Goal: Feedback & Contribution: Contribute content

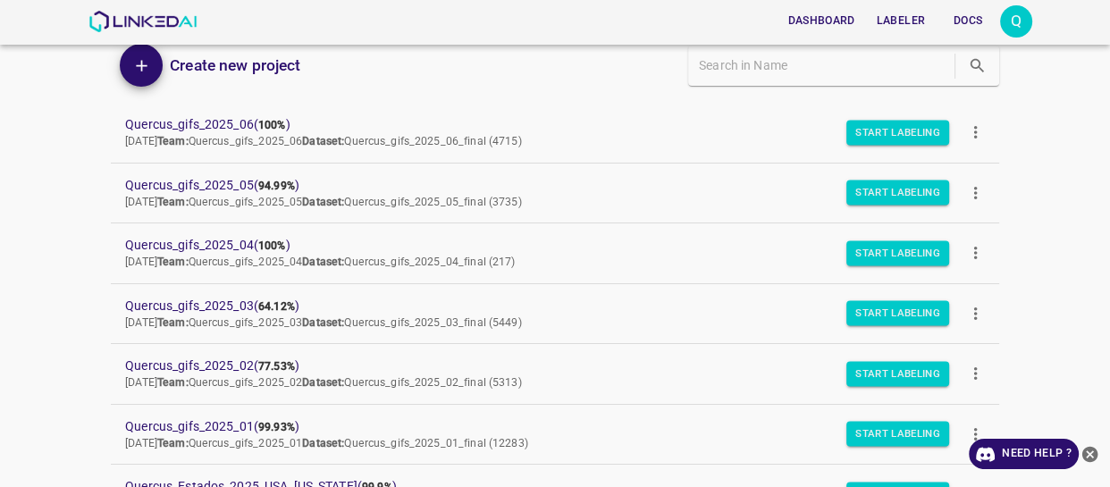
scroll to position [162, 0]
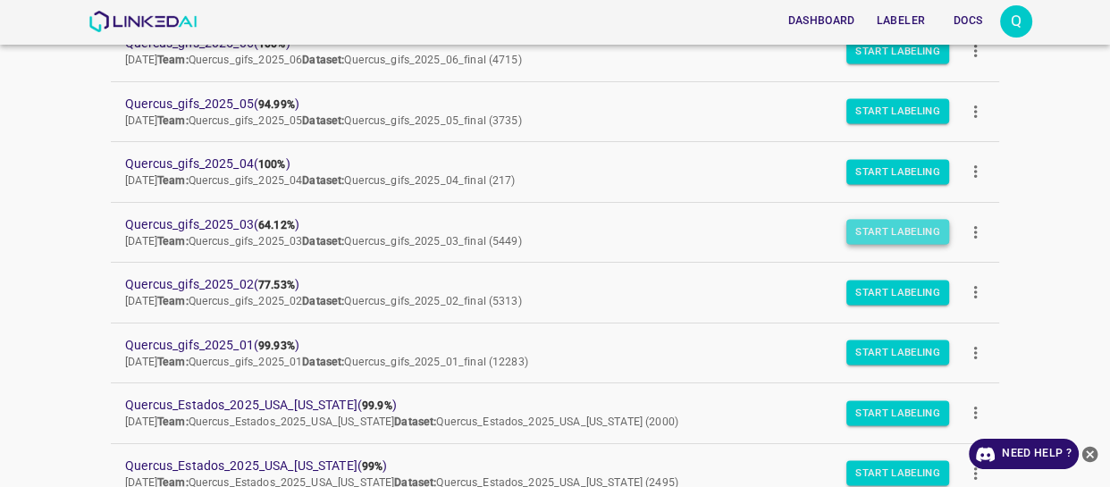
click at [875, 231] on button "Start Labeling" at bounding box center [897, 232] width 103 height 25
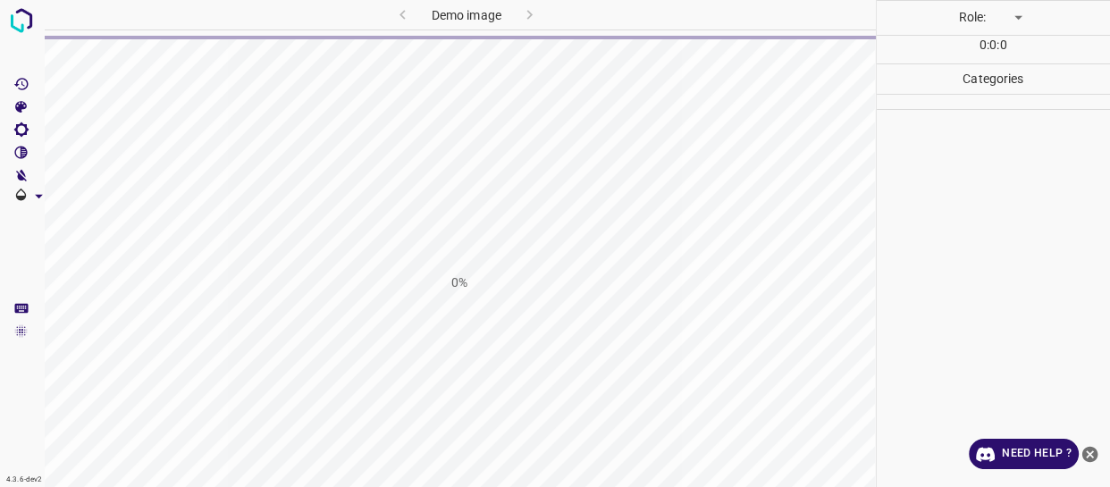
type input "labeler"
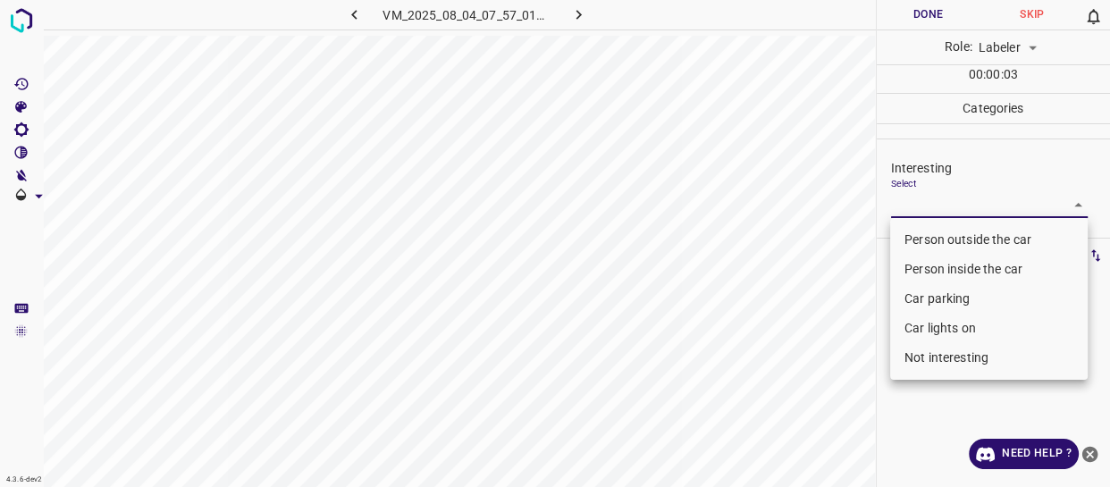
drag, startPoint x: 936, startPoint y: 200, endPoint x: 930, endPoint y: 254, distance: 53.9
click at [935, 212] on body "4.3.6-dev2 VM_2025_08_04_07_57_01_594_12.gif Done Skip 0 Role: Labeler labeler …" at bounding box center [555, 243] width 1110 height 487
click at [933, 234] on li "Person outside the car" at bounding box center [989, 239] width 198 height 29
type input "Person outside the car"
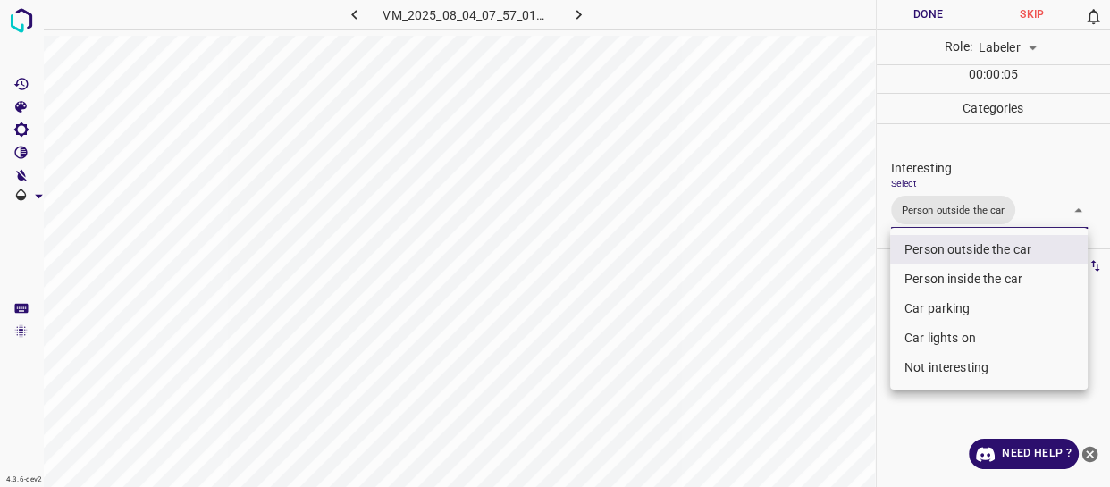
click at [818, 338] on div at bounding box center [555, 243] width 1110 height 487
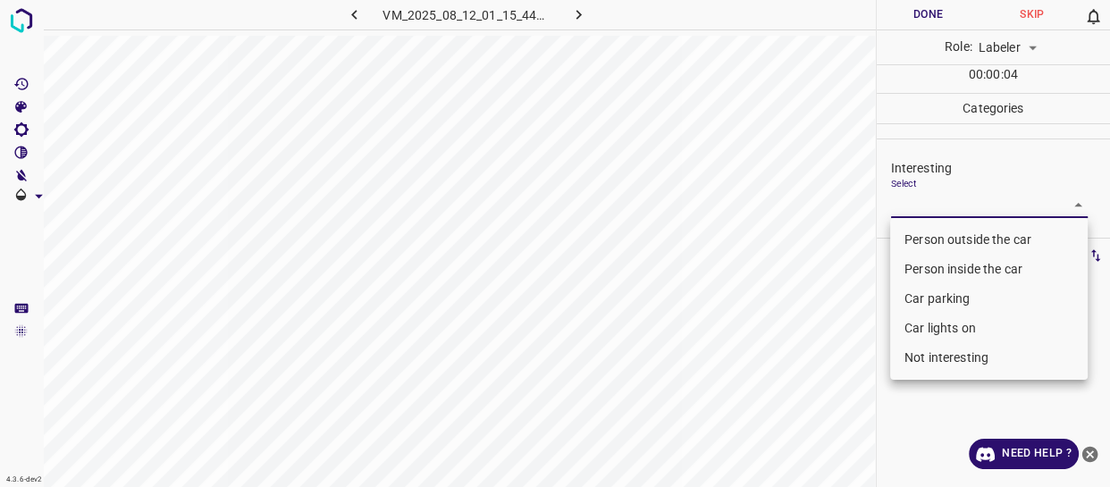
click at [946, 206] on body "4.3.6-dev2 VM_2025_08_12_01_15_44_191_02.gif Done Skip 0 Role: Labeler labeler …" at bounding box center [555, 243] width 1110 height 487
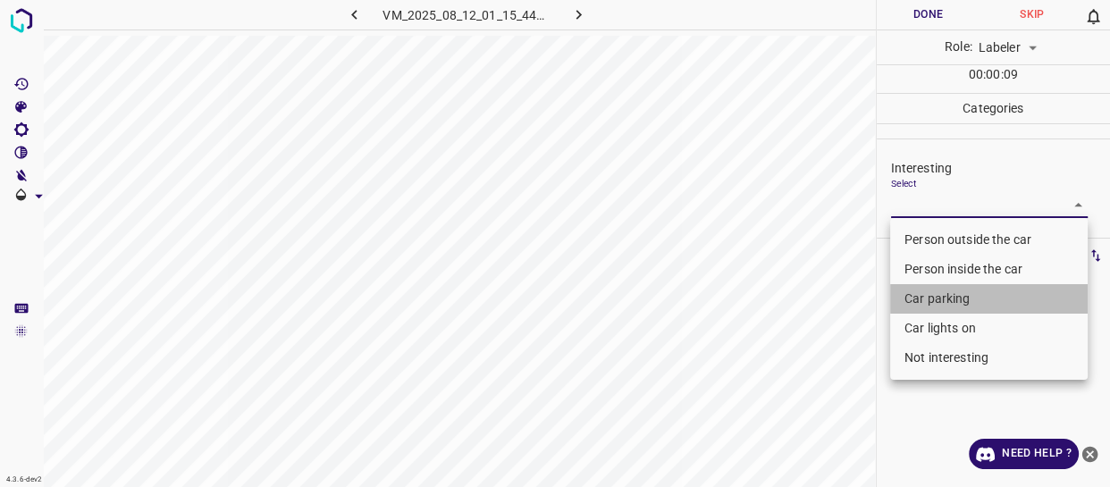
click at [930, 296] on li "Car parking" at bounding box center [989, 298] width 198 height 29
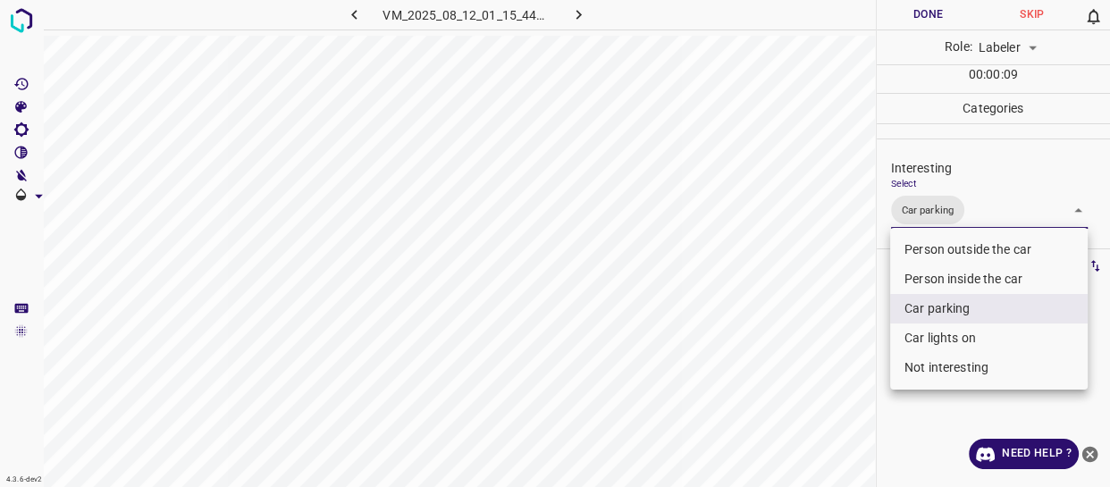
drag, startPoint x: 922, startPoint y: 340, endPoint x: 874, endPoint y: 330, distance: 48.4
click at [922, 340] on li "Car lights on" at bounding box center [989, 338] width 198 height 29
type input "Car parking,Car lights on"
click at [794, 313] on div at bounding box center [555, 243] width 1110 height 487
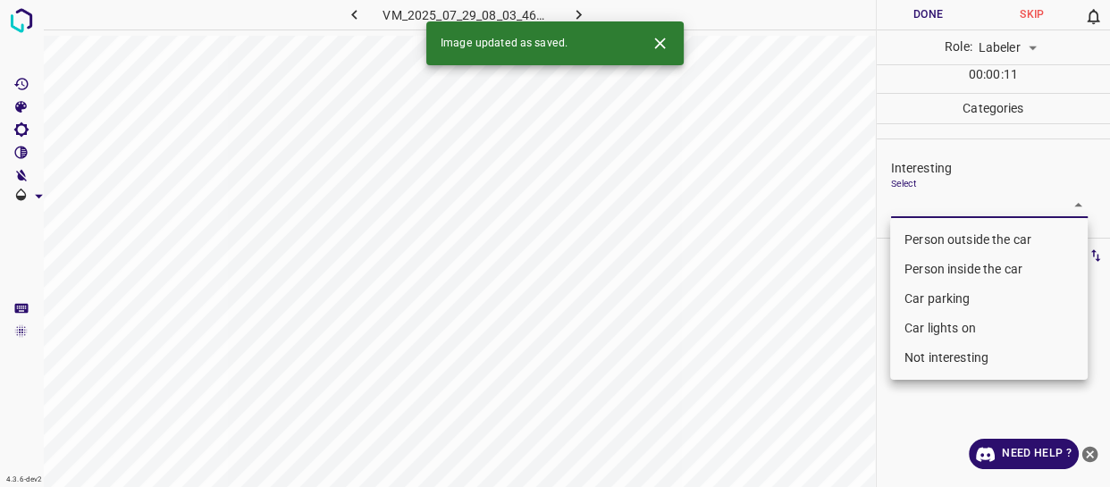
drag, startPoint x: 922, startPoint y: 216, endPoint x: 907, endPoint y: 257, distance: 43.5
click at [922, 217] on body "4.3.6-dev2 VM_2025_07_29_08_03_46_930_05.gif Done Skip 0 Role: Labeler labeler …" at bounding box center [555, 243] width 1110 height 487
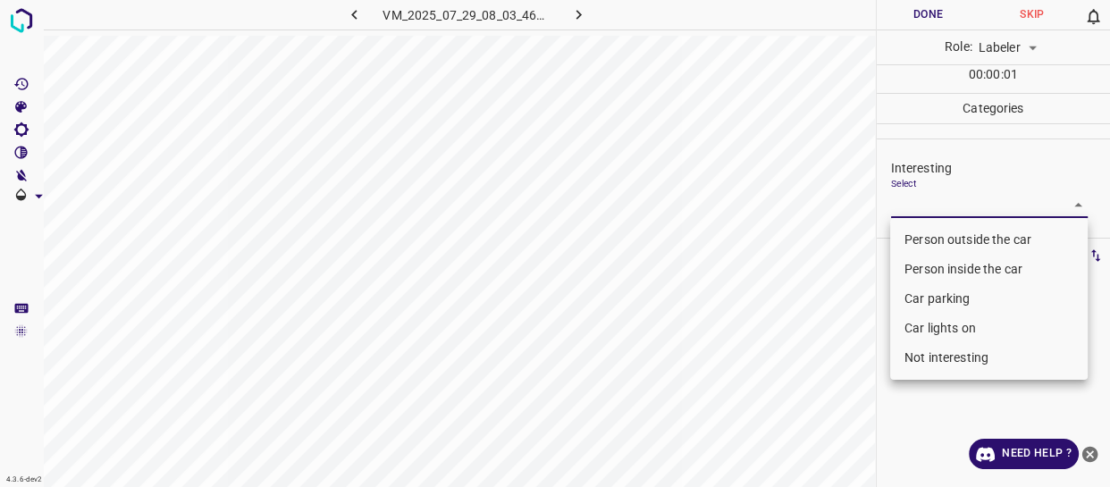
click at [912, 241] on li "Person outside the car" at bounding box center [989, 239] width 198 height 29
type input "Person outside the car"
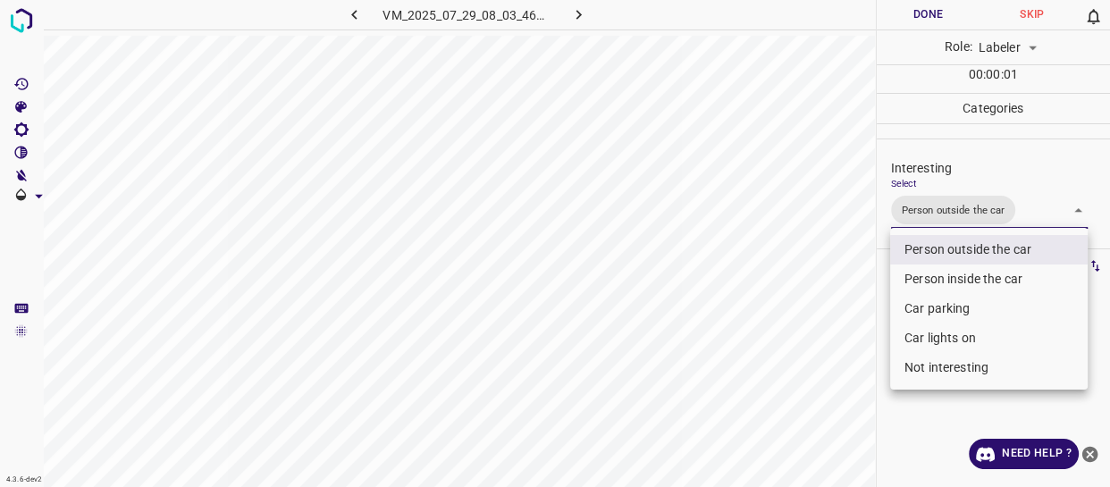
click at [801, 315] on div at bounding box center [555, 243] width 1110 height 487
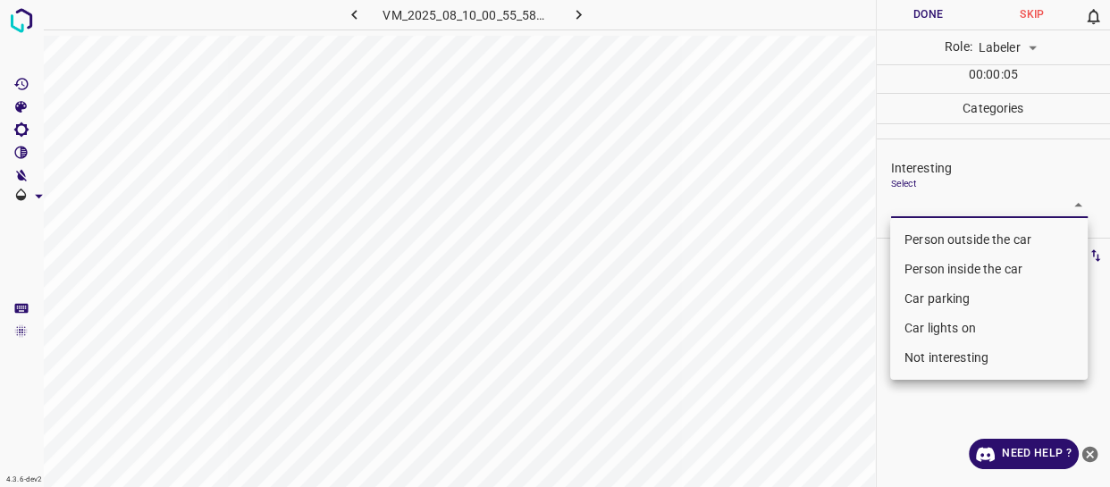
drag, startPoint x: 927, startPoint y: 210, endPoint x: 911, endPoint y: 248, distance: 40.8
click at [926, 213] on body "4.3.6-dev2 VM_2025_08_10_00_55_58_727_02.gif Done Skip 0 Role: Labeler labeler …" at bounding box center [555, 243] width 1110 height 487
click at [911, 238] on li "Person outside the car" at bounding box center [989, 239] width 198 height 29
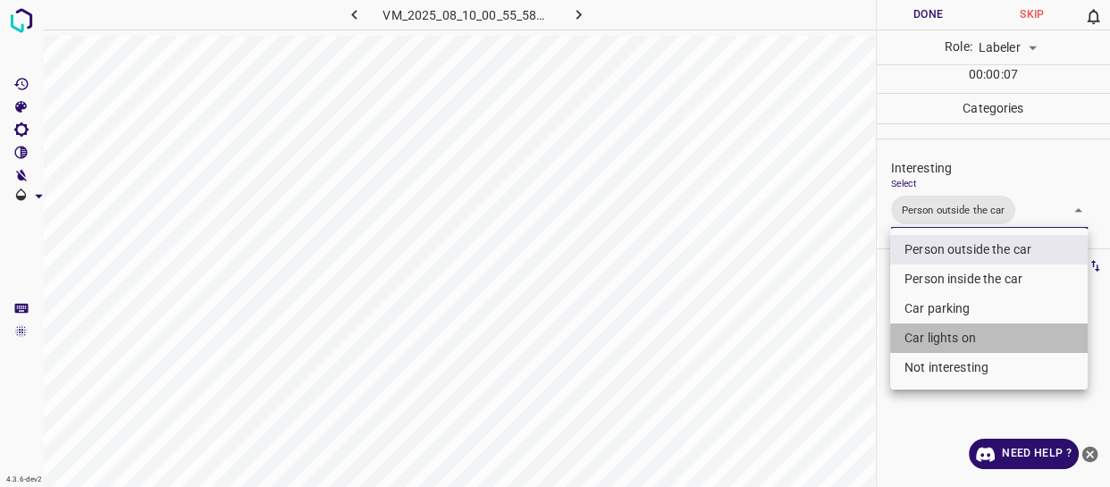
click at [921, 332] on li "Car lights on" at bounding box center [989, 338] width 198 height 29
type input "Person outside the car,Car lights on"
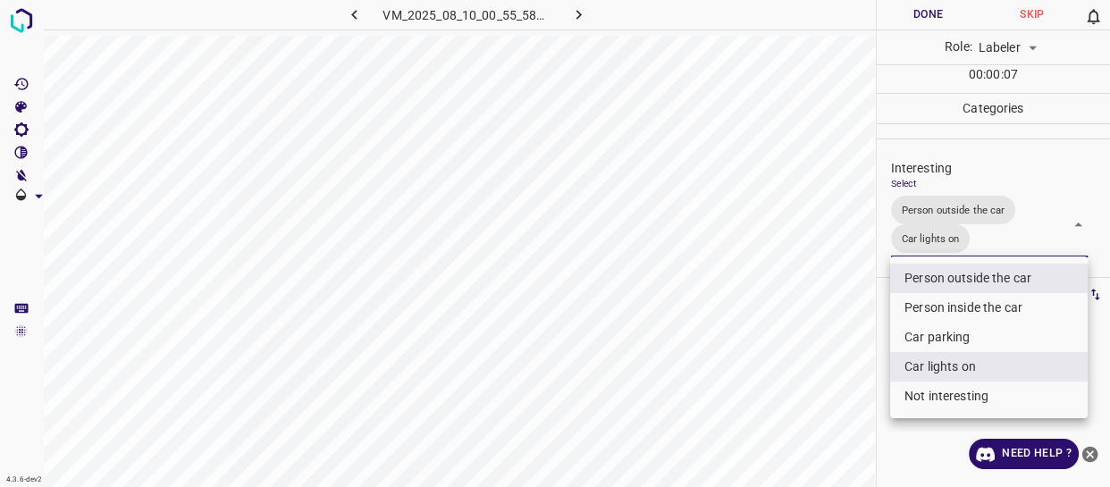
click at [832, 345] on div at bounding box center [555, 243] width 1110 height 487
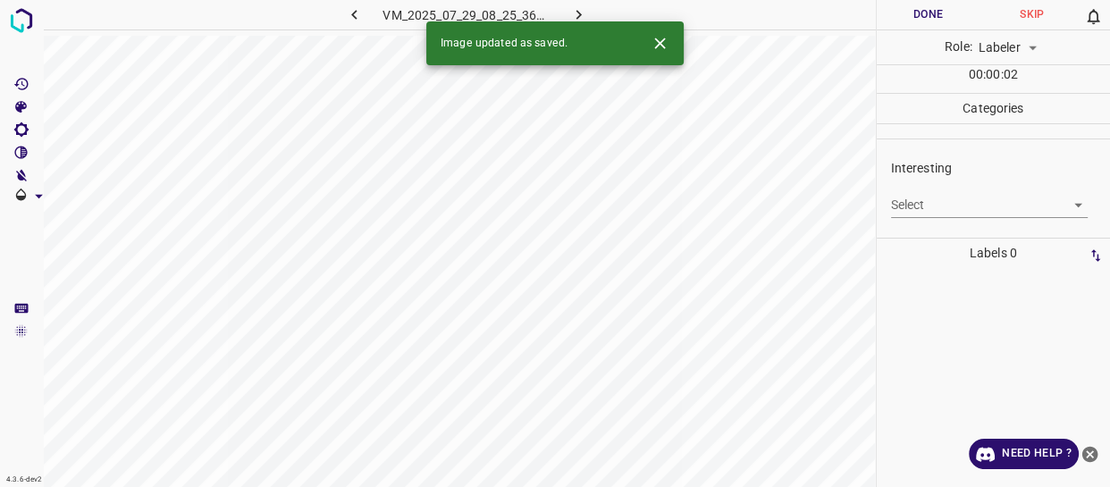
click at [925, 205] on body "4.3.6-dev2 VM_2025_07_29_08_25_36_231_00.gif Done Skip 0 Role: Labeler labeler …" at bounding box center [555, 243] width 1110 height 487
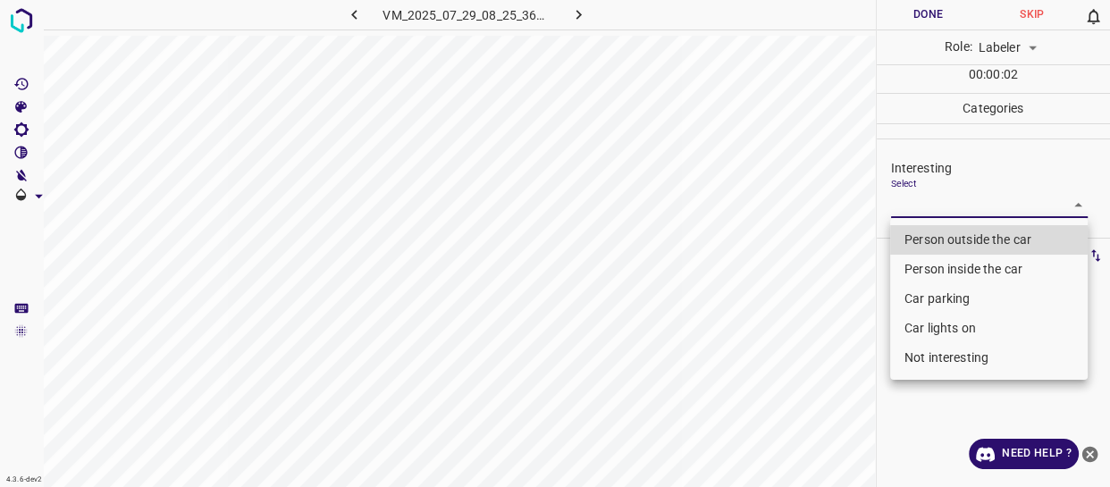
click at [921, 237] on li "Person outside the car" at bounding box center [989, 239] width 198 height 29
type input "Person outside the car"
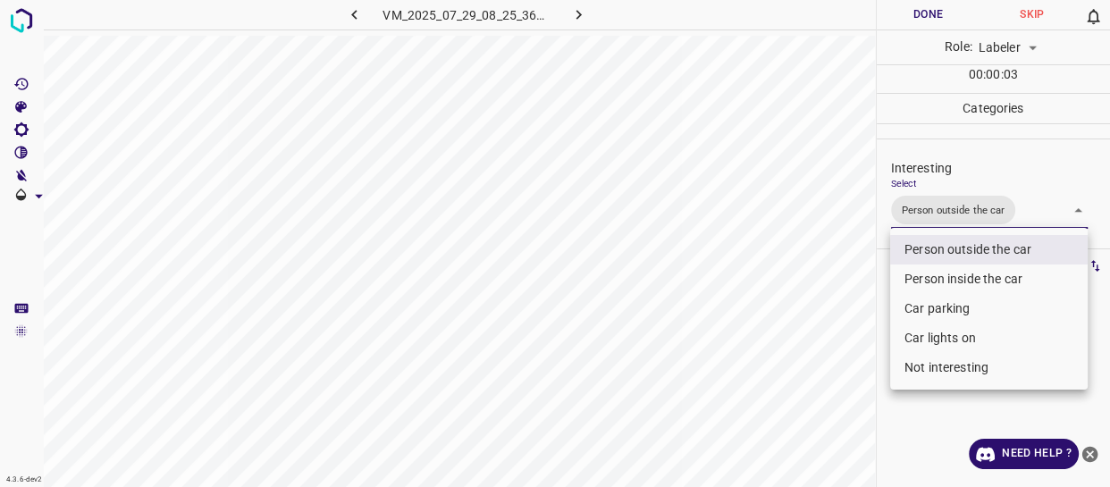
drag, startPoint x: 835, startPoint y: 307, endPoint x: 821, endPoint y: 330, distance: 26.1
click at [826, 326] on div at bounding box center [555, 243] width 1110 height 487
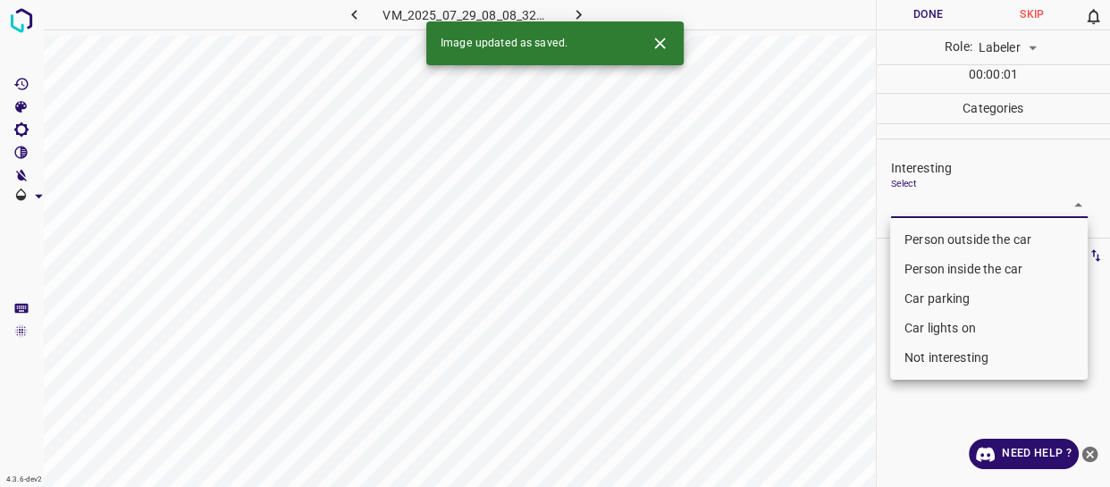
click at [932, 205] on body "4.3.6-dev2 VM_2025_07_29_08_08_32_812_09.gif Done Skip 0 Role: Labeler labeler …" at bounding box center [555, 243] width 1110 height 487
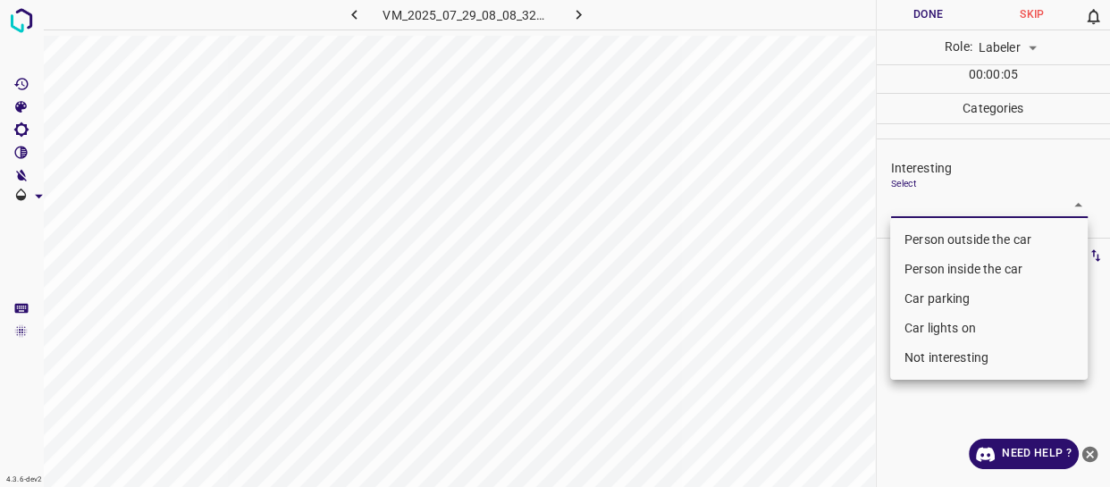
drag, startPoint x: 927, startPoint y: 303, endPoint x: 923, endPoint y: 316, distance: 13.0
click at [926, 303] on li "Car parking" at bounding box center [989, 298] width 198 height 29
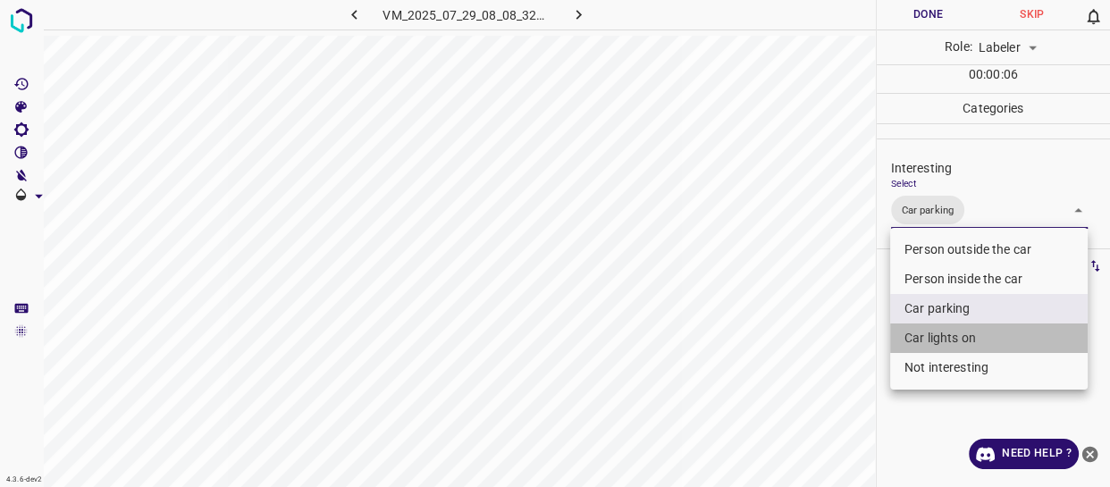
drag, startPoint x: 920, startPoint y: 340, endPoint x: 881, endPoint y: 331, distance: 39.5
click at [918, 337] on li "Car lights on" at bounding box center [989, 338] width 198 height 29
type input "Car parking,Car lights on"
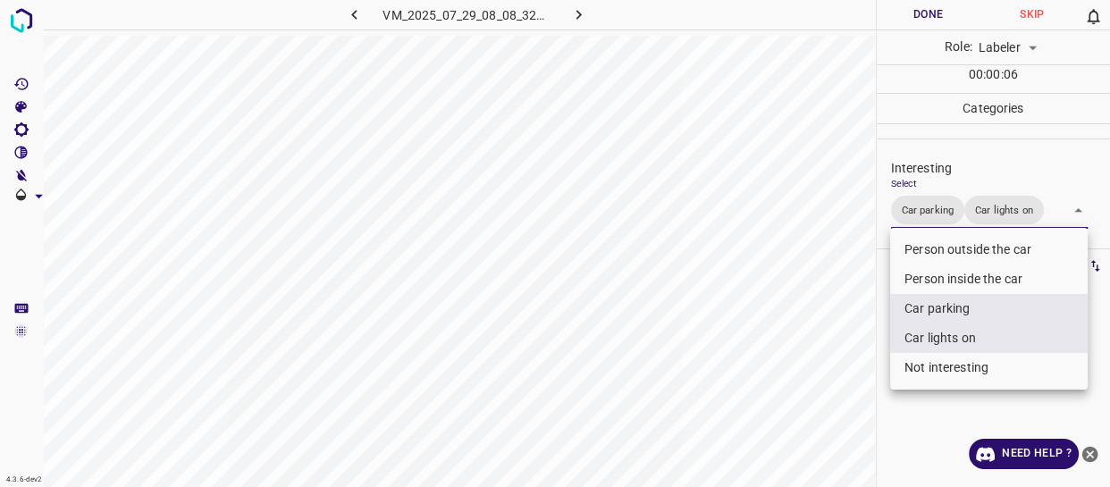
click at [849, 326] on div at bounding box center [555, 243] width 1110 height 487
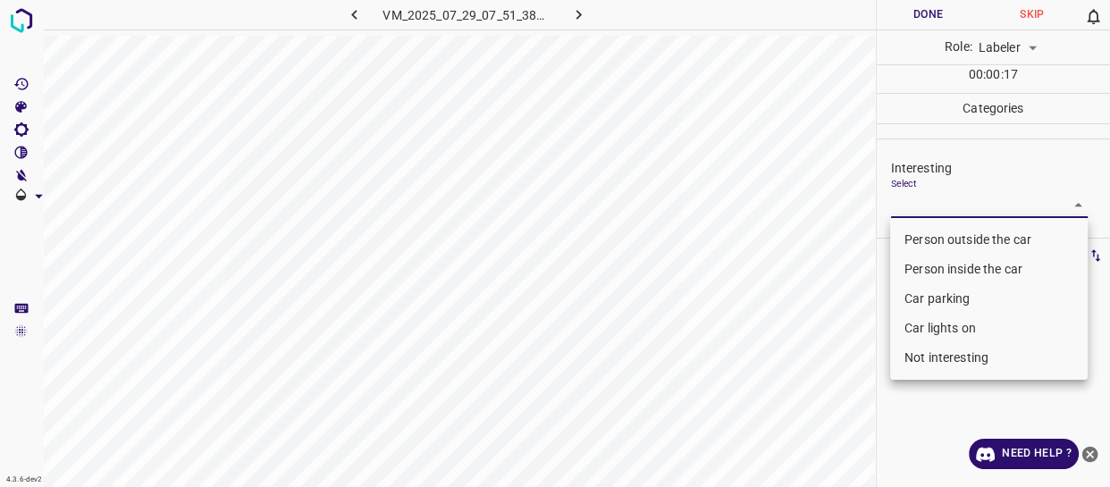
drag, startPoint x: 944, startPoint y: 199, endPoint x: 930, endPoint y: 244, distance: 46.7
click at [942, 207] on body "4.3.6-dev2 VM_2025_07_29_07_51_38_720_03.gif Done Skip 0 Role: Labeler labeler …" at bounding box center [555, 243] width 1110 height 487
click at [930, 240] on li "Person outside the car" at bounding box center [989, 239] width 198 height 29
type input "Person outside the car"
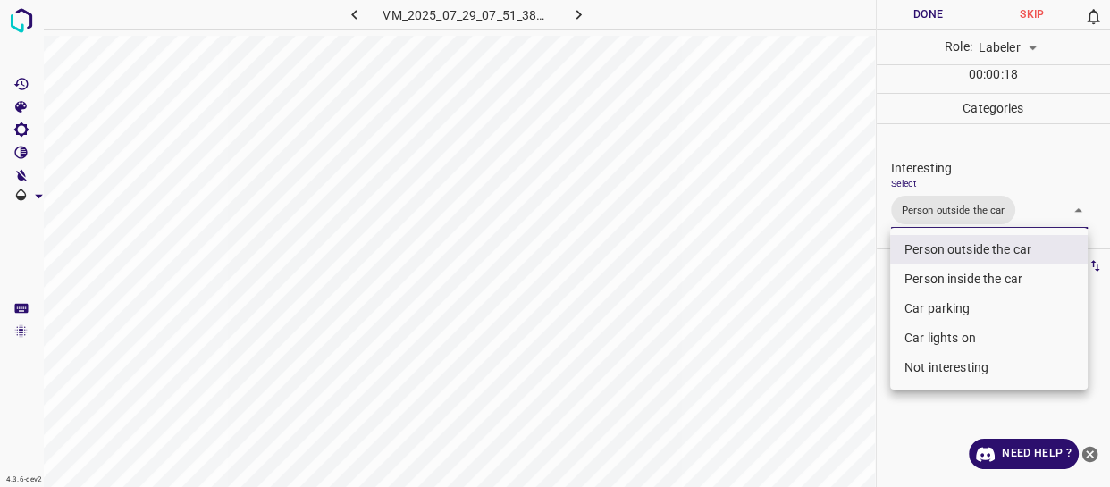
drag, startPoint x: 822, startPoint y: 344, endPoint x: 789, endPoint y: 415, distance: 78.0
click at [798, 406] on div at bounding box center [555, 243] width 1110 height 487
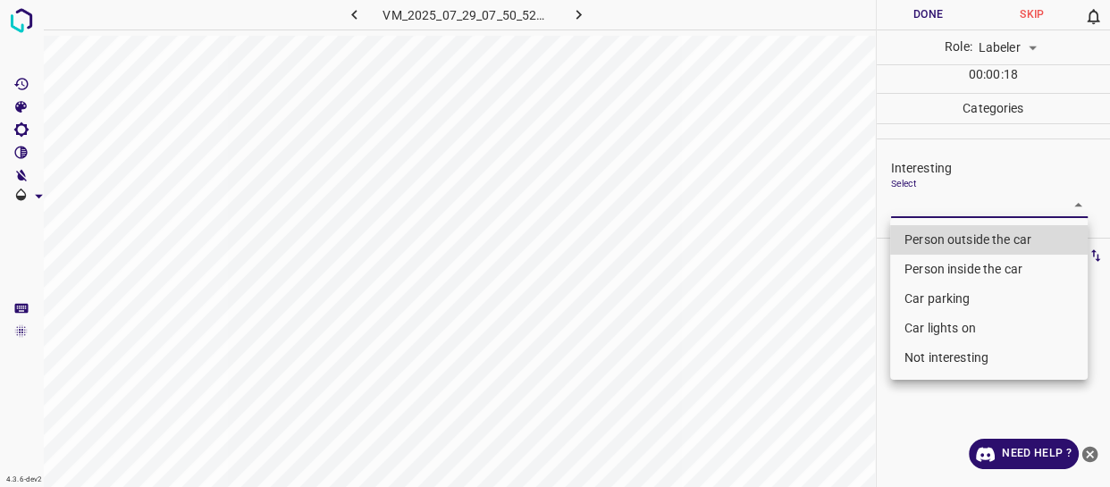
click at [922, 192] on body "4.3.6-dev2 VM_2025_07_29_07_50_52_991_01.gif Done Skip 0 Role: Labeler labeler …" at bounding box center [555, 243] width 1110 height 487
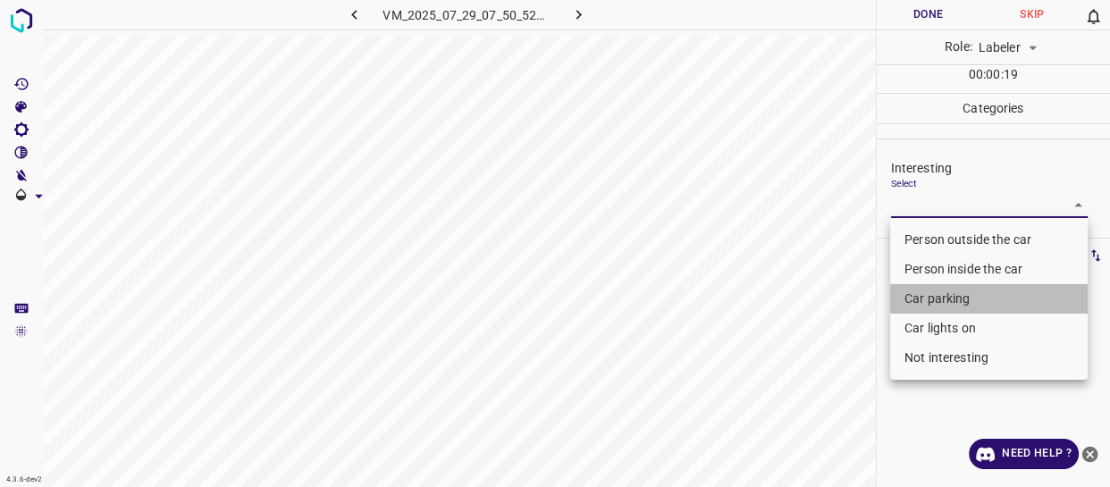
click at [932, 295] on li "Car parking" at bounding box center [989, 298] width 198 height 29
type input "Car parking"
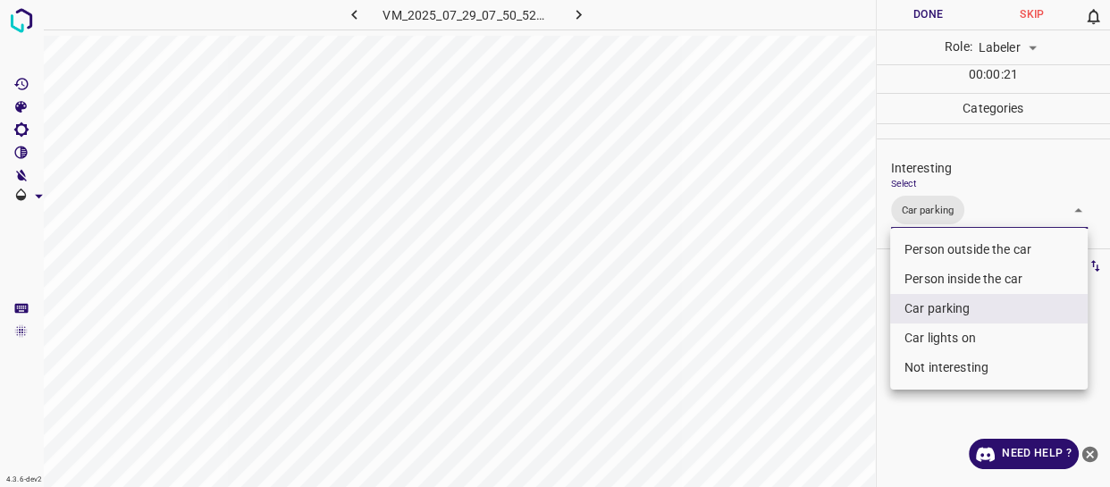
click at [840, 368] on div at bounding box center [555, 243] width 1110 height 487
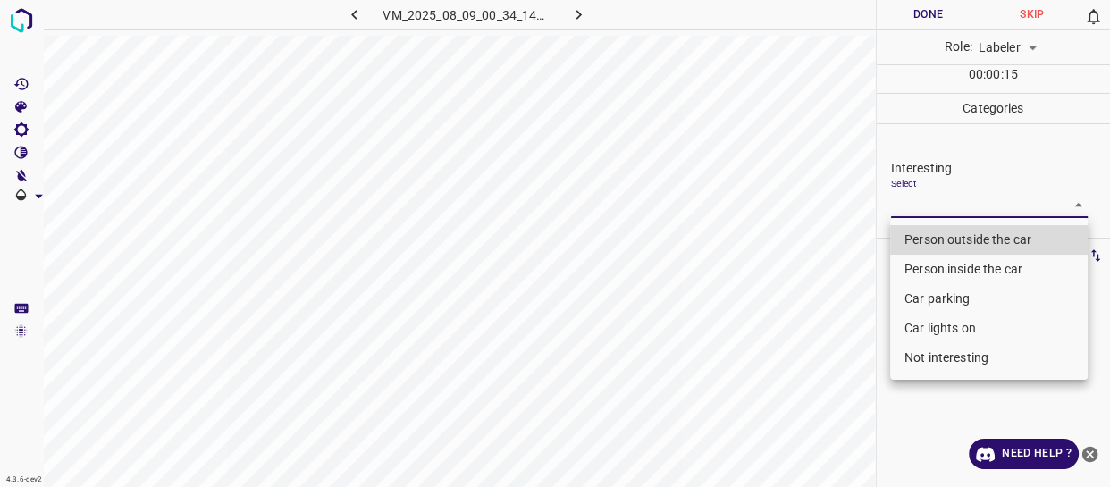
click at [934, 200] on body "4.3.6-dev2 VM_2025_08_09_00_34_14_851_02.gif Done Skip 0 Role: Labeler labeler …" at bounding box center [555, 243] width 1110 height 487
drag, startPoint x: 938, startPoint y: 359, endPoint x: 785, endPoint y: 394, distance: 156.8
click at [928, 359] on li "Not interesting" at bounding box center [989, 357] width 198 height 29
type input "Not interesting"
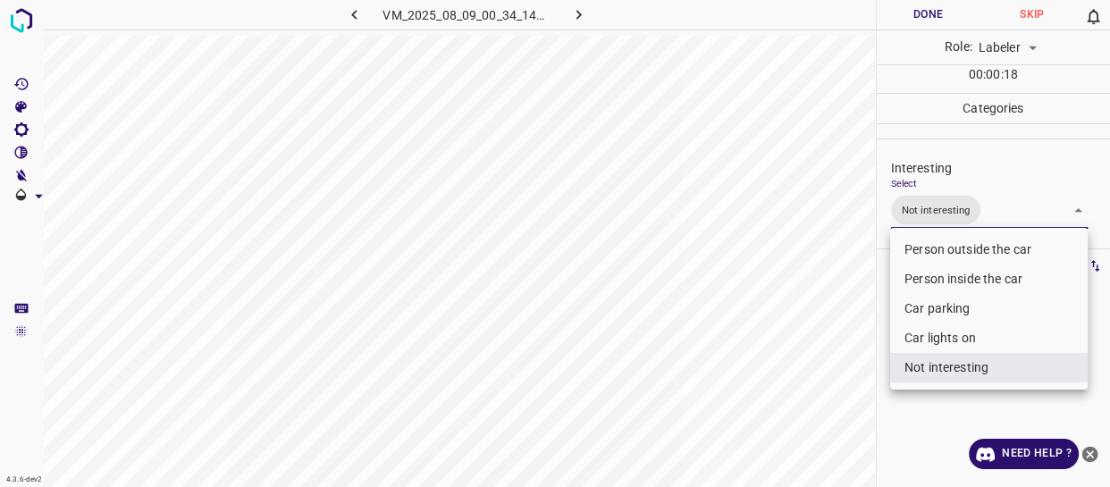
click at [731, 412] on div at bounding box center [555, 243] width 1110 height 487
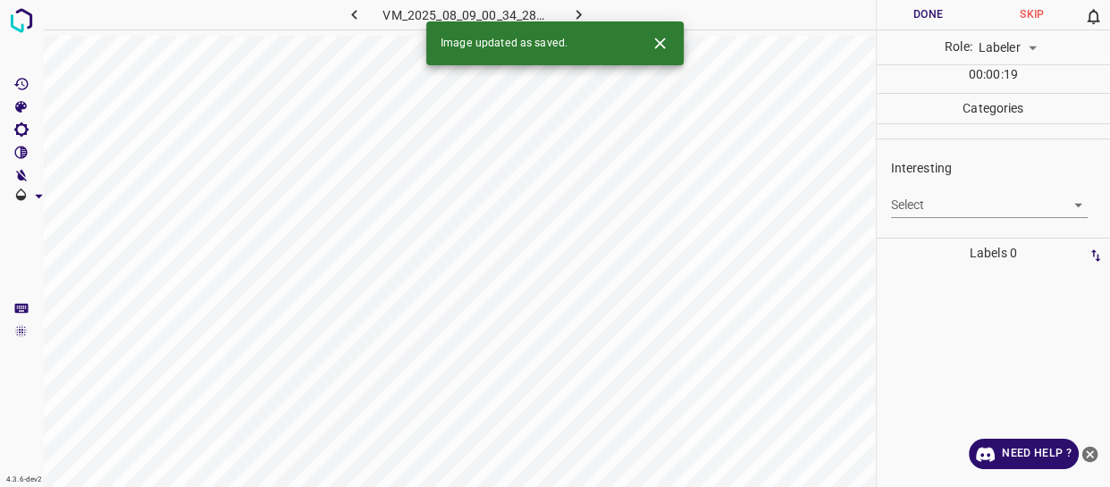
click at [959, 204] on body "4.3.6-dev2 VM_2025_08_09_00_34_28_522_01.gif Done Skip 0 Role: Labeler labeler …" at bounding box center [555, 243] width 1110 height 487
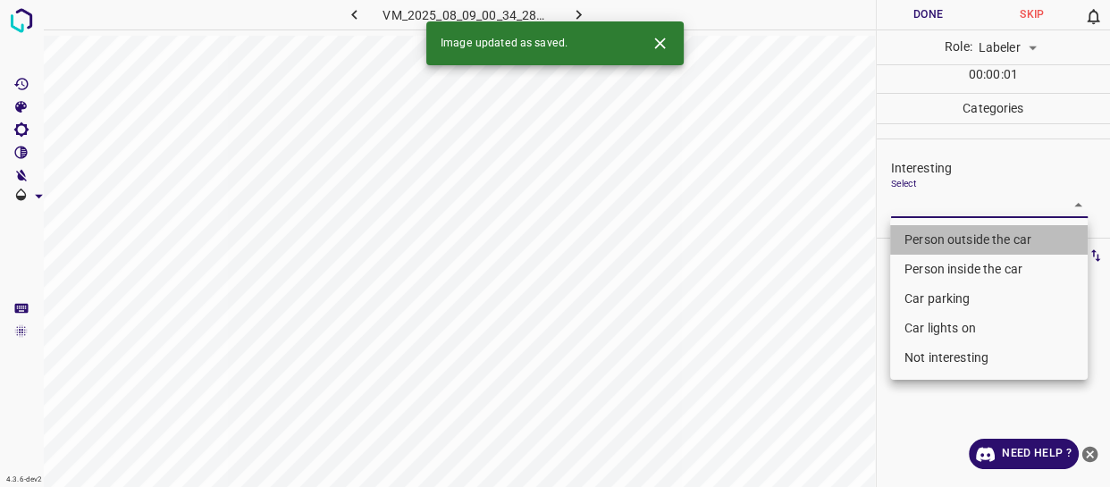
drag, startPoint x: 941, startPoint y: 231, endPoint x: 798, endPoint y: 310, distance: 163.2
click at [939, 232] on li "Person outside the car" at bounding box center [989, 239] width 198 height 29
type input "Person outside the car"
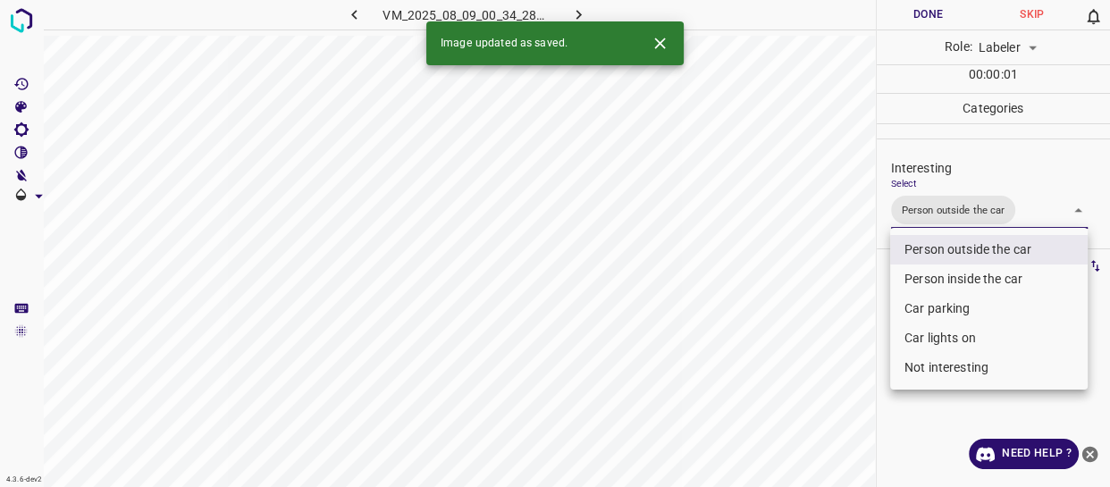
click at [797, 312] on div at bounding box center [555, 243] width 1110 height 487
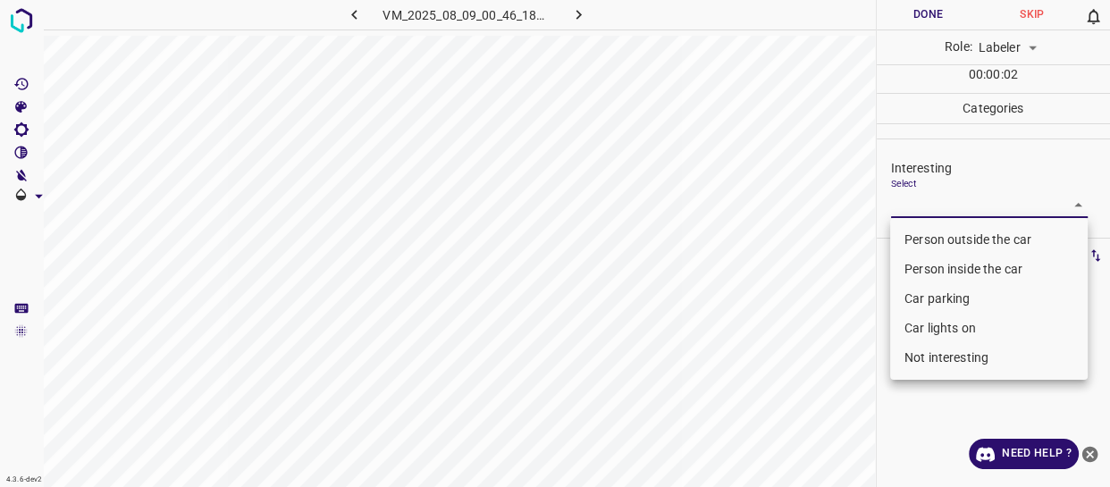
click at [935, 204] on body "4.3.6-dev2 VM_2025_08_09_00_46_18_105_01.gif Done Skip 0 Role: Labeler labeler …" at bounding box center [555, 243] width 1110 height 487
drag, startPoint x: 922, startPoint y: 239, endPoint x: 850, endPoint y: 284, distance: 84.8
click at [922, 238] on li "Person outside the car" at bounding box center [989, 239] width 198 height 29
type input "Person outside the car"
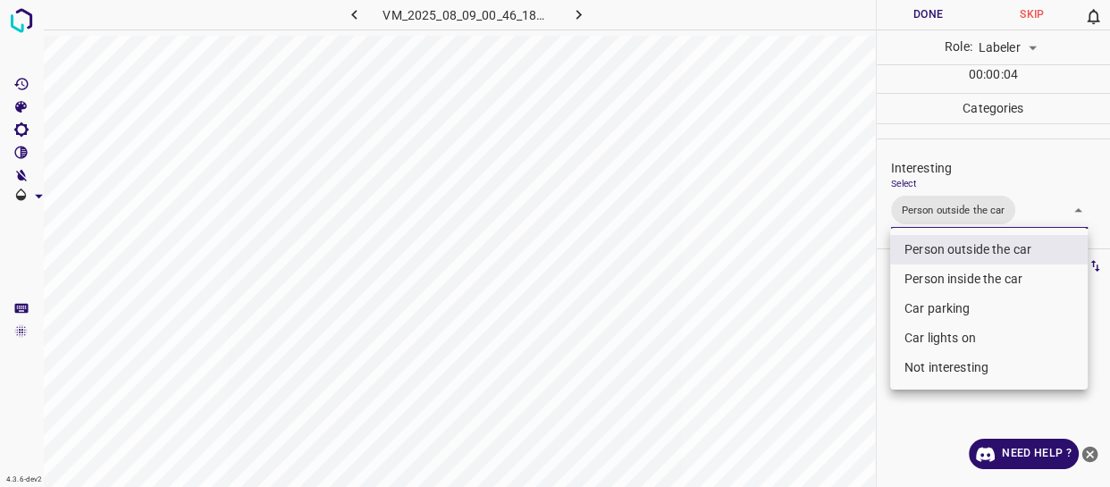
drag, startPoint x: 829, startPoint y: 316, endPoint x: 824, endPoint y: 327, distance: 12.8
click at [829, 322] on div at bounding box center [555, 243] width 1110 height 487
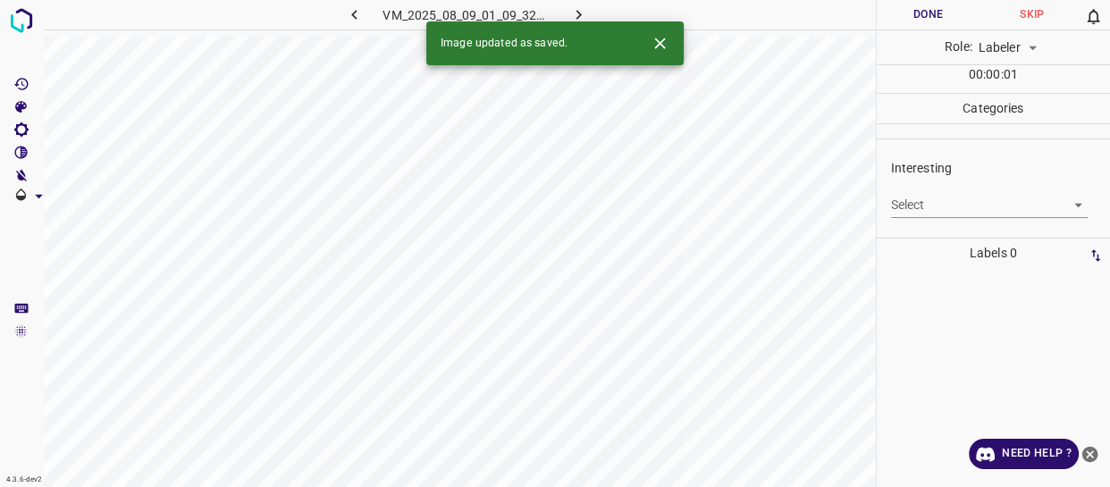
click at [948, 200] on body "4.3.6-dev2 VM_2025_08_09_01_09_32_448_00.gif Done Skip 0 Role: Labeler labeler …" at bounding box center [555, 243] width 1110 height 487
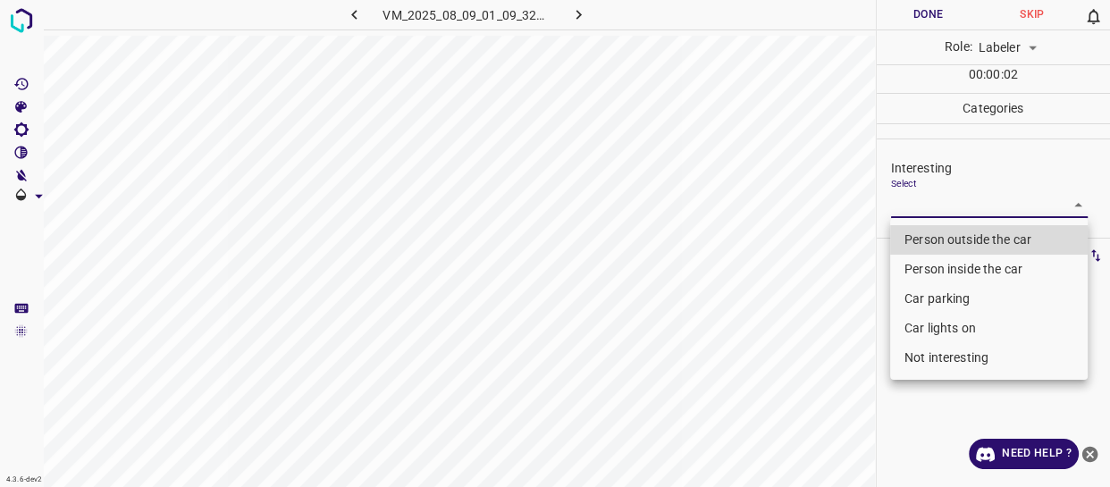
drag, startPoint x: 922, startPoint y: 355, endPoint x: 795, endPoint y: 349, distance: 127.1
click at [921, 356] on li "Not interesting" at bounding box center [989, 357] width 198 height 29
type input "Not interesting"
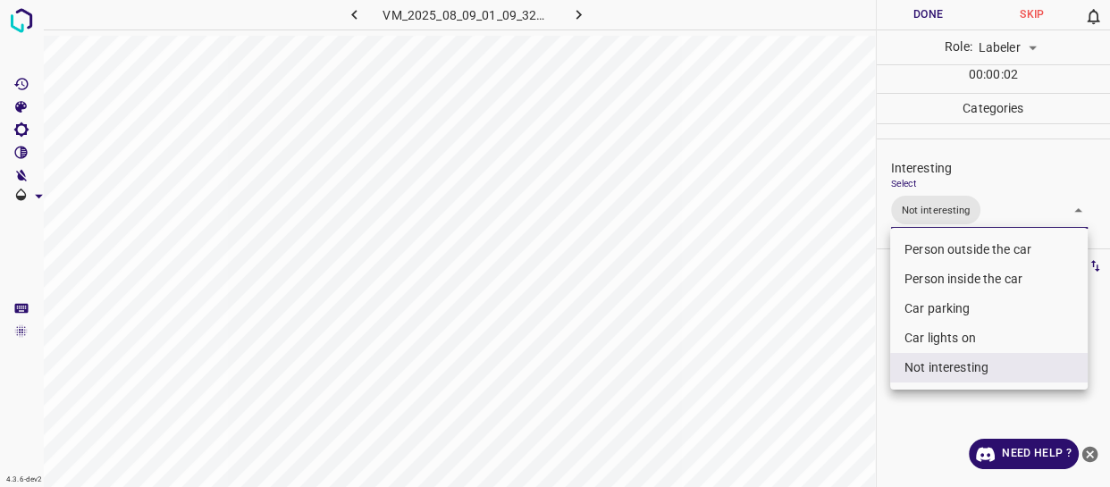
click at [788, 348] on div at bounding box center [555, 243] width 1110 height 487
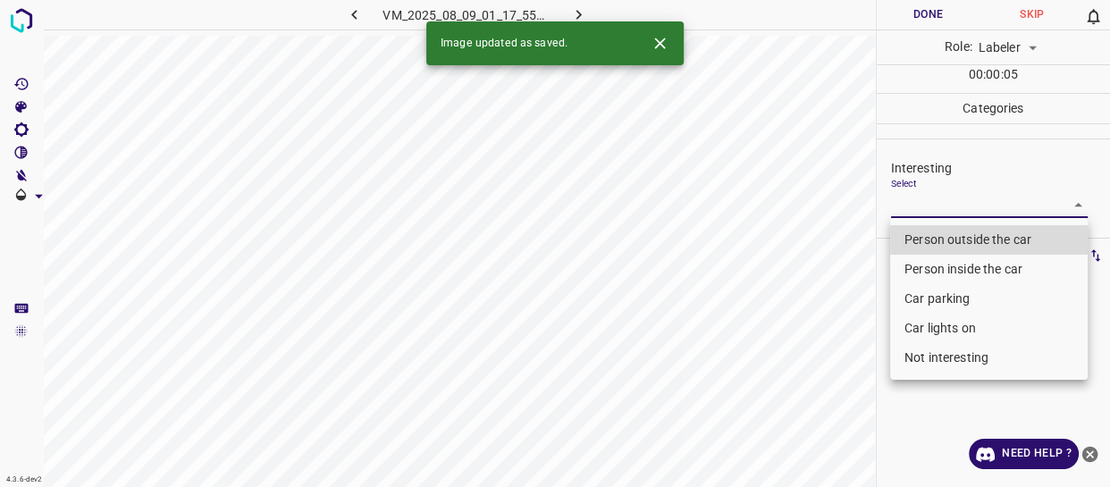
click at [921, 204] on body "4.3.6-dev2 VM_2025_08_09_01_17_55_662_06.gif Done Skip 0 Role: Labeler labeler …" at bounding box center [555, 243] width 1110 height 487
drag, startPoint x: 921, startPoint y: 232, endPoint x: 842, endPoint y: 291, distance: 98.3
click at [921, 232] on li "Person outside the car" at bounding box center [989, 239] width 198 height 29
type input "Person outside the car"
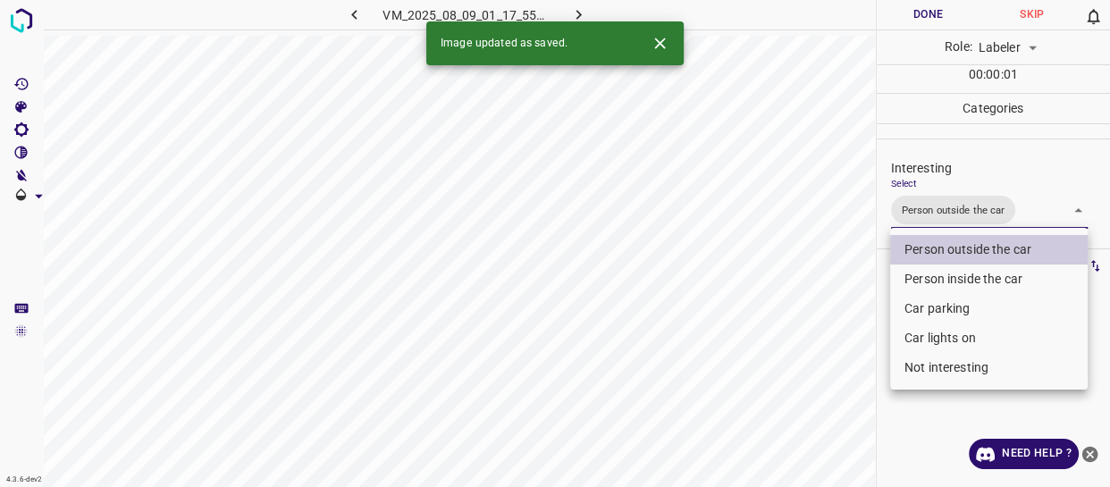
drag, startPoint x: 842, startPoint y: 291, endPoint x: 829, endPoint y: 322, distance: 33.2
click at [830, 316] on div at bounding box center [555, 243] width 1110 height 487
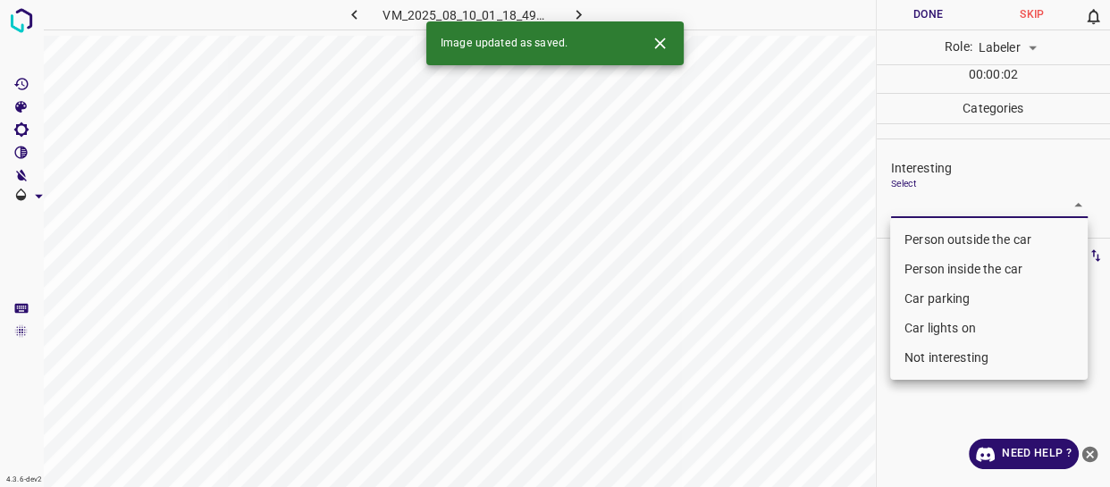
click at [938, 212] on body "4.3.6-dev2 VM_2025_08_10_01_18_49_187_08.gif Done Skip 0 Role: Labeler labeler …" at bounding box center [555, 243] width 1110 height 487
click at [937, 265] on li "Person inside the car" at bounding box center [989, 269] width 198 height 29
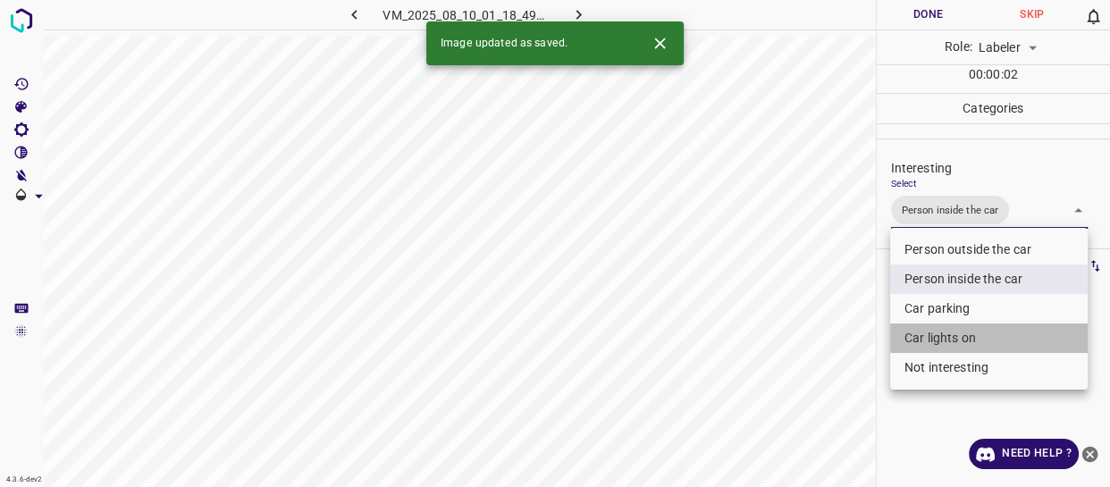
drag, startPoint x: 921, startPoint y: 346, endPoint x: 876, endPoint y: 339, distance: 45.3
click at [921, 345] on li "Car lights on" at bounding box center [989, 338] width 198 height 29
type input "Person inside the car,Car lights on"
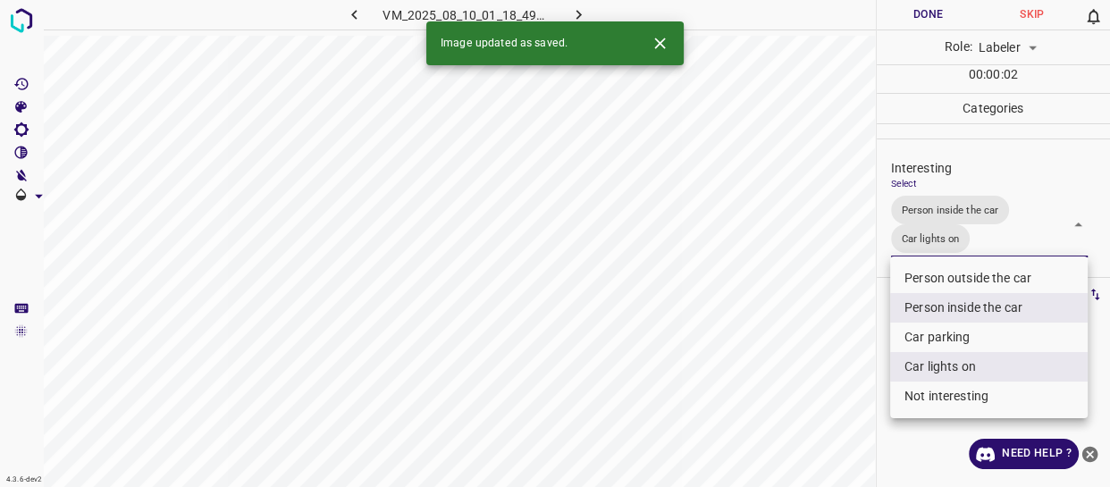
click at [867, 337] on div at bounding box center [555, 243] width 1110 height 487
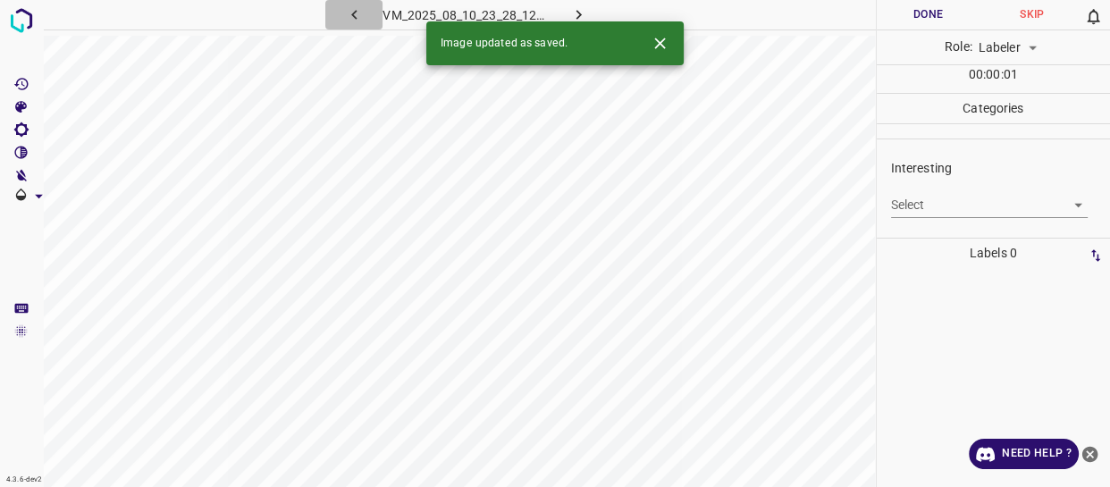
click at [358, 13] on icon "button" at bounding box center [354, 14] width 19 height 19
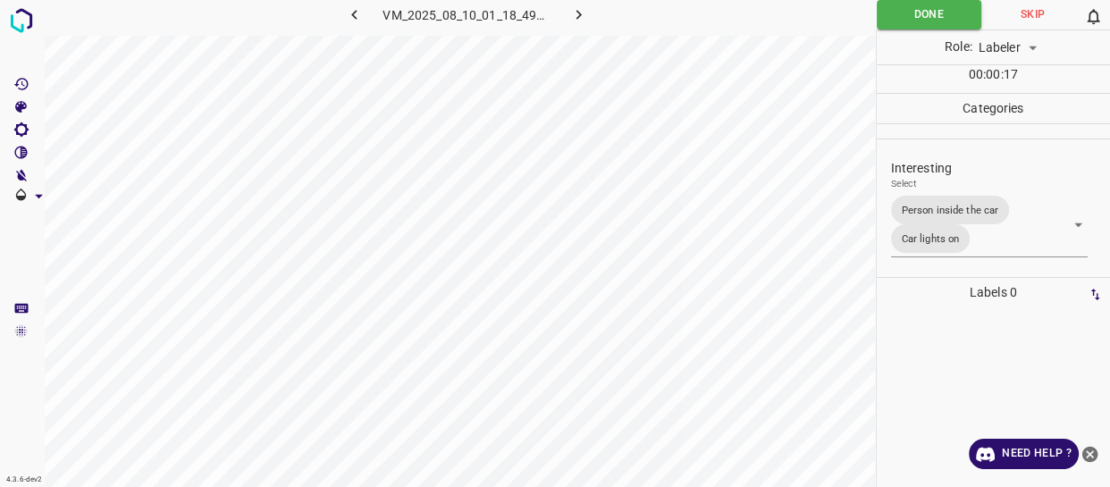
click at [580, 13] on icon "button" at bounding box center [578, 14] width 19 height 19
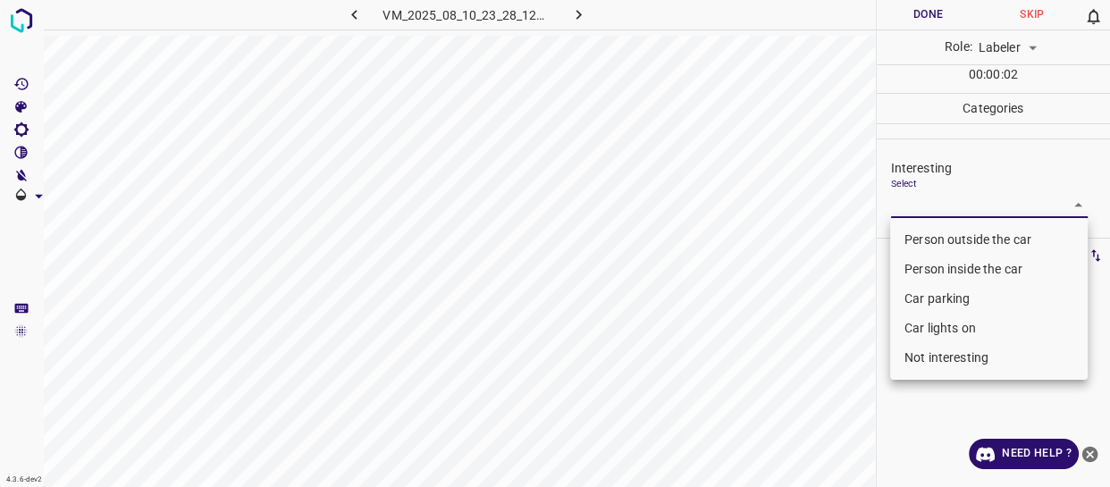
click at [917, 202] on body "4.3.6-dev2 VM_2025_08_10_23_28_12_663_10.gif Done Skip 0 Role: Labeler labeler …" at bounding box center [555, 243] width 1110 height 487
click at [913, 240] on li "Person outside the car" at bounding box center [989, 239] width 198 height 29
type input "Person outside the car"
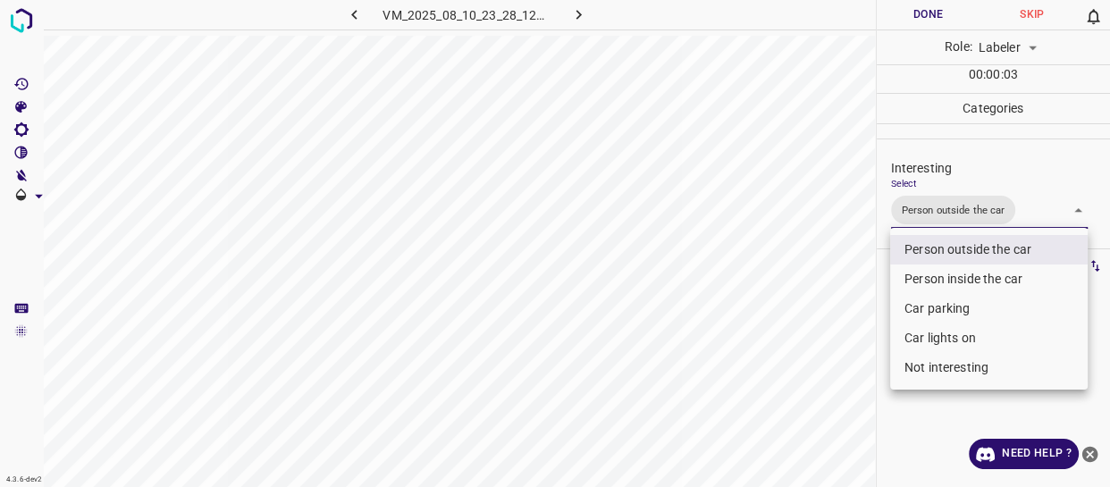
click at [818, 342] on div at bounding box center [555, 243] width 1110 height 487
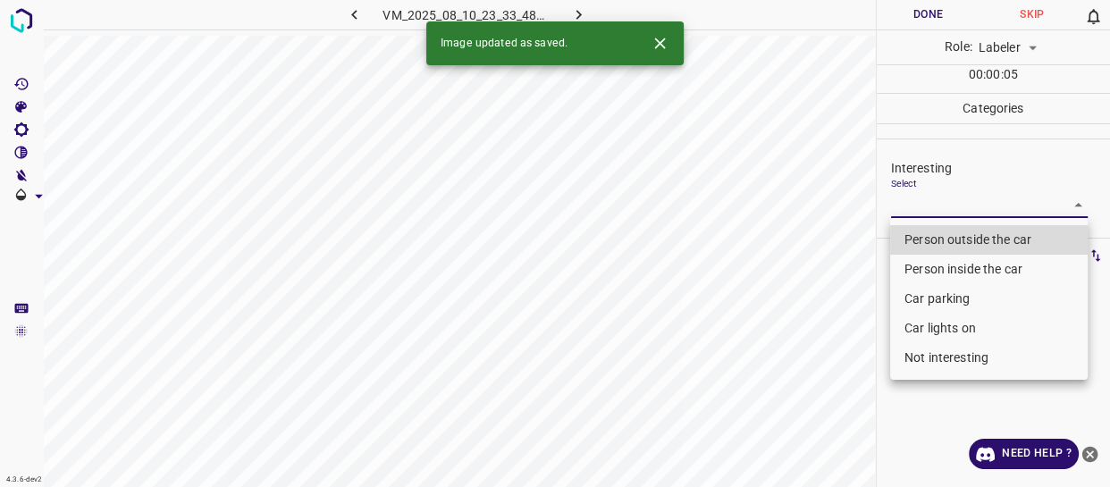
click at [940, 196] on body "4.3.6-dev2 VM_2025_08_10_23_33_48_772_03.gif Done Skip 0 Role: Labeler labeler …" at bounding box center [555, 243] width 1110 height 487
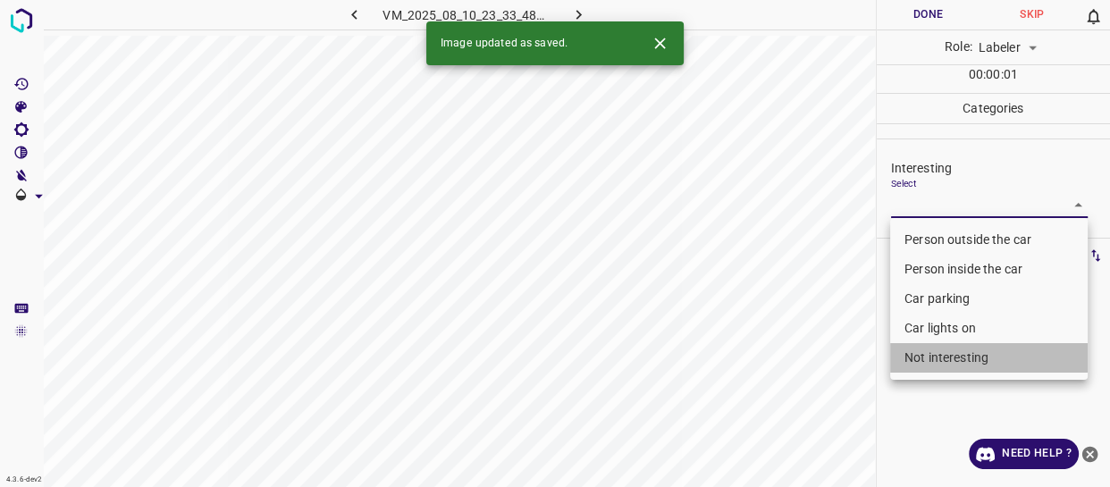
drag, startPoint x: 929, startPoint y: 358, endPoint x: 812, endPoint y: 352, distance: 116.4
click at [927, 358] on li "Not interesting" at bounding box center [989, 357] width 198 height 29
type input "Not interesting"
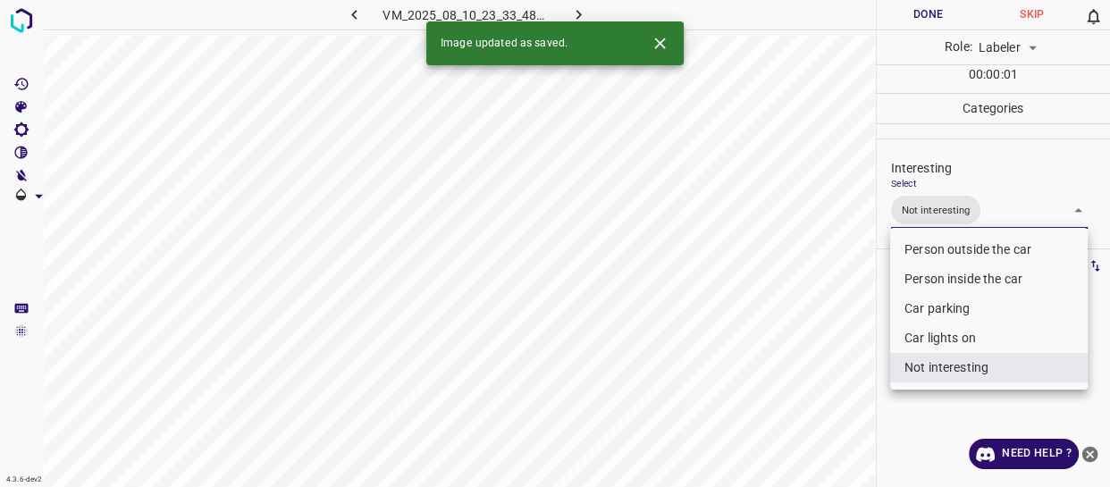
click at [811, 352] on div at bounding box center [555, 243] width 1110 height 487
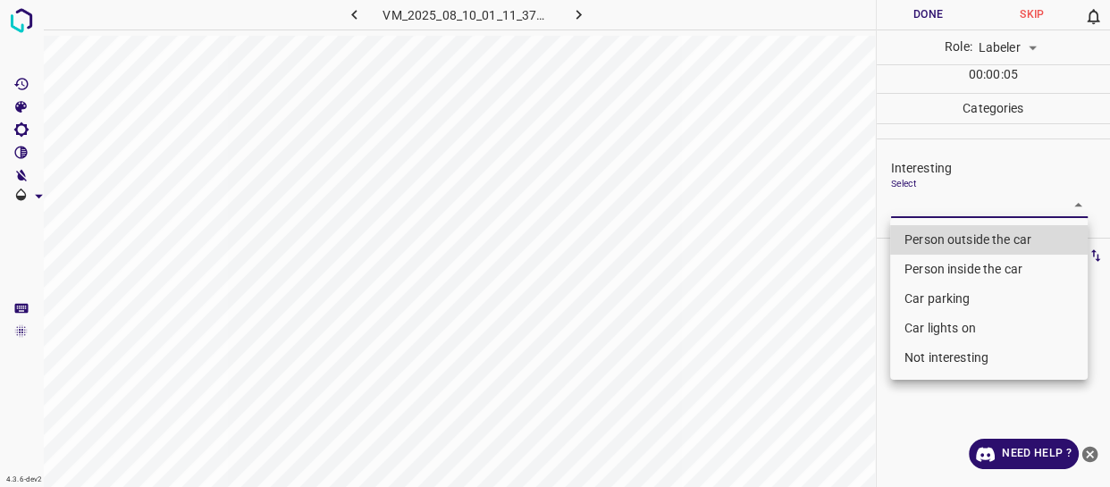
click at [927, 204] on body "4.3.6-dev2 VM_2025_08_10_01_11_37_125_05.gif Done Skip 0 Role: Labeler labeler …" at bounding box center [555, 243] width 1110 height 487
click at [914, 242] on li "Person outside the car" at bounding box center [989, 239] width 198 height 29
type input "Person outside the car"
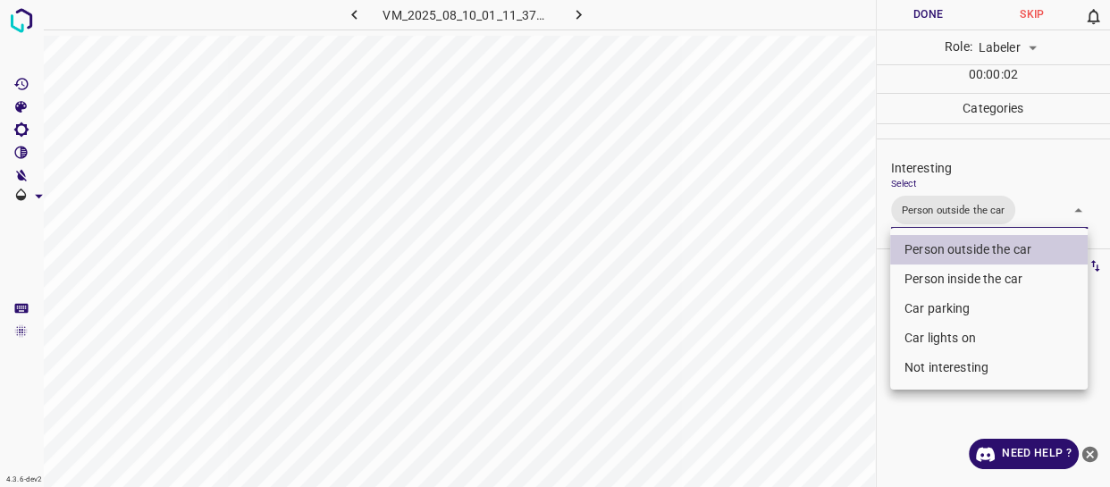
drag, startPoint x: 806, startPoint y: 349, endPoint x: 797, endPoint y: 363, distance: 16.9
click at [804, 358] on div at bounding box center [555, 243] width 1110 height 487
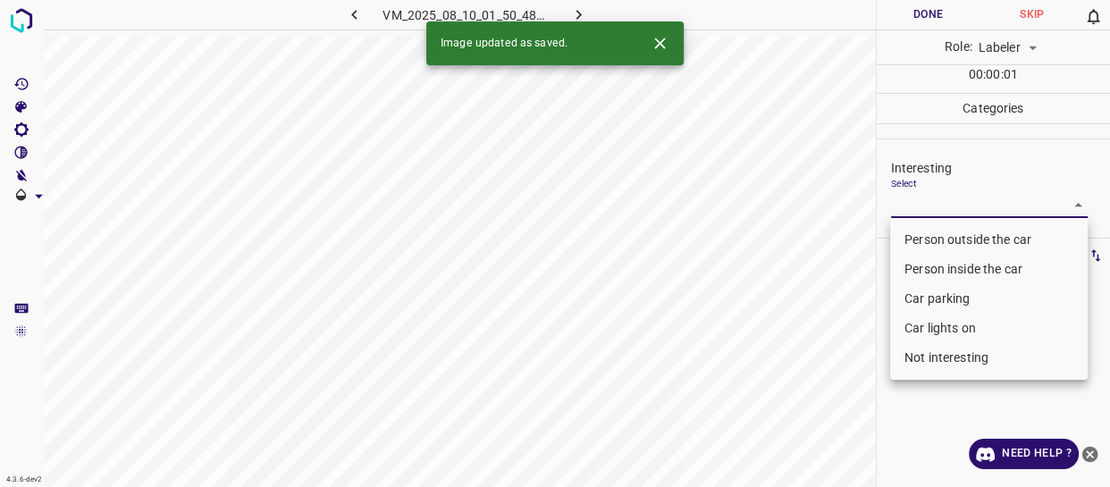
click at [917, 201] on body "4.3.6-dev2 VM_2025_08_10_01_50_48_414_01.gif Done Skip 0 Role: Labeler labeler …" at bounding box center [555, 243] width 1110 height 487
click at [911, 240] on li "Person outside the car" at bounding box center [989, 239] width 198 height 29
type input "Person outside the car"
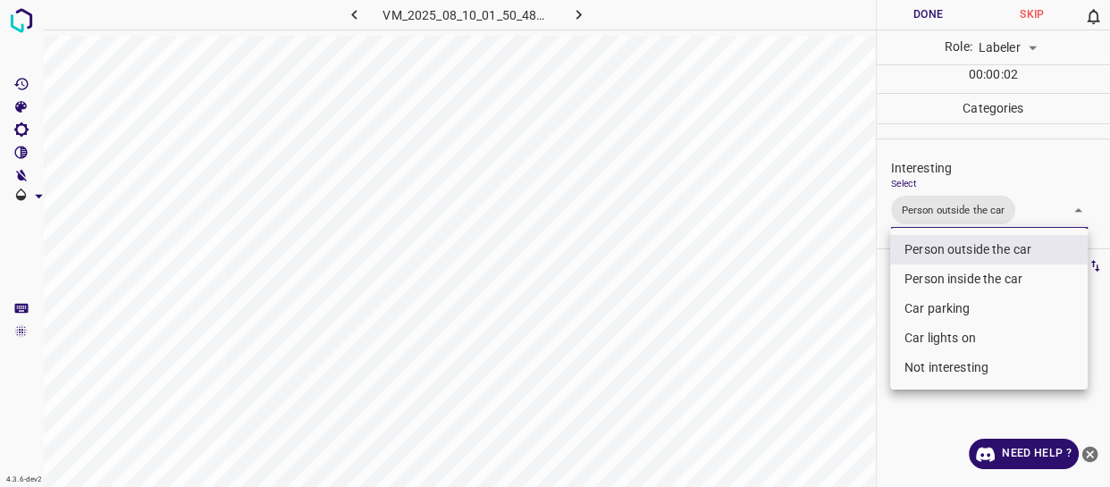
click at [845, 303] on div at bounding box center [555, 243] width 1110 height 487
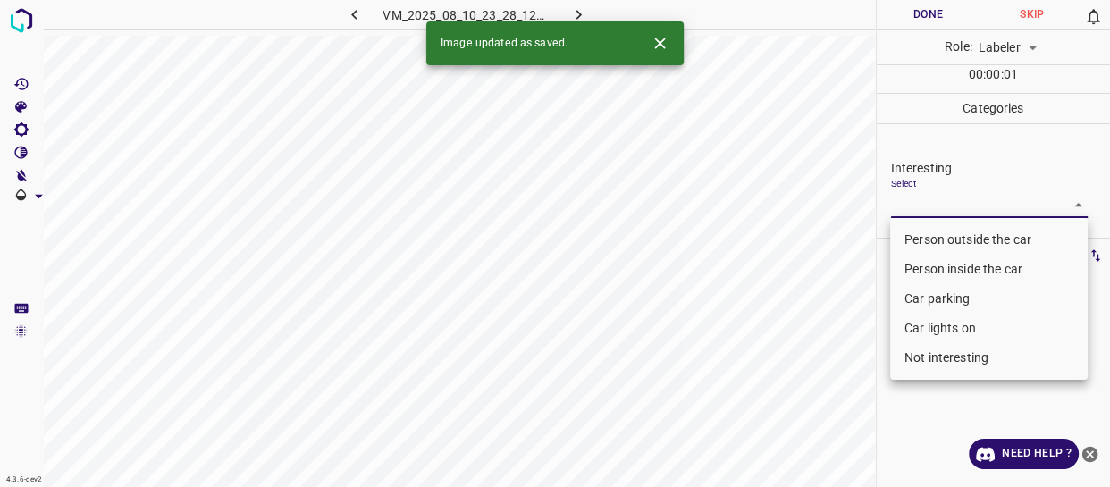
click at [957, 205] on body "4.3.6-dev2 VM_2025_08_10_23_28_12_663_11.gif Done Skip 0 Role: Labeler labeler …" at bounding box center [555, 243] width 1110 height 487
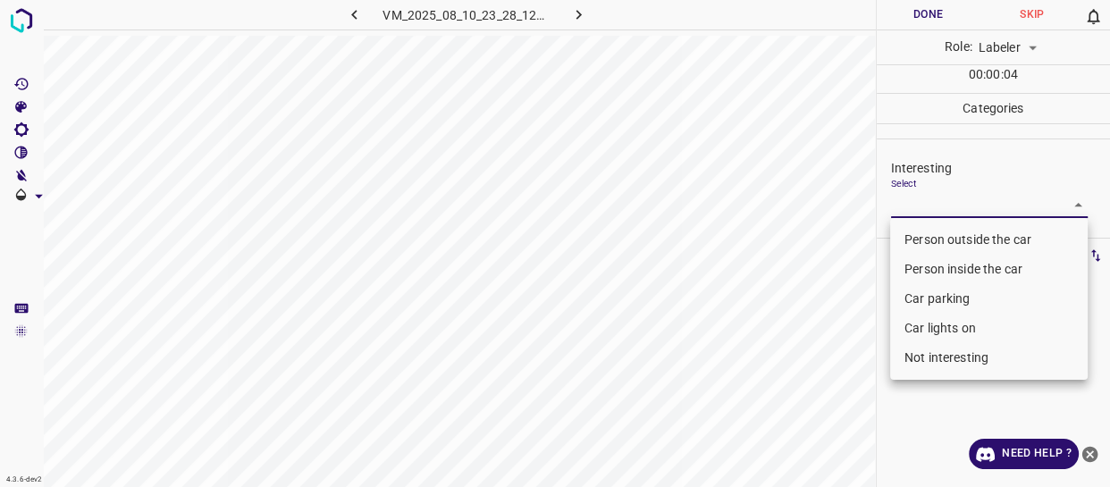
click at [925, 241] on li "Person outside the car" at bounding box center [989, 239] width 198 height 29
type input "Person outside the car"
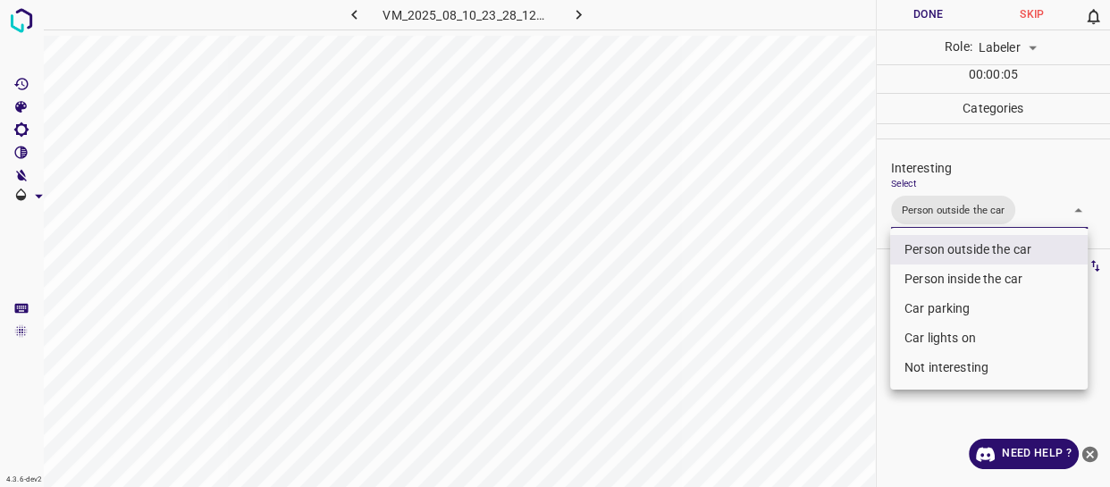
click at [789, 282] on div at bounding box center [555, 243] width 1110 height 487
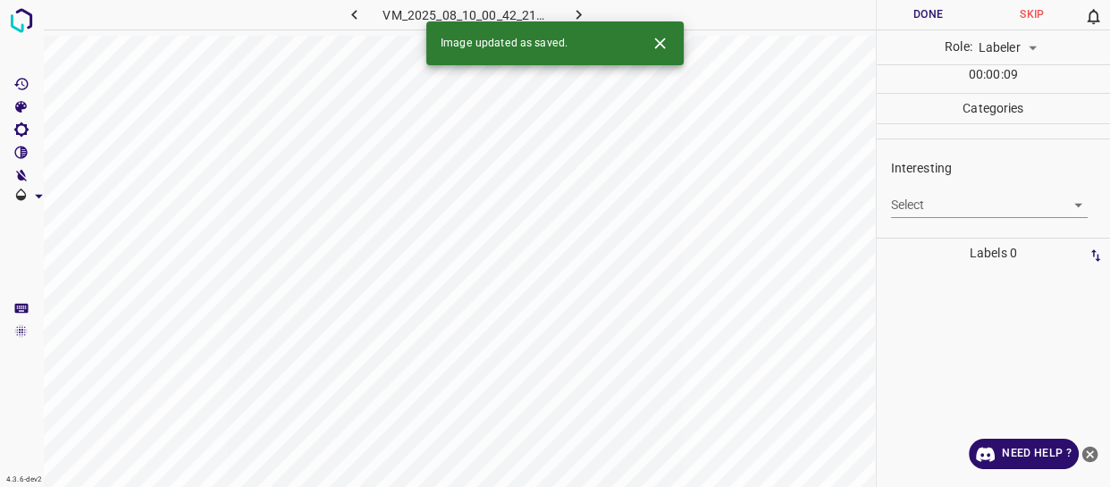
click at [915, 204] on body "4.3.6-dev2 VM_2025_08_10_00_42_21_268_01.gif Done Skip 0 Role: Labeler labeler …" at bounding box center [555, 243] width 1110 height 487
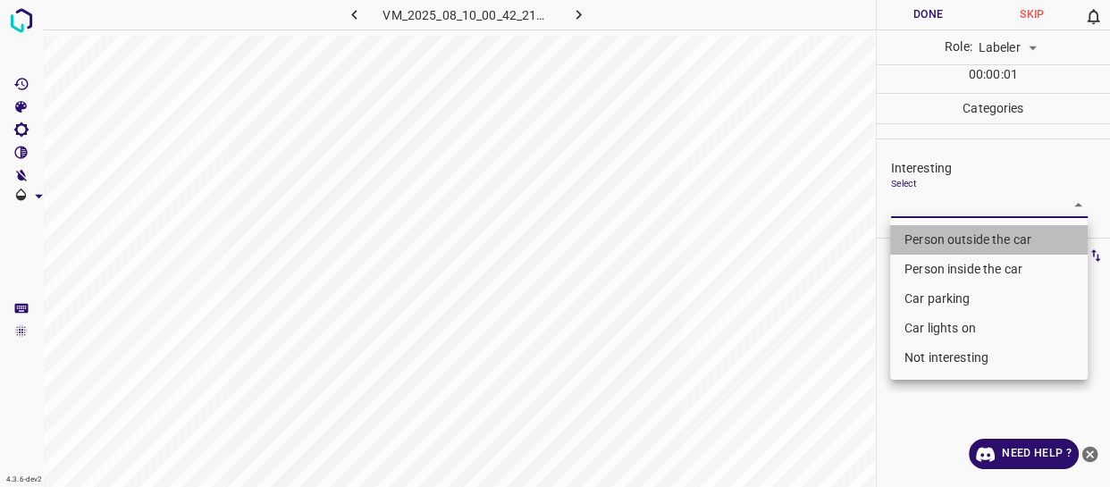
drag, startPoint x: 915, startPoint y: 231, endPoint x: 922, endPoint y: 268, distance: 38.2
click at [916, 231] on li "Person outside the car" at bounding box center [989, 239] width 198 height 29
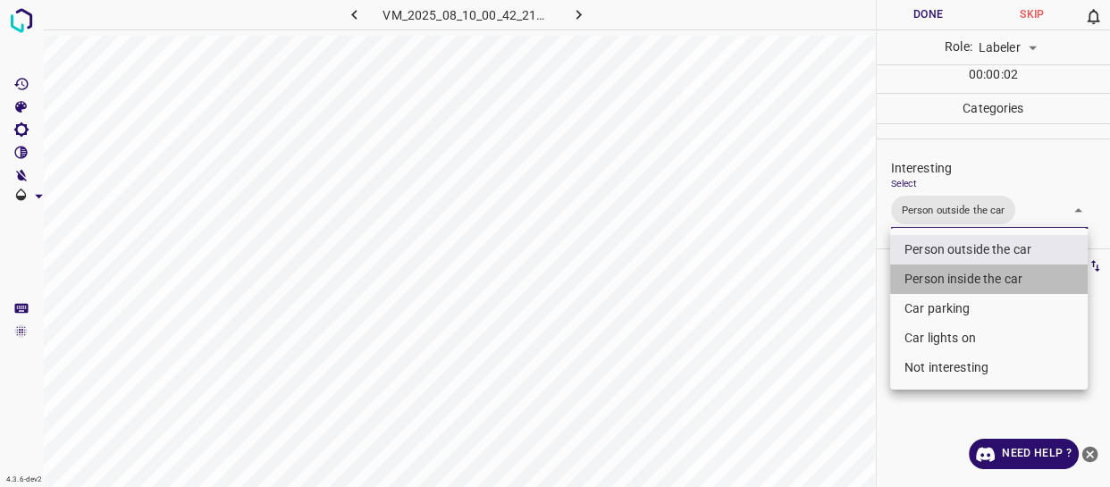
click at [925, 276] on li "Person inside the car" at bounding box center [989, 279] width 198 height 29
type input "Person outside the car,Person inside the car"
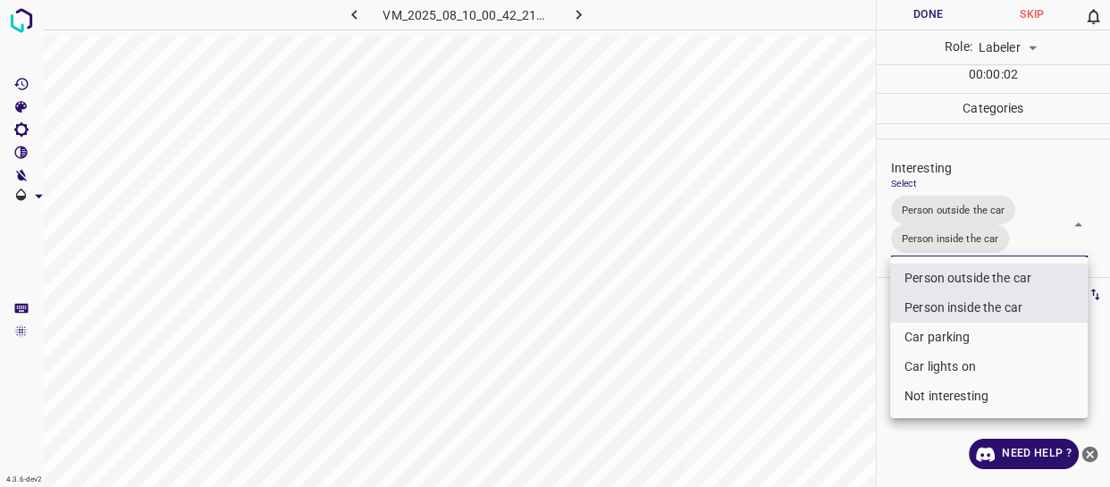
click at [840, 318] on div at bounding box center [555, 243] width 1110 height 487
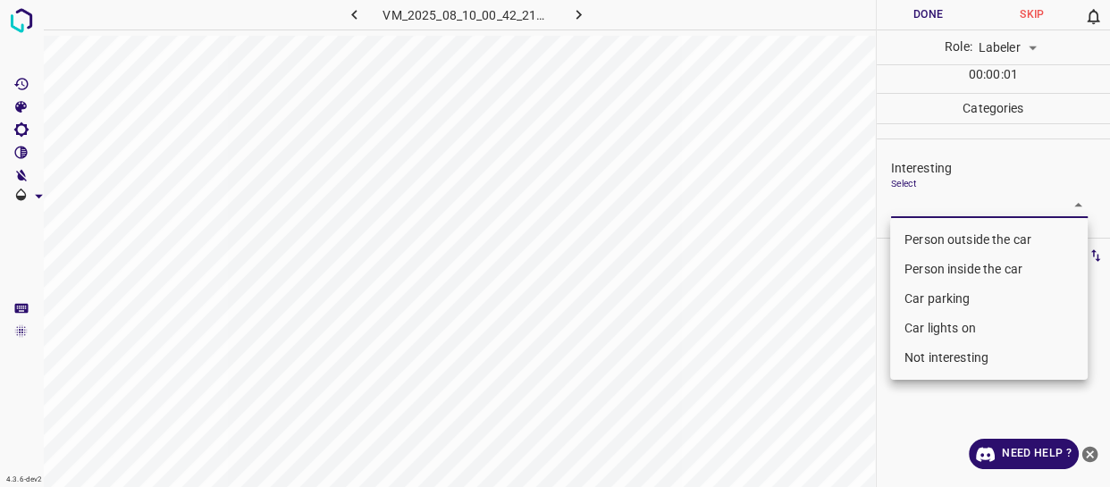
click at [933, 202] on body "4.3.6-dev2 VM_2025_08_10_00_42_21_268_00.gif Done Skip 0 Role: Labeler labeler …" at bounding box center [555, 243] width 1110 height 487
click at [928, 234] on li "Person outside the car" at bounding box center [989, 239] width 198 height 29
type input "Person outside the car"
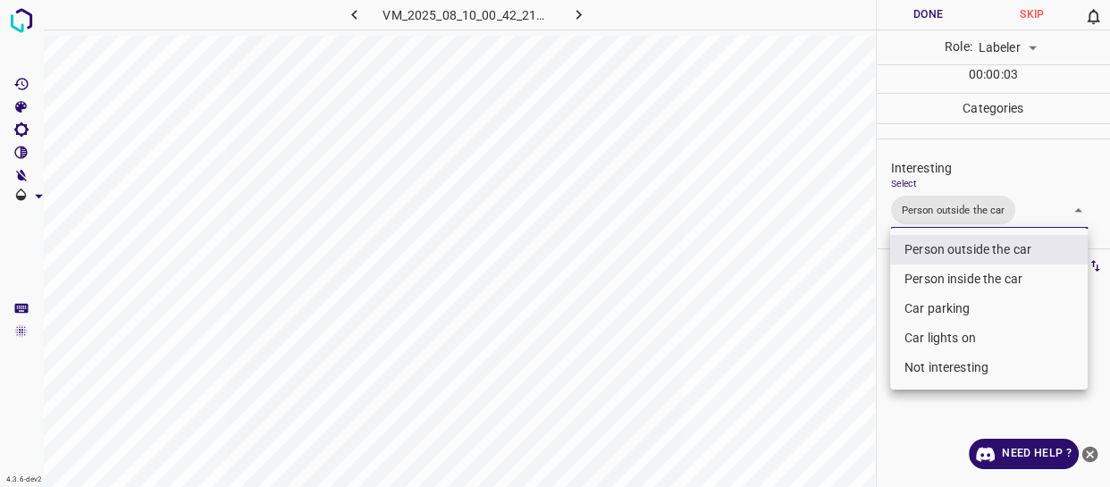
drag, startPoint x: 917, startPoint y: 275, endPoint x: 875, endPoint y: 300, distance: 48.9
click at [916, 277] on li "Person inside the car" at bounding box center [989, 279] width 198 height 29
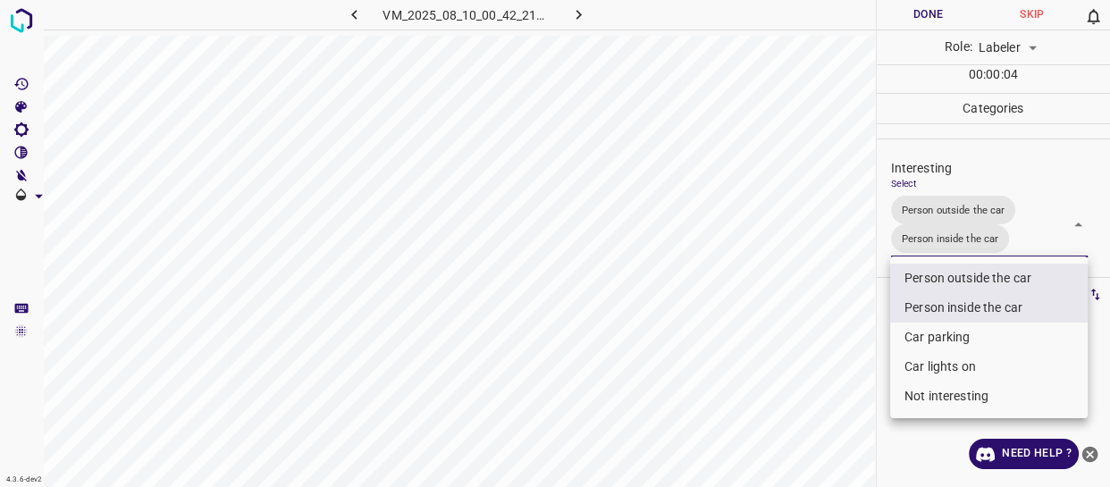
type input "Person outside the car,Person inside the car"
click at [803, 326] on div at bounding box center [555, 243] width 1110 height 487
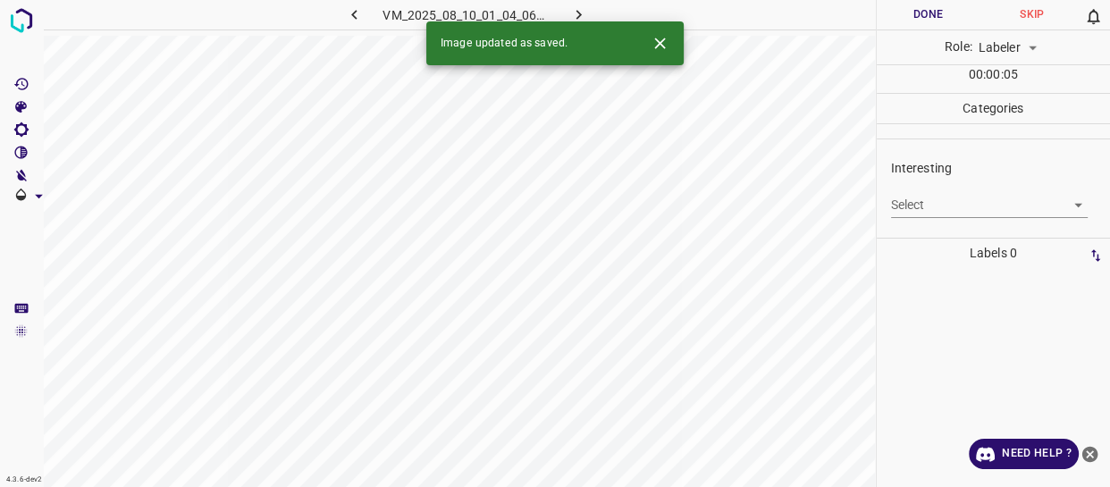
click at [910, 205] on body "4.3.6-dev2 VM_2025_08_10_01_04_06_642_02.gif Done Skip 0 Role: Labeler labeler …" at bounding box center [555, 243] width 1110 height 487
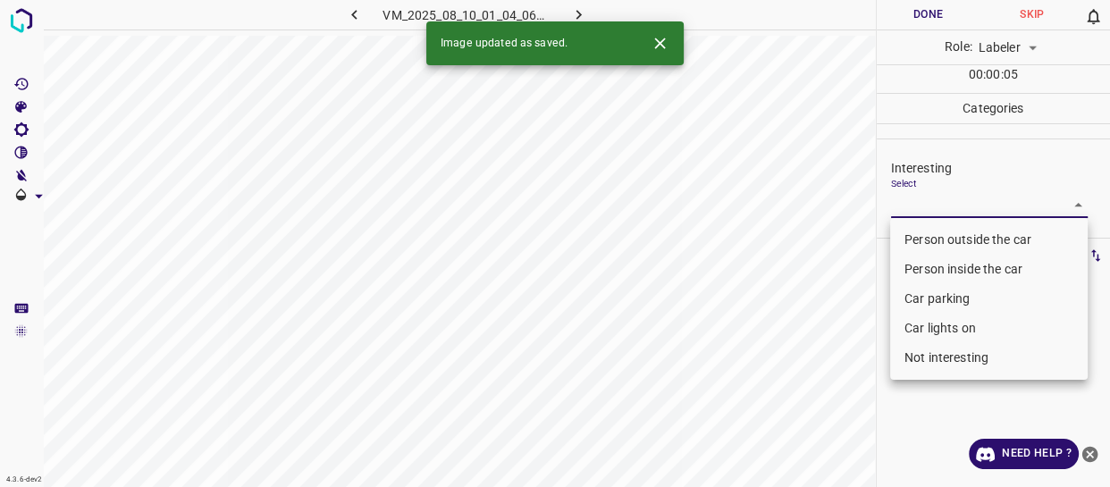
click at [912, 240] on li "Person outside the car" at bounding box center [989, 239] width 198 height 29
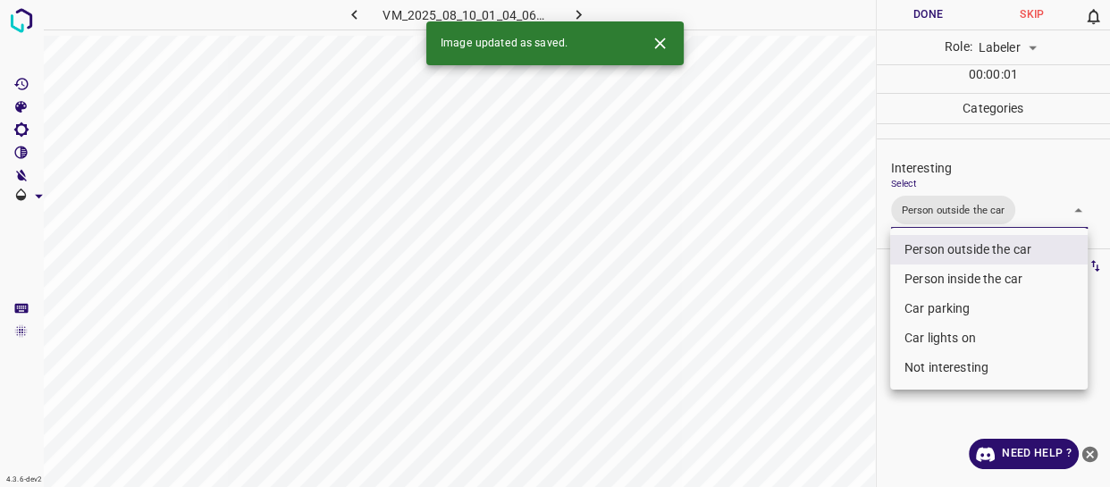
type input "Person outside the car"
drag, startPoint x: 832, startPoint y: 319, endPoint x: 811, endPoint y: 375, distance: 60.3
click at [821, 372] on div at bounding box center [555, 243] width 1110 height 487
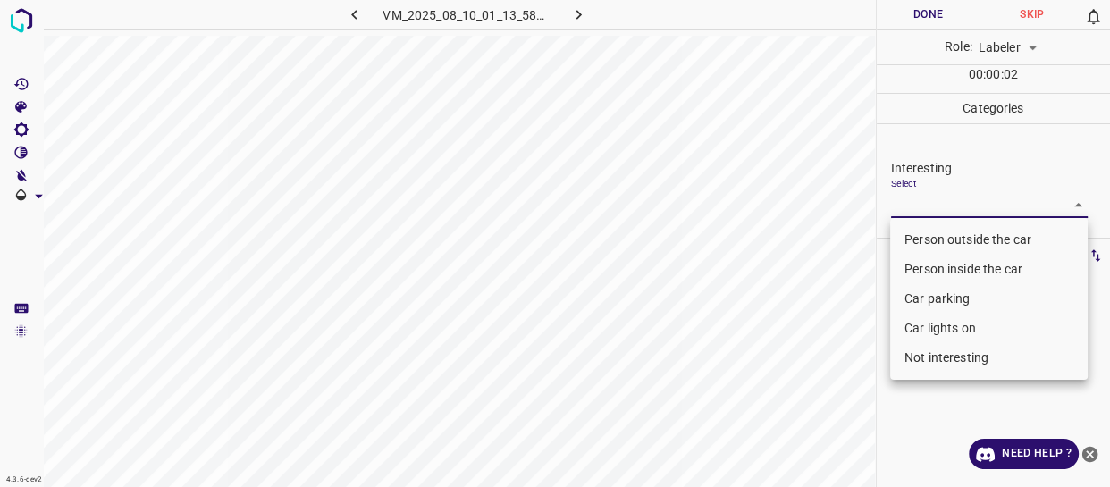
drag, startPoint x: 934, startPoint y: 199, endPoint x: 922, endPoint y: 299, distance: 100.8
click at [934, 200] on body "4.3.6-dev2 VM_2025_08_10_01_13_58_678_04.gif Done Skip 0 Role: Labeler labeler …" at bounding box center [555, 243] width 1110 height 487
click at [923, 323] on li "Car lights on" at bounding box center [989, 328] width 198 height 29
type input "Car lights on"
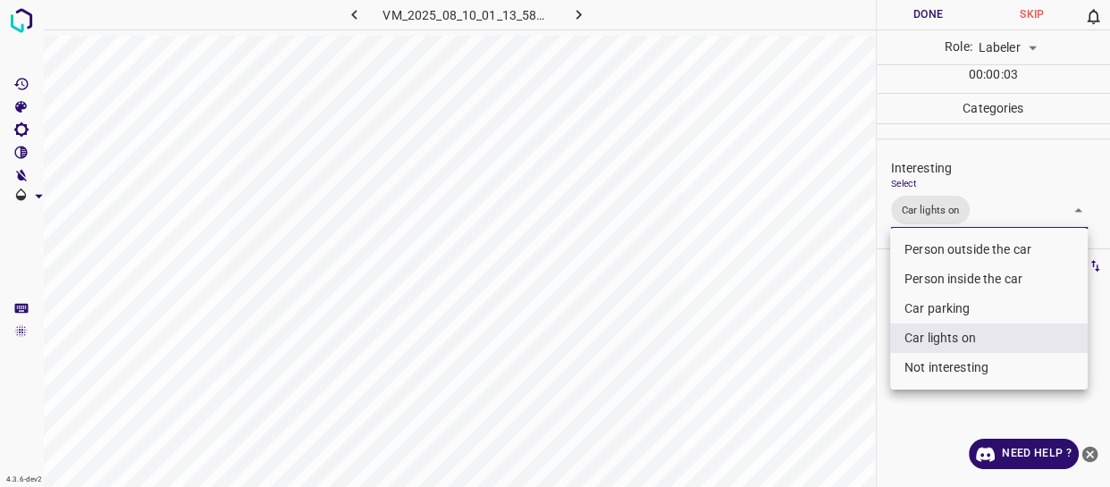
click at [800, 351] on div at bounding box center [555, 243] width 1110 height 487
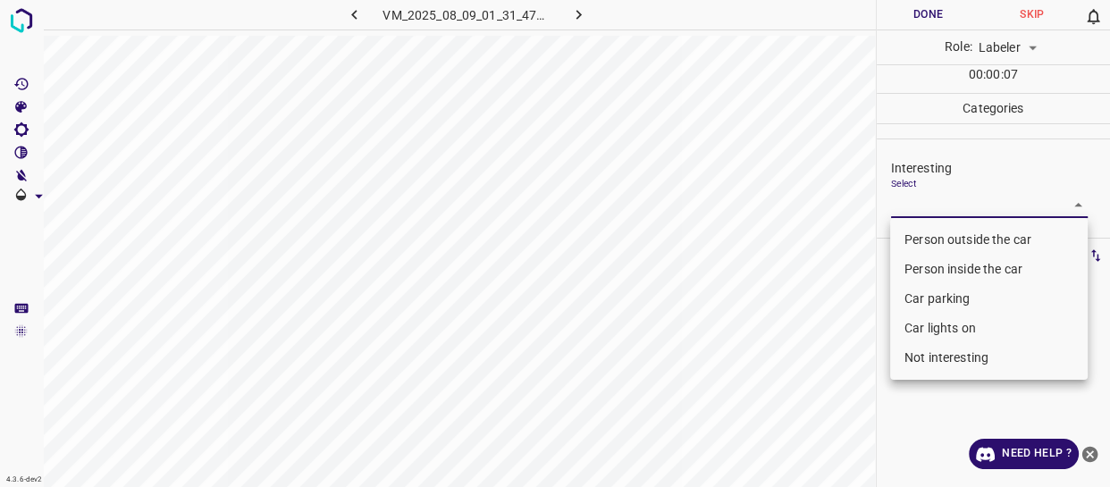
drag, startPoint x: 930, startPoint y: 205, endPoint x: 930, endPoint y: 253, distance: 48.3
click at [931, 204] on body "4.3.6-dev2 VM_2025_08_09_01_31_47_632_07.gif Done Skip 0 Role: Labeler labeler …" at bounding box center [555, 243] width 1110 height 487
drag, startPoint x: 930, startPoint y: 270, endPoint x: 930, endPoint y: 281, distance: 10.8
click at [930, 271] on li "Person inside the car" at bounding box center [989, 269] width 198 height 29
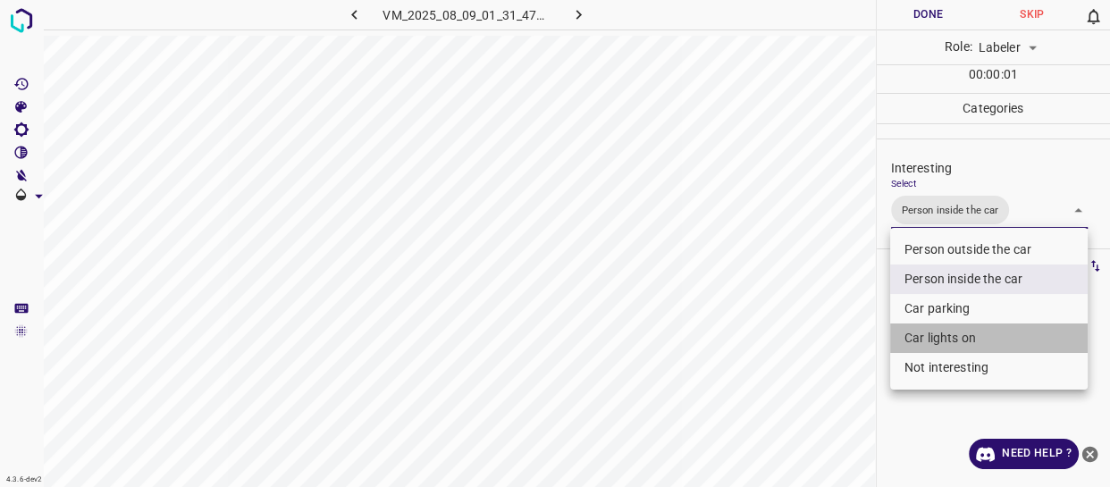
click at [921, 337] on li "Car lights on" at bounding box center [989, 338] width 198 height 29
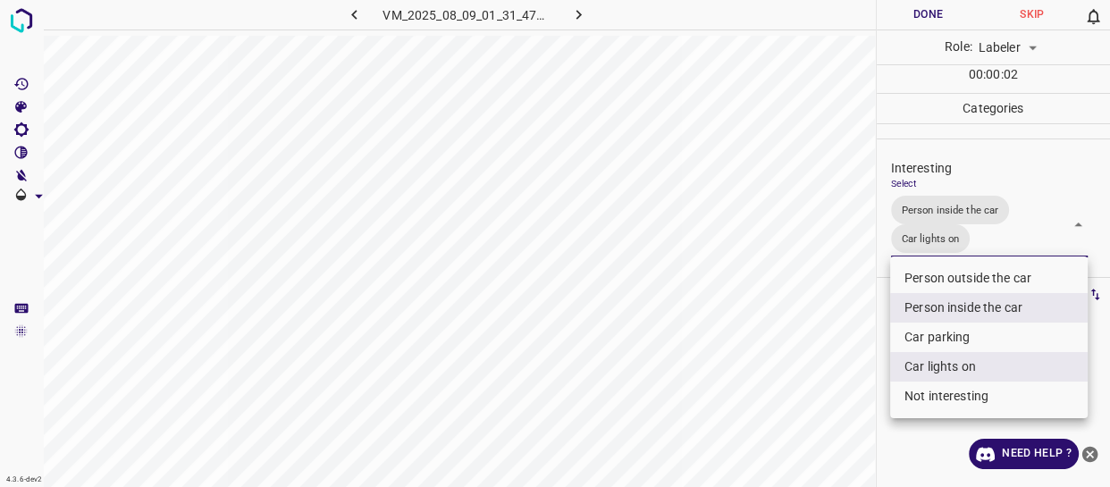
click at [848, 339] on div at bounding box center [555, 243] width 1110 height 487
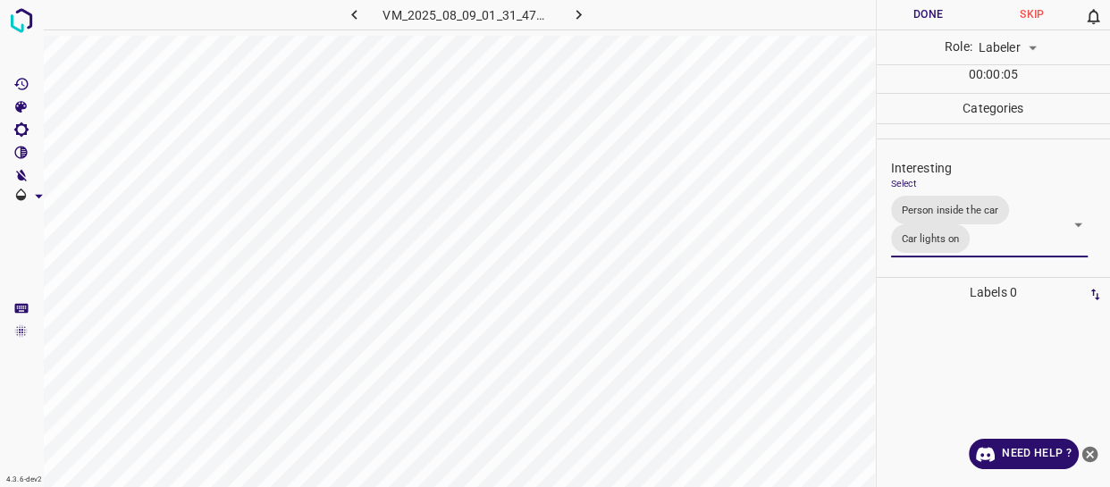
click at [1002, 236] on body "4.3.6-dev2 VM_2025_08_09_01_31_47_632_07.gif Done Skip 0 Role: Labeler labeler …" at bounding box center [555, 243] width 1110 height 487
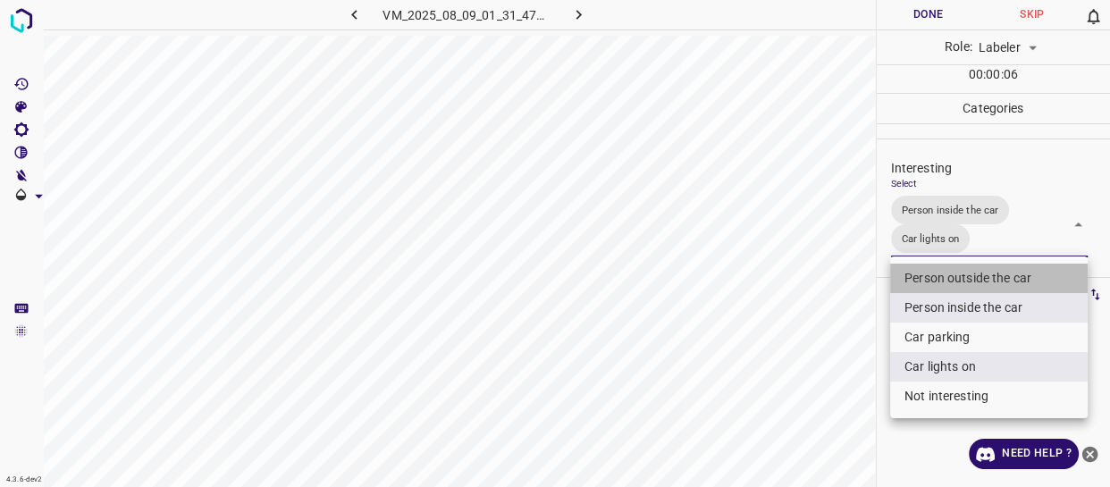
drag, startPoint x: 973, startPoint y: 273, endPoint x: 740, endPoint y: 370, distance: 252.8
click at [972, 274] on li "Person outside the car" at bounding box center [989, 278] width 198 height 29
type input "Person inside the car,Car lights on,Person outside the car"
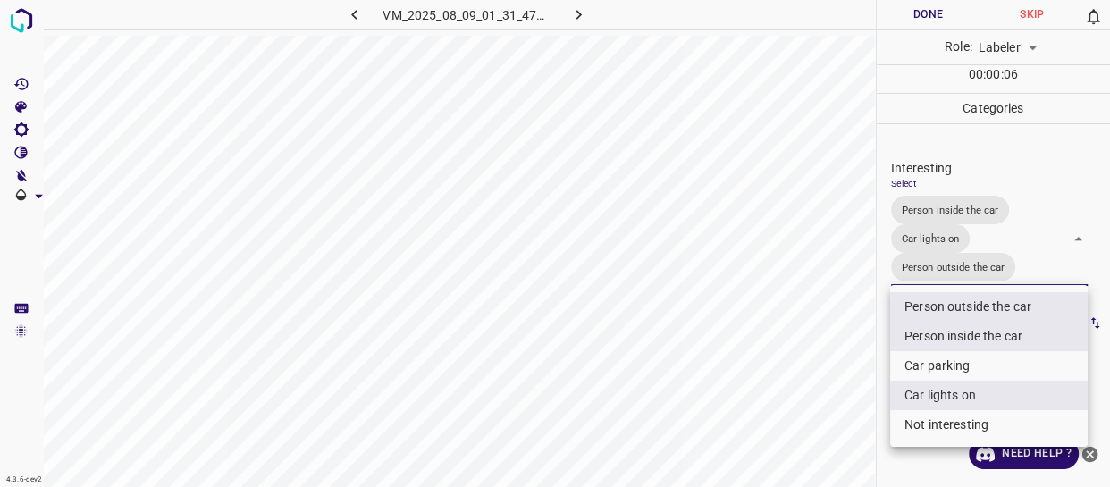
drag, startPoint x: 735, startPoint y: 370, endPoint x: 720, endPoint y: 409, distance: 42.2
click at [728, 400] on div at bounding box center [555, 243] width 1110 height 487
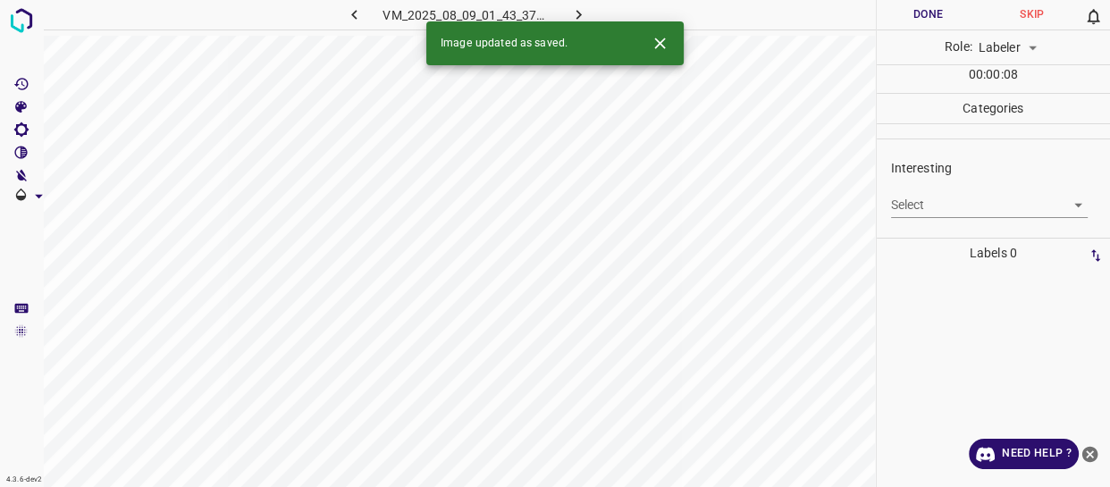
click at [932, 214] on body "4.3.6-dev2 VM_2025_08_09_01_43_37_044_05.gif Done Skip 0 Role: Labeler labeler …" at bounding box center [555, 243] width 1110 height 487
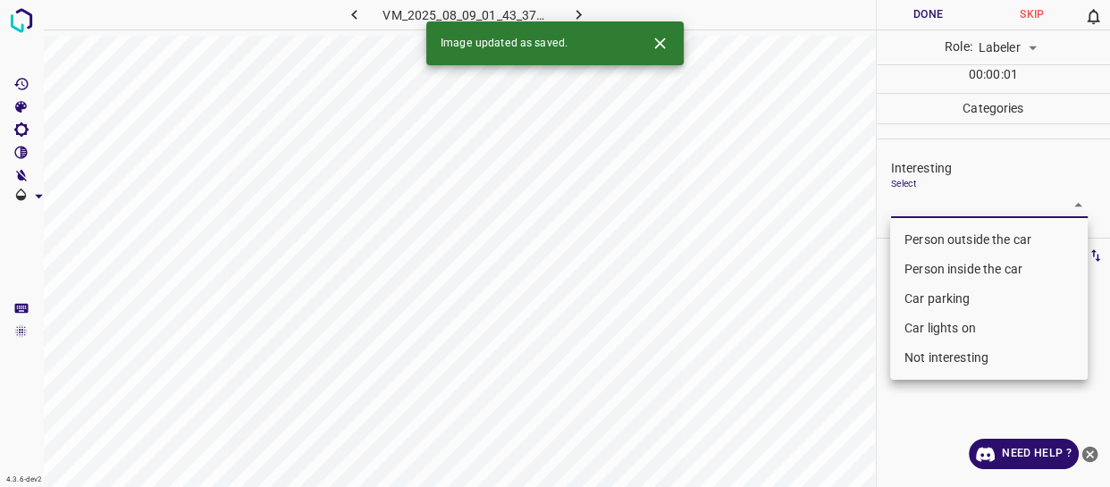
click at [919, 244] on li "Person outside the car" at bounding box center [989, 239] width 198 height 29
type input "Person outside the car"
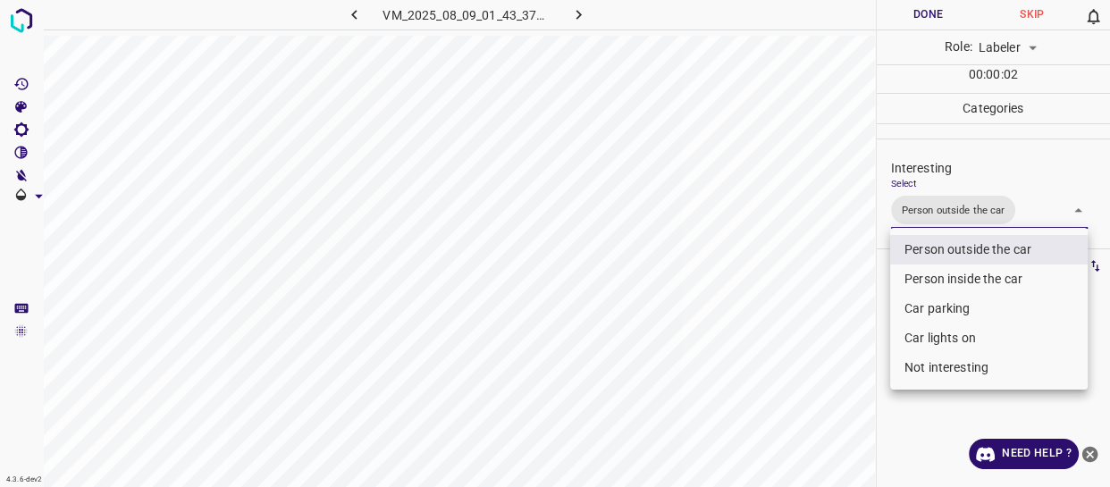
click at [813, 284] on div at bounding box center [555, 243] width 1110 height 487
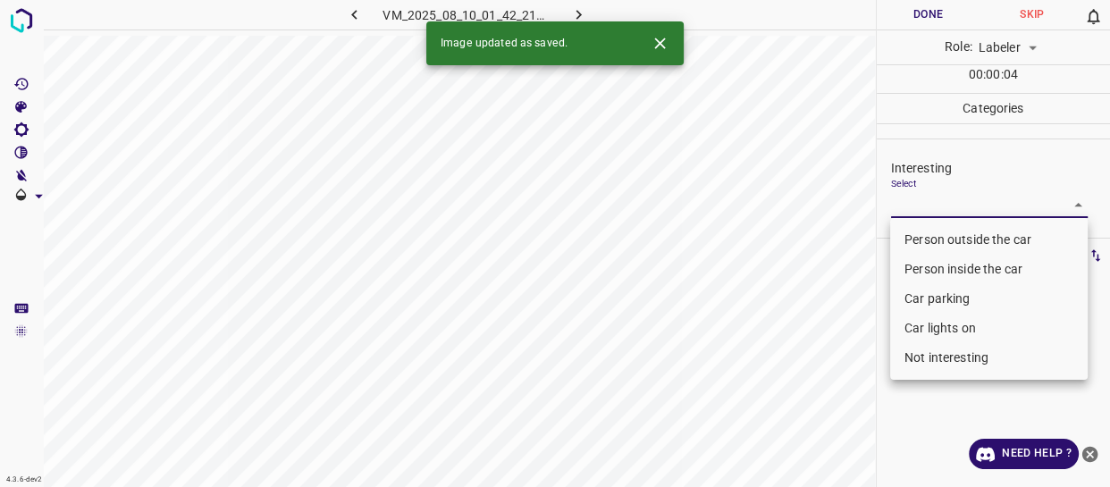
click at [935, 198] on body "4.3.6-dev2 VM_2025_08_10_01_42_21_966_05.gif Done Skip 0 Role: Labeler labeler …" at bounding box center [555, 243] width 1110 height 487
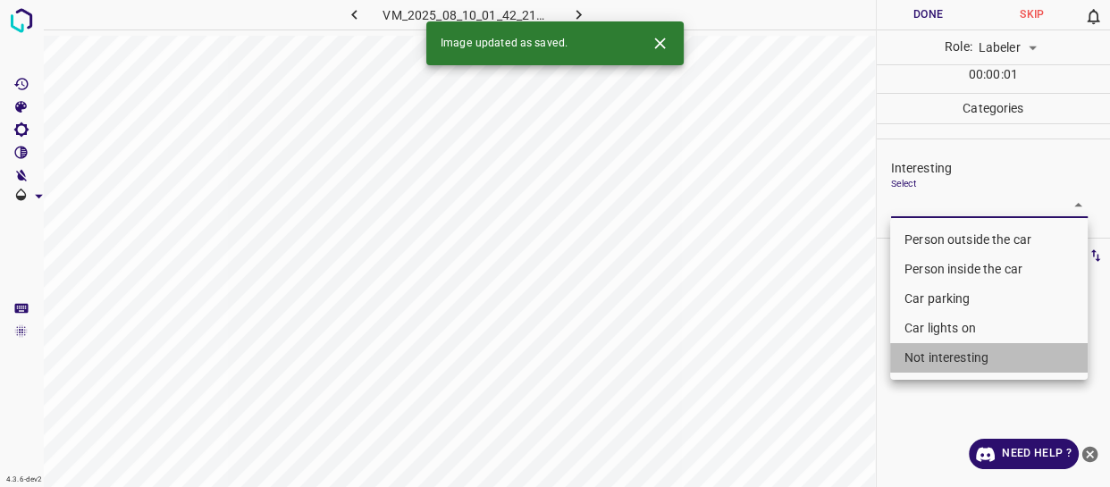
drag, startPoint x: 941, startPoint y: 349, endPoint x: 888, endPoint y: 353, distance: 53.8
click at [935, 350] on li "Not interesting" at bounding box center [989, 357] width 198 height 29
type input "Not interesting"
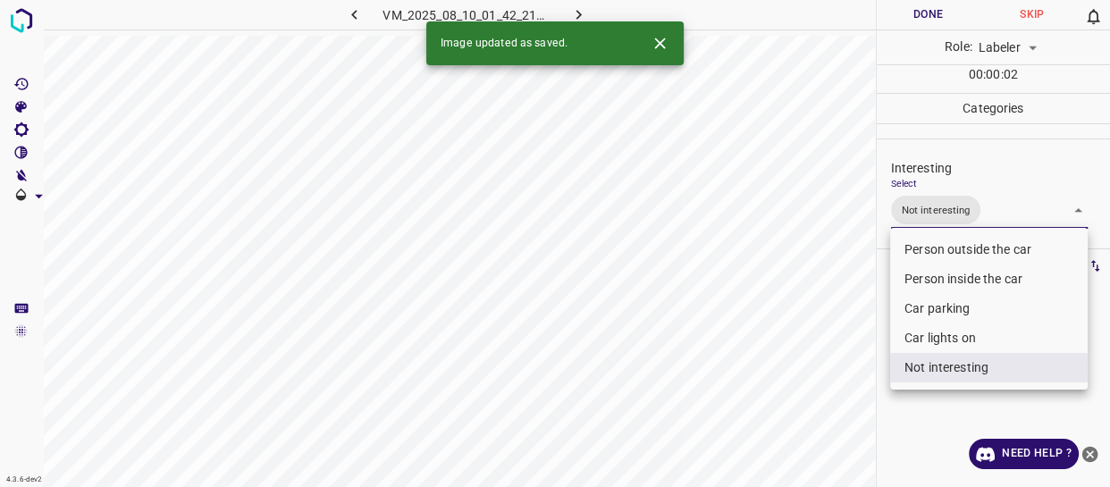
drag, startPoint x: 810, startPoint y: 341, endPoint x: 793, endPoint y: 342, distance: 17.0
click at [806, 348] on div at bounding box center [555, 243] width 1110 height 487
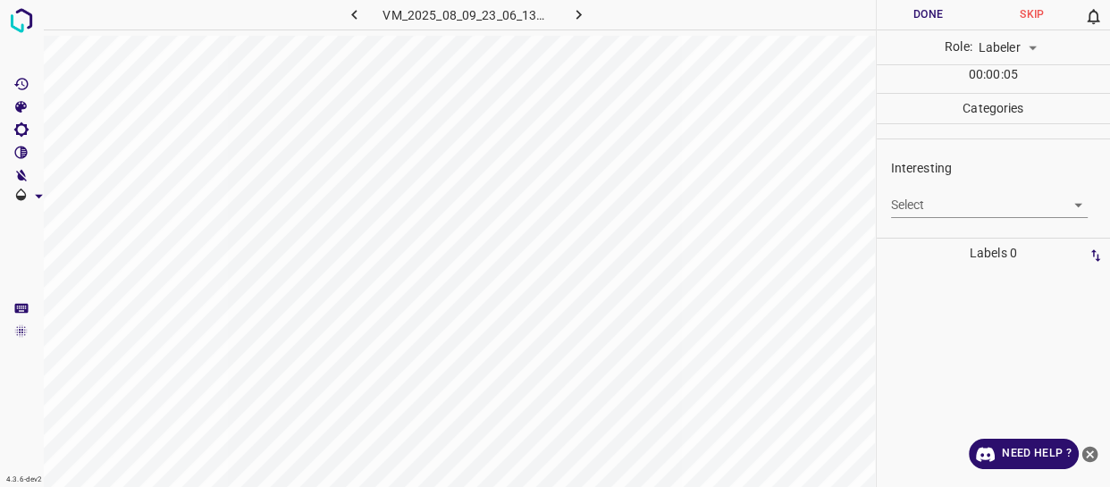
click at [941, 206] on body "4.3.6-dev2 VM_2025_08_09_23_06_13_313_08.gif Done Skip 0 Role: Labeler labeler …" at bounding box center [555, 243] width 1110 height 487
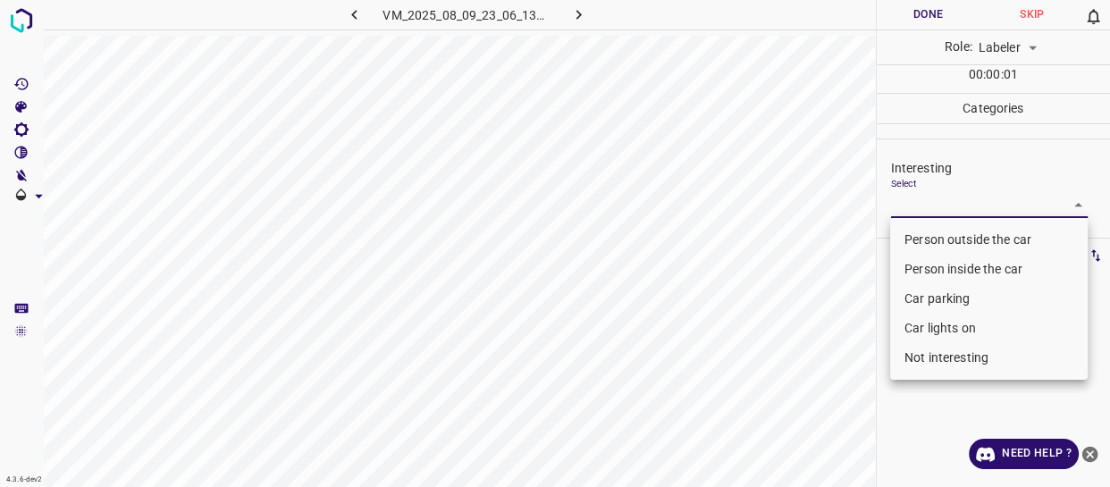
drag, startPoint x: 939, startPoint y: 232, endPoint x: 923, endPoint y: 231, distance: 15.2
click at [939, 228] on li "Person outside the car" at bounding box center [989, 239] width 198 height 29
type input "Person outside the car"
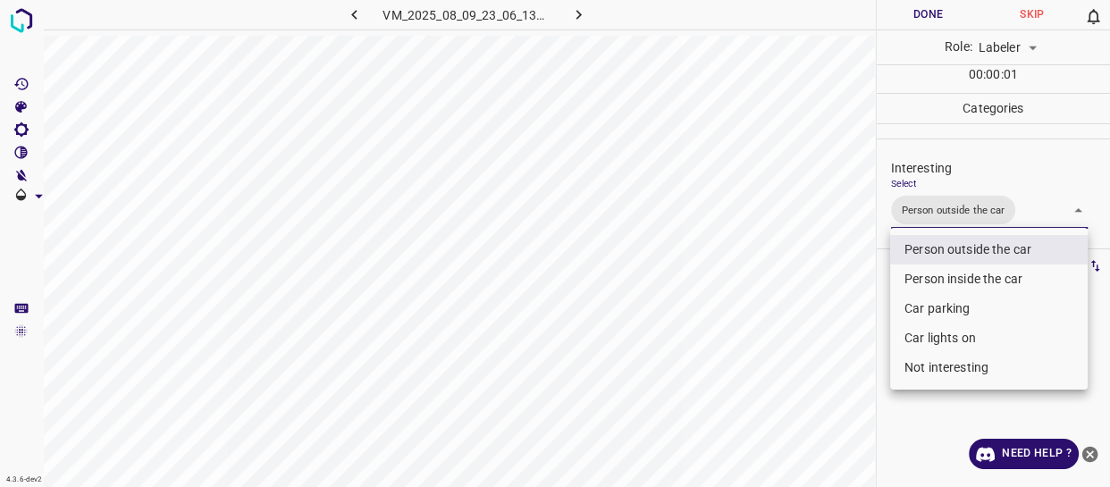
drag, startPoint x: 800, startPoint y: 284, endPoint x: 726, endPoint y: 325, distance: 84.8
click at [771, 310] on div at bounding box center [555, 243] width 1110 height 487
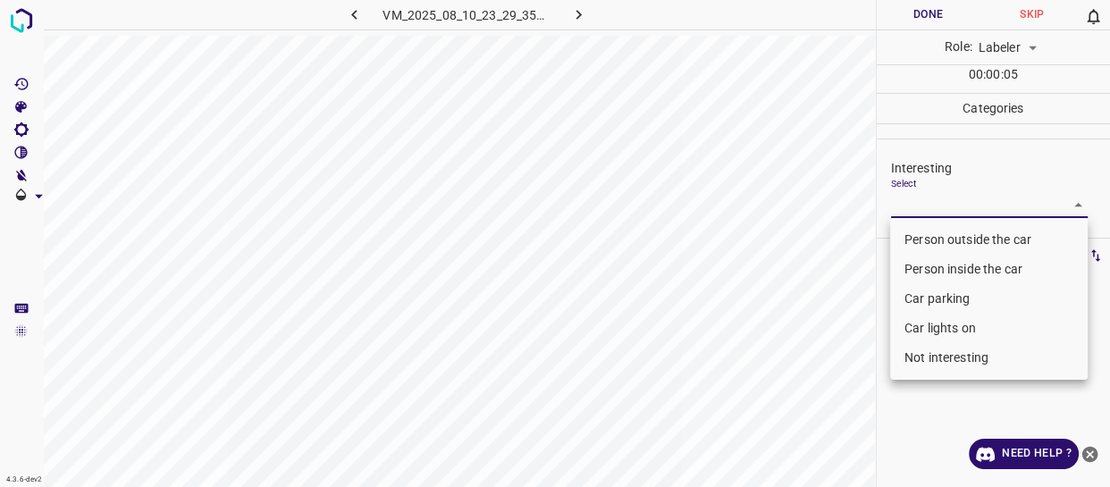
click at [944, 207] on body "4.3.6-dev2 VM_2025_08_10_23_29_35_148_08.gif Done Skip 0 Role: Labeler labeler …" at bounding box center [555, 243] width 1110 height 487
click at [934, 240] on li "Person outside the car" at bounding box center [989, 239] width 198 height 29
type input "Person outside the car"
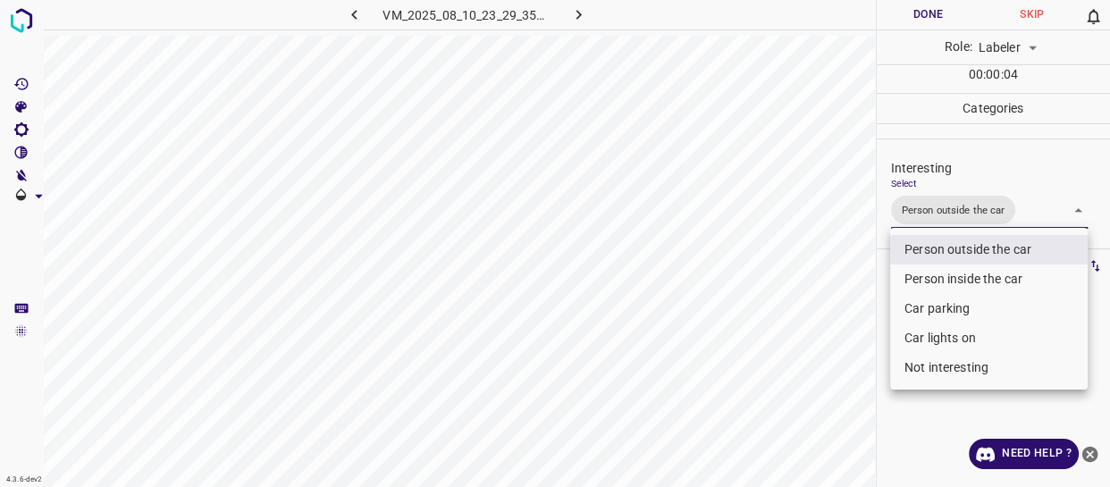
click at [722, 371] on div at bounding box center [555, 243] width 1110 height 487
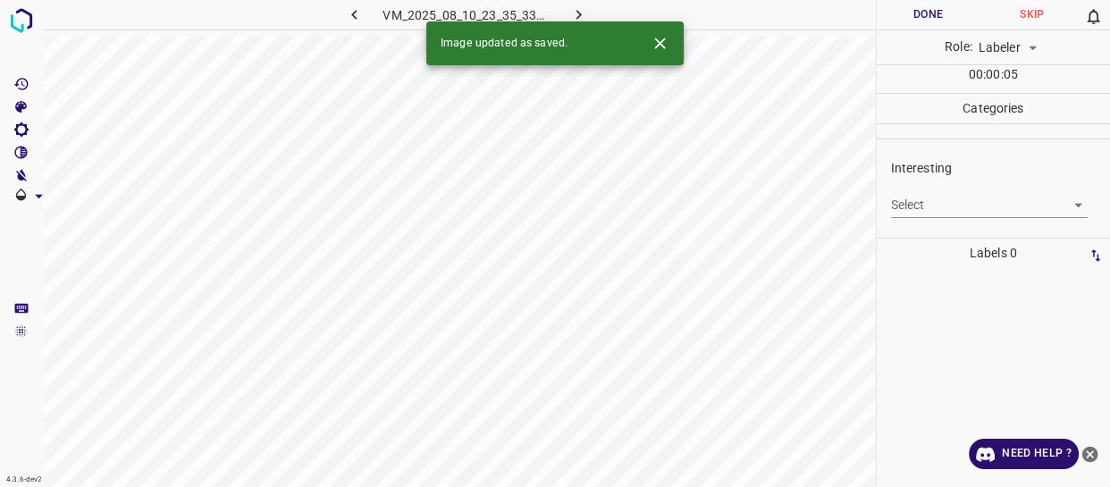
click at [947, 206] on body "4.3.6-dev2 VM_2025_08_10_23_35_33_785_00.gif Done Skip 0 Role: Labeler labeler …" at bounding box center [555, 243] width 1110 height 487
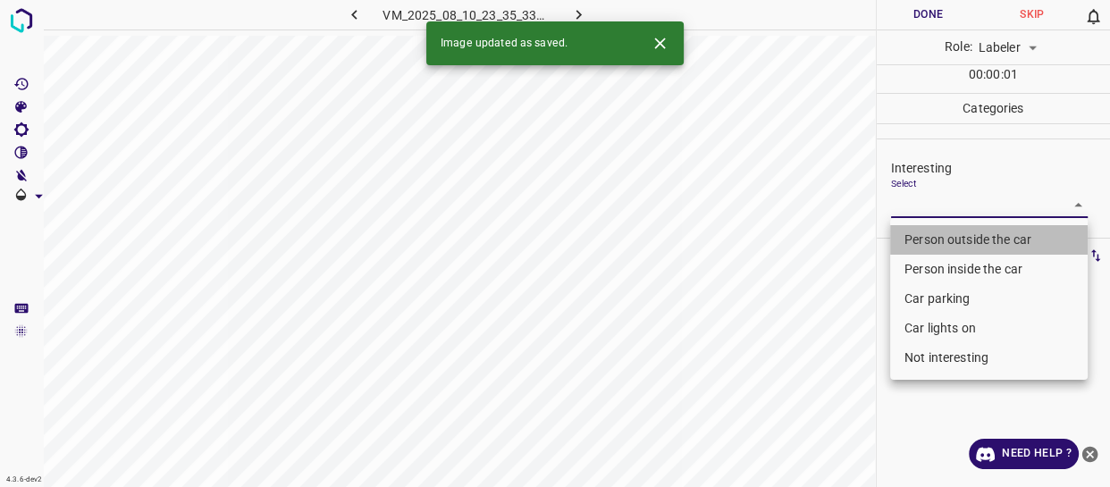
click at [927, 236] on li "Person outside the car" at bounding box center [989, 239] width 198 height 29
type input "Person outside the car"
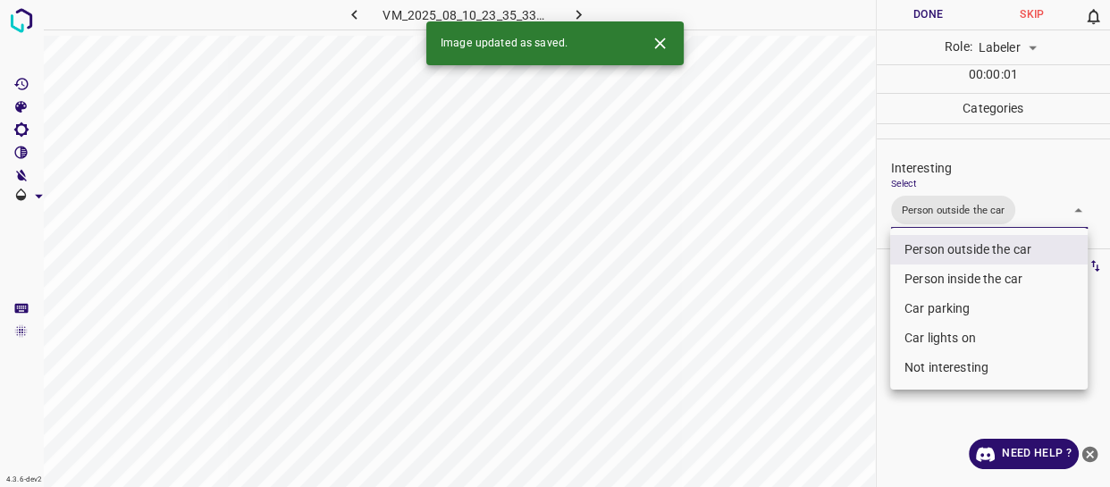
drag, startPoint x: 828, startPoint y: 307, endPoint x: 807, endPoint y: 346, distance: 43.6
click at [812, 342] on div at bounding box center [555, 243] width 1110 height 487
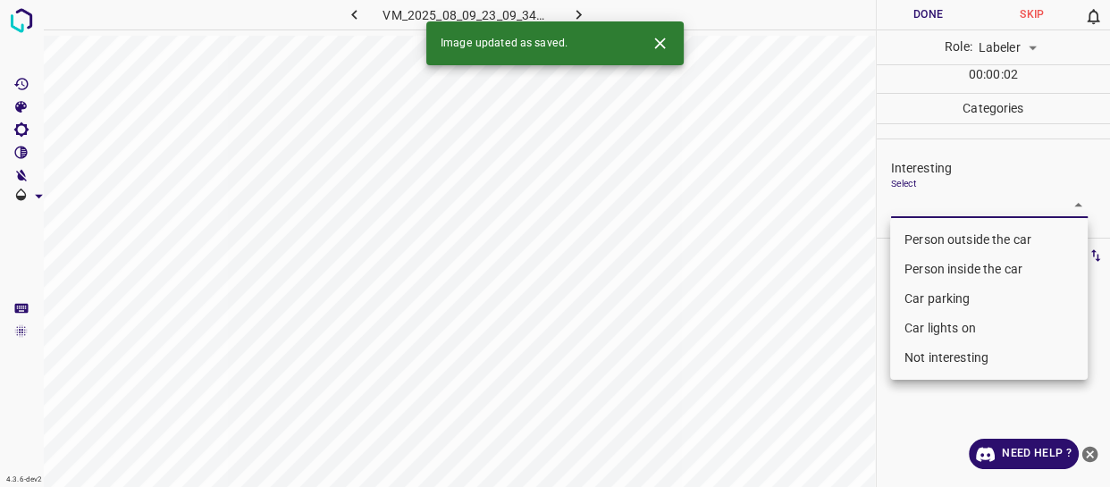
click at [971, 209] on body "4.3.6-dev2 VM_2025_08_09_23_09_34_098_13.gif Done Skip 0 Role: Labeler labeler …" at bounding box center [555, 243] width 1110 height 487
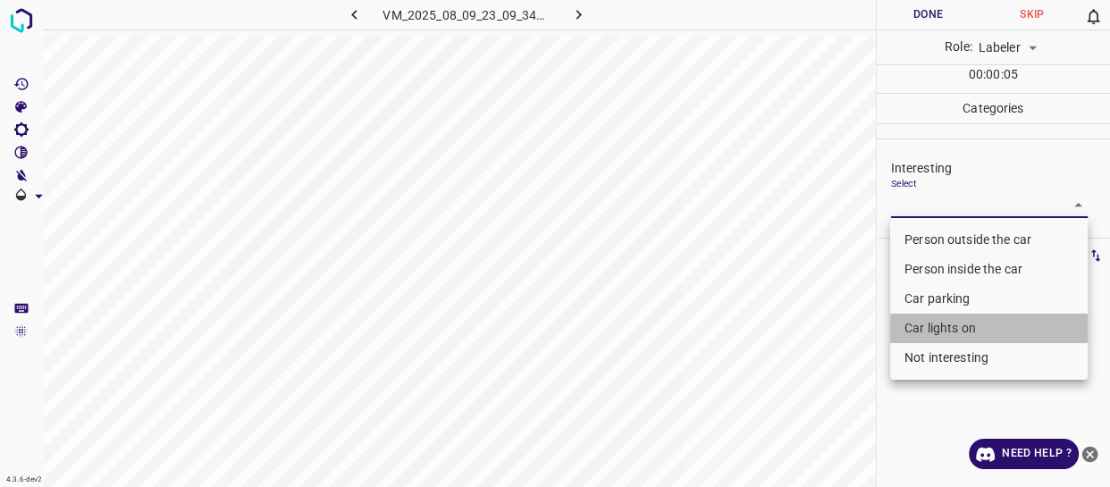
drag, startPoint x: 940, startPoint y: 325, endPoint x: 810, endPoint y: 327, distance: 130.5
click at [939, 324] on li "Car lights on" at bounding box center [989, 328] width 198 height 29
type input "Car lights on"
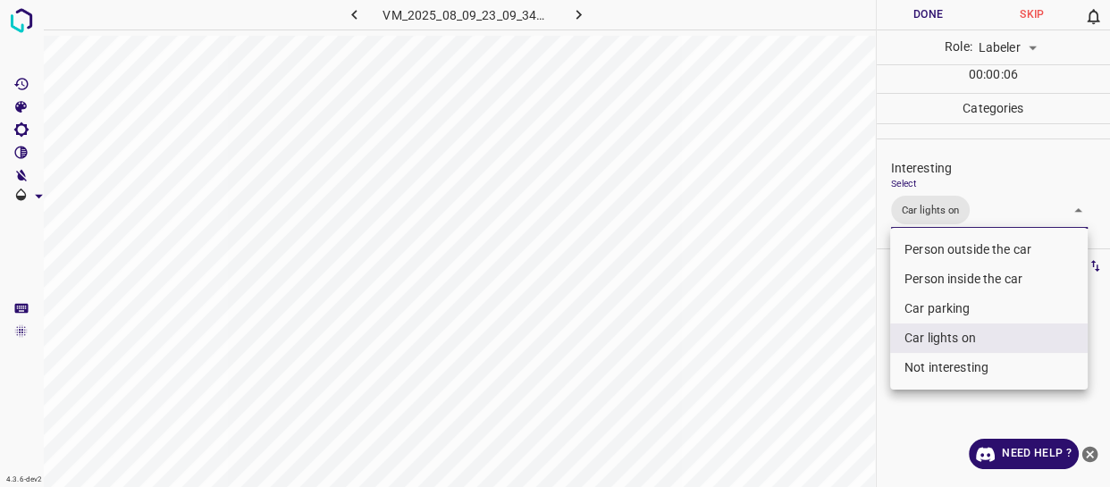
drag, startPoint x: 795, startPoint y: 341, endPoint x: 787, endPoint y: 349, distance: 10.8
click at [790, 347] on div at bounding box center [555, 243] width 1110 height 487
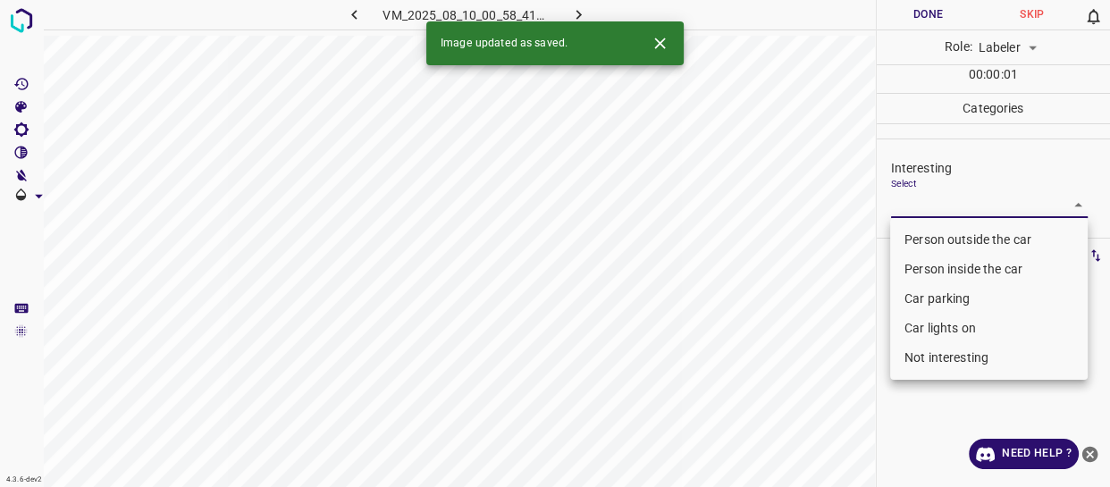
drag, startPoint x: 960, startPoint y: 199, endPoint x: 955, endPoint y: 216, distance: 17.8
click at [959, 200] on body "4.3.6-dev2 VM_2025_08_10_00_58_41_445_09.gif Done Skip 0 Role: Labeler labeler …" at bounding box center [555, 243] width 1110 height 487
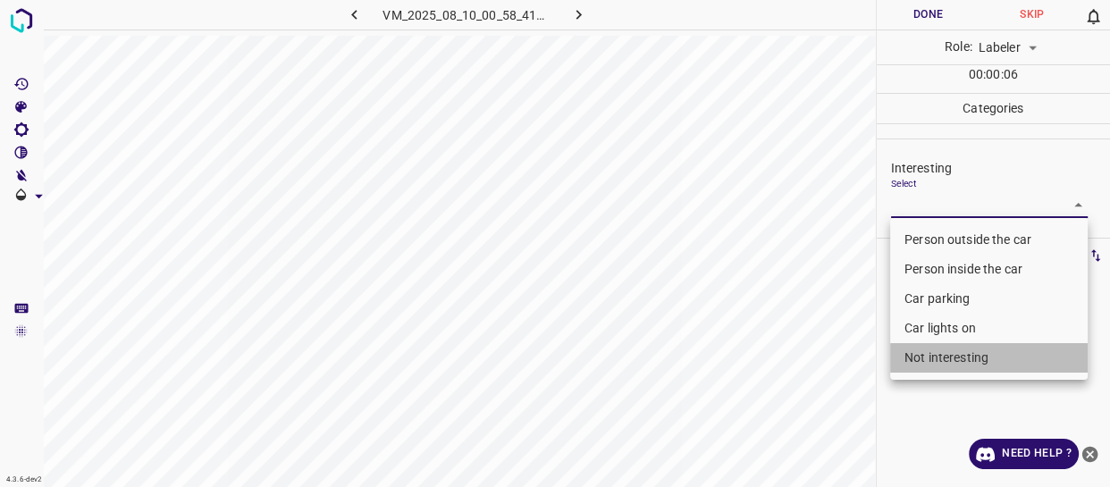
drag, startPoint x: 944, startPoint y: 356, endPoint x: 863, endPoint y: 372, distance: 82.9
click at [939, 358] on li "Not interesting" at bounding box center [989, 357] width 198 height 29
type input "Not interesting"
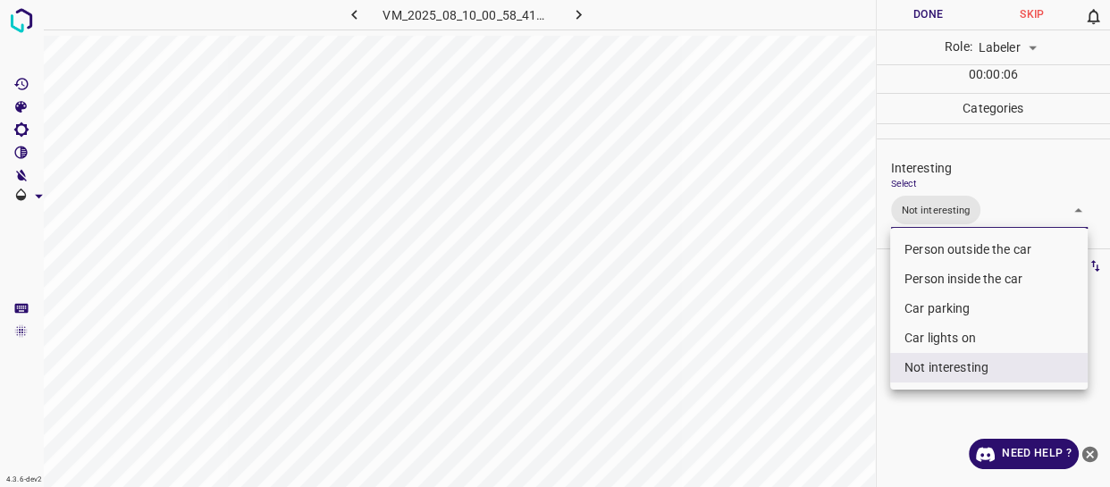
click at [855, 377] on div at bounding box center [555, 243] width 1110 height 487
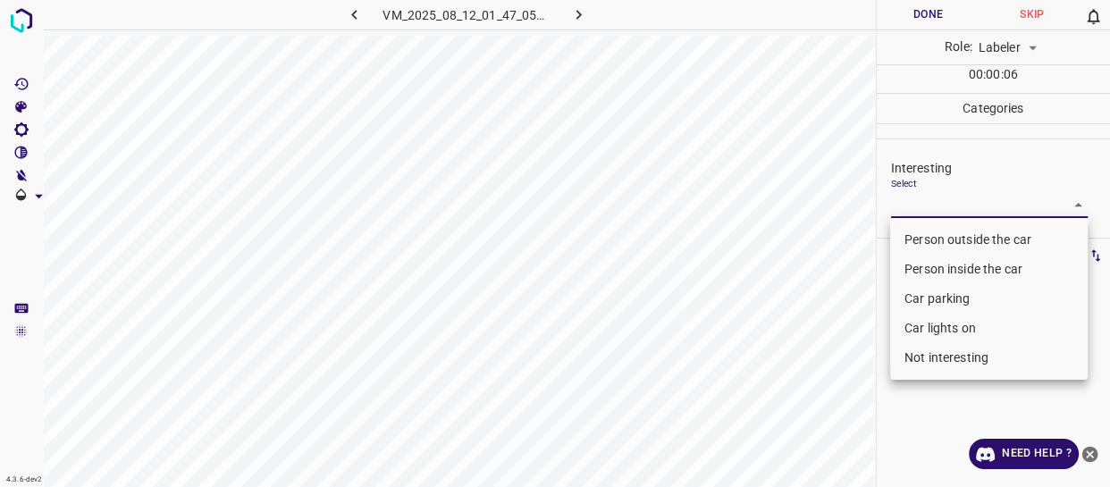
click at [895, 206] on body "4.3.6-dev2 VM_2025_08_12_01_47_05_904_01.gif Done Skip 0 Role: Labeler labeler …" at bounding box center [555, 243] width 1110 height 487
drag, startPoint x: 914, startPoint y: 358, endPoint x: 888, endPoint y: 361, distance: 26.2
click at [914, 357] on li "Not interesting" at bounding box center [989, 357] width 198 height 29
type input "Not interesting"
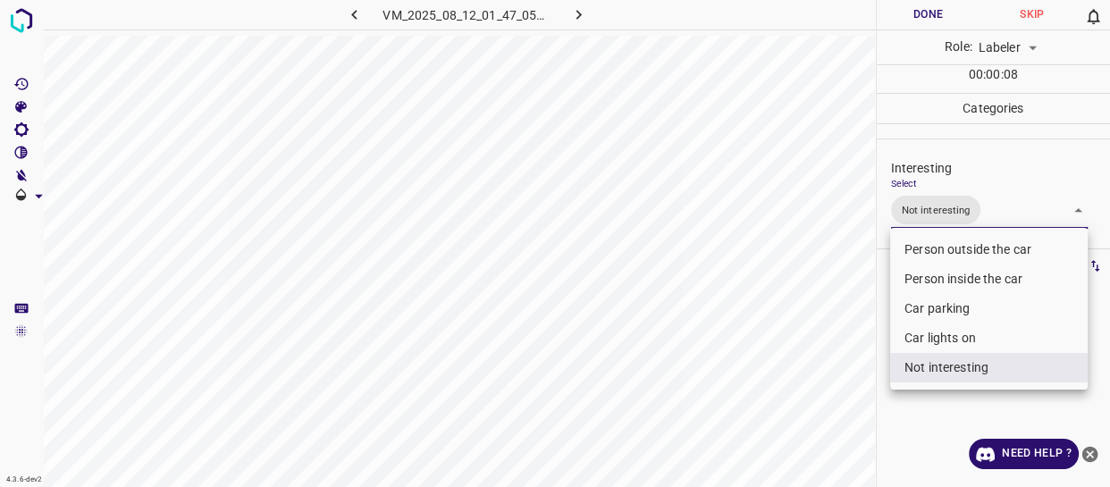
click at [806, 366] on div at bounding box center [555, 243] width 1110 height 487
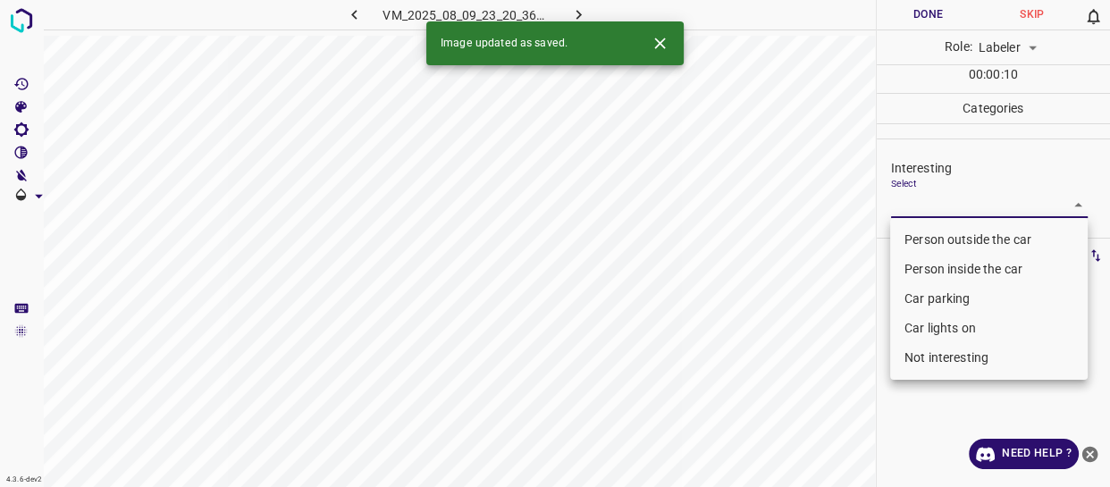
click at [935, 202] on body "4.3.6-dev2 VM_2025_08_09_23_20_36_460_00.gif Done Skip 0 Role: Labeler labeler …" at bounding box center [555, 243] width 1110 height 487
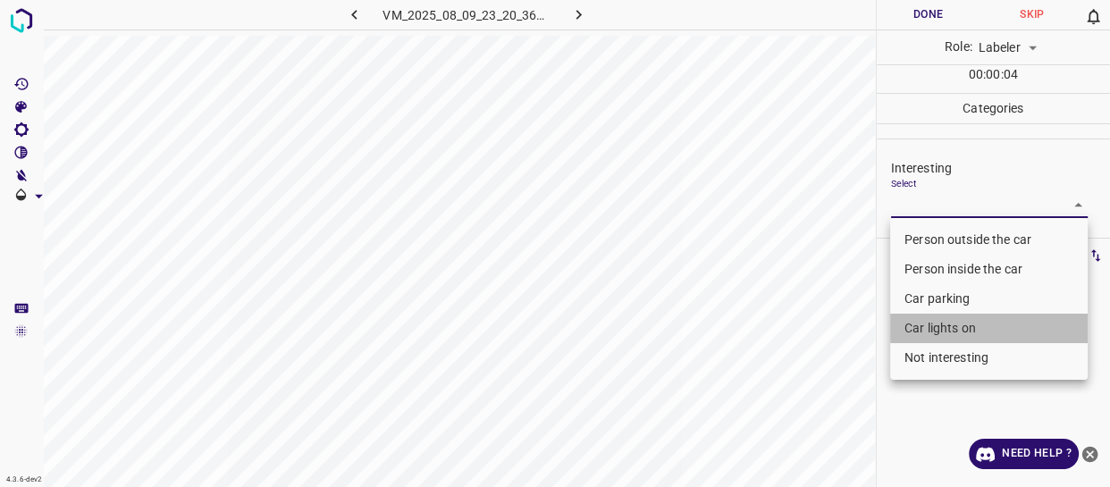
drag, startPoint x: 921, startPoint y: 327, endPoint x: 906, endPoint y: 319, distance: 16.4
click at [920, 323] on li "Car lights on" at bounding box center [989, 328] width 198 height 29
type input "Car lights on"
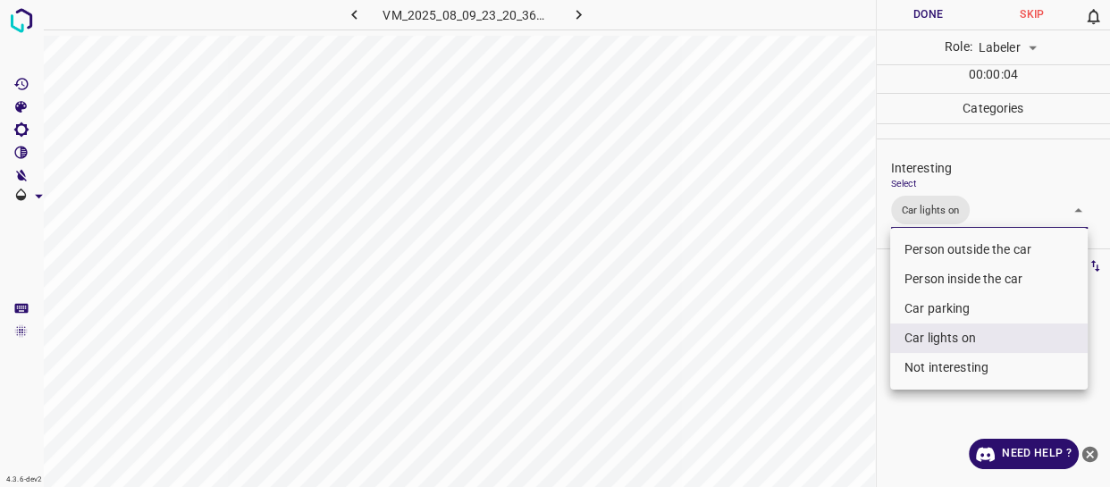
click at [835, 333] on div at bounding box center [555, 243] width 1110 height 487
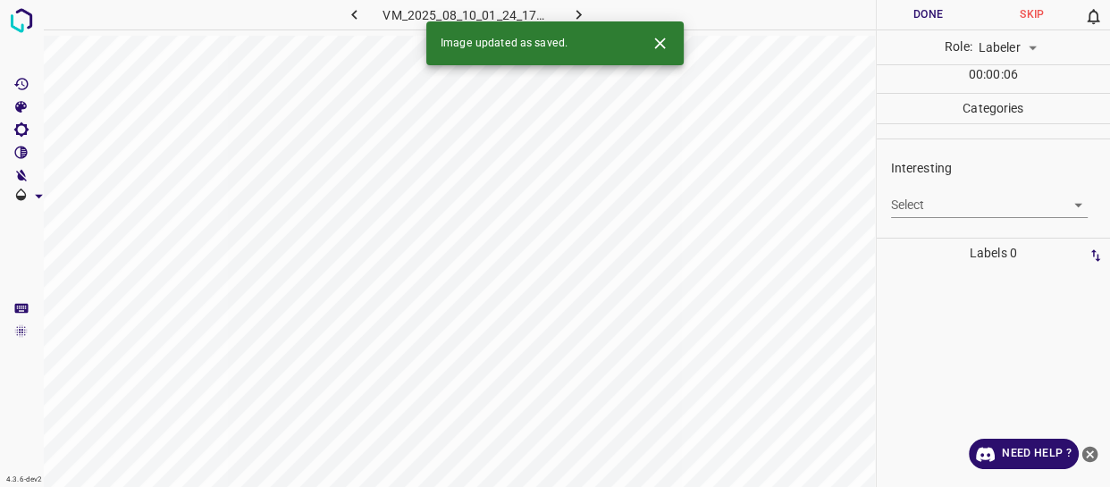
click at [923, 211] on body "4.3.6-dev2 VM_2025_08_10_01_24_17_154_02.gif Done Skip 0 Role: Labeler labeler …" at bounding box center [555, 243] width 1110 height 487
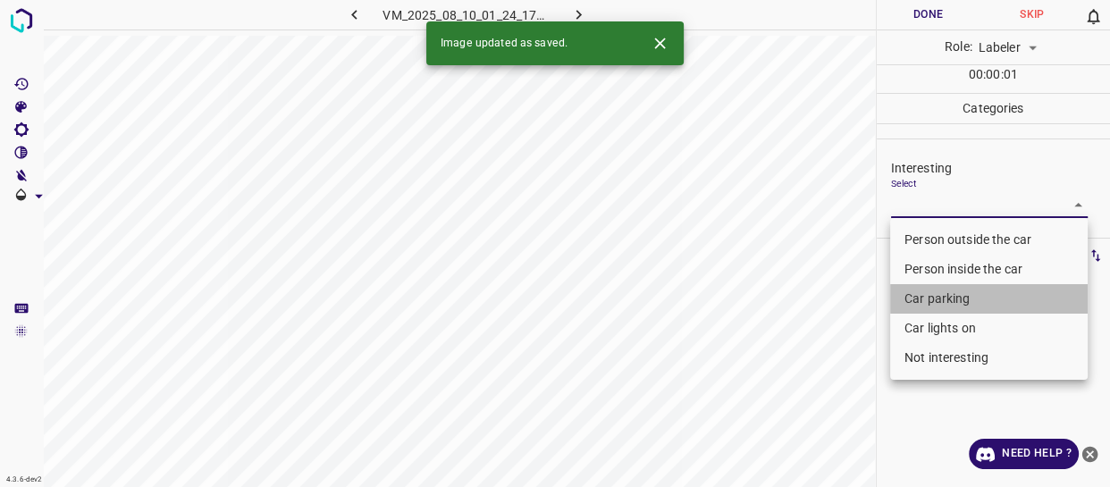
drag, startPoint x: 917, startPoint y: 296, endPoint x: 913, endPoint y: 341, distance: 44.9
click at [918, 298] on li "Car parking" at bounding box center [989, 298] width 198 height 29
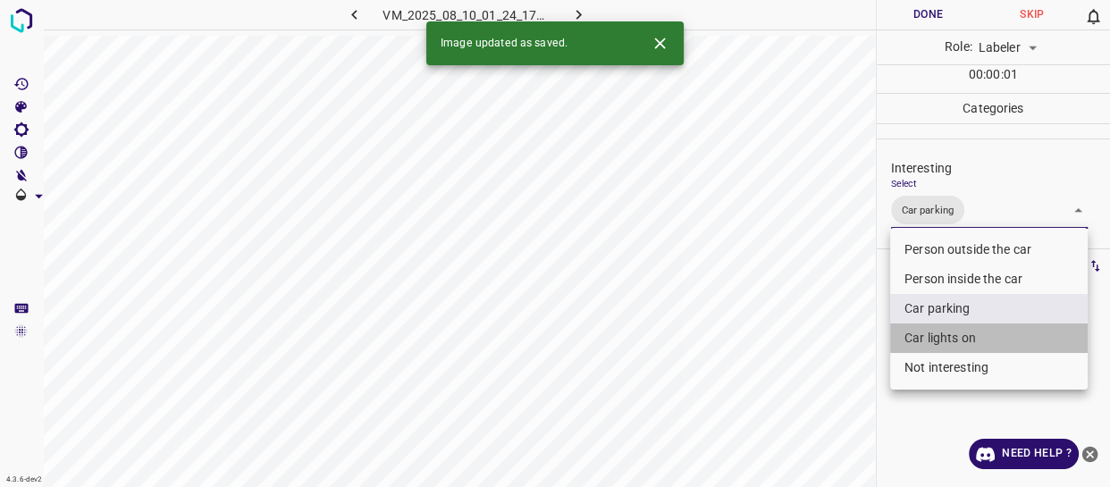
click at [915, 334] on li "Car lights on" at bounding box center [989, 338] width 198 height 29
type input "Car parking,Car lights on"
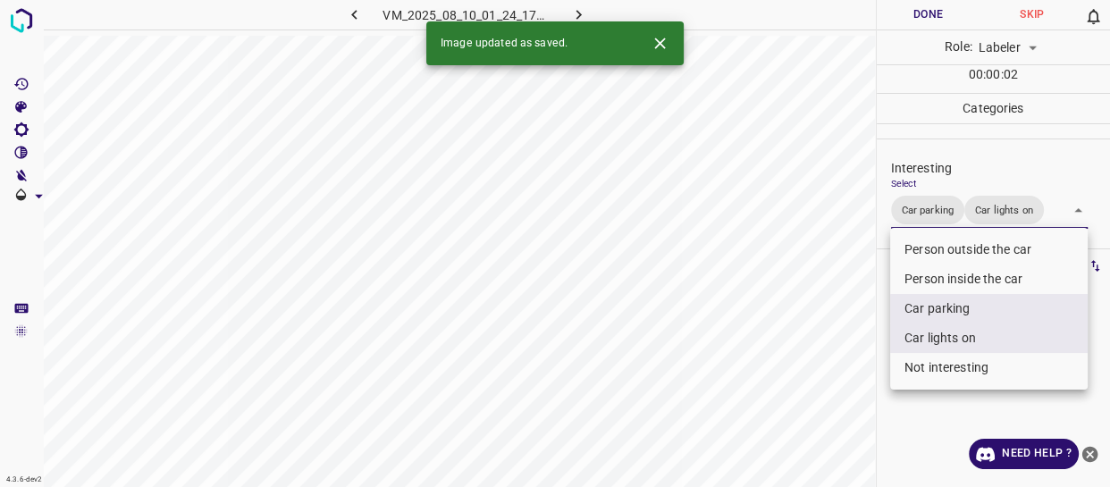
drag, startPoint x: 851, startPoint y: 362, endPoint x: 841, endPoint y: 362, distance: 9.8
click at [846, 365] on div at bounding box center [555, 243] width 1110 height 487
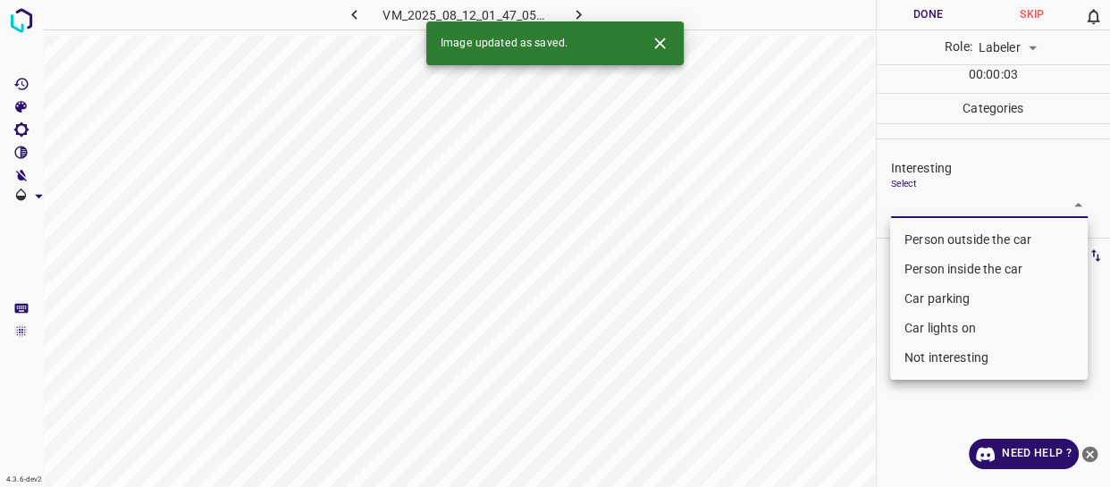
drag, startPoint x: 939, startPoint y: 199, endPoint x: 934, endPoint y: 290, distance: 91.3
click at [939, 200] on body "4.3.6-dev2 VM_2025_08_12_01_47_05_904_06.gif Done Skip 0 Role: Labeler labeler …" at bounding box center [555, 243] width 1110 height 487
click at [946, 368] on li "Not interesting" at bounding box center [989, 357] width 198 height 29
type input "Not interesting"
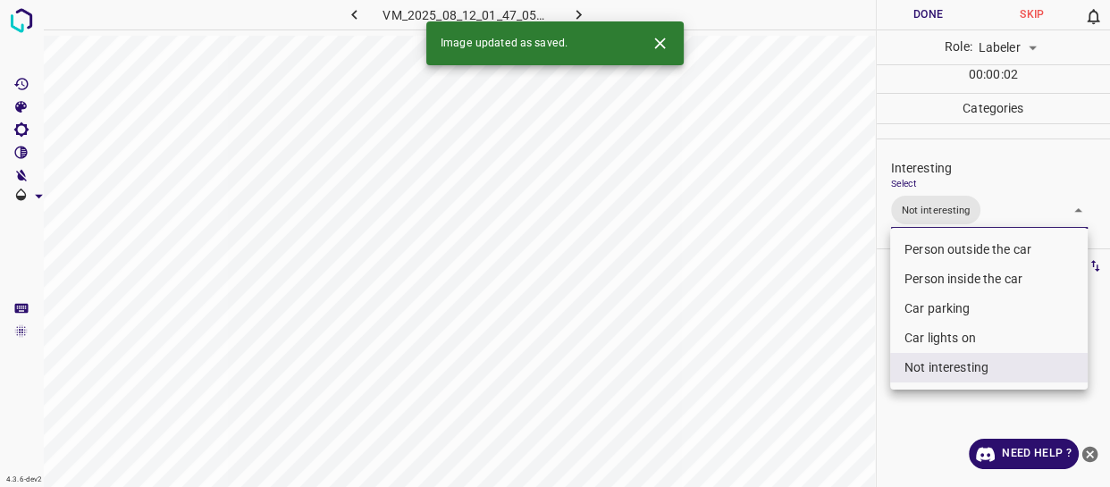
click at [763, 398] on div at bounding box center [555, 243] width 1110 height 487
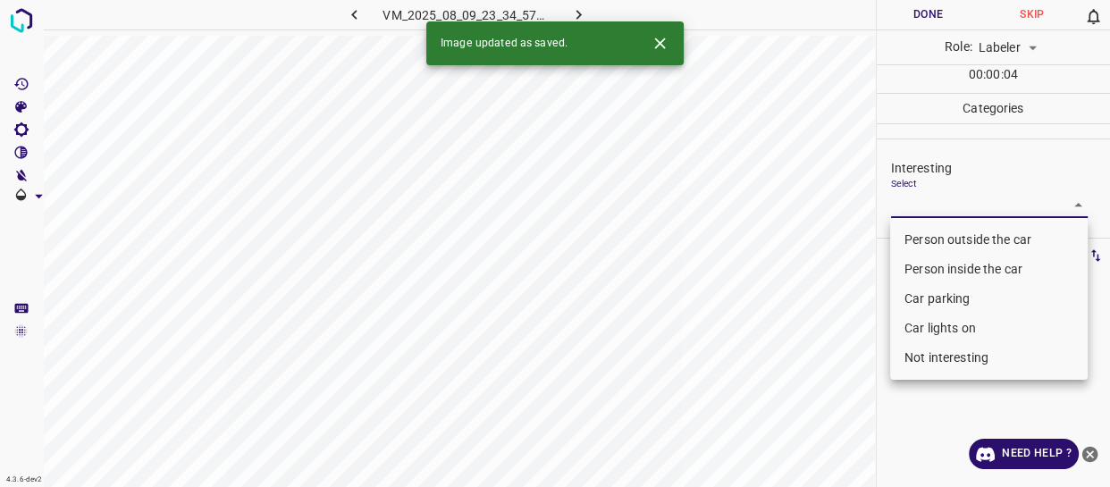
click at [944, 211] on body "4.3.6-dev2 VM_2025_08_09_23_34_57_168_07.gif Done Skip 0 Role: Labeler labeler …" at bounding box center [555, 243] width 1110 height 487
click at [930, 299] on li "Car parking" at bounding box center [989, 298] width 198 height 29
type input "Car parking"
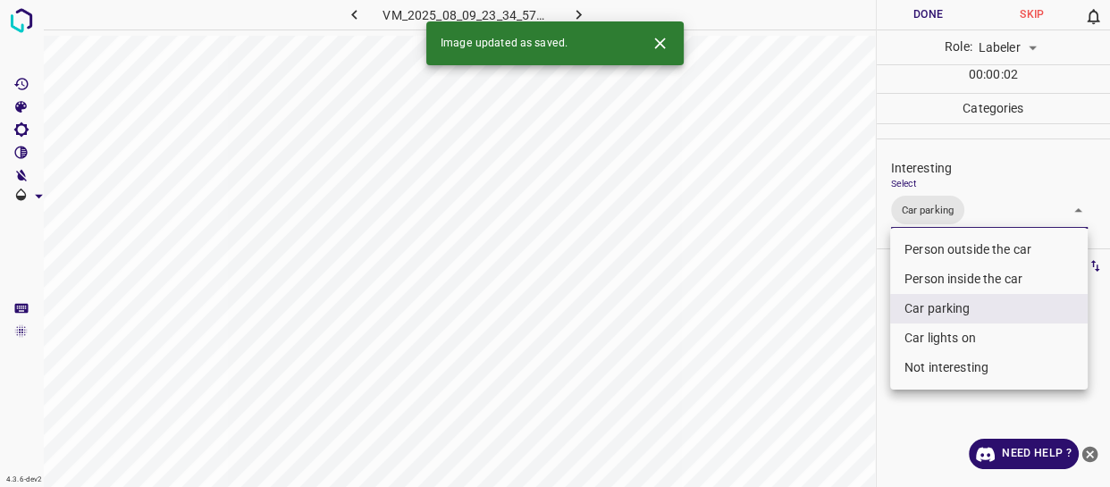
click at [822, 379] on div at bounding box center [555, 243] width 1110 height 487
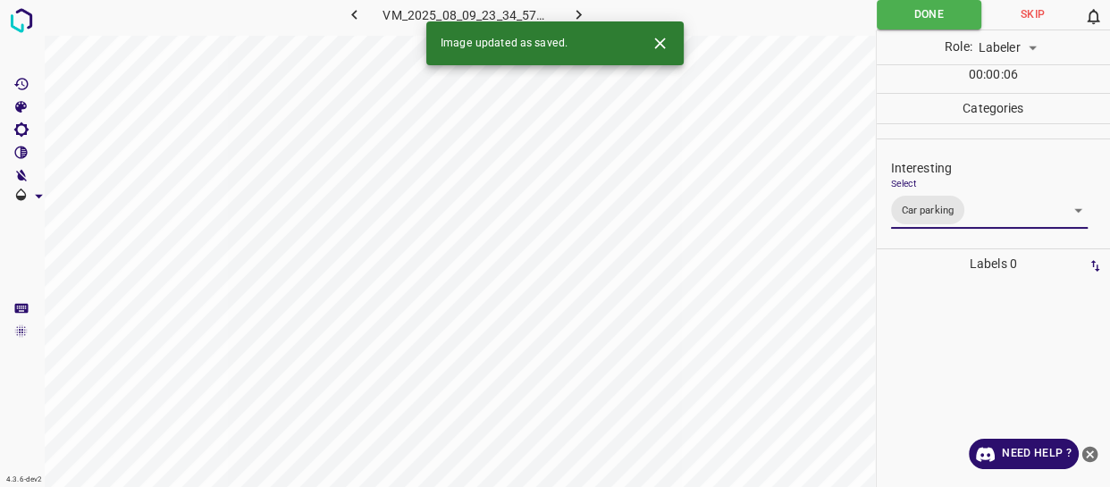
click at [992, 213] on body "4.3.6-dev2 VM_2025_08_09_23_34_57_168_07.gif Done Skip 0 Role: Labeler labeler …" at bounding box center [555, 243] width 1110 height 487
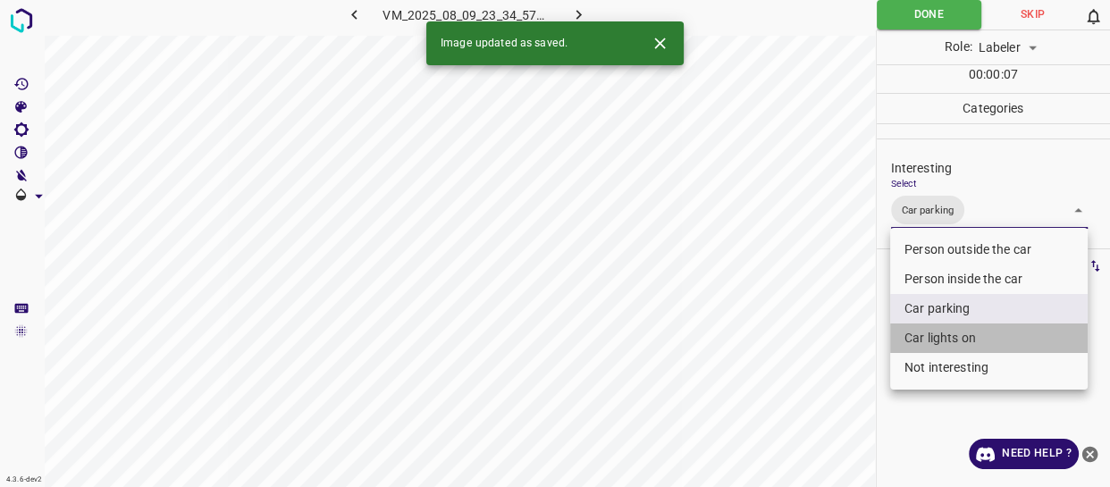
click at [933, 337] on li "Car lights on" at bounding box center [989, 338] width 198 height 29
type input "Car parking,Car lights on"
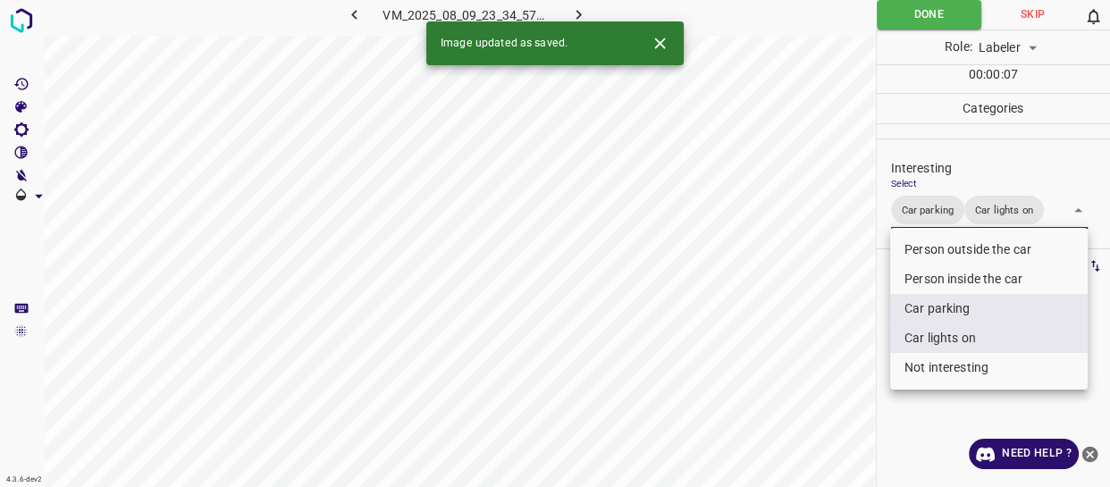
click at [837, 349] on div at bounding box center [555, 243] width 1110 height 487
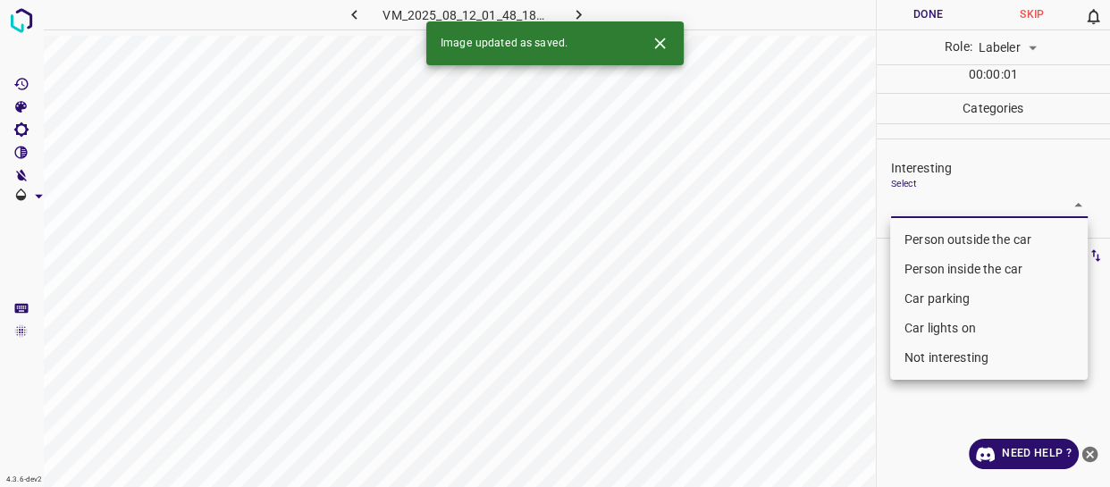
click at [935, 200] on body "4.3.6-dev2 VM_2025_08_12_01_48_18_921_08.gif Done Skip 0 Role: Labeler labeler …" at bounding box center [555, 243] width 1110 height 487
click at [935, 358] on li "Not interesting" at bounding box center [989, 357] width 198 height 29
type input "Not interesting"
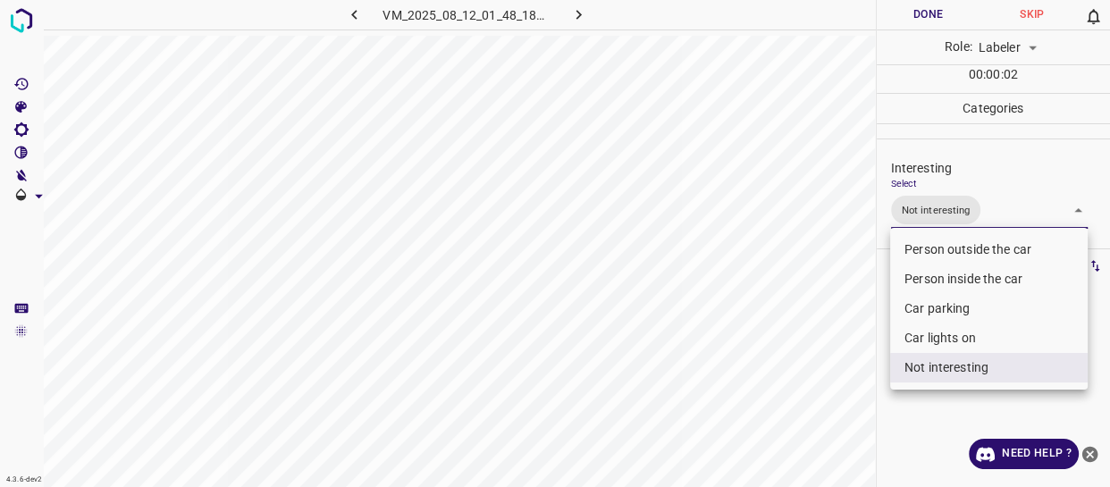
click at [766, 348] on div at bounding box center [555, 243] width 1110 height 487
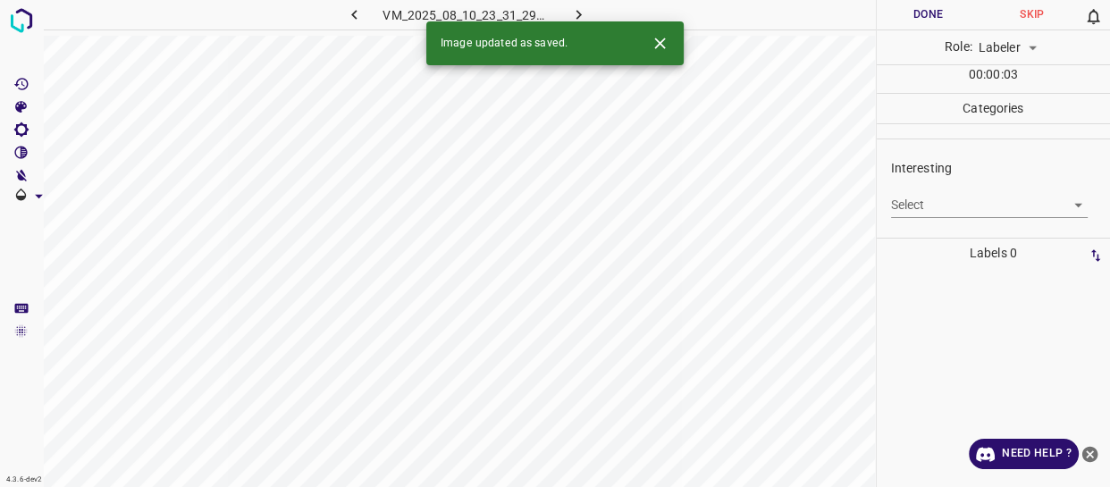
click at [919, 206] on body "4.3.6-dev2 VM_2025_08_10_23_31_29_953_10.gif Done Skip 0 Role: Labeler labeler …" at bounding box center [555, 243] width 1110 height 487
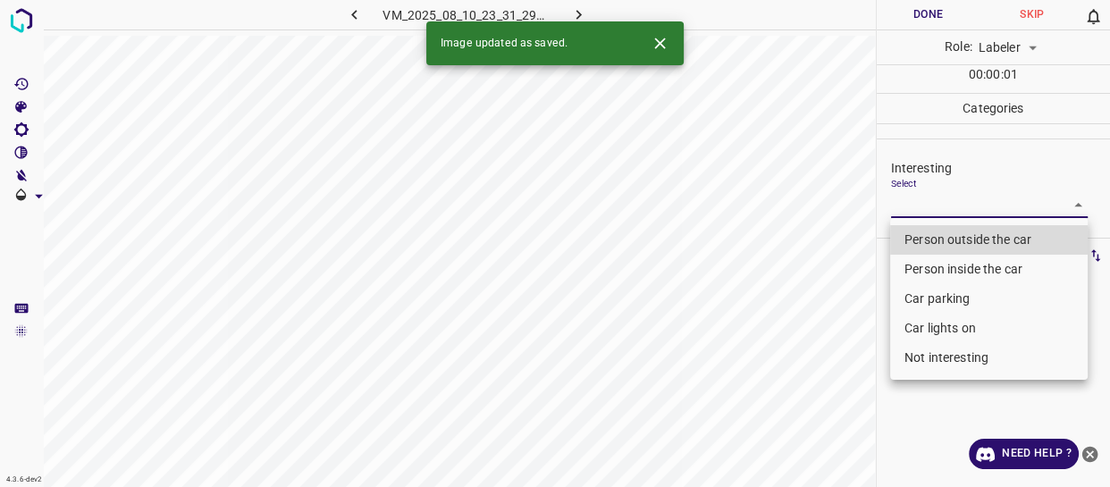
click at [930, 358] on li "Not interesting" at bounding box center [989, 357] width 198 height 29
type input "Not interesting"
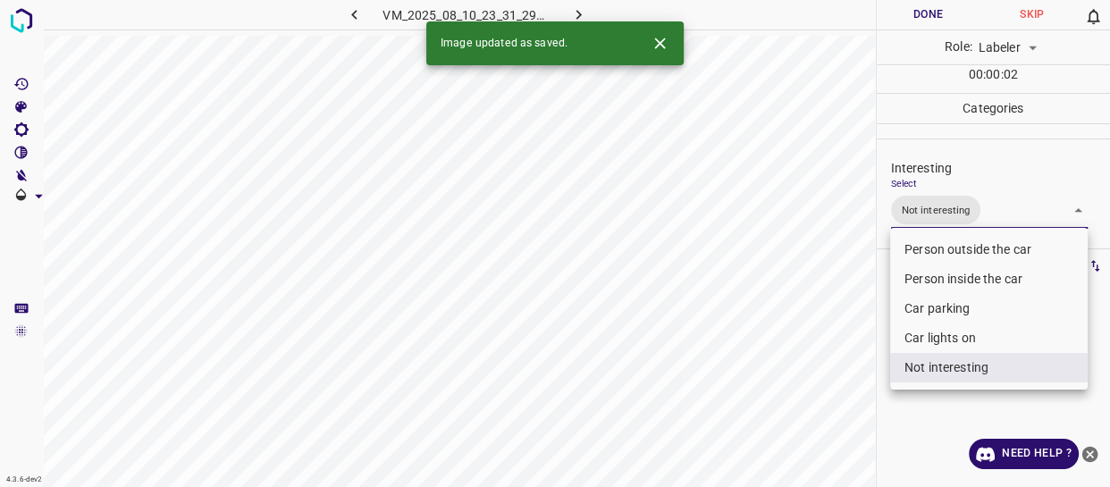
click at [805, 397] on div at bounding box center [555, 243] width 1110 height 487
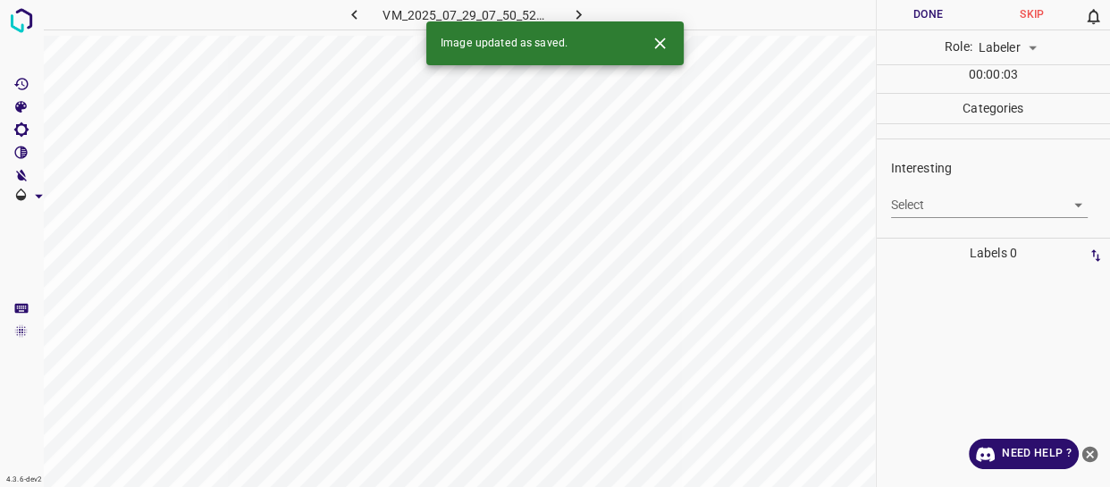
click at [932, 207] on body "4.3.6-dev2 VM_2025_07_29_07_50_52_991_10.gif Done Skip 0 Role: Labeler labeler …" at bounding box center [555, 243] width 1110 height 487
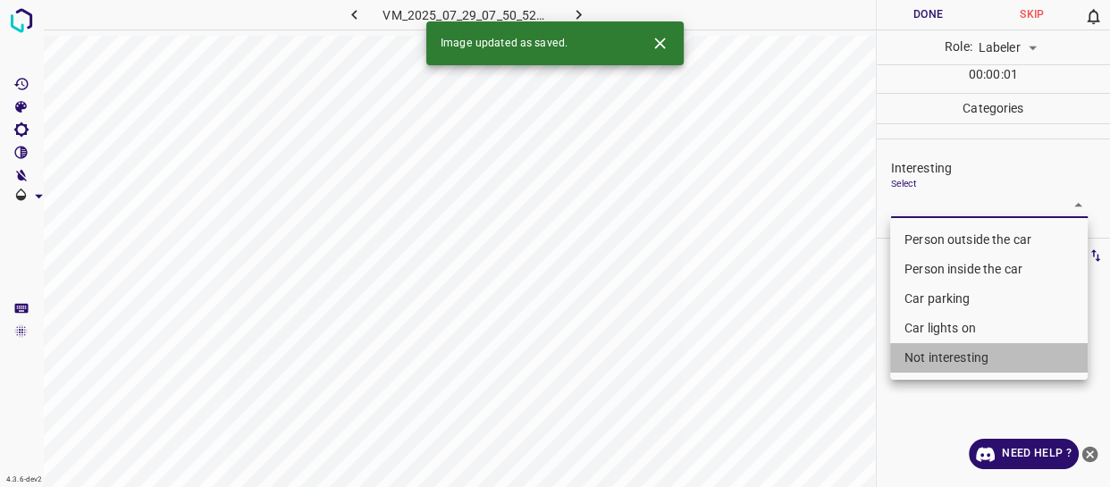
drag, startPoint x: 948, startPoint y: 366, endPoint x: 822, endPoint y: 392, distance: 128.8
click at [945, 365] on li "Not interesting" at bounding box center [989, 357] width 198 height 29
type input "Not interesting"
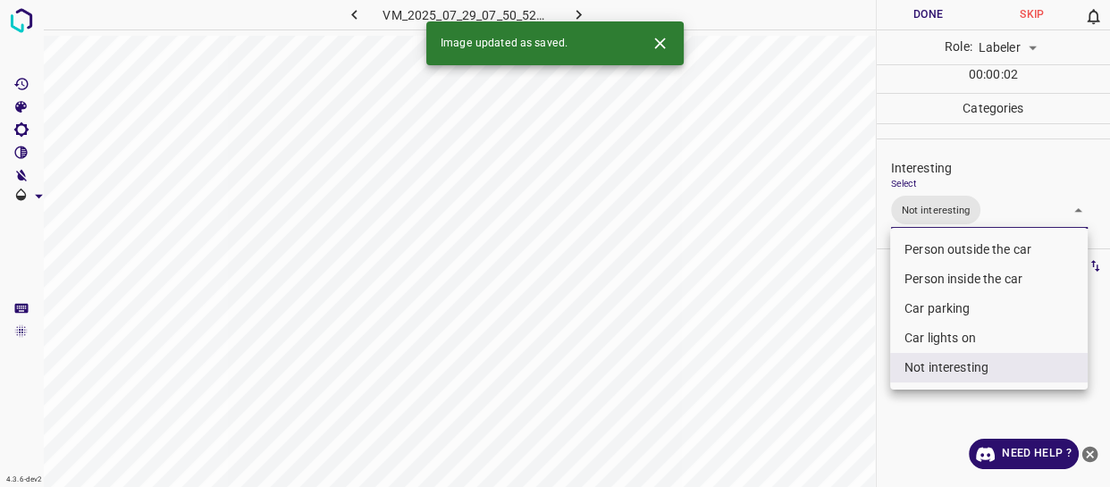
click at [804, 398] on div at bounding box center [555, 243] width 1110 height 487
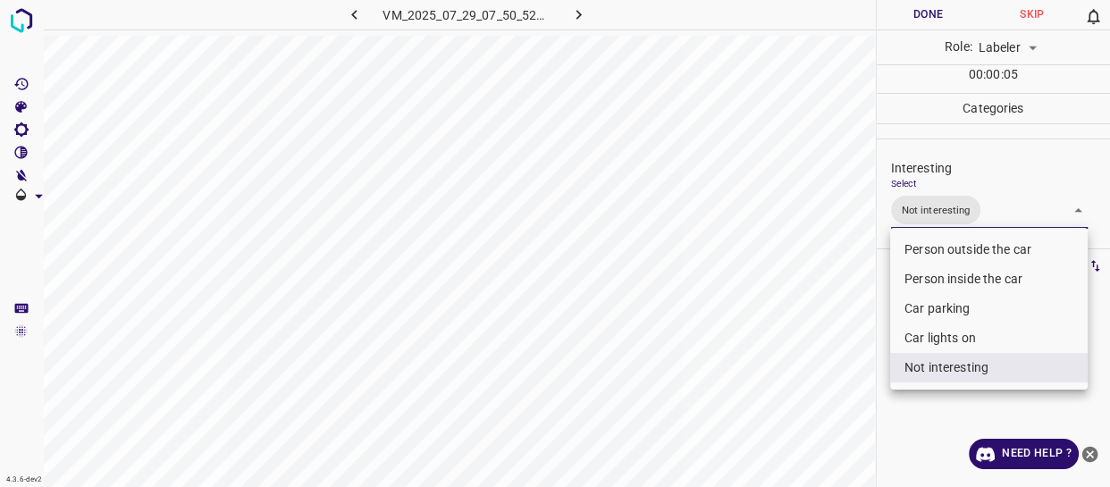
click at [985, 213] on body "4.3.6-dev2 VM_2025_07_29_07_50_52_991_10.gif Done Skip 0 Role: Labeler labeler …" at bounding box center [555, 243] width 1110 height 487
drag, startPoint x: 936, startPoint y: 369, endPoint x: 935, endPoint y: 341, distance: 27.7
click at [936, 366] on li "Not interesting" at bounding box center [989, 367] width 198 height 29
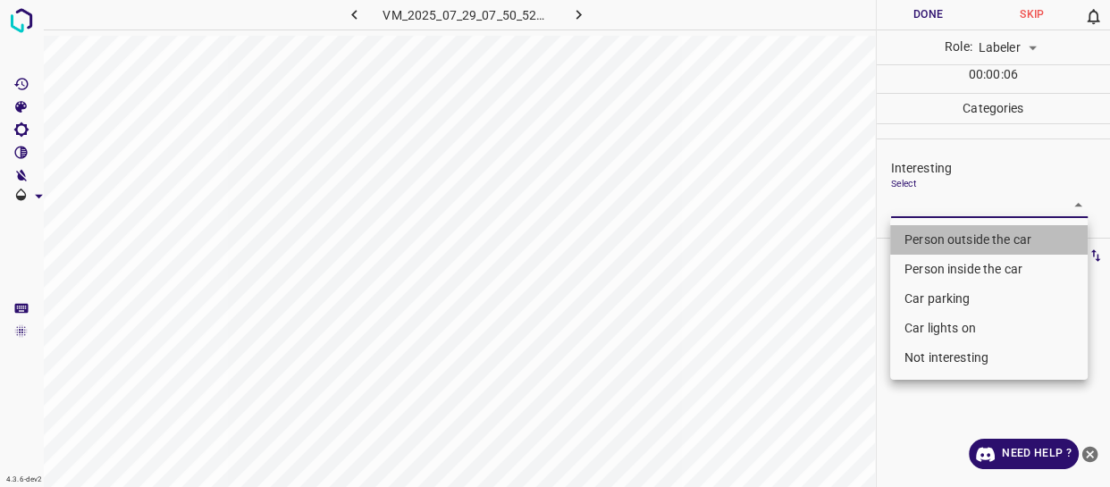
click at [930, 231] on li "Person outside the car" at bounding box center [989, 239] width 198 height 29
type input "Person outside the car"
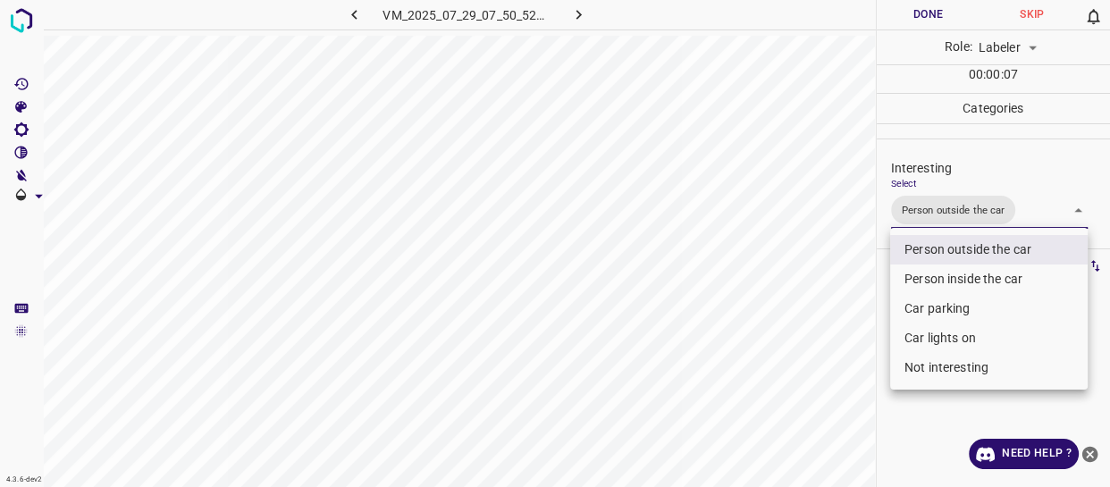
click at [770, 328] on div at bounding box center [555, 243] width 1110 height 487
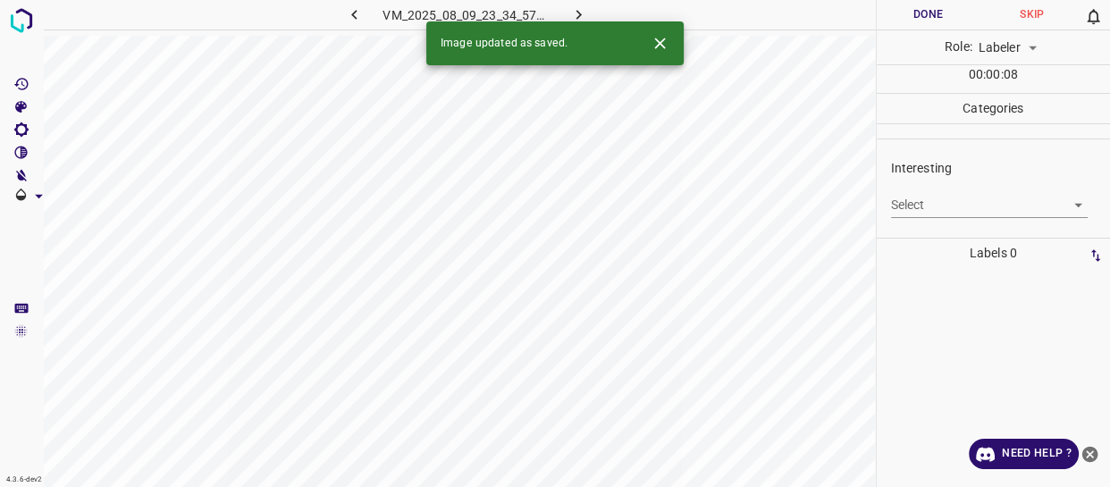
click at [937, 197] on body "4.3.6-dev2 VM_2025_08_09_23_34_57_168_05.gif Done Skip 0 Role: Labeler labeler …" at bounding box center [555, 243] width 1110 height 487
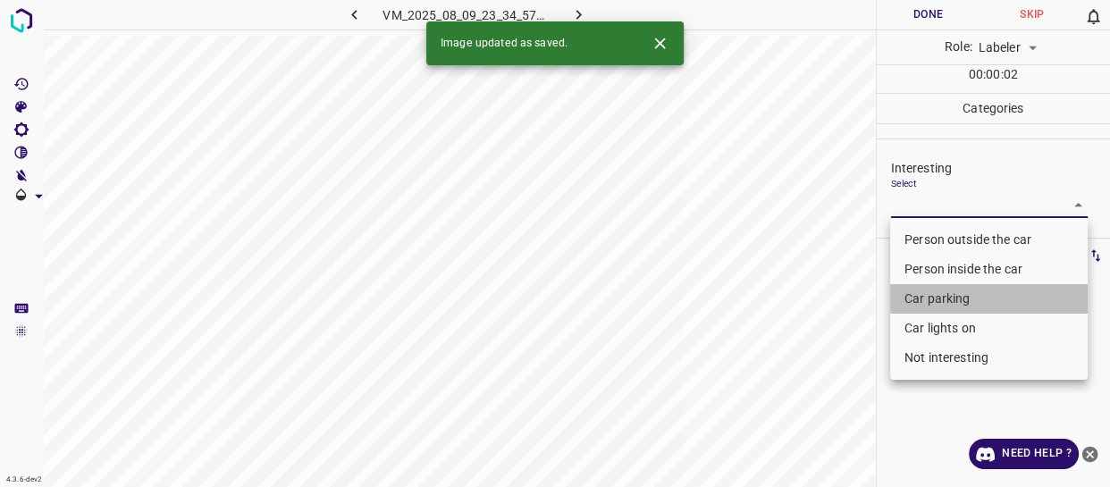
drag, startPoint x: 920, startPoint y: 299, endPoint x: 828, endPoint y: 358, distance: 109.3
click at [913, 304] on li "Car parking" at bounding box center [989, 298] width 198 height 29
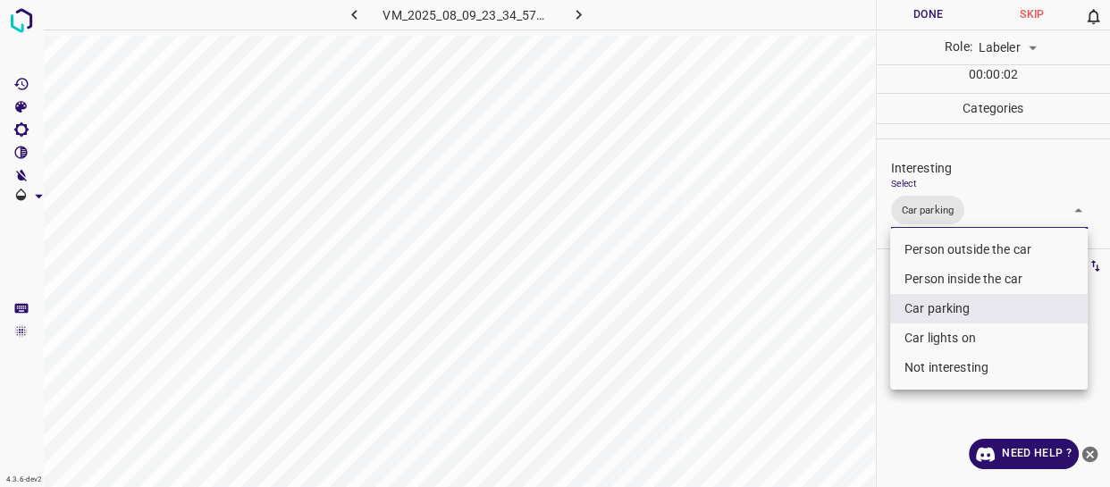
click at [826, 361] on div at bounding box center [555, 243] width 1110 height 487
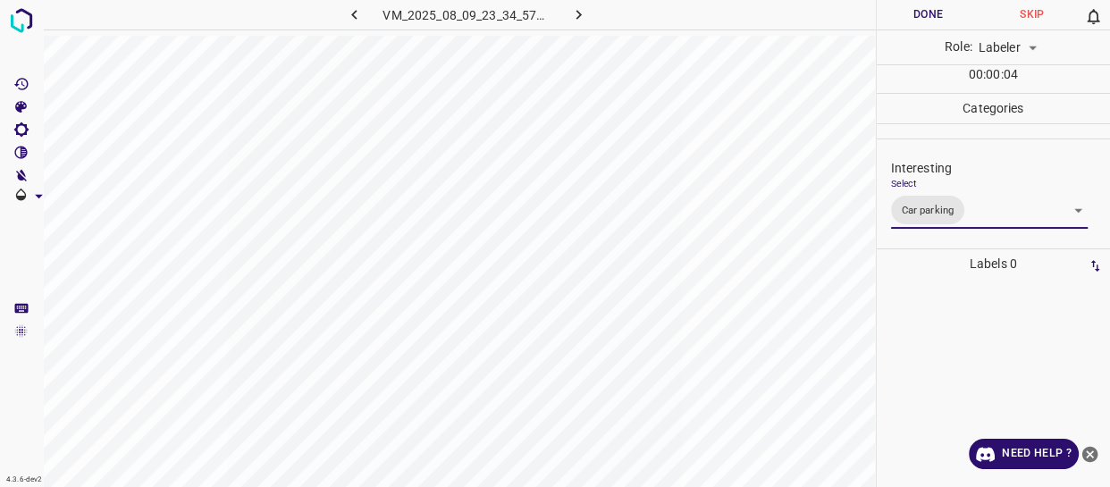
click at [987, 200] on body "4.3.6-dev2 VM_2025_08_09_23_34_57_168_05.gif Done Skip 0 Role: Labeler labeler …" at bounding box center [555, 243] width 1110 height 487
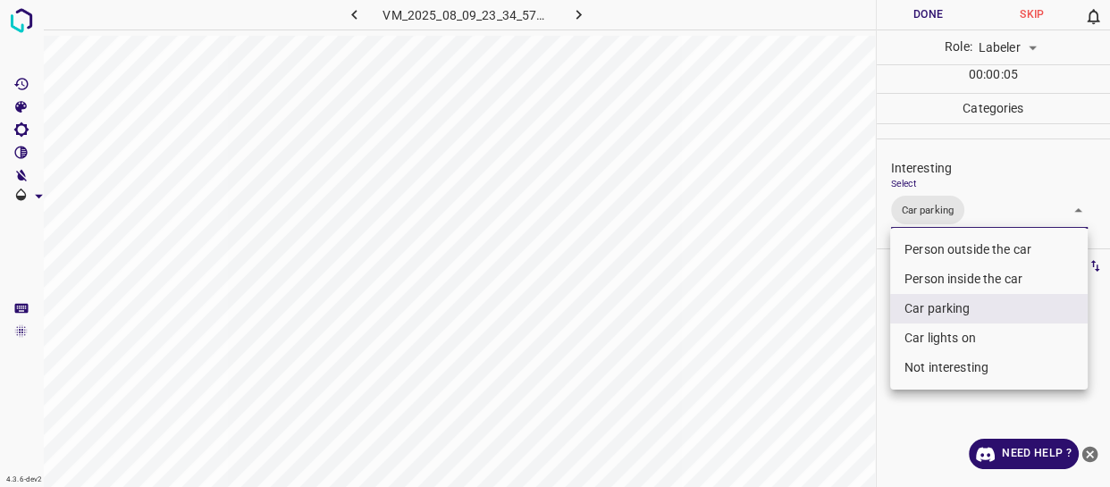
drag, startPoint x: 960, startPoint y: 334, endPoint x: 812, endPoint y: 346, distance: 147.9
click at [949, 334] on li "Car lights on" at bounding box center [989, 338] width 198 height 29
type input "Car parking,Car lights on"
drag, startPoint x: 715, startPoint y: 363, endPoint x: 746, endPoint y: 354, distance: 32.5
click at [715, 365] on div at bounding box center [555, 243] width 1110 height 487
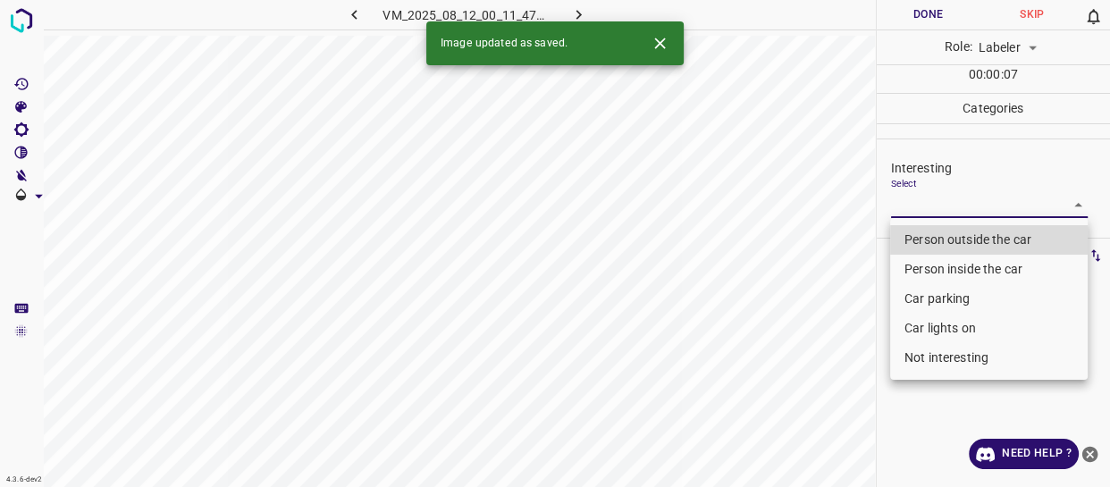
drag, startPoint x: 930, startPoint y: 200, endPoint x: 935, endPoint y: 224, distance: 24.7
click at [930, 203] on body "4.3.6-dev2 VM_2025_08_12_00_11_47_278_00.gif Done Skip 0 Role: Labeler labeler …" at bounding box center [555, 243] width 1110 height 487
drag, startPoint x: 937, startPoint y: 228, endPoint x: 839, endPoint y: 302, distance: 122.5
click at [934, 229] on li "Person outside the car" at bounding box center [989, 239] width 198 height 29
type input "Person outside the car"
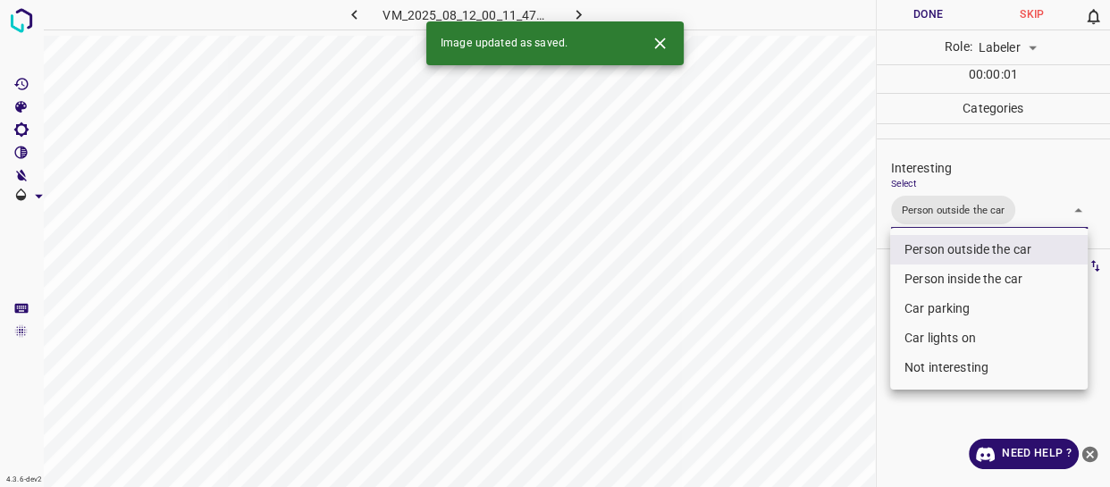
drag, startPoint x: 834, startPoint y: 307, endPoint x: 822, endPoint y: 343, distance: 38.4
click at [823, 342] on div at bounding box center [555, 243] width 1110 height 487
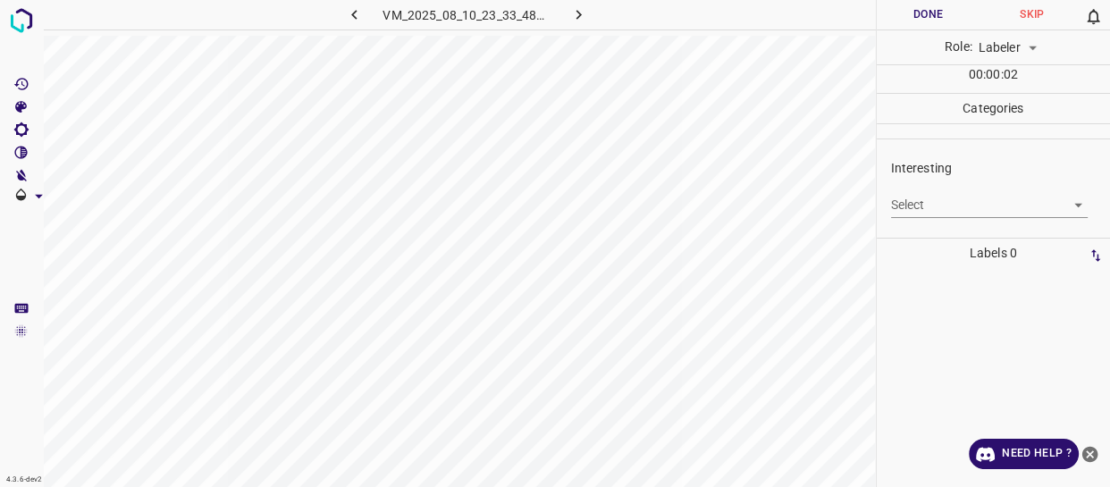
click at [947, 201] on body "4.3.6-dev2 VM_2025_08_10_23_33_48_772_04.gif Done Skip 0 Role: Labeler labeler …" at bounding box center [555, 243] width 1110 height 487
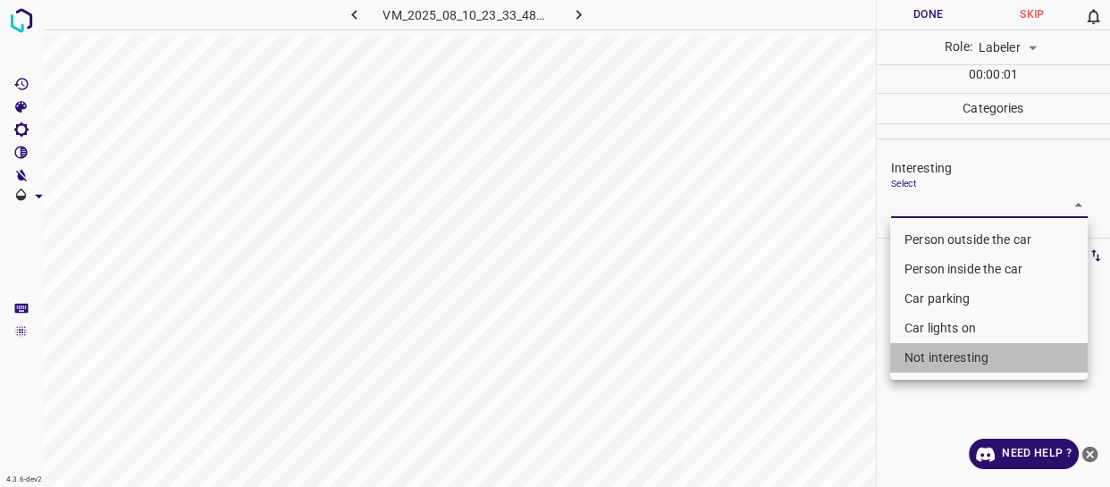
drag, startPoint x: 927, startPoint y: 358, endPoint x: 817, endPoint y: 366, distance: 110.3
click at [921, 358] on li "Not interesting" at bounding box center [989, 357] width 198 height 29
type input "Not interesting"
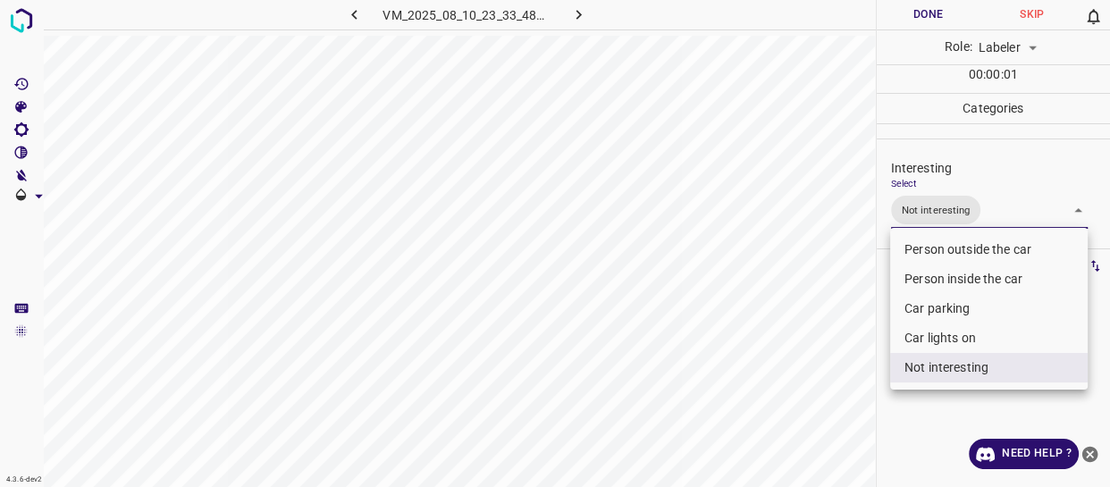
drag, startPoint x: 803, startPoint y: 379, endPoint x: 785, endPoint y: 401, distance: 28.6
click at [789, 401] on div at bounding box center [555, 243] width 1110 height 487
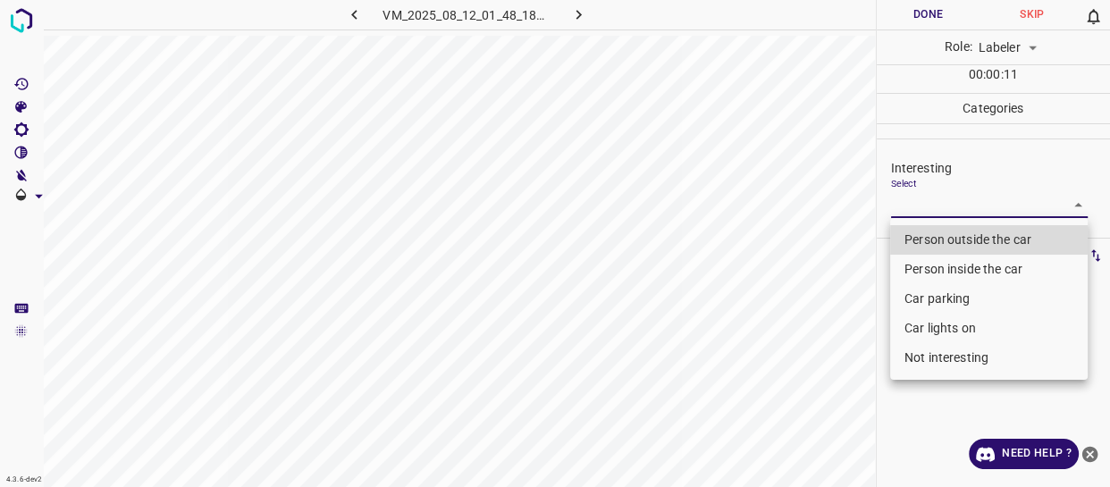
click at [958, 200] on body "4.3.6-dev2 VM_2025_08_12_01_48_18_921_10.gif Done Skip 0 Role: Labeler labeler …" at bounding box center [555, 243] width 1110 height 487
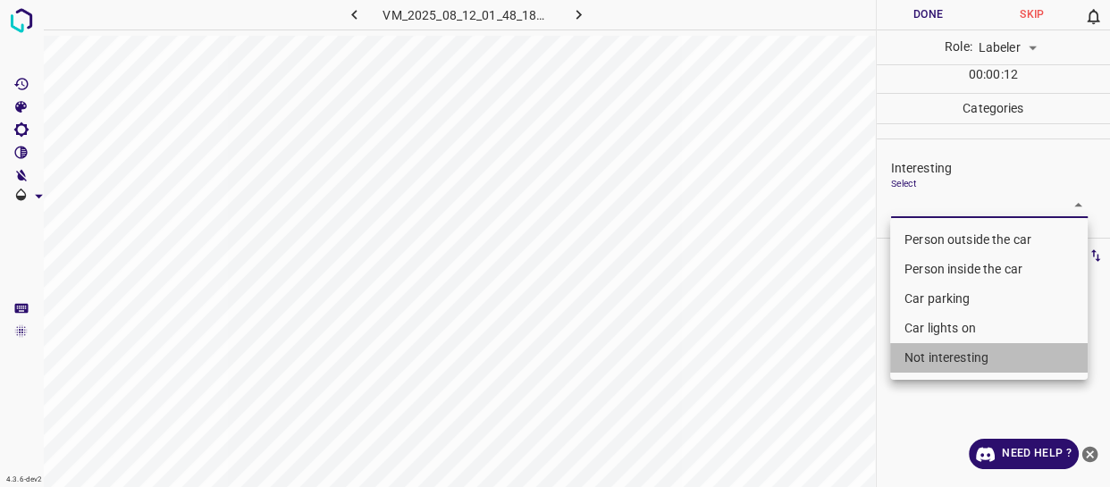
click at [941, 363] on li "Not interesting" at bounding box center [989, 357] width 198 height 29
type input "Not interesting"
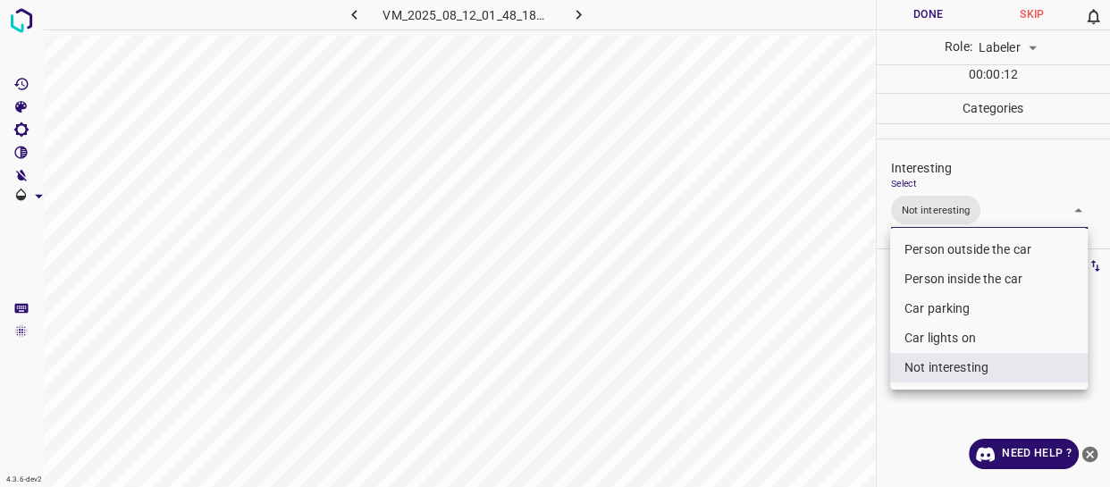
drag, startPoint x: 817, startPoint y: 408, endPoint x: 804, endPoint y: 436, distance: 31.6
click at [803, 436] on div at bounding box center [555, 243] width 1110 height 487
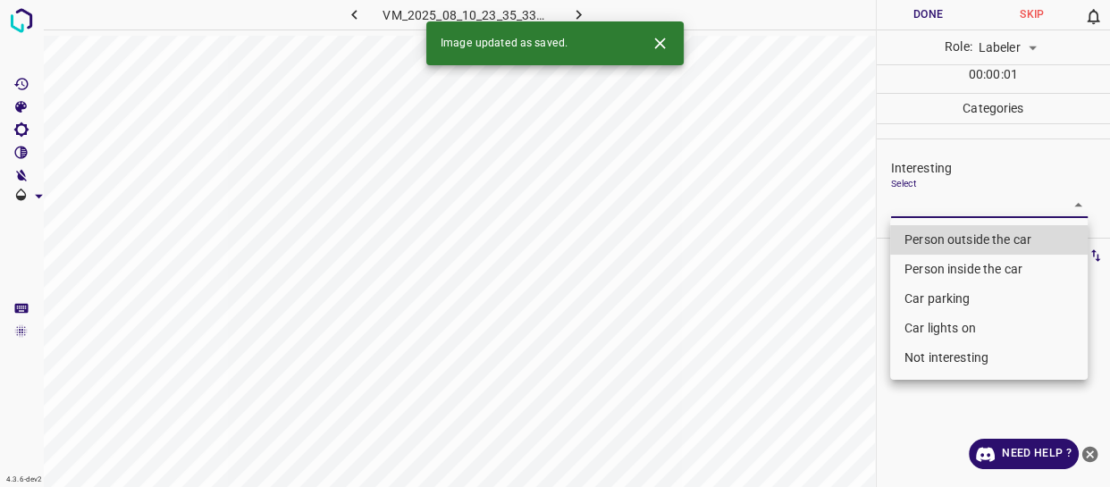
click at [958, 205] on body "4.3.6-dev2 VM_2025_08_10_23_35_33_785_10.gif Done Skip 0 Role: Labeler labeler …" at bounding box center [555, 243] width 1110 height 487
drag, startPoint x: 953, startPoint y: 232, endPoint x: 884, endPoint y: 299, distance: 95.5
click at [953, 232] on li "Person outside the car" at bounding box center [989, 239] width 198 height 29
type input "Person outside the car"
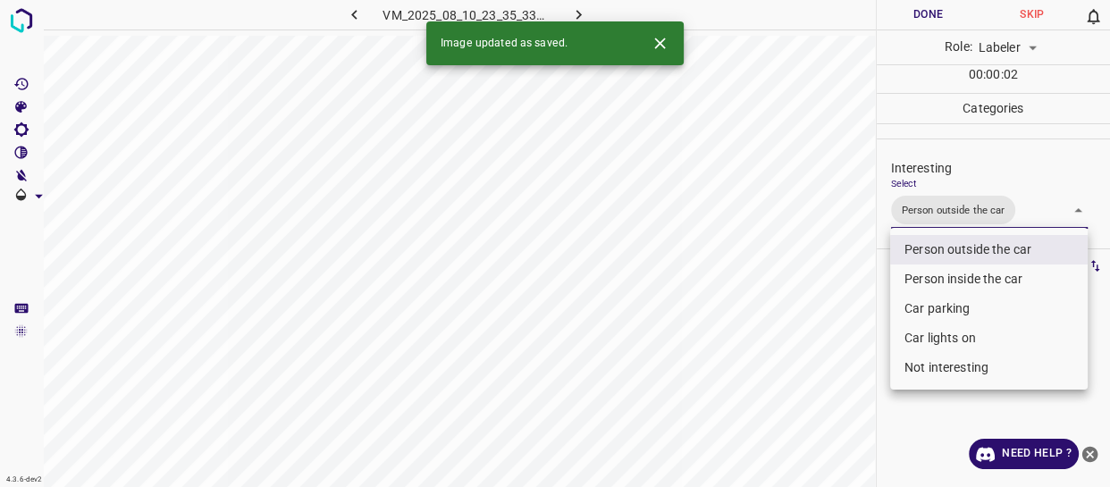
drag, startPoint x: 842, startPoint y: 341, endPoint x: 825, endPoint y: 356, distance: 22.2
click at [842, 344] on div at bounding box center [555, 243] width 1110 height 487
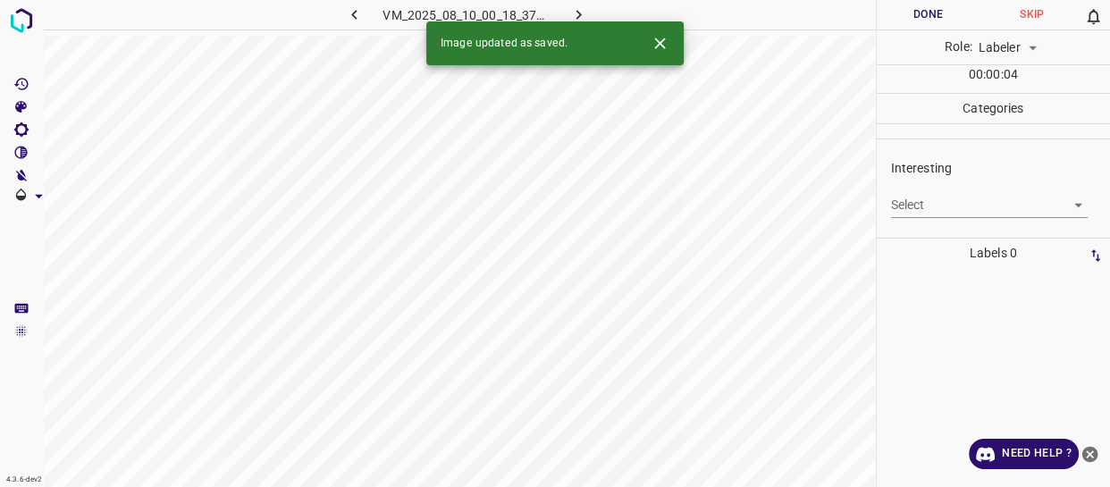
click at [907, 198] on body "4.3.6-dev2 VM_2025_08_10_00_18_37_348_00.gif Done Skip 0 Role: Labeler labeler …" at bounding box center [555, 243] width 1110 height 487
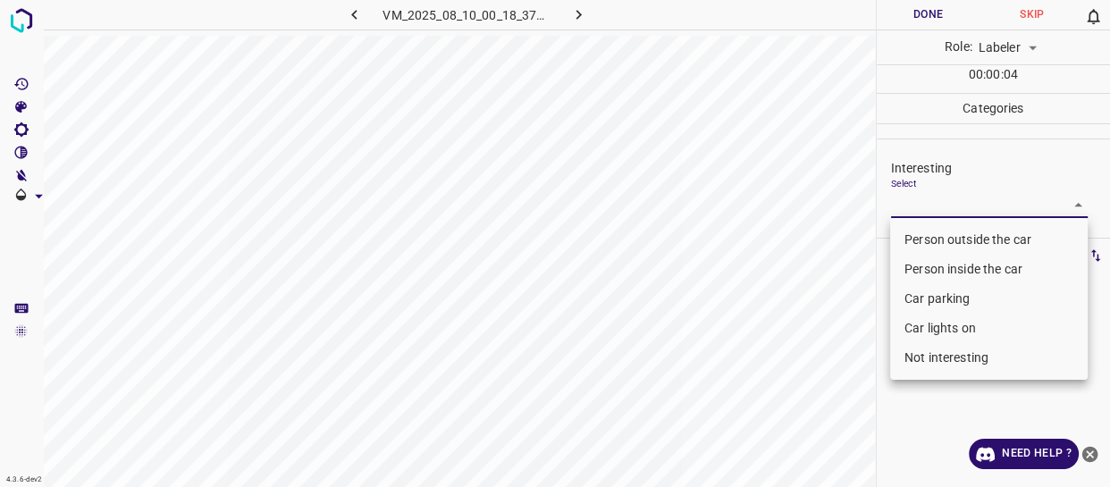
click at [971, 231] on li "Person outside the car" at bounding box center [989, 239] width 198 height 29
type input "Person outside the car"
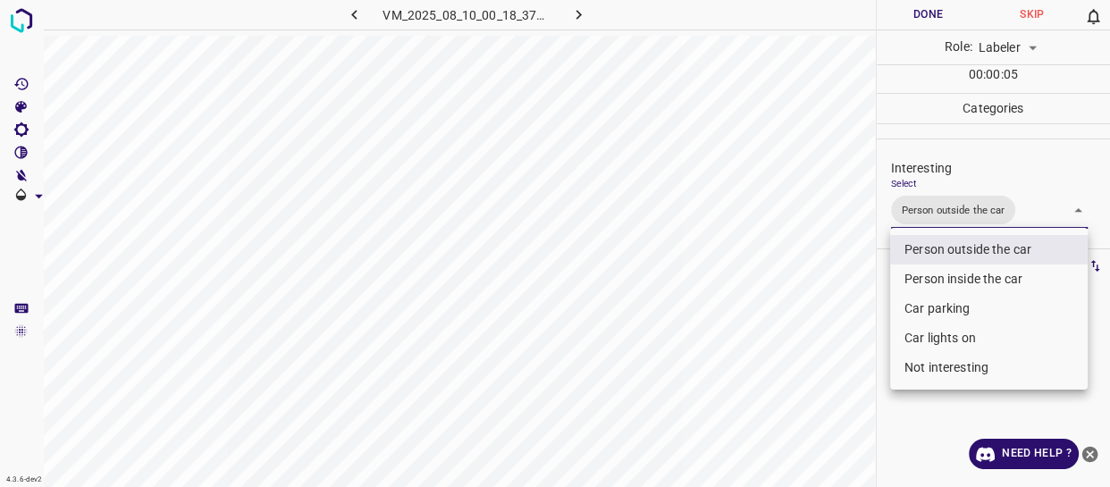
click at [821, 290] on div at bounding box center [555, 243] width 1110 height 487
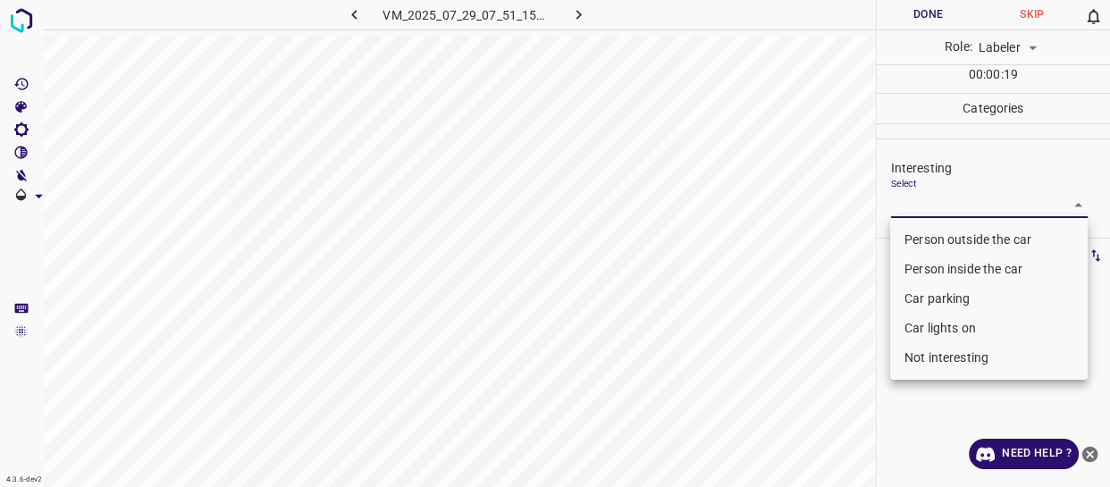
drag, startPoint x: 939, startPoint y: 205, endPoint x: 936, endPoint y: 240, distance: 35.0
click at [939, 211] on body "4.3.6-dev2 VM_2025_07_29_07_51_15_869_02.gif Done Skip 0 Role: Labeler labeler …" at bounding box center [555, 243] width 1110 height 487
click at [938, 232] on li "Person outside the car" at bounding box center [989, 239] width 198 height 29
type input "Person outside the car"
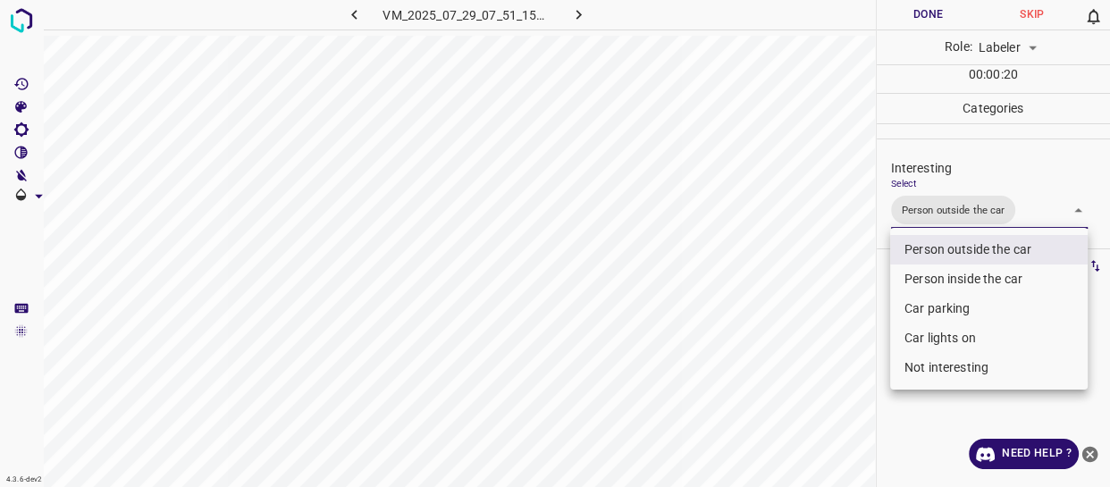
drag, startPoint x: 824, startPoint y: 306, endPoint x: 727, endPoint y: 349, distance: 106.5
click at [809, 323] on div at bounding box center [555, 243] width 1110 height 487
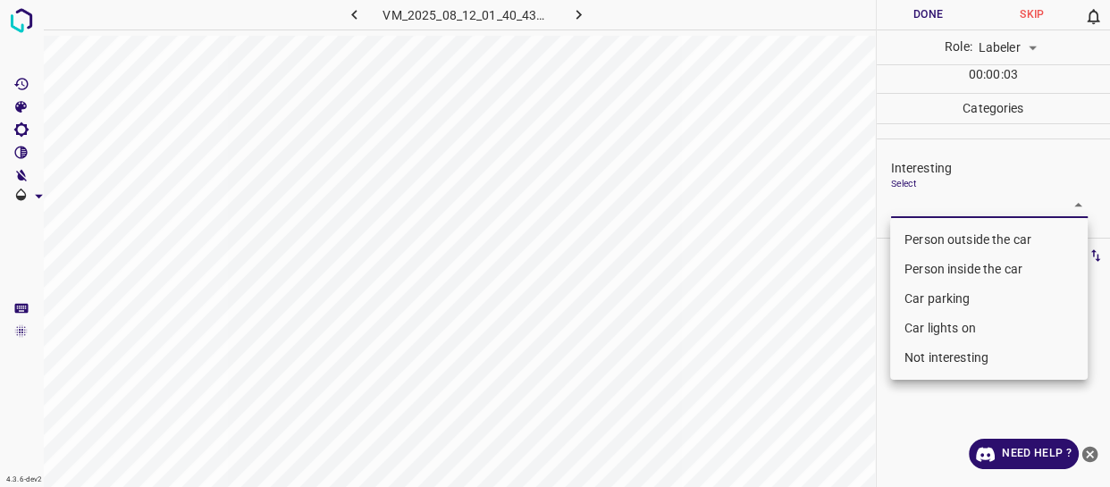
drag, startPoint x: 938, startPoint y: 199, endPoint x: 939, endPoint y: 236, distance: 36.7
click at [939, 208] on body "4.3.6-dev2 VM_2025_08_12_01_40_43_837_03.gif Done Skip 0 Role: Labeler labeler …" at bounding box center [555, 243] width 1110 height 487
drag, startPoint x: 939, startPoint y: 236, endPoint x: 890, endPoint y: 255, distance: 52.6
click at [939, 236] on li "Person outside the car" at bounding box center [989, 239] width 198 height 29
type input "Person outside the car"
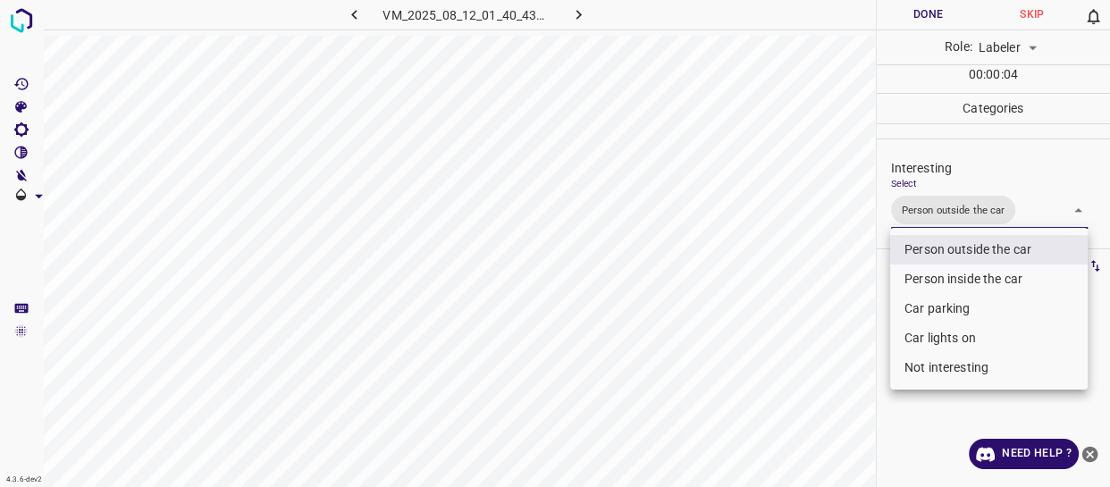
drag, startPoint x: 786, startPoint y: 321, endPoint x: 778, endPoint y: 355, distance: 34.9
click at [785, 348] on div at bounding box center [555, 243] width 1110 height 487
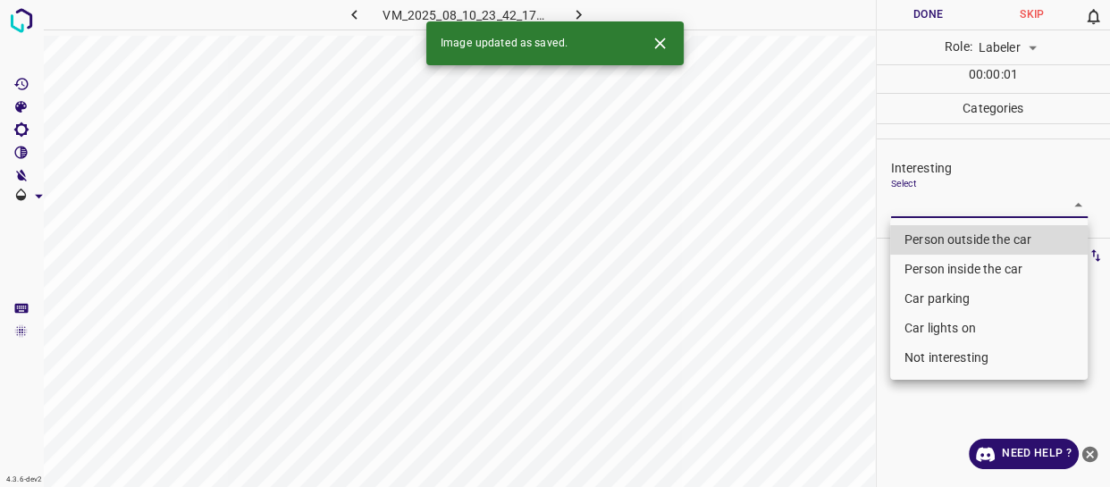
drag, startPoint x: 935, startPoint y: 204, endPoint x: 947, endPoint y: 254, distance: 51.6
click at [936, 204] on body "4.3.6-dev2 VM_2025_08_10_23_42_17_201_10.gif Done Skip 0 Role: Labeler labeler …" at bounding box center [555, 243] width 1110 height 487
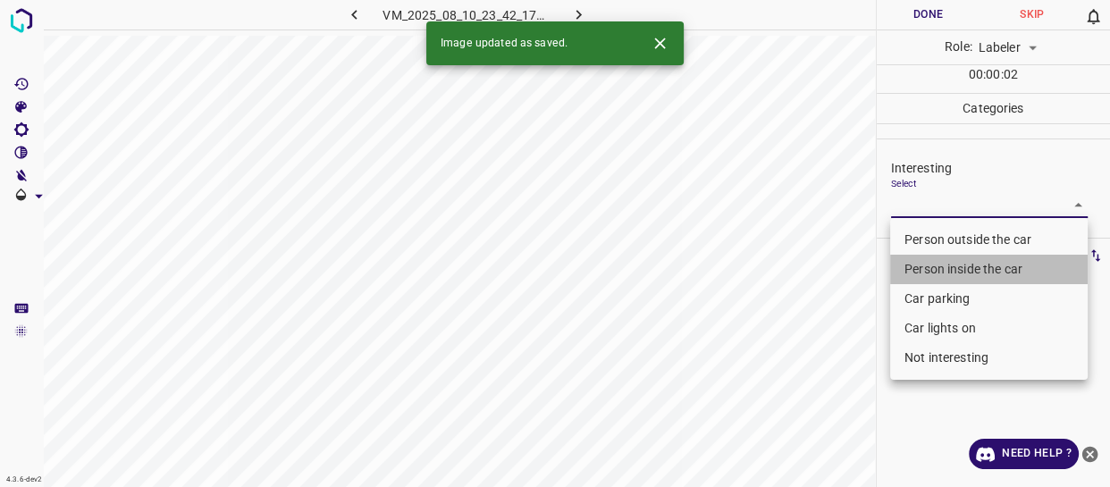
drag, startPoint x: 949, startPoint y: 265, endPoint x: 937, endPoint y: 327, distance: 62.9
click at [949, 267] on li "Person inside the car" at bounding box center [989, 269] width 198 height 29
type input "Person inside the car"
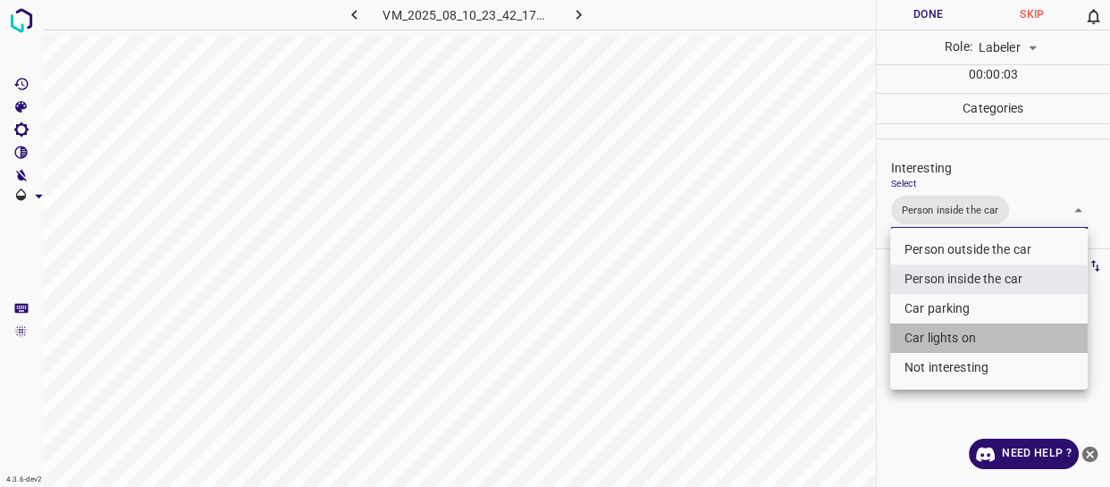
drag, startPoint x: 933, startPoint y: 341, endPoint x: 848, endPoint y: 349, distance: 85.2
click at [927, 341] on li "Car lights on" at bounding box center [989, 338] width 198 height 29
type input "Person inside the car,Car lights on"
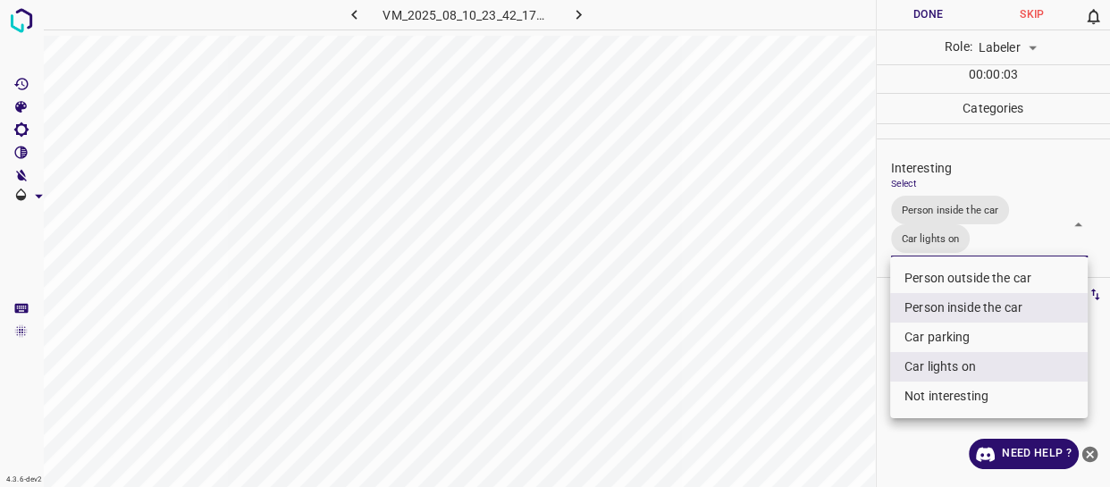
click at [829, 354] on div at bounding box center [555, 243] width 1110 height 487
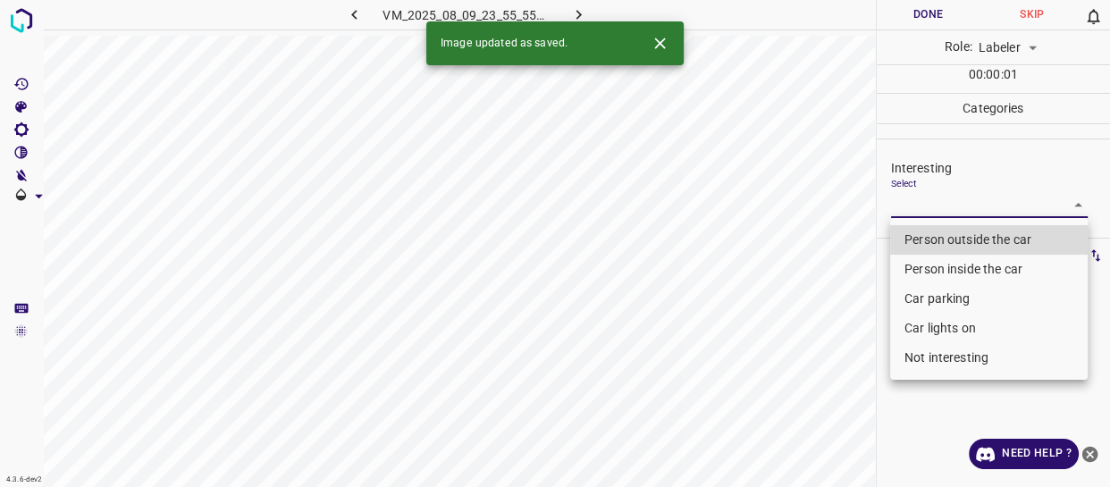
click at [944, 196] on body "4.3.6-dev2 VM_2025_08_09_23_55_55_567_07.gif Done Skip 0 Role: Labeler labeler …" at bounding box center [555, 243] width 1110 height 487
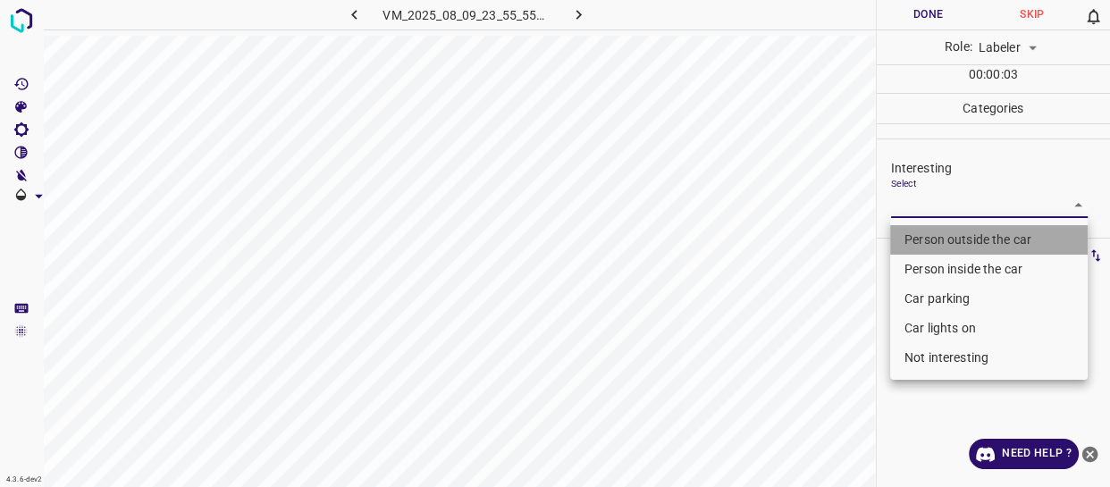
click at [922, 240] on li "Person outside the car" at bounding box center [989, 239] width 198 height 29
type input "Person outside the car"
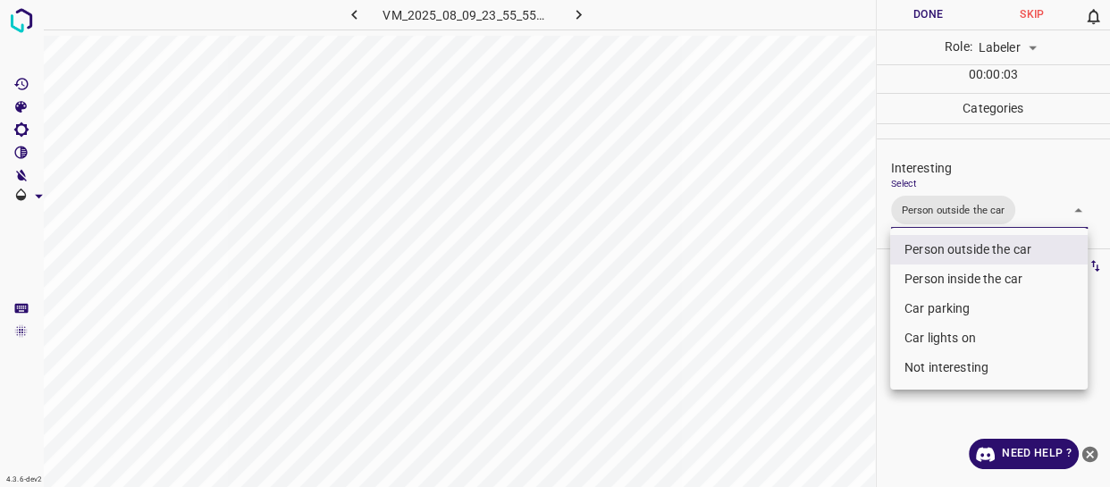
click at [851, 321] on div at bounding box center [555, 243] width 1110 height 487
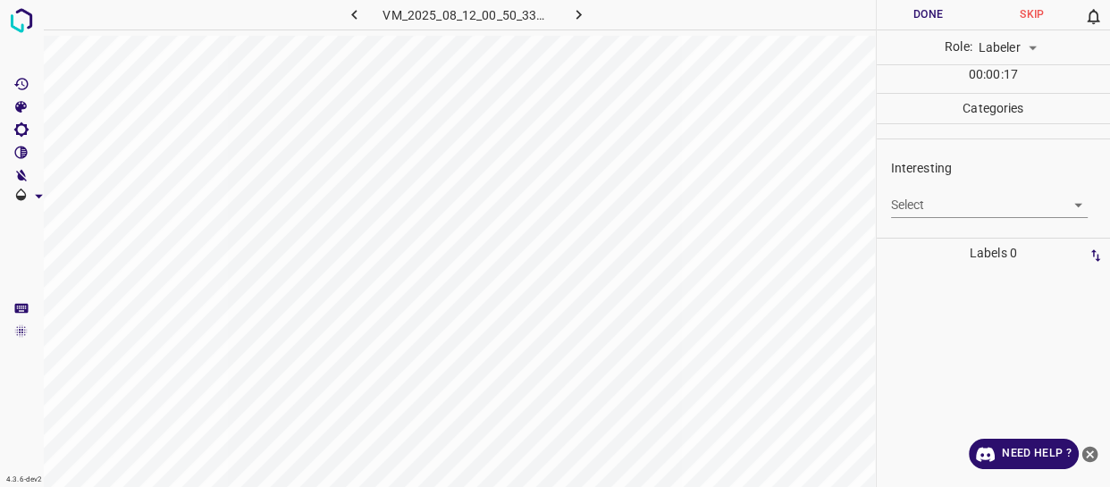
click at [942, 206] on body "4.3.6-dev2 VM_2025_08_12_00_50_33_828_05.gif Done Skip 0 Role: Labeler labeler …" at bounding box center [555, 243] width 1110 height 487
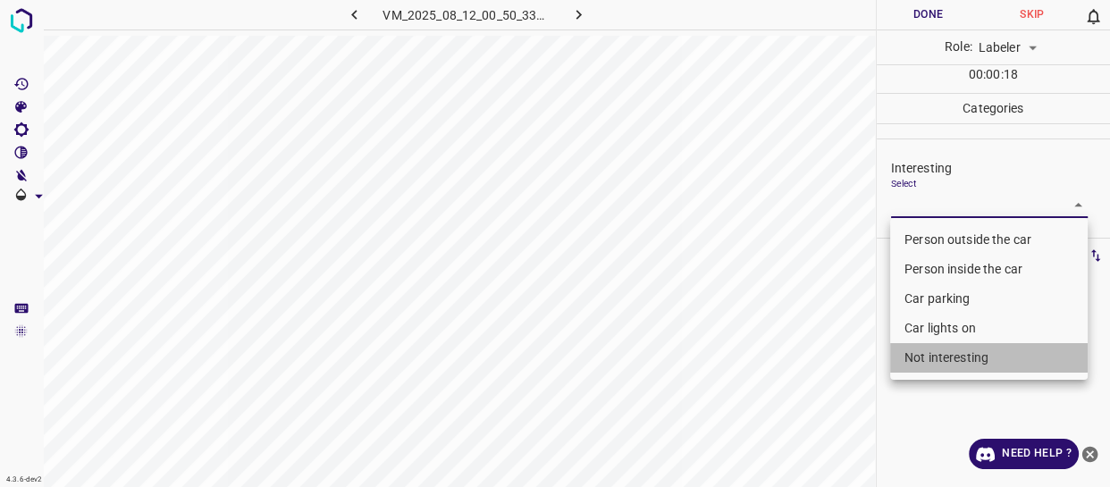
drag, startPoint x: 964, startPoint y: 353, endPoint x: 849, endPoint y: 386, distance: 119.1
click at [955, 358] on li "Not interesting" at bounding box center [989, 357] width 198 height 29
type input "Not interesting"
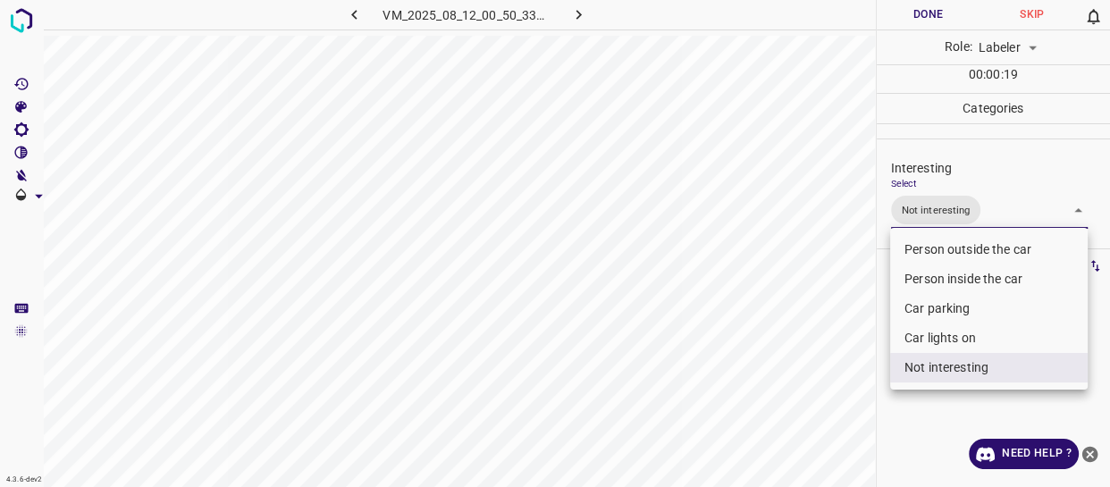
click at [839, 383] on div at bounding box center [555, 243] width 1110 height 487
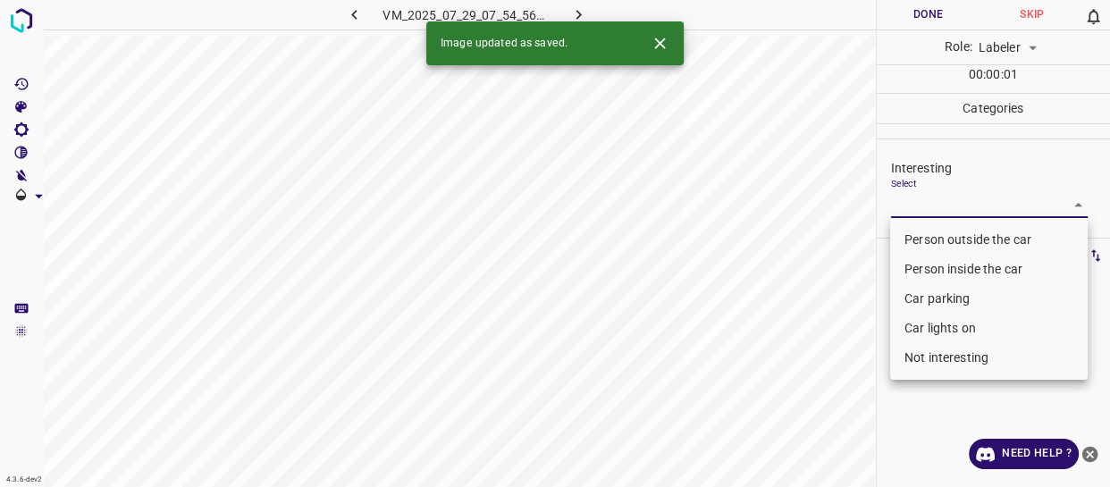
click at [918, 208] on body "4.3.6-dev2 VM_2025_07_29_07_54_56_885_02.gif Done Skip 0 Role: Labeler labeler …" at bounding box center [555, 243] width 1110 height 487
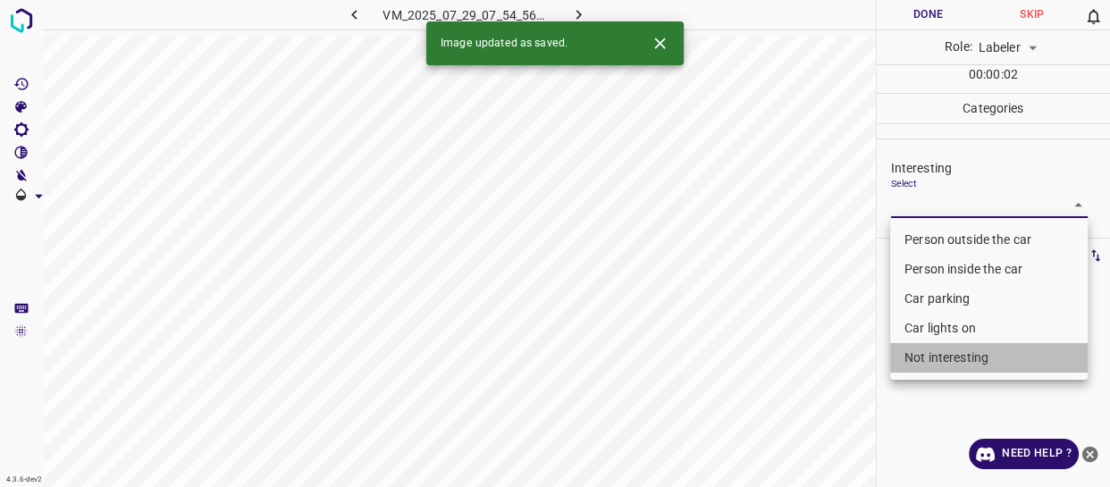
drag, startPoint x: 947, startPoint y: 358, endPoint x: 779, endPoint y: 382, distance: 168.9
click at [947, 358] on li "Not interesting" at bounding box center [989, 357] width 198 height 29
type input "Not interesting"
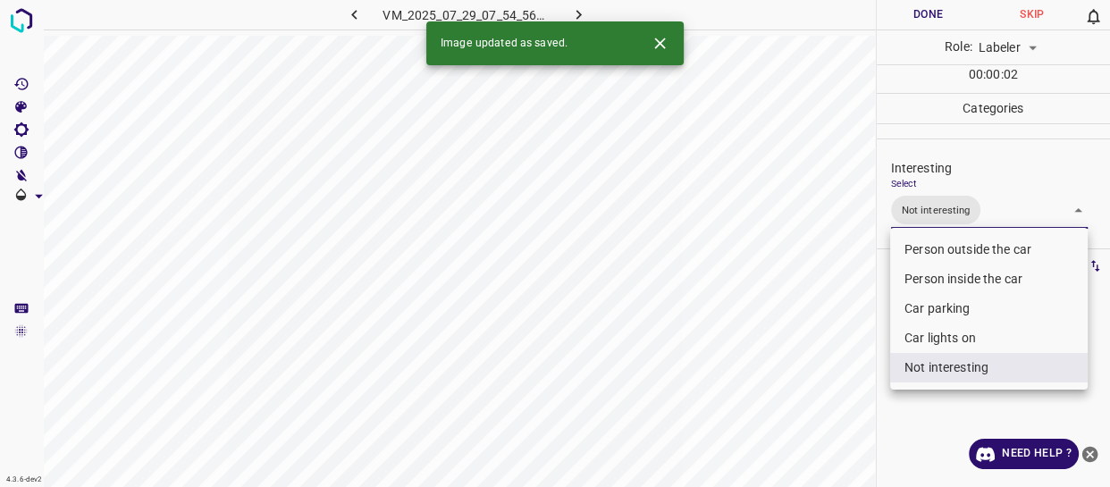
click at [769, 383] on div at bounding box center [555, 243] width 1110 height 487
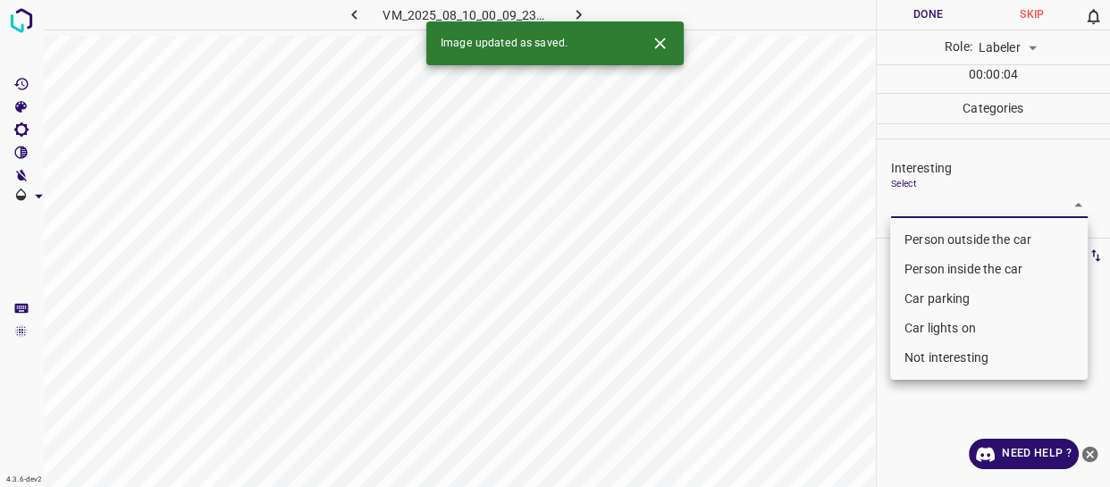
click at [937, 205] on body "4.3.6-dev2 VM_2025_08_10_00_09_23_273_03.gif Done Skip 0 Role: Labeler labeler …" at bounding box center [555, 243] width 1110 height 487
click at [947, 353] on li "Not interesting" at bounding box center [989, 357] width 198 height 29
type input "Not interesting"
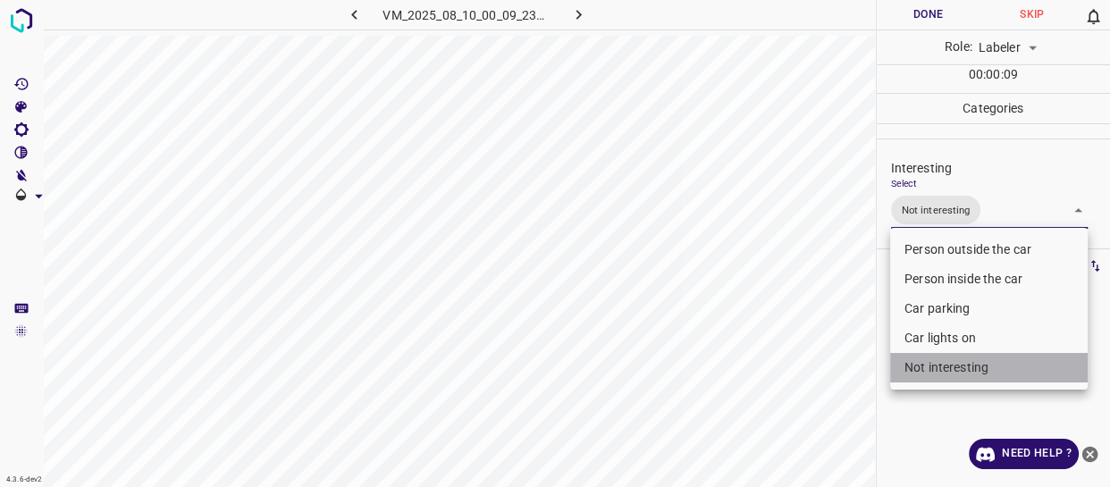
click at [950, 360] on li "Not interesting" at bounding box center [989, 367] width 198 height 29
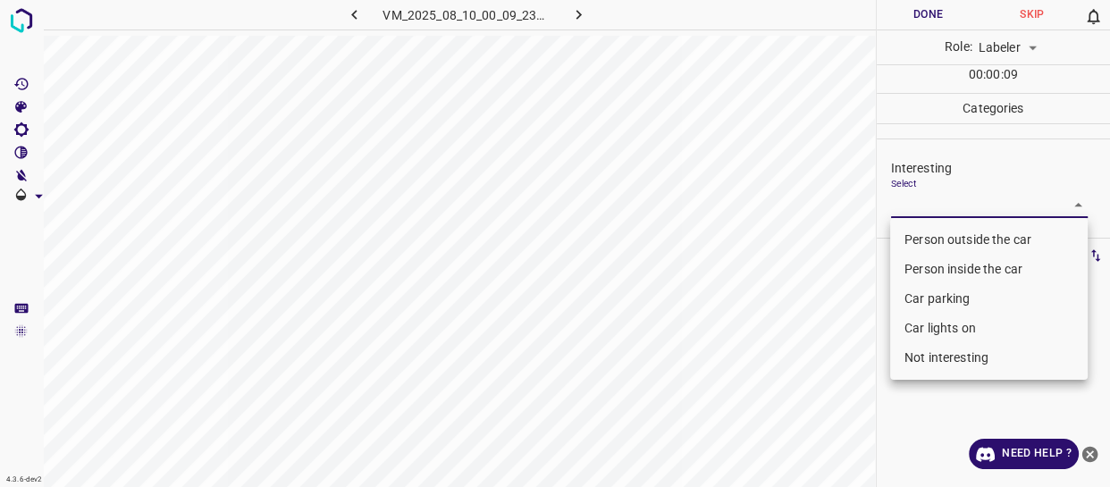
drag, startPoint x: 940, startPoint y: 295, endPoint x: 944, endPoint y: 315, distance: 20.0
click at [940, 295] on li "Car parking" at bounding box center [989, 298] width 198 height 29
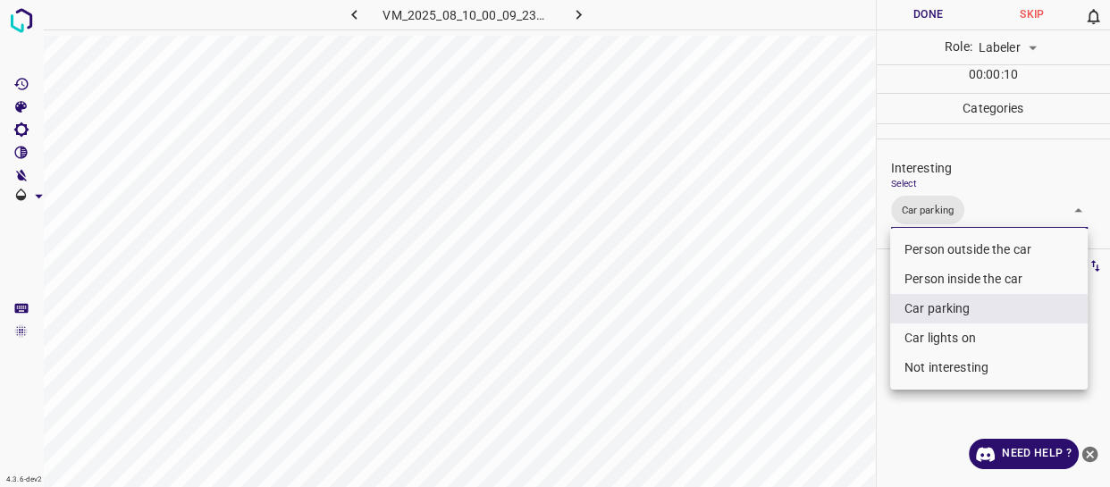
drag, startPoint x: 944, startPoint y: 333, endPoint x: 922, endPoint y: 351, distance: 28.6
click at [944, 336] on li "Car lights on" at bounding box center [989, 338] width 198 height 29
type input "Car parking,Car lights on"
click at [836, 383] on div at bounding box center [555, 243] width 1110 height 487
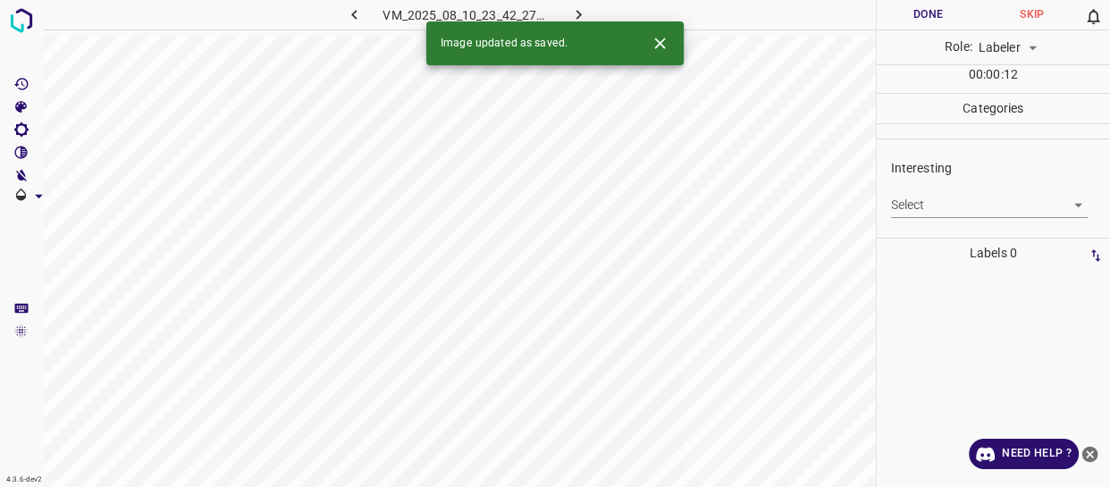
click at [953, 196] on body "4.3.6-dev2 VM_2025_08_10_23_42_27_864_07.gif Done Skip 0 Role: Labeler labeler …" at bounding box center [555, 243] width 1110 height 487
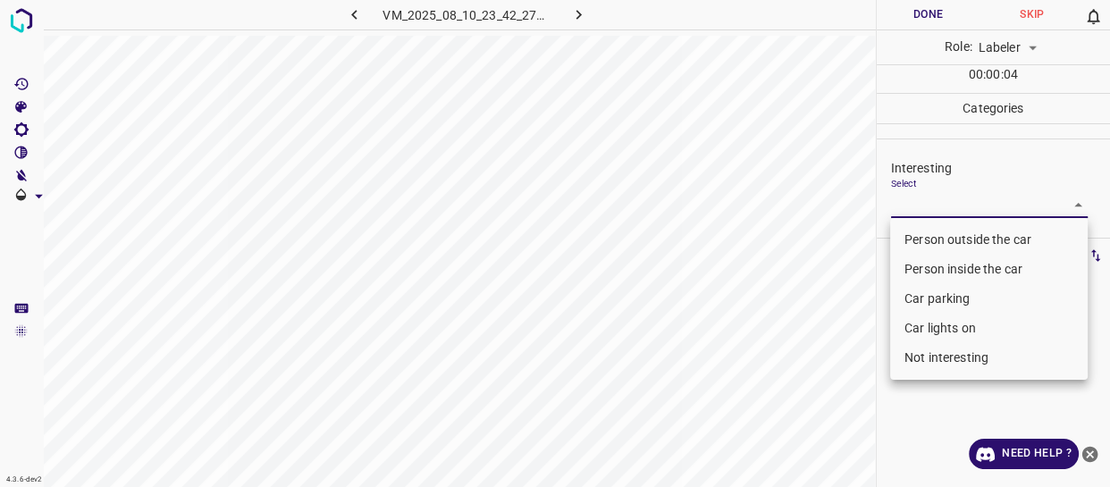
drag, startPoint x: 942, startPoint y: 329, endPoint x: 905, endPoint y: 334, distance: 37.0
click at [938, 330] on li "Car lights on" at bounding box center [989, 328] width 198 height 29
type input "Car lights on"
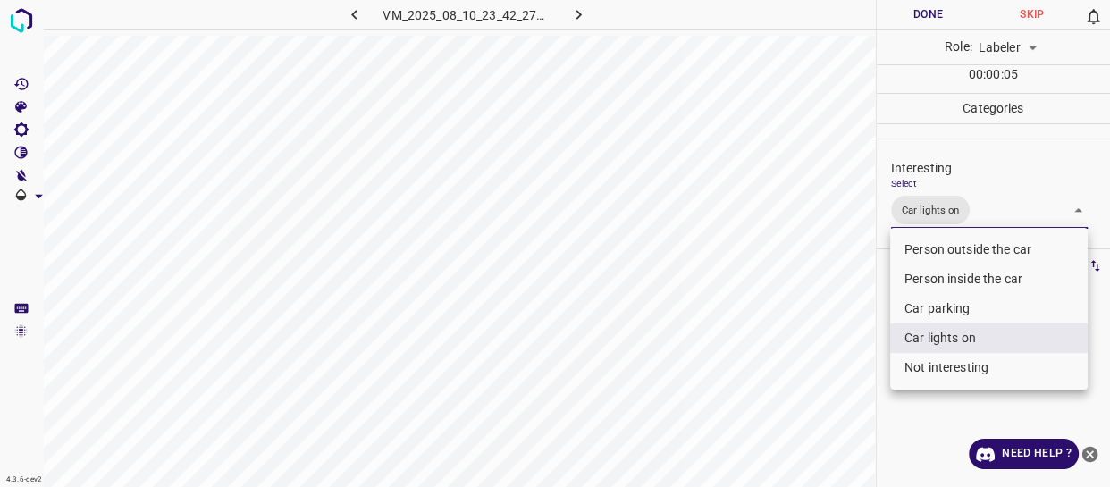
click at [834, 349] on div at bounding box center [555, 243] width 1110 height 487
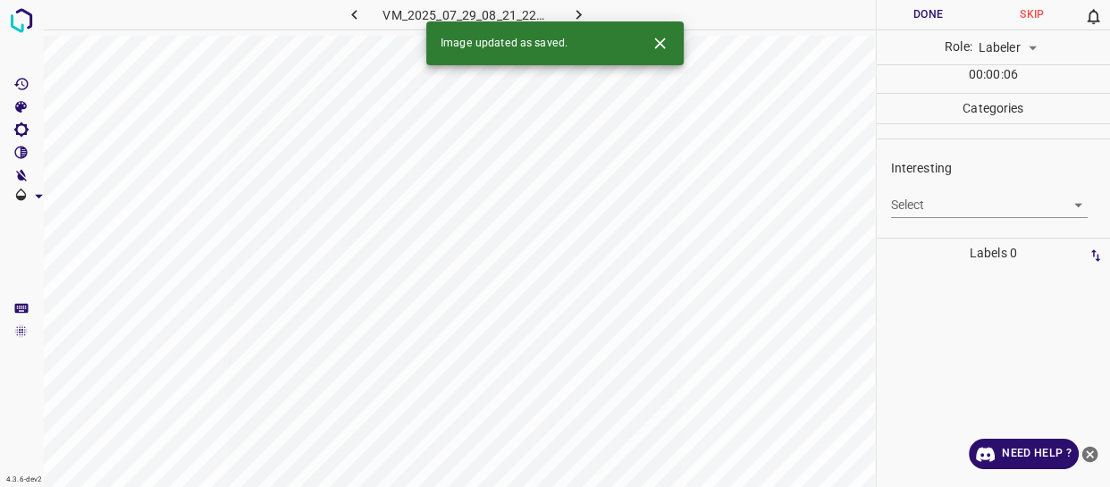
click at [934, 191] on body "4.3.6-dev2 VM_2025_07_29_08_21_22_128_02.gif Done Skip 0 Role: Labeler labeler …" at bounding box center [555, 243] width 1110 height 487
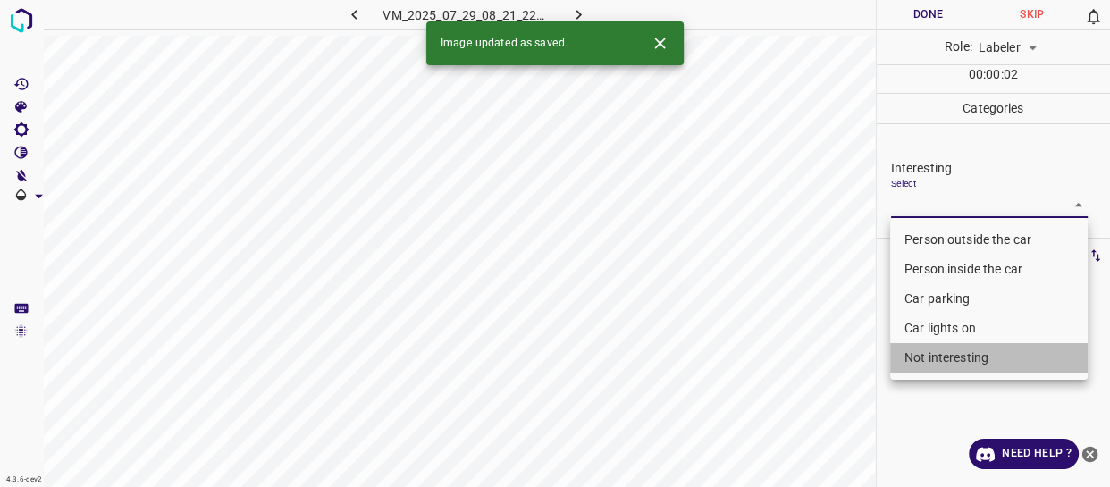
click at [957, 358] on li "Not interesting" at bounding box center [989, 357] width 198 height 29
type input "Not interesting"
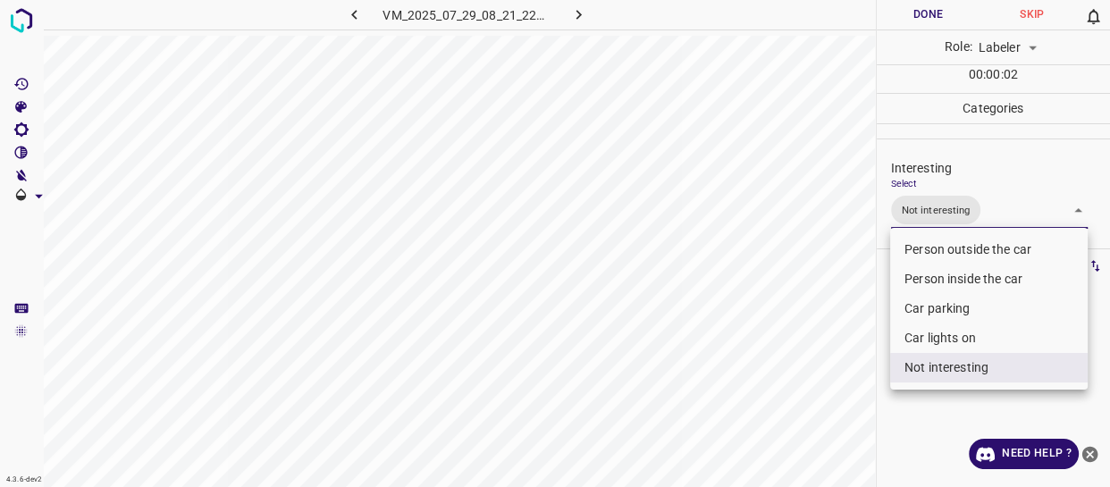
click at [870, 371] on div at bounding box center [555, 243] width 1110 height 487
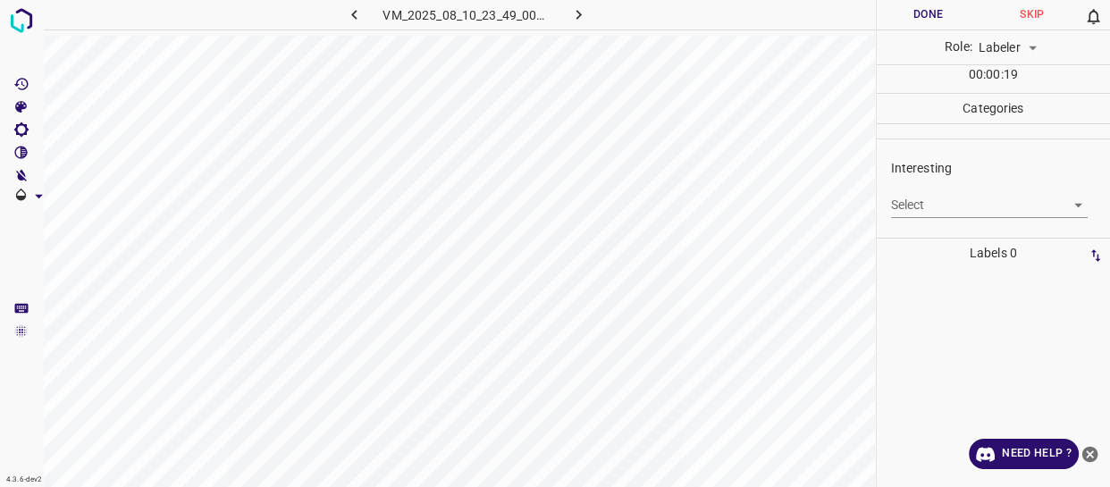
click at [939, 203] on body "4.3.6-dev2 VM_2025_08_10_23_49_00_735_04.gif Done Skip 0 Role: Labeler labeler …" at bounding box center [555, 243] width 1110 height 487
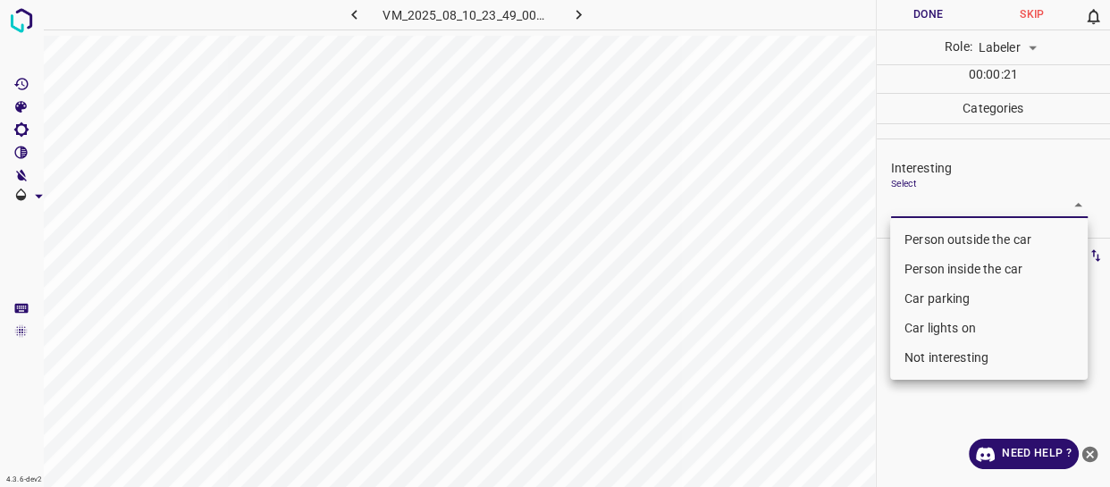
drag, startPoint x: 939, startPoint y: 299, endPoint x: 940, endPoint y: 327, distance: 27.8
click at [939, 306] on li "Car parking" at bounding box center [989, 298] width 198 height 29
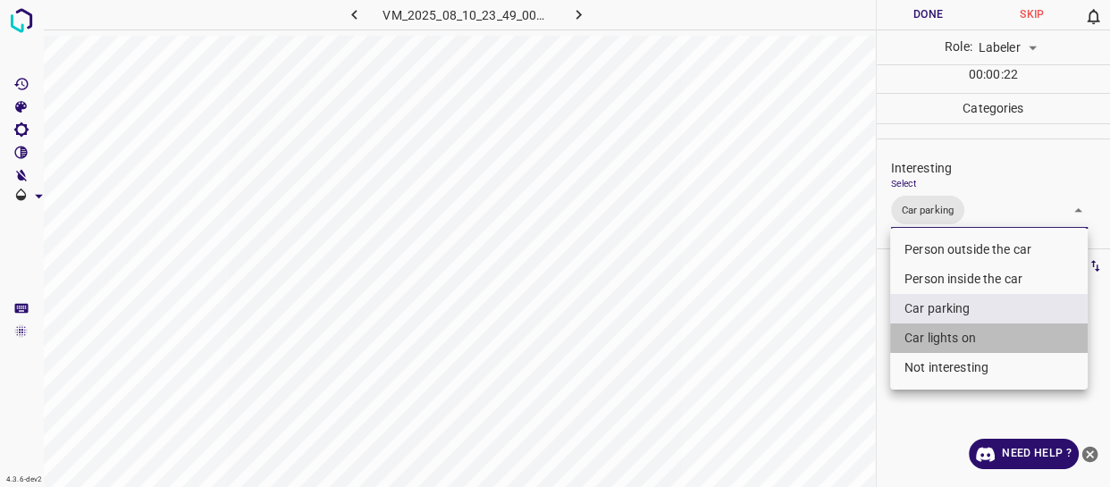
click at [943, 334] on li "Car lights on" at bounding box center [989, 338] width 198 height 29
type input "Car parking,Car lights on"
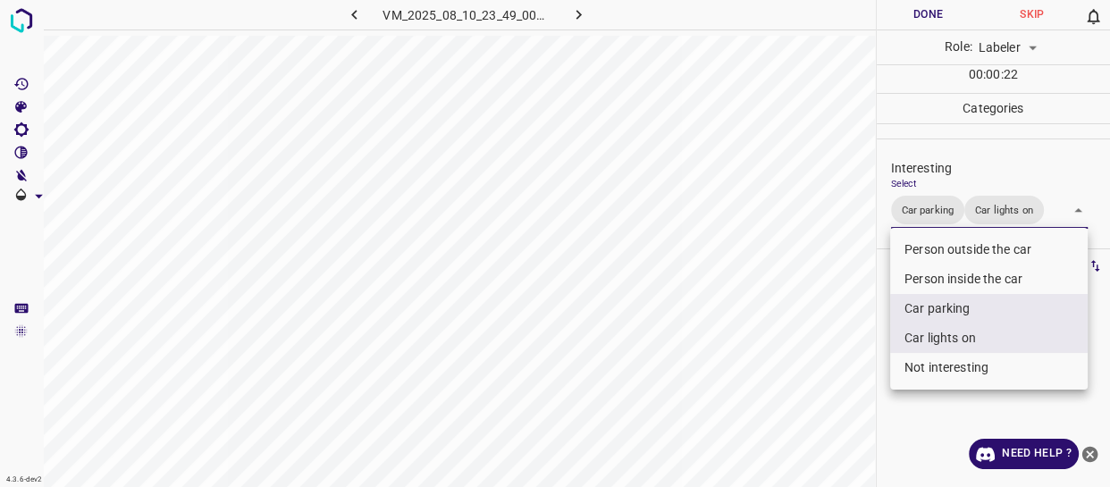
drag, startPoint x: 841, startPoint y: 343, endPoint x: 838, endPoint y: 353, distance: 10.5
click at [839, 349] on div at bounding box center [555, 243] width 1110 height 487
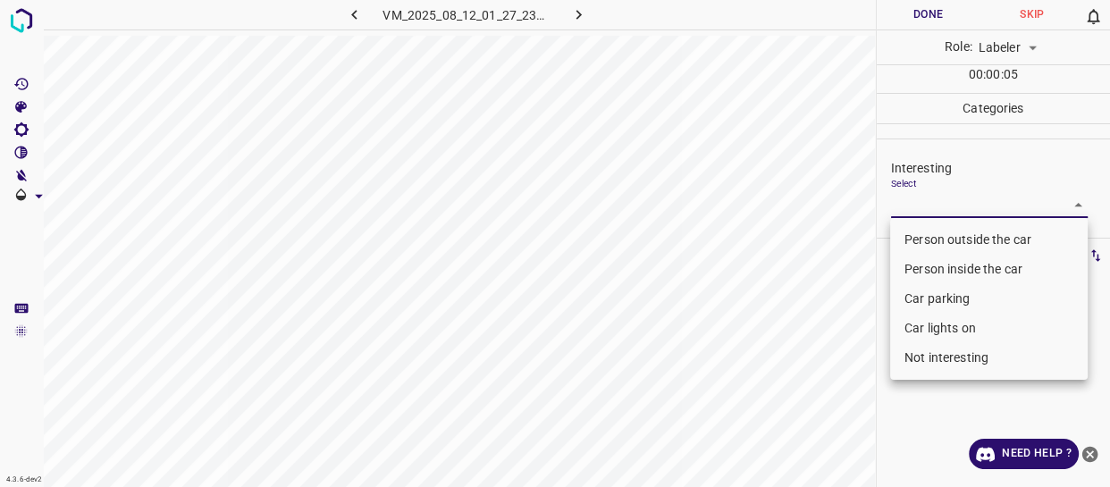
click at [925, 205] on body "4.3.6-dev2 VM_2025_08_12_01_27_23_981_00.gif Done Skip 0 Role: Labeler labeler …" at bounding box center [555, 243] width 1110 height 487
click at [942, 240] on li "Person outside the car" at bounding box center [989, 239] width 198 height 29
type input "Person outside the car"
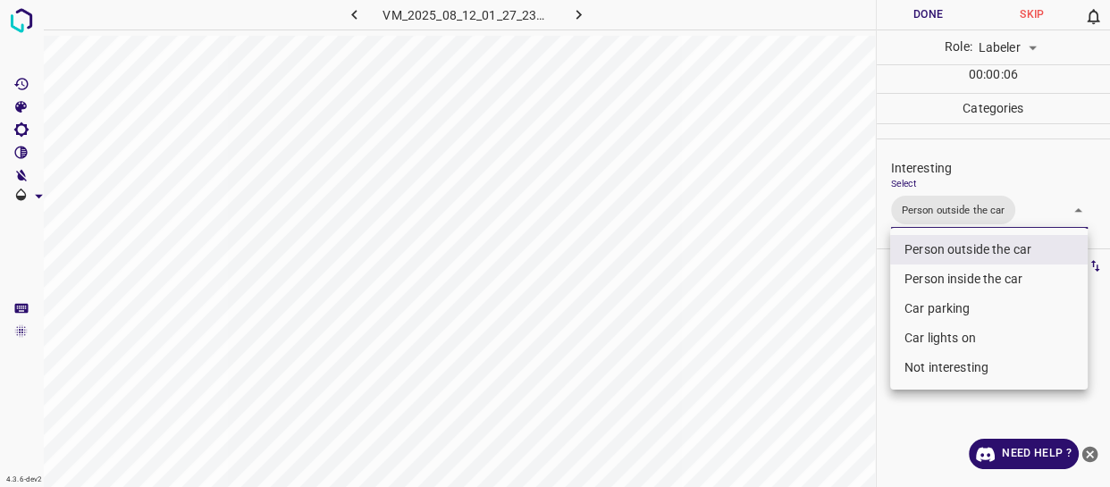
drag, startPoint x: 775, startPoint y: 358, endPoint x: 770, endPoint y: 368, distance: 10.8
click at [772, 366] on div at bounding box center [555, 243] width 1110 height 487
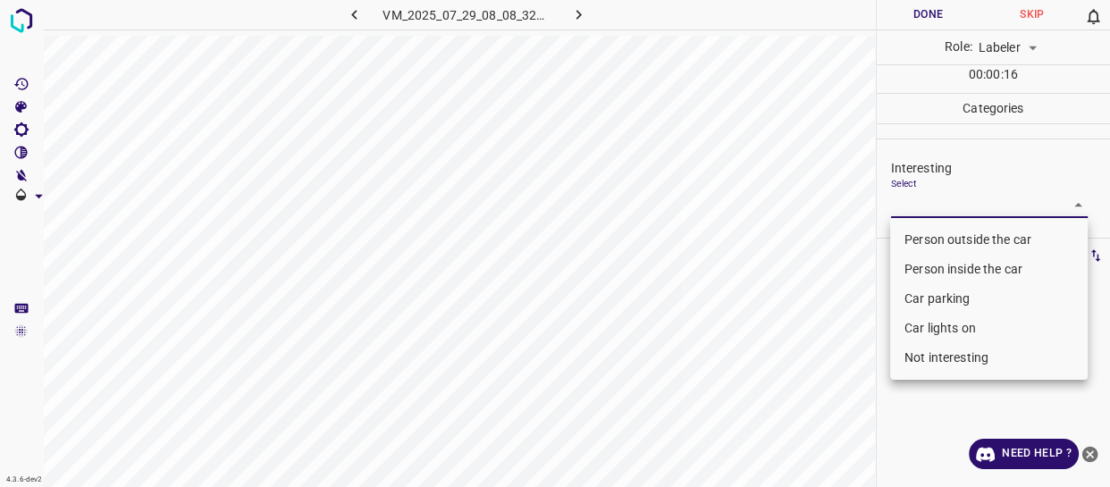
click at [902, 196] on body "4.3.6-dev2 VM_2025_07_29_08_08_32_812_07.gif Done Skip 0 Role: Labeler labeler …" at bounding box center [555, 243] width 1110 height 487
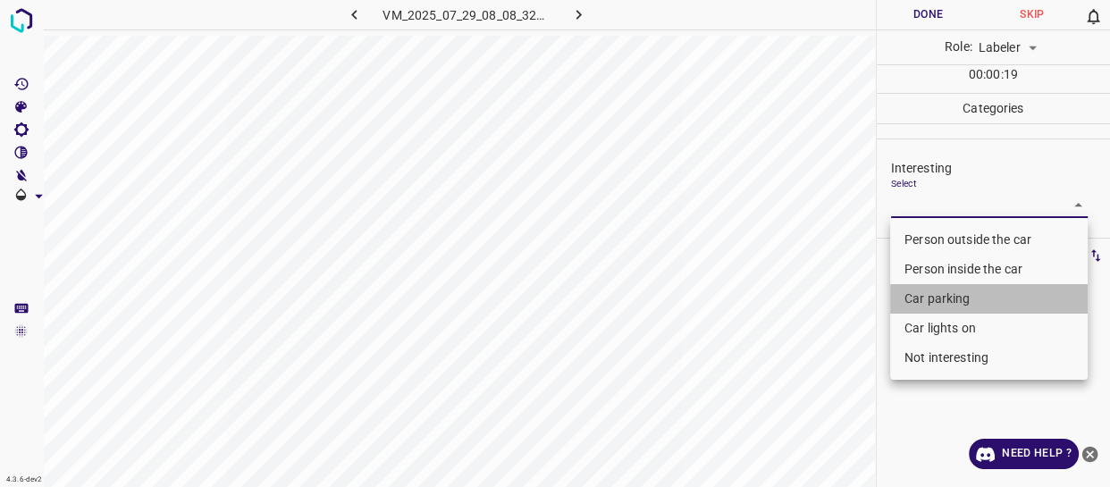
drag, startPoint x: 921, startPoint y: 304, endPoint x: 930, endPoint y: 322, distance: 20.4
click at [921, 305] on li "Car parking" at bounding box center [989, 298] width 198 height 29
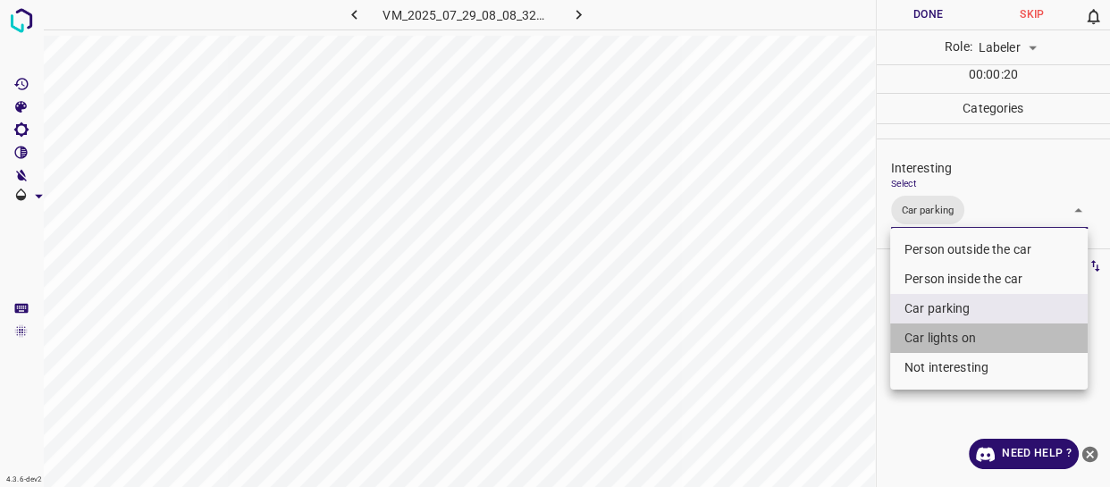
drag, startPoint x: 935, startPoint y: 334, endPoint x: 803, endPoint y: 359, distance: 134.6
click at [933, 334] on li "Car lights on" at bounding box center [989, 338] width 198 height 29
type input "Car parking,Car lights on"
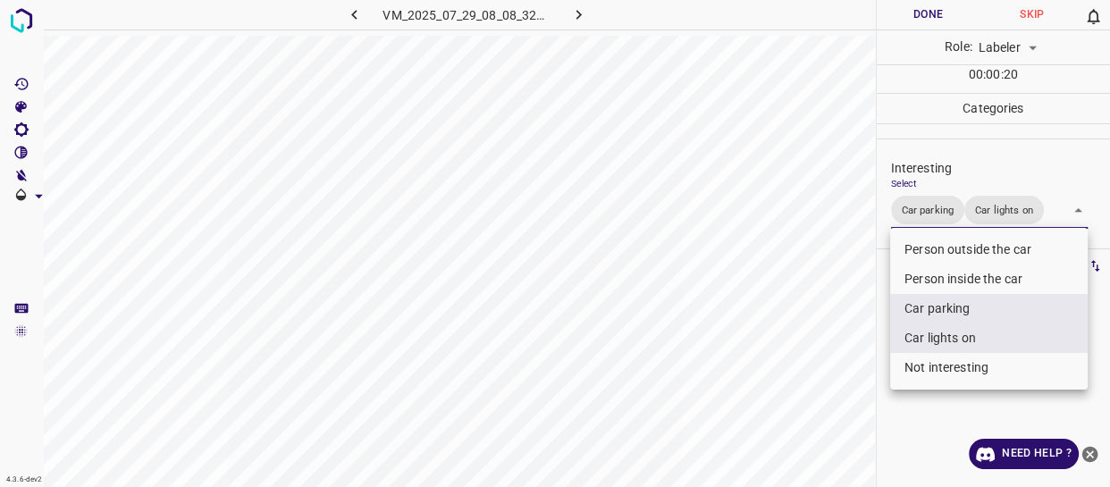
click at [801, 362] on div at bounding box center [555, 243] width 1110 height 487
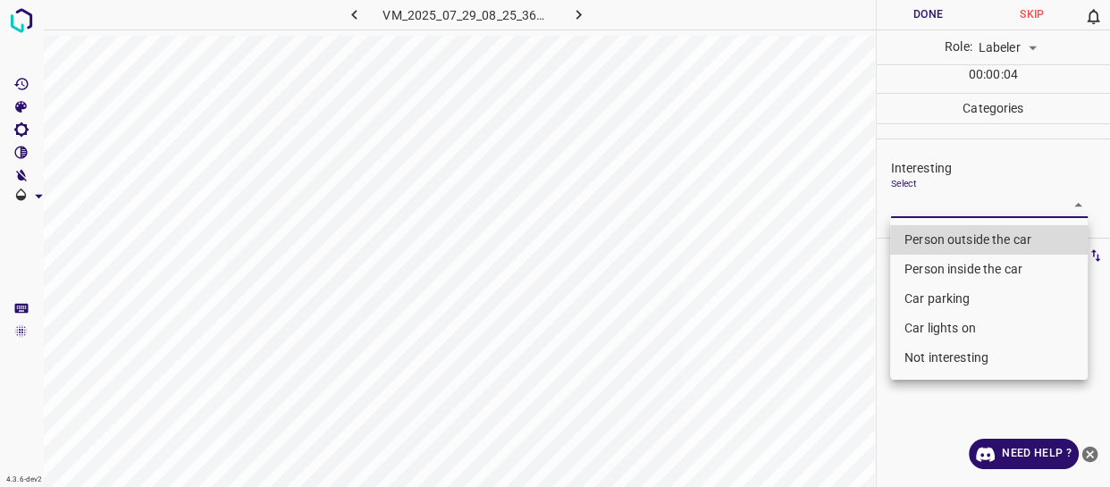
click at [944, 204] on body "4.3.6-dev2 VM_2025_07_29_08_25_36_231_03.gif Done Skip 0 Role: Labeler labeler …" at bounding box center [555, 243] width 1110 height 487
drag, startPoint x: 923, startPoint y: 357, endPoint x: 886, endPoint y: 357, distance: 37.5
click at [921, 357] on li "Not interesting" at bounding box center [989, 357] width 198 height 29
type input "Not interesting"
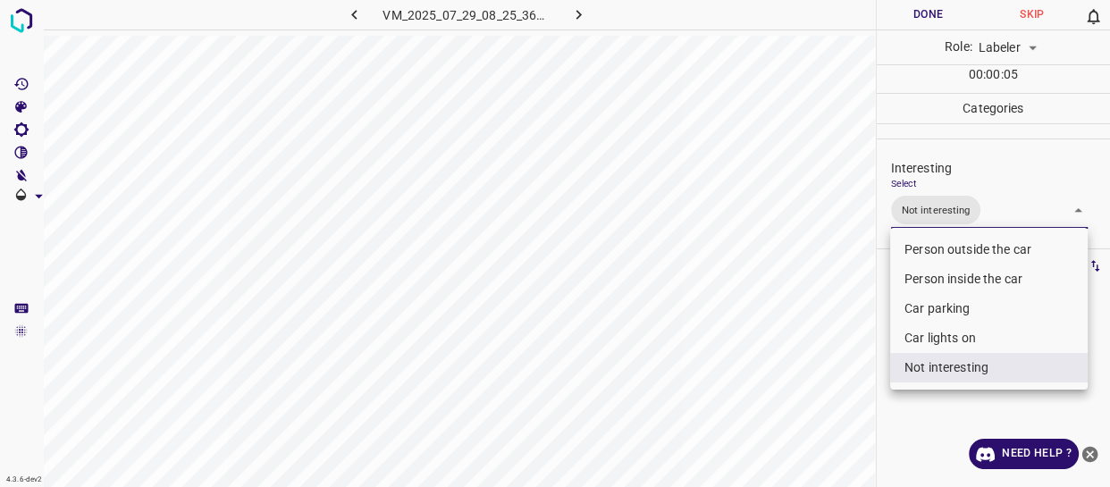
drag, startPoint x: 775, startPoint y: 363, endPoint x: 751, endPoint y: 334, distance: 37.4
click at [773, 367] on div at bounding box center [555, 243] width 1110 height 487
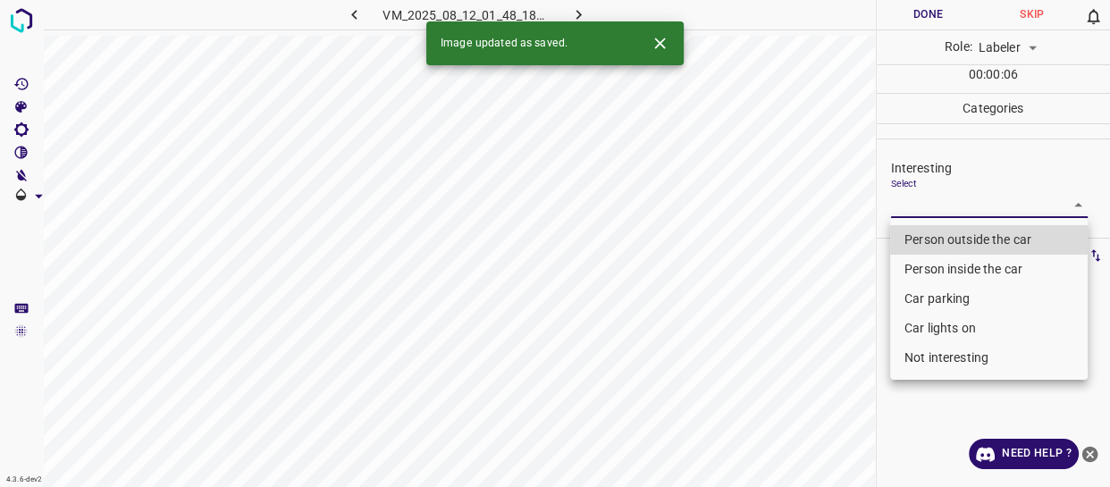
click at [900, 203] on body "4.3.6-dev2 VM_2025_08_12_01_48_18_921_11.gif Done Skip 0 Role: Labeler labeler …" at bounding box center [555, 243] width 1110 height 487
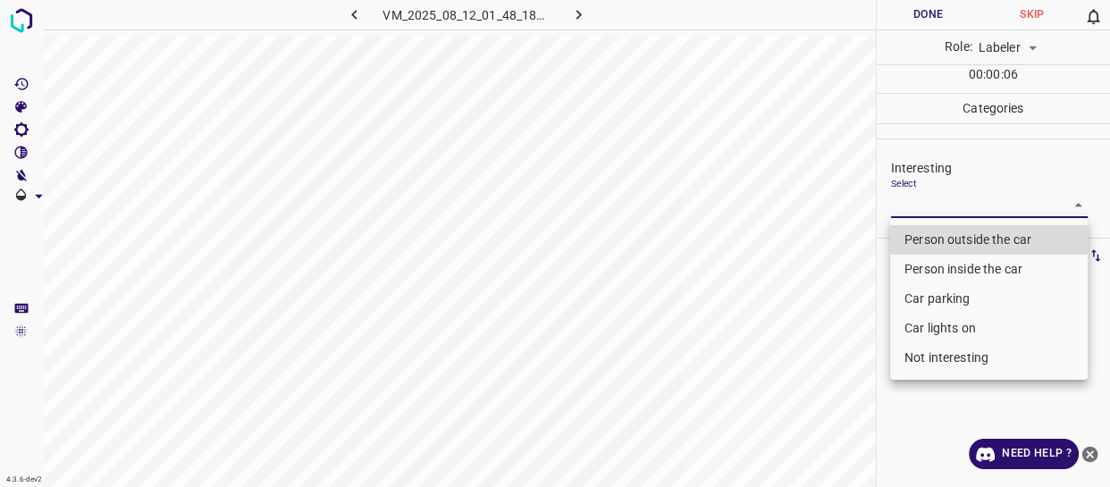
click at [932, 295] on li "Car parking" at bounding box center [989, 298] width 198 height 29
type input "Car parking"
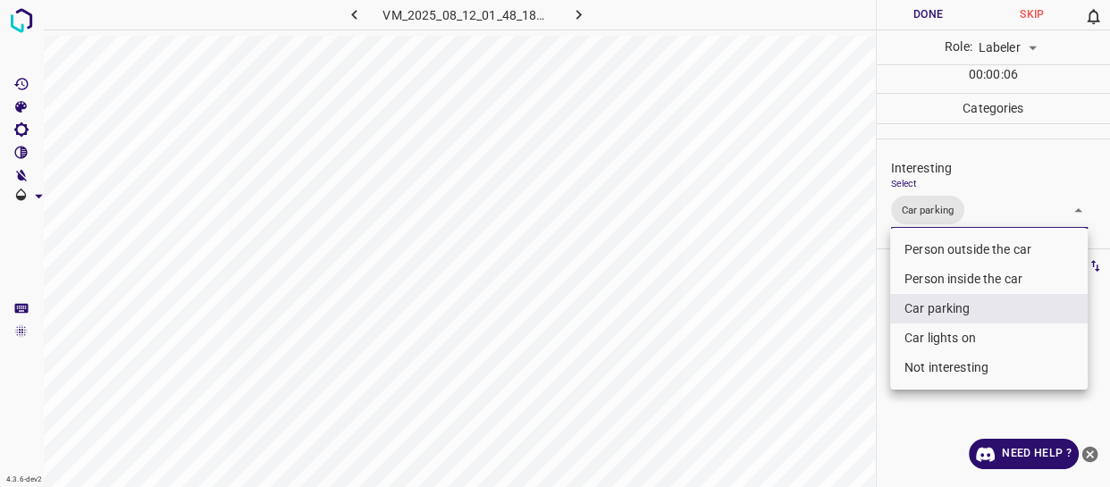
click at [916, 334] on li "Car lights on" at bounding box center [989, 338] width 198 height 29
type input "Car parking,Car lights on"
click at [821, 367] on div at bounding box center [555, 243] width 1110 height 487
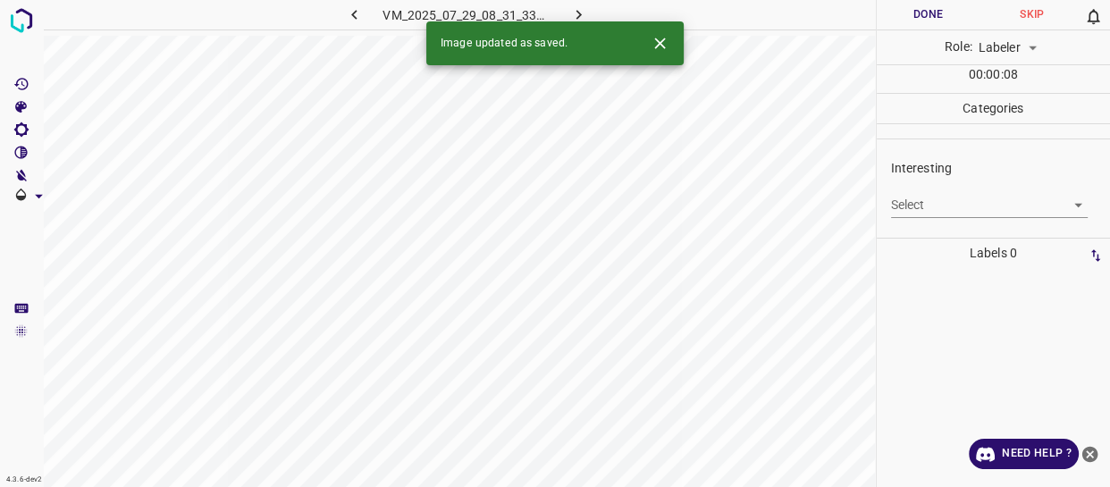
click at [921, 205] on body "4.3.6-dev2 VM_2025_07_29_08_31_33_998_07.gif Done Skip 0 Role: Labeler labeler …" at bounding box center [555, 243] width 1110 height 487
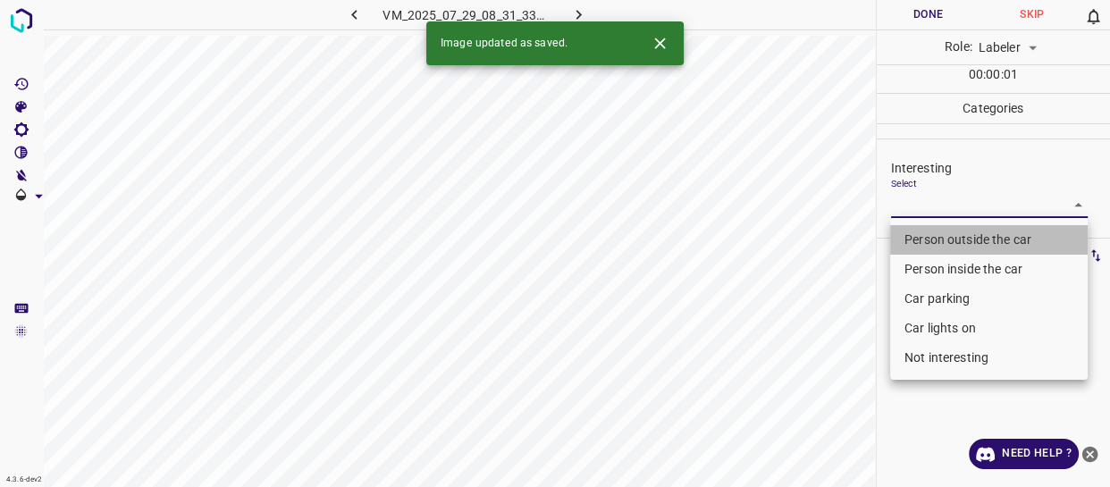
click at [930, 241] on li "Person outside the car" at bounding box center [989, 239] width 198 height 29
type input "Person outside the car"
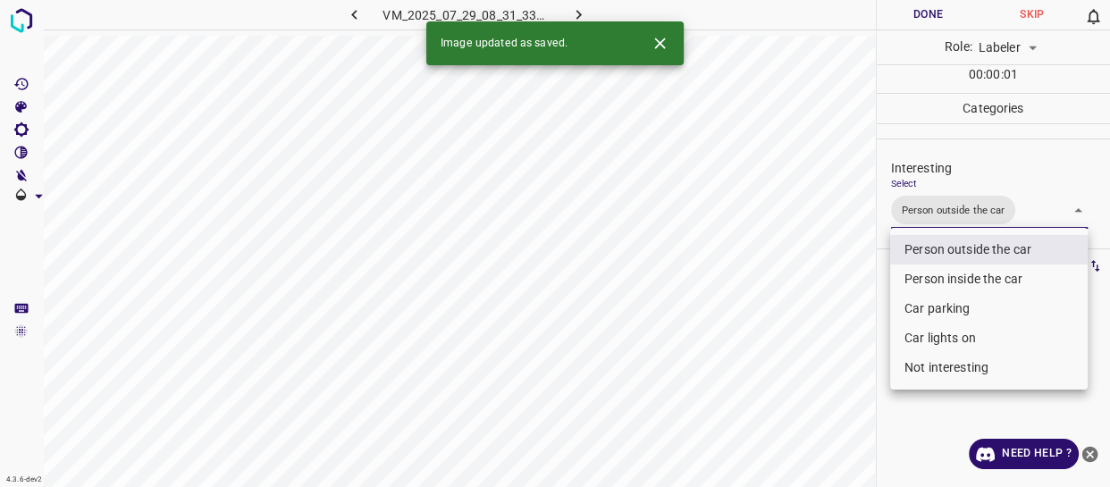
drag, startPoint x: 829, startPoint y: 342, endPoint x: 820, endPoint y: 346, distance: 10.5
click at [824, 345] on div at bounding box center [555, 243] width 1110 height 487
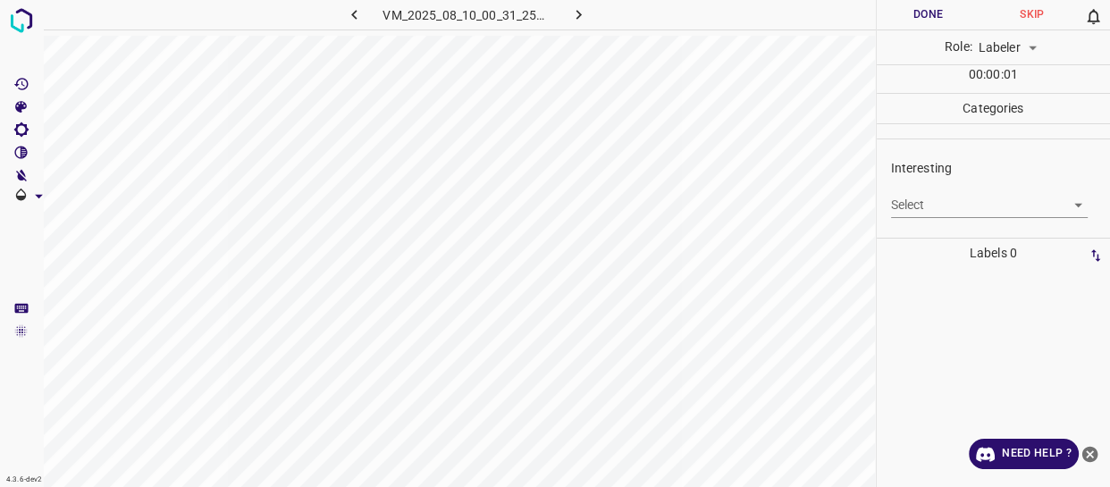
click at [930, 204] on body "4.3.6-dev2 VM_2025_08_10_00_31_25_226_05.gif Done Skip 0 Role: Labeler labeler …" at bounding box center [555, 243] width 1110 height 487
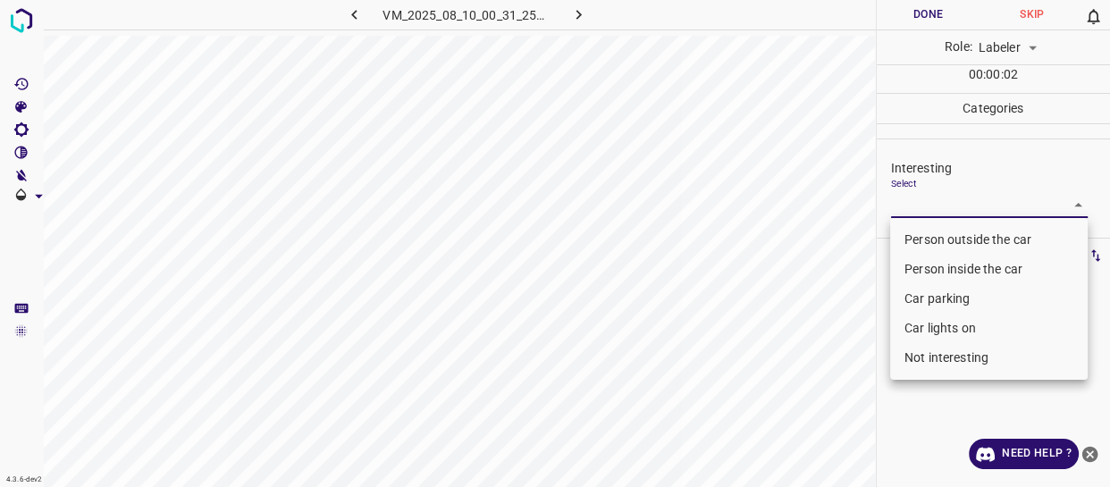
click at [928, 243] on li "Person outside the car" at bounding box center [989, 239] width 198 height 29
type input "Person outside the car"
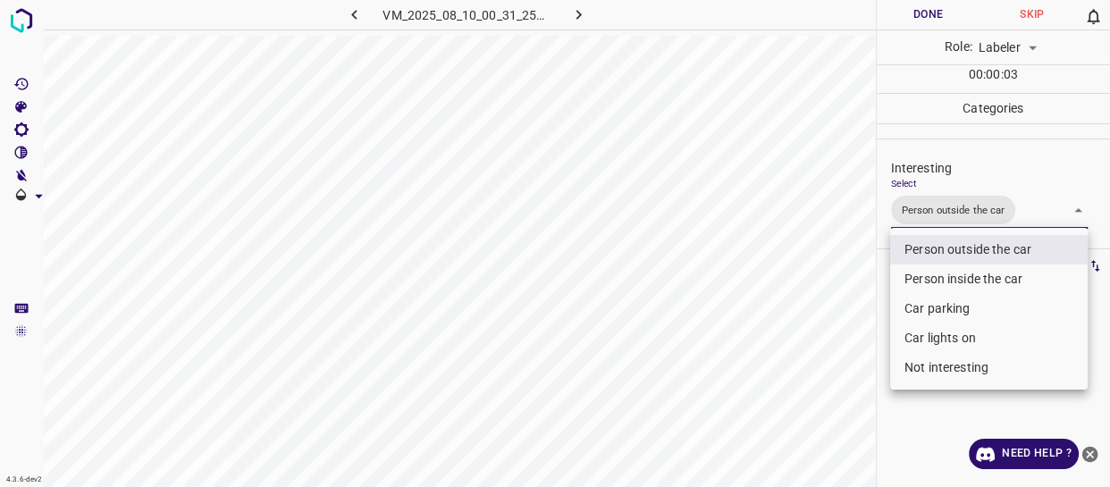
click at [781, 371] on div at bounding box center [555, 243] width 1110 height 487
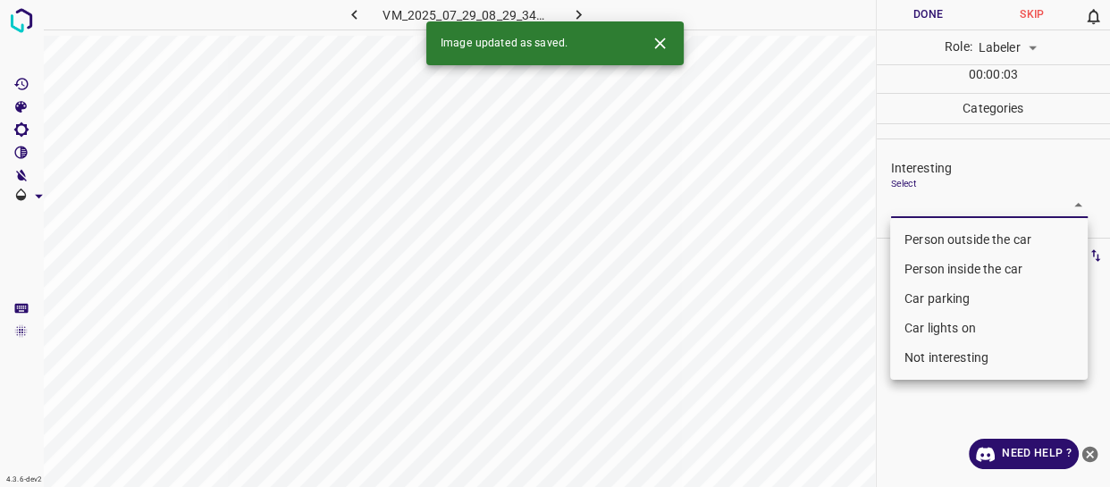
click at [916, 202] on body "4.3.6-dev2 VM_2025_07_29_08_29_34_456_10.gif Done Skip 0 Role: Labeler labeler …" at bounding box center [555, 243] width 1110 height 487
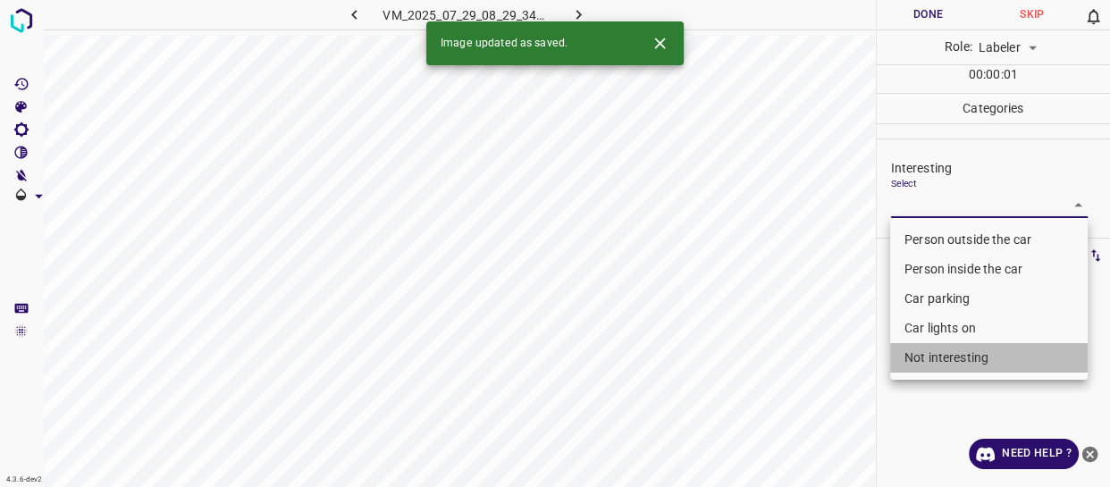
drag, startPoint x: 942, startPoint y: 352, endPoint x: 812, endPoint y: 365, distance: 130.2
click at [942, 351] on li "Not interesting" at bounding box center [989, 357] width 198 height 29
type input "Not interesting"
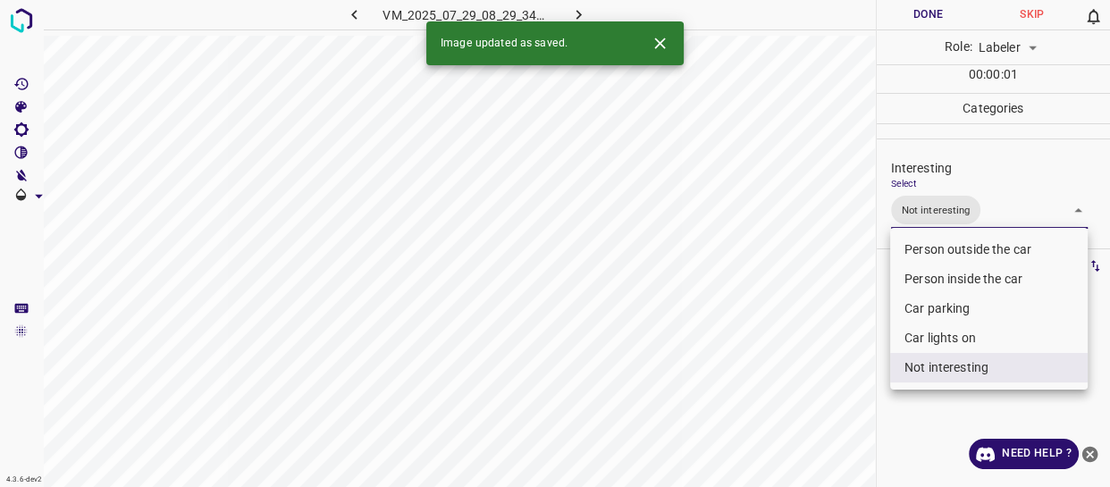
click at [775, 366] on div at bounding box center [555, 243] width 1110 height 487
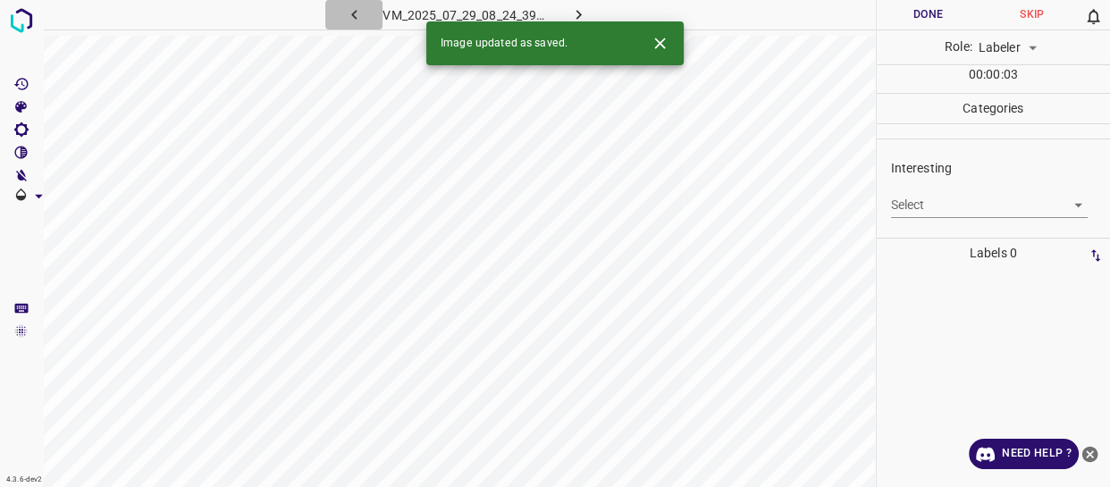
click at [354, 14] on icon "button" at bounding box center [354, 14] width 19 height 19
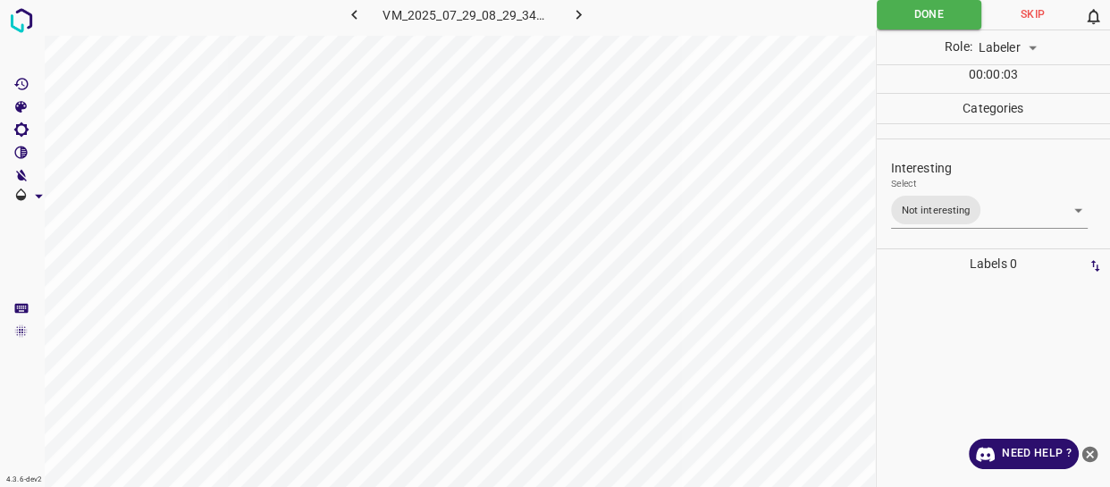
click at [937, 216] on body "4.3.6-dev2 VM_2025_07_29_08_29_34_456_10.gif Done Skip 0 Role: Labeler labeler …" at bounding box center [555, 243] width 1110 height 487
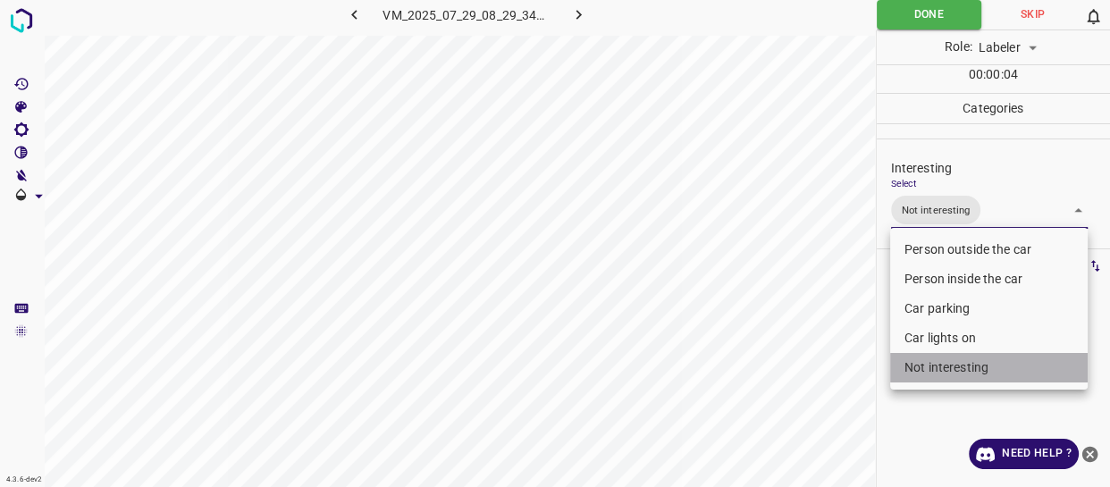
drag, startPoint x: 931, startPoint y: 369, endPoint x: 930, endPoint y: 332, distance: 37.6
click at [931, 366] on li "Not interesting" at bounding box center [989, 367] width 198 height 29
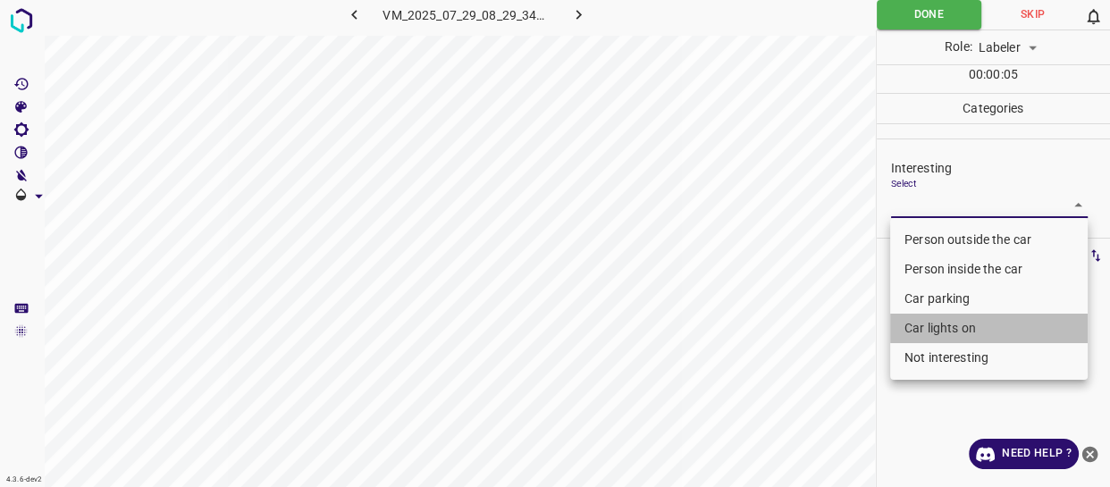
drag, startPoint x: 923, startPoint y: 322, endPoint x: 824, endPoint y: 313, distance: 99.6
click at [922, 321] on li "Car lights on" at bounding box center [989, 328] width 198 height 29
type input "Car lights on"
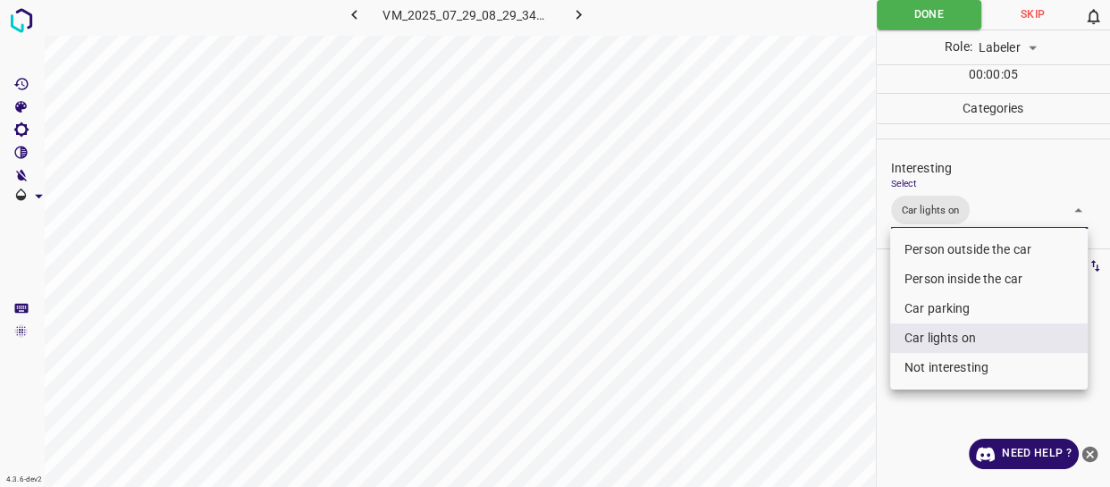
click at [823, 313] on div at bounding box center [555, 243] width 1110 height 487
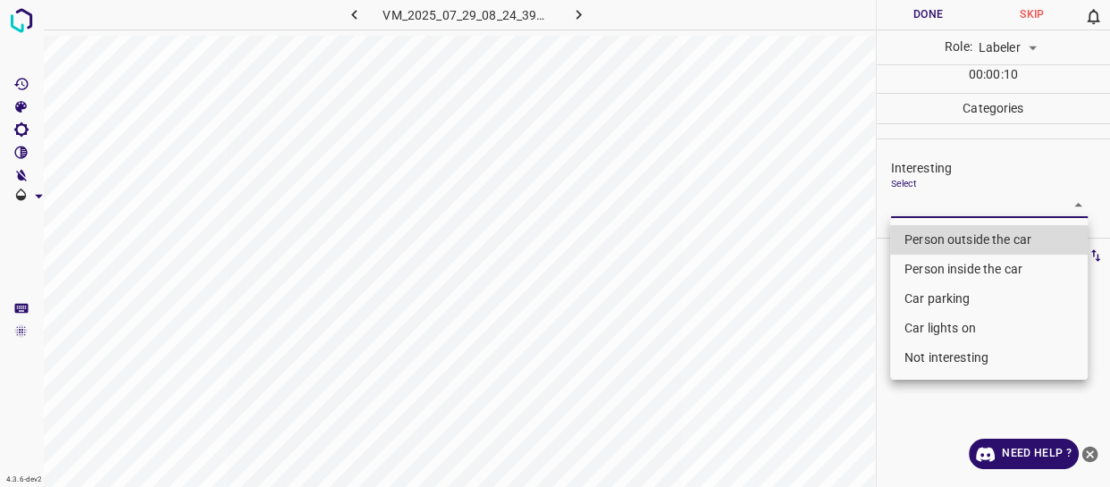
click at [947, 202] on body "4.3.6-dev2 VM_2025_07_29_08_24_39_122_03.gif Done Skip 0 Role: Labeler labeler …" at bounding box center [555, 243] width 1110 height 487
drag, startPoint x: 930, startPoint y: 233, endPoint x: 760, endPoint y: 337, distance: 199.0
click at [930, 235] on li "Person outside the car" at bounding box center [989, 239] width 198 height 29
type input "Person outside the car"
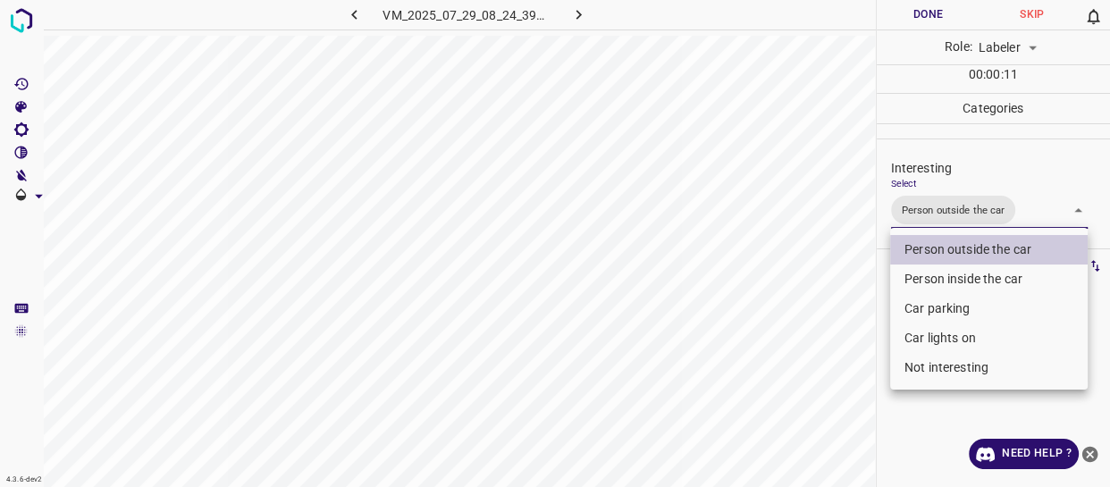
drag, startPoint x: 760, startPoint y: 337, endPoint x: 756, endPoint y: 349, distance: 13.0
click at [759, 341] on div at bounding box center [555, 243] width 1110 height 487
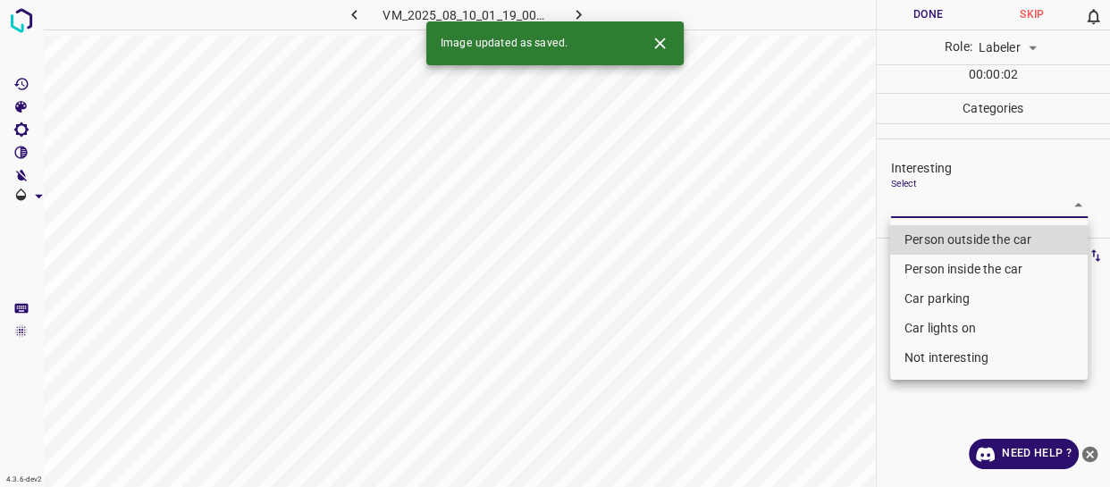
click at [929, 201] on body "4.3.6-dev2 VM_2025_08_10_01_19_00_593_03.gif Done Skip 0 Role: Labeler labeler …" at bounding box center [555, 243] width 1110 height 487
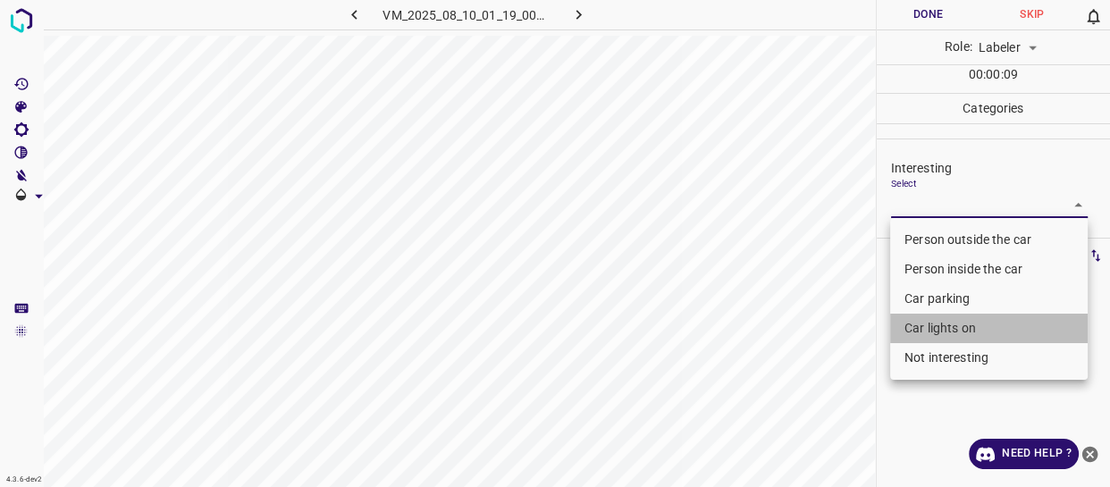
click at [910, 327] on li "Car lights on" at bounding box center [989, 328] width 198 height 29
type input "Car lights on"
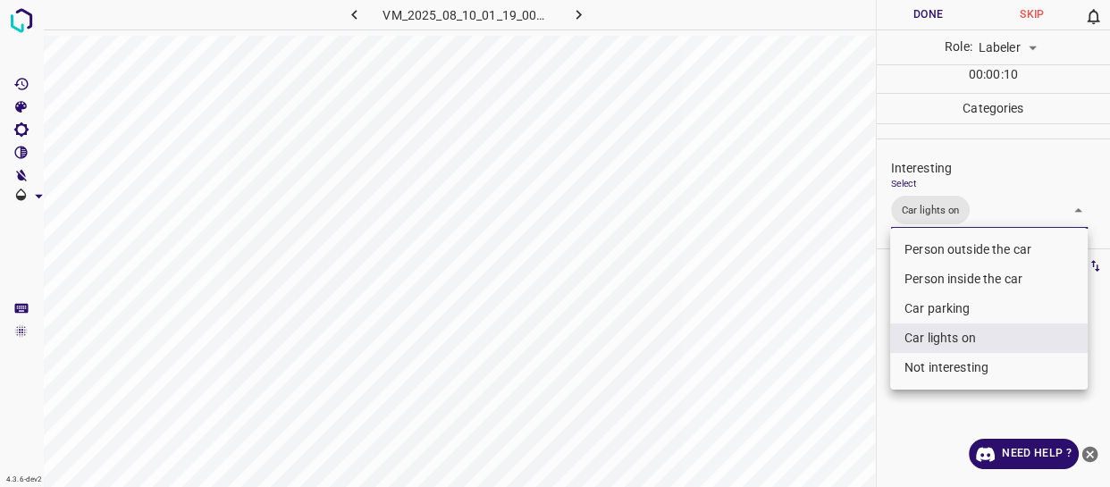
click at [767, 392] on div at bounding box center [555, 243] width 1110 height 487
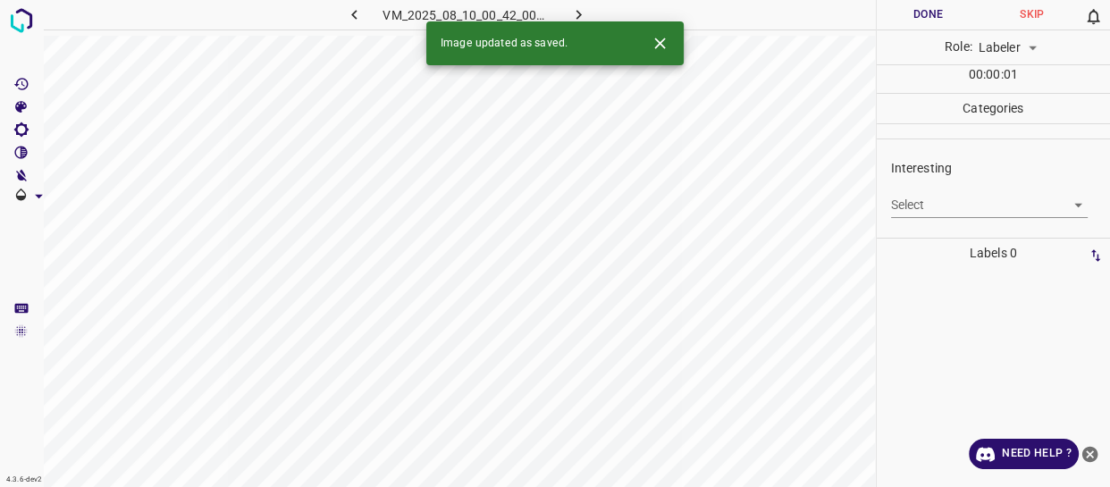
click at [915, 203] on body "4.3.6-dev2 VM_2025_08_10_00_42_00_421_00.gif Done Skip 0 Role: Labeler labeler …" at bounding box center [555, 243] width 1110 height 487
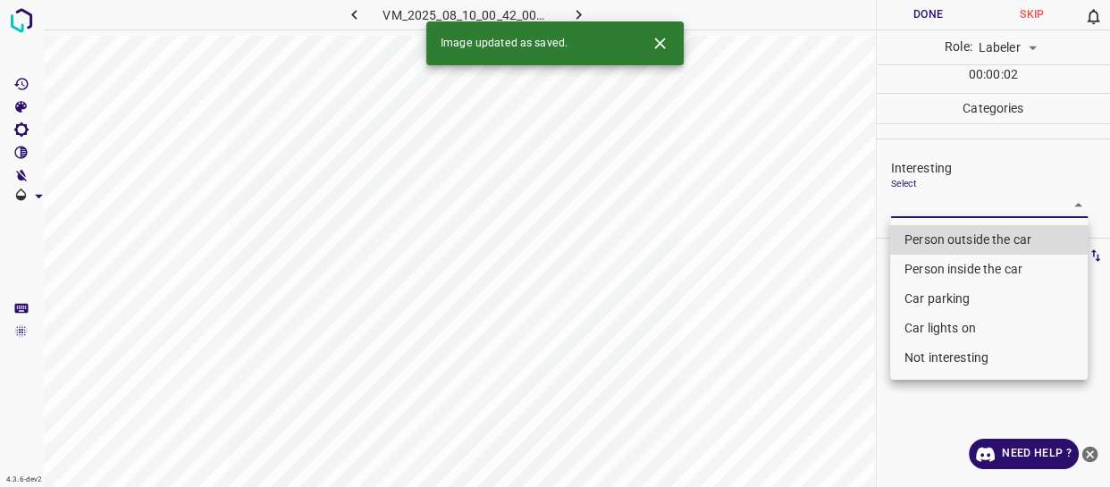
drag, startPoint x: 947, startPoint y: 324, endPoint x: 893, endPoint y: 340, distance: 56.0
click at [940, 324] on li "Car lights on" at bounding box center [989, 328] width 198 height 29
type input "Car lights on"
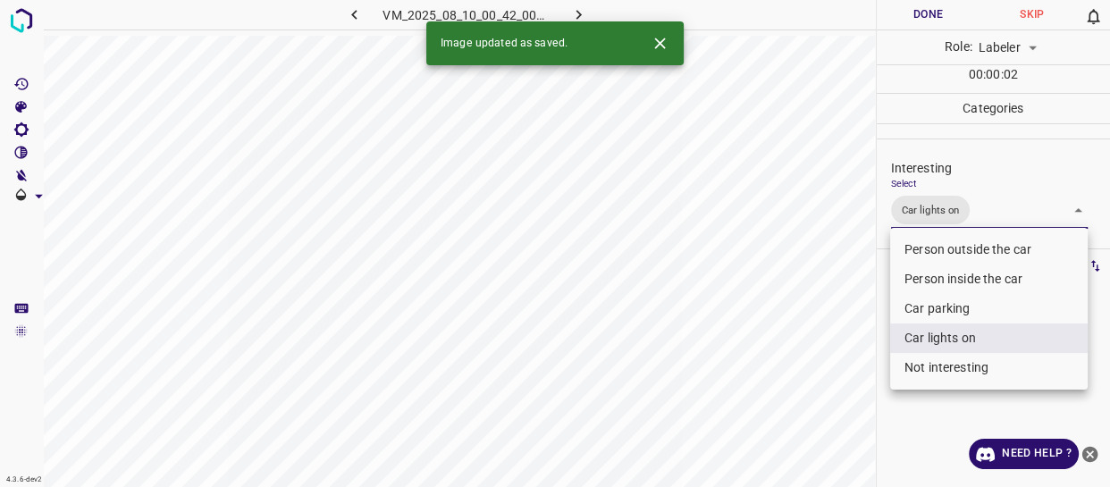
click at [683, 402] on div at bounding box center [555, 243] width 1110 height 487
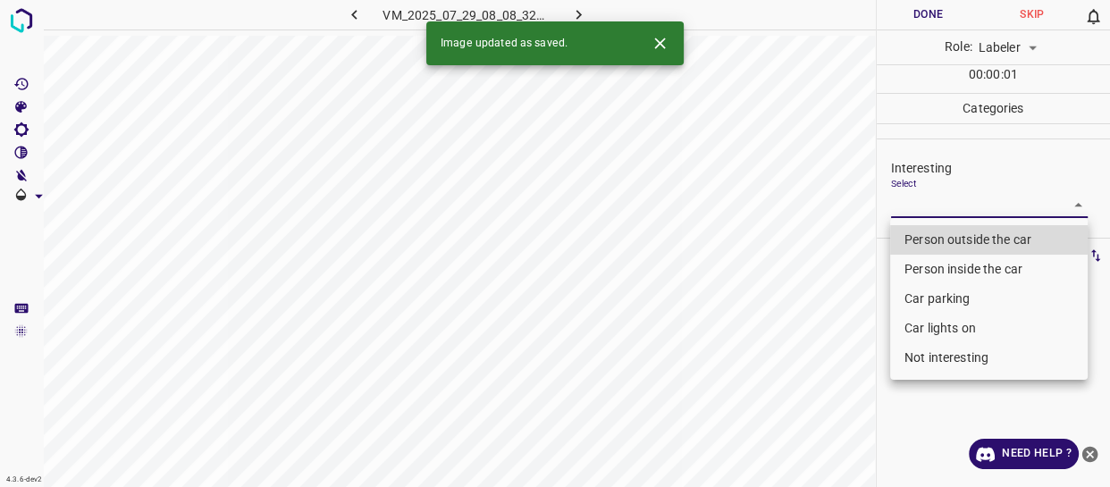
drag, startPoint x: 909, startPoint y: 211, endPoint x: 904, endPoint y: 227, distance: 17.0
click at [909, 210] on body "4.3.6-dev2 VM_2025_07_29_08_08_32_812_00.gif Done Skip 0 Role: Labeler labeler …" at bounding box center [555, 243] width 1110 height 487
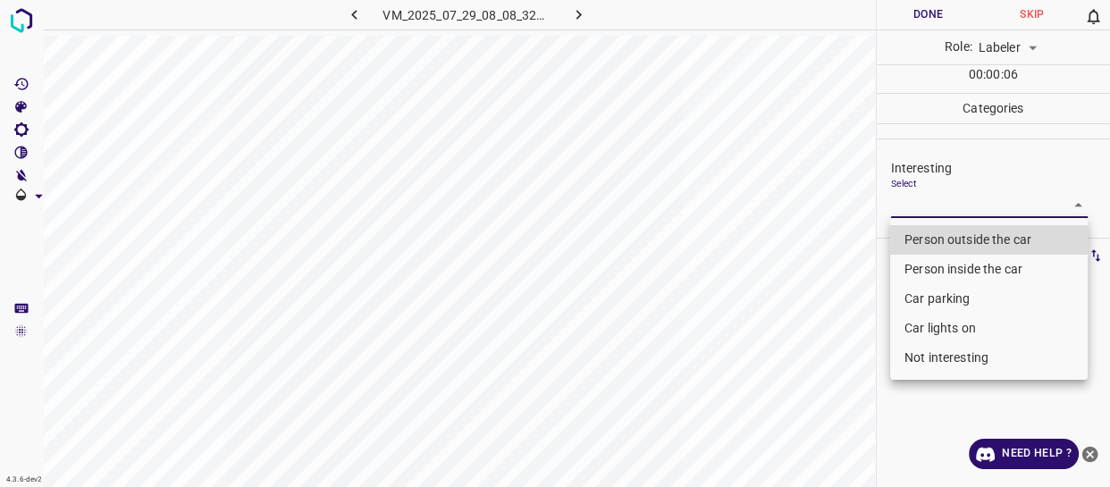
click at [951, 351] on li "Not interesting" at bounding box center [989, 357] width 198 height 29
type input "Not interesting"
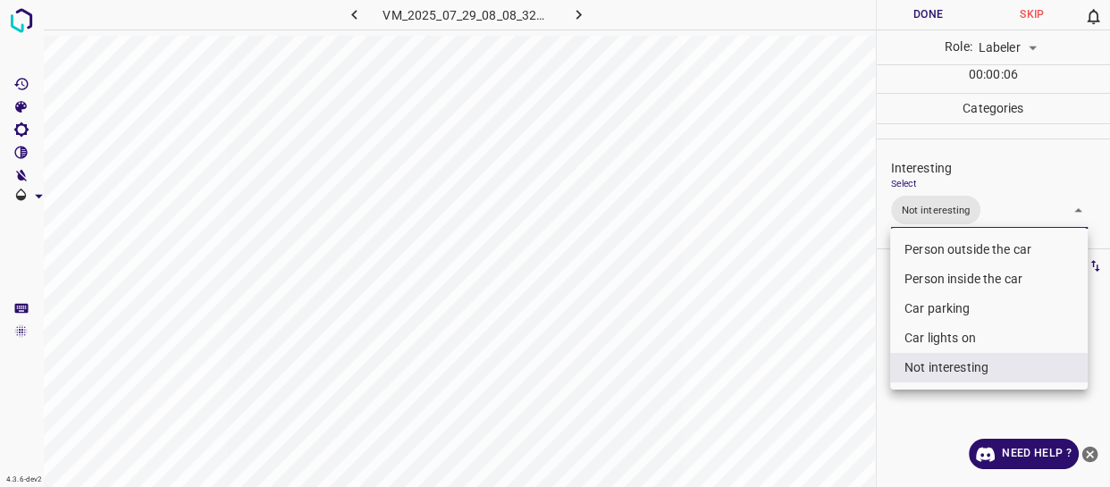
click at [757, 331] on div at bounding box center [555, 243] width 1110 height 487
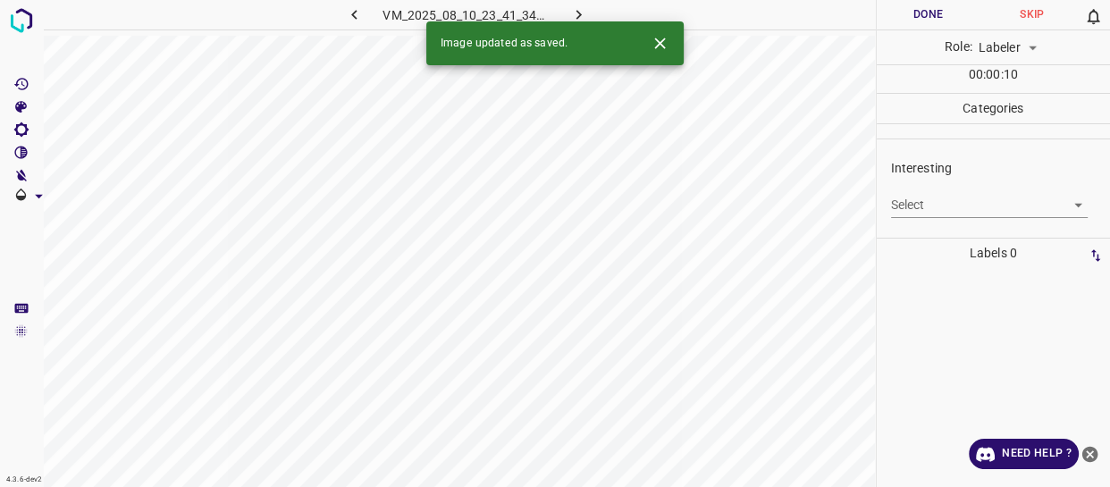
click at [950, 200] on body "4.3.6-dev2 VM_2025_08_10_23_41_34_165_03.gif Done Skip 0 Role: Labeler labeler …" at bounding box center [555, 243] width 1110 height 487
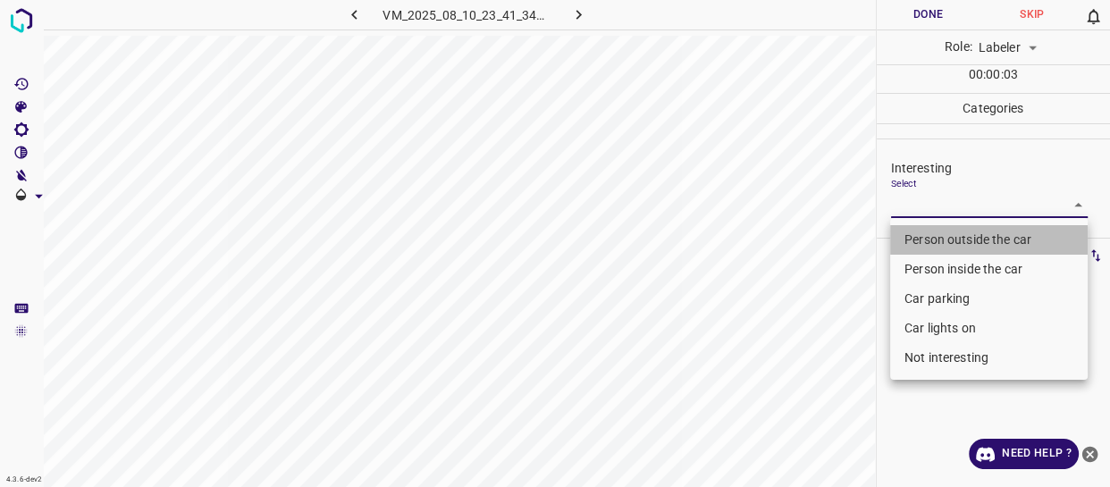
drag, startPoint x: 920, startPoint y: 240, endPoint x: 821, endPoint y: 277, distance: 105.2
click at [920, 239] on li "Person outside the car" at bounding box center [989, 239] width 198 height 29
type input "Person outside the car"
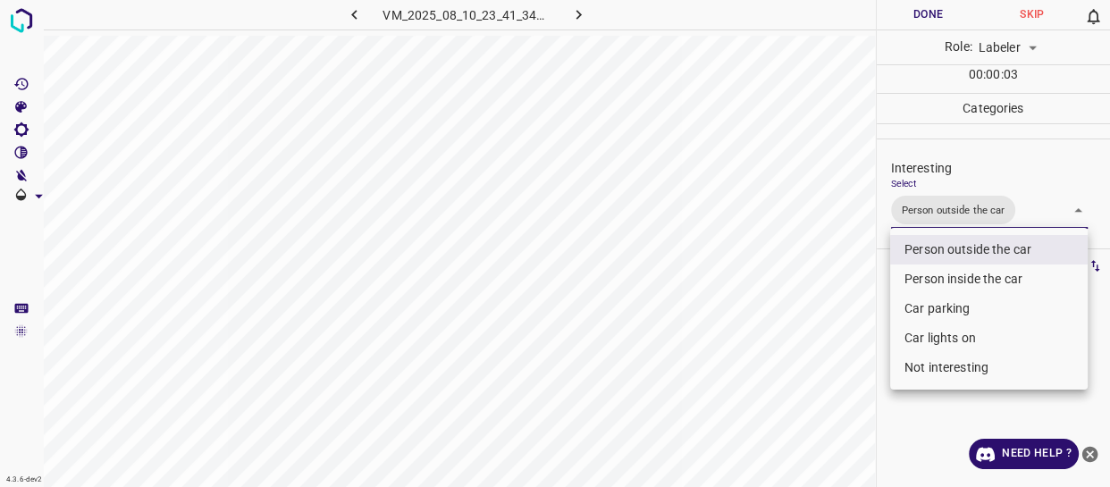
drag, startPoint x: 819, startPoint y: 281, endPoint x: 818, endPoint y: 317, distance: 36.7
click at [819, 294] on div at bounding box center [555, 243] width 1110 height 487
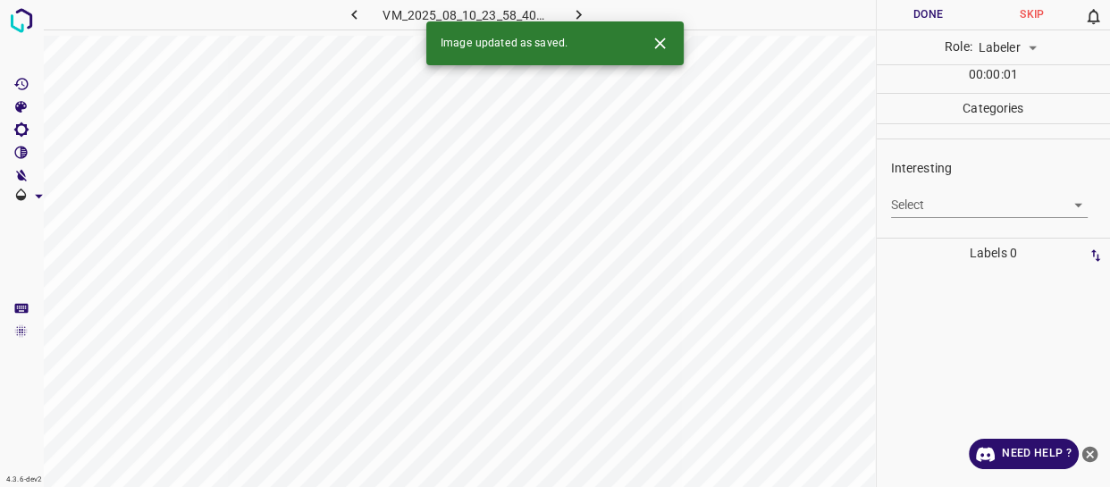
click at [914, 209] on body "4.3.6-dev2 VM_2025_08_10_23_58_40_501_08.gif Done Skip 0 Role: Labeler labeler …" at bounding box center [555, 243] width 1110 height 487
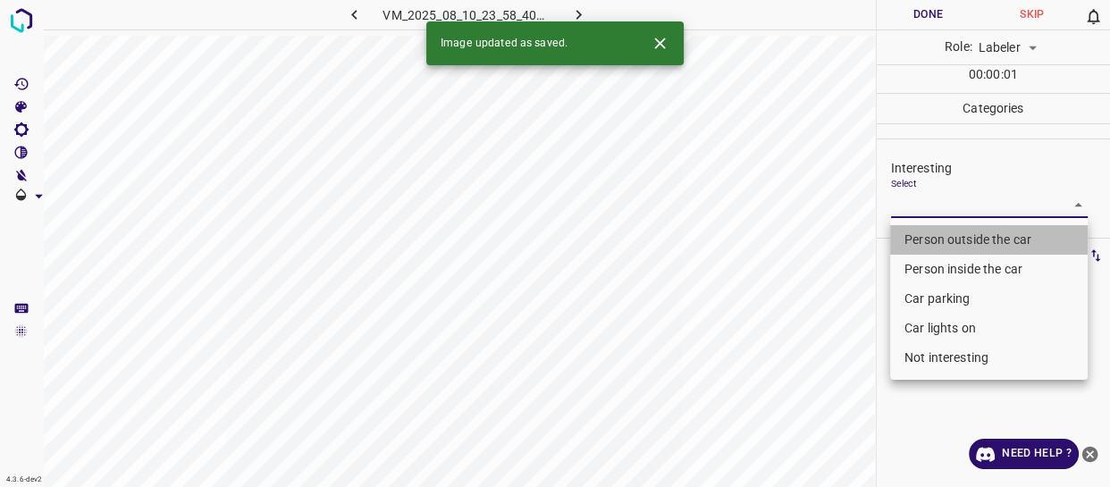
click at [913, 240] on li "Person outside the car" at bounding box center [989, 239] width 198 height 29
type input "Person outside the car"
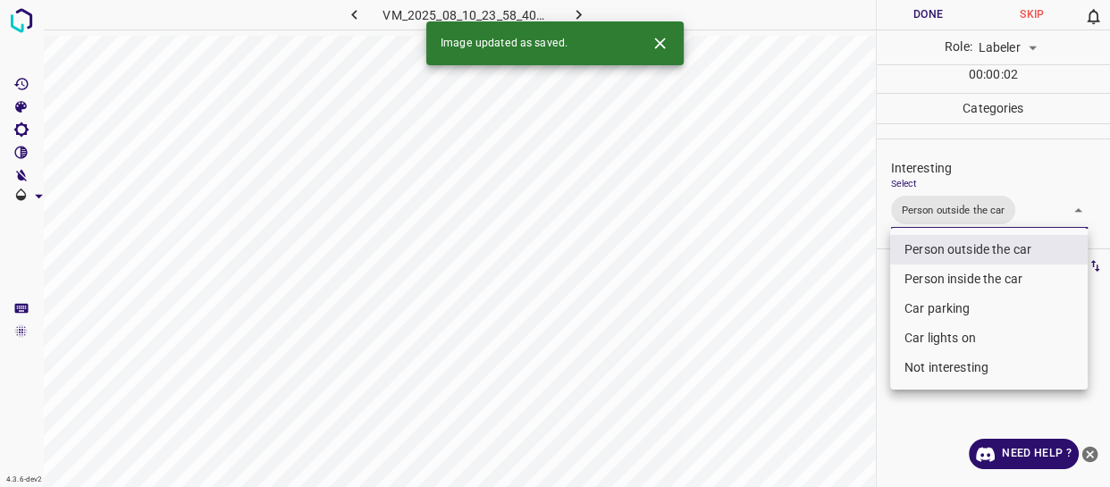
click at [809, 317] on div at bounding box center [555, 243] width 1110 height 487
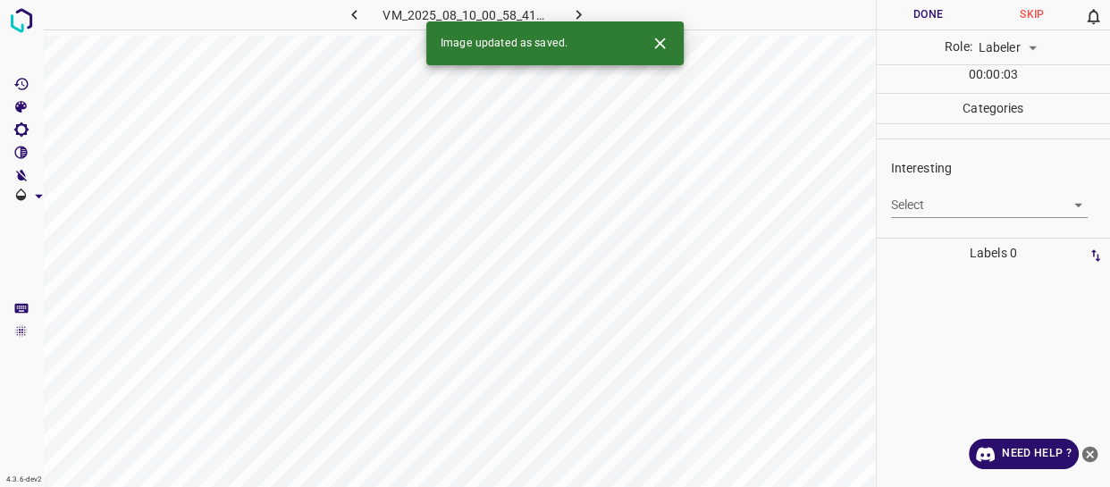
click at [912, 205] on body "4.3.6-dev2 VM_2025_08_10_00_58_41_445_00.gif Done Skip 0 Role: Labeler labeler …" at bounding box center [555, 243] width 1110 height 487
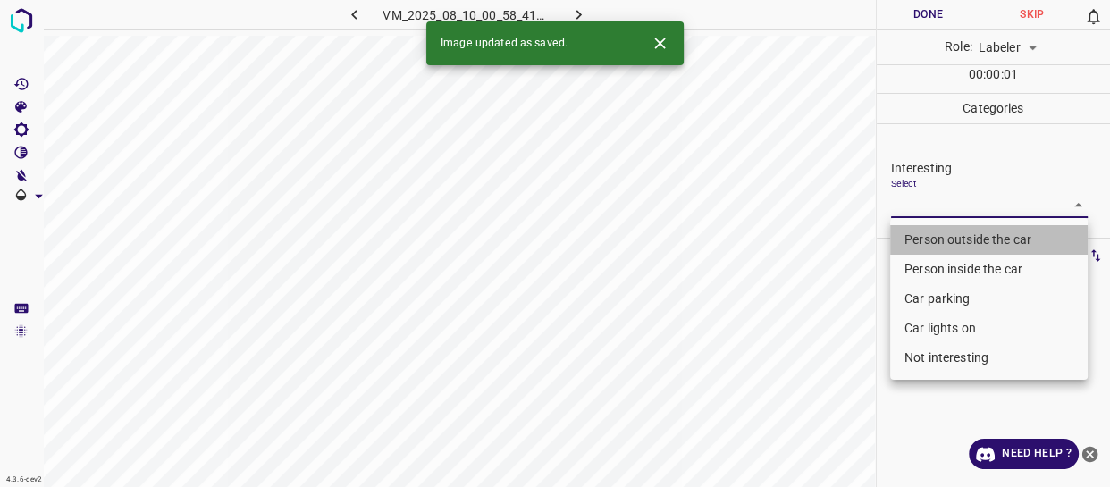
drag, startPoint x: 918, startPoint y: 232, endPoint x: 795, endPoint y: 316, distance: 148.7
click at [913, 236] on li "Person outside the car" at bounding box center [989, 239] width 198 height 29
type input "Person outside the car"
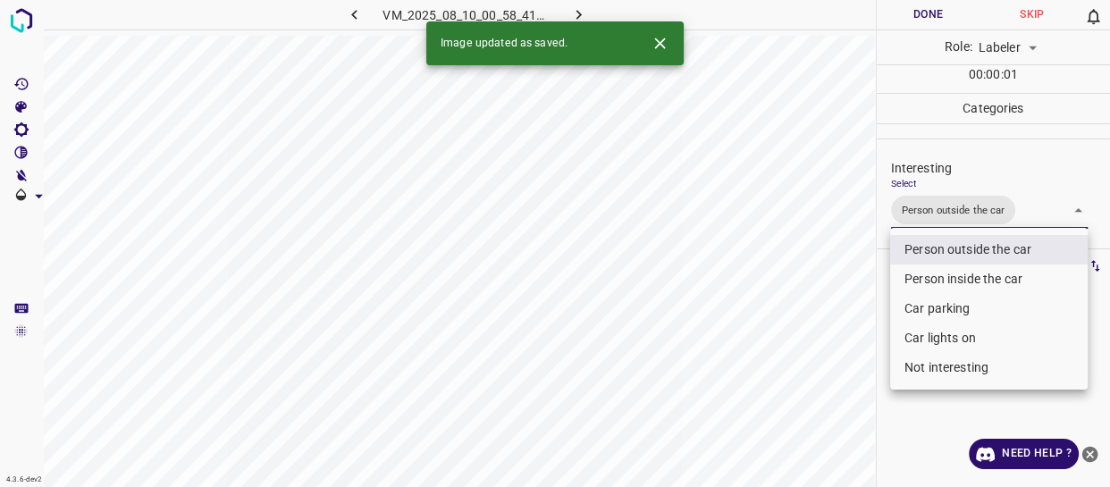
drag, startPoint x: 795, startPoint y: 316, endPoint x: 788, endPoint y: 340, distance: 24.3
click at [795, 334] on div at bounding box center [555, 243] width 1110 height 487
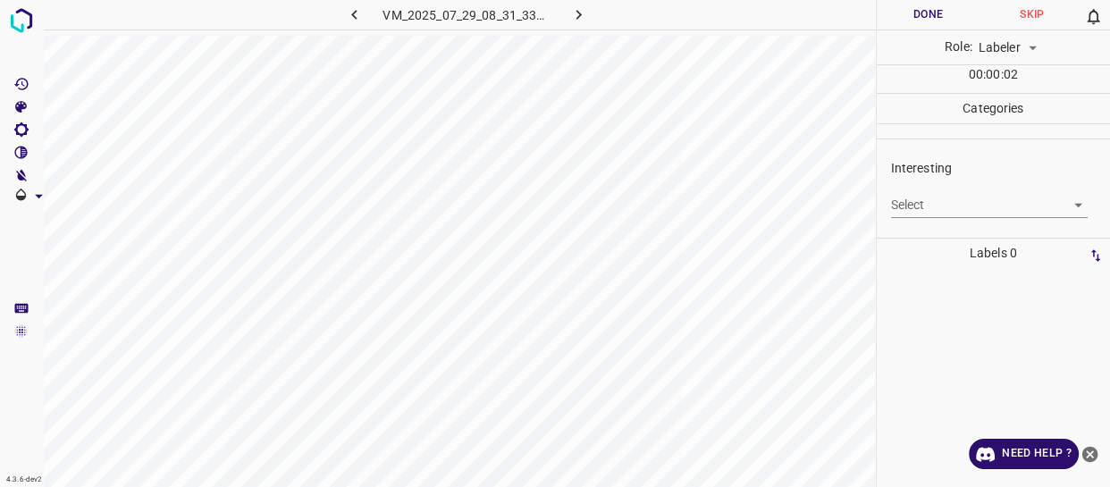
click at [913, 206] on body "4.3.6-dev2 VM_2025_07_29_08_31_33_998_05.gif Done Skip 0 Role: Labeler labeler …" at bounding box center [555, 243] width 1110 height 487
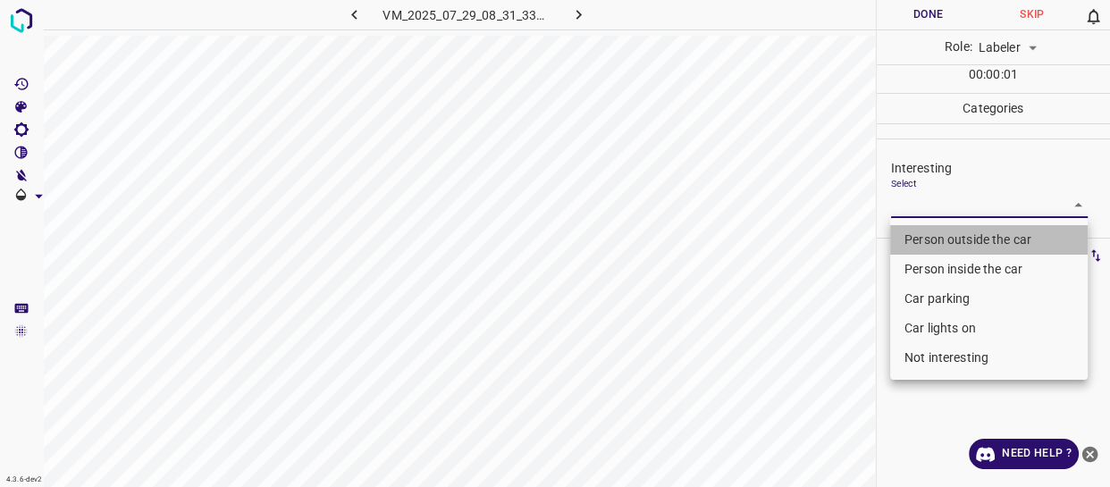
click at [923, 231] on li "Person outside the car" at bounding box center [989, 239] width 198 height 29
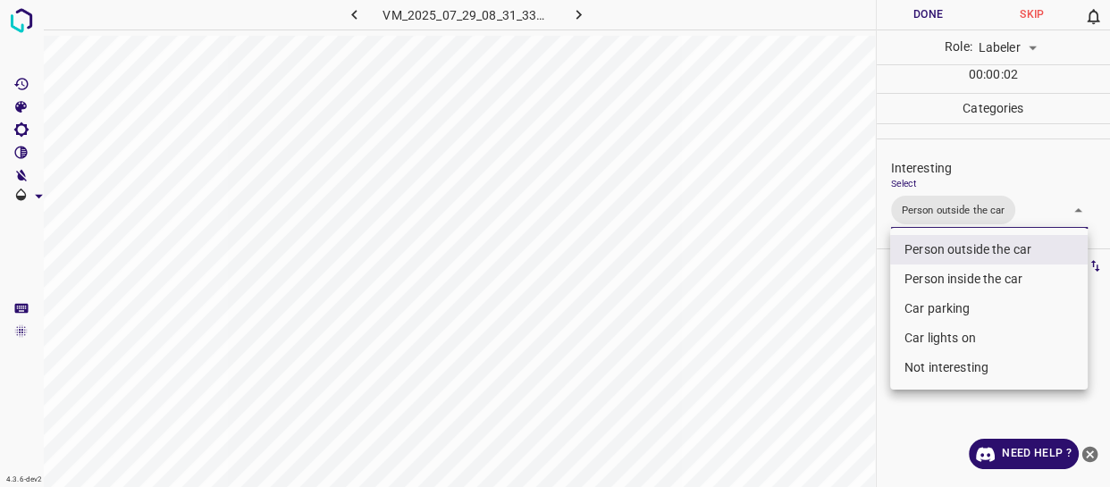
click at [947, 214] on div at bounding box center [555, 243] width 1110 height 487
click at [939, 217] on body "4.3.6-dev2 VM_2025_07_29_08_31_33_998_05.gif Done Skip 0 Role: Labeler labeler …" at bounding box center [555, 243] width 1110 height 487
click at [940, 282] on li "Person inside the car" at bounding box center [989, 279] width 198 height 29
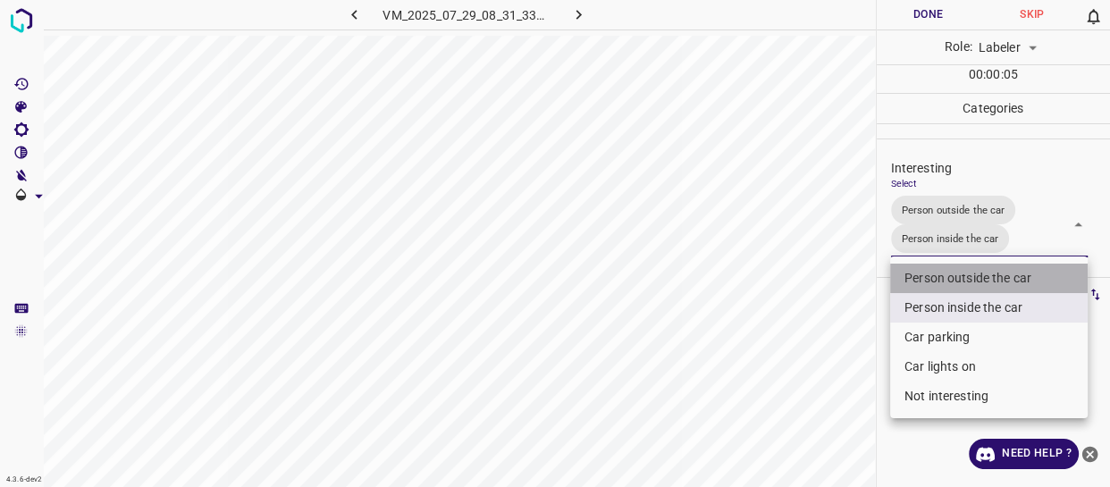
click at [937, 277] on li "Person outside the car" at bounding box center [989, 278] width 198 height 29
type input "Person inside the car"
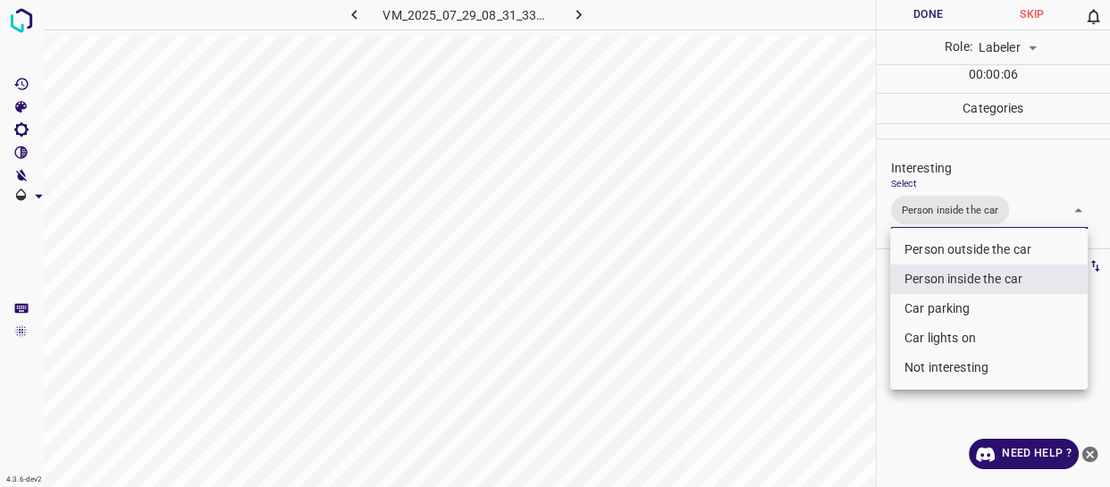
click at [846, 322] on div at bounding box center [555, 243] width 1110 height 487
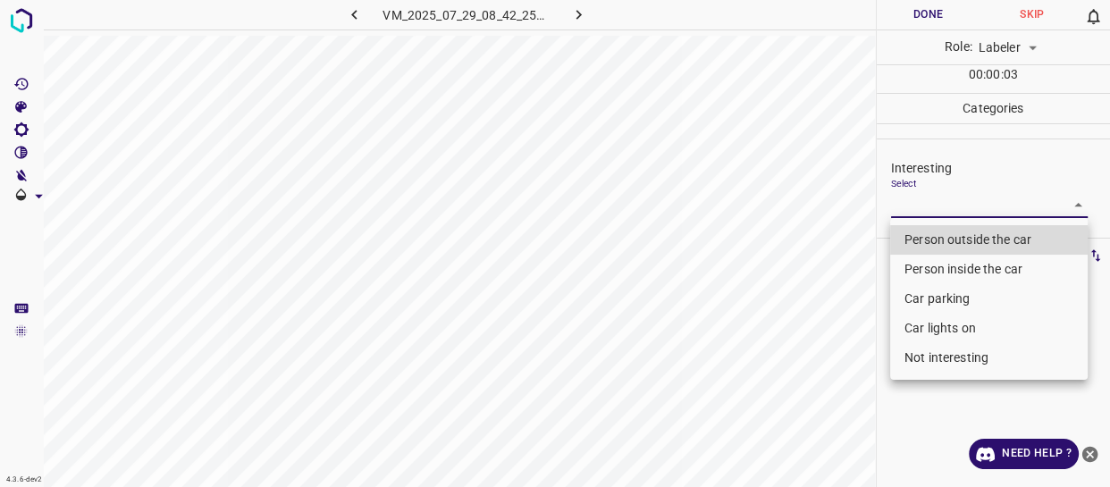
click at [922, 206] on body "4.3.6-dev2 VM_2025_07_29_08_42_25_247_07.gif Done Skip 0 Role: Labeler labeler …" at bounding box center [555, 243] width 1110 height 487
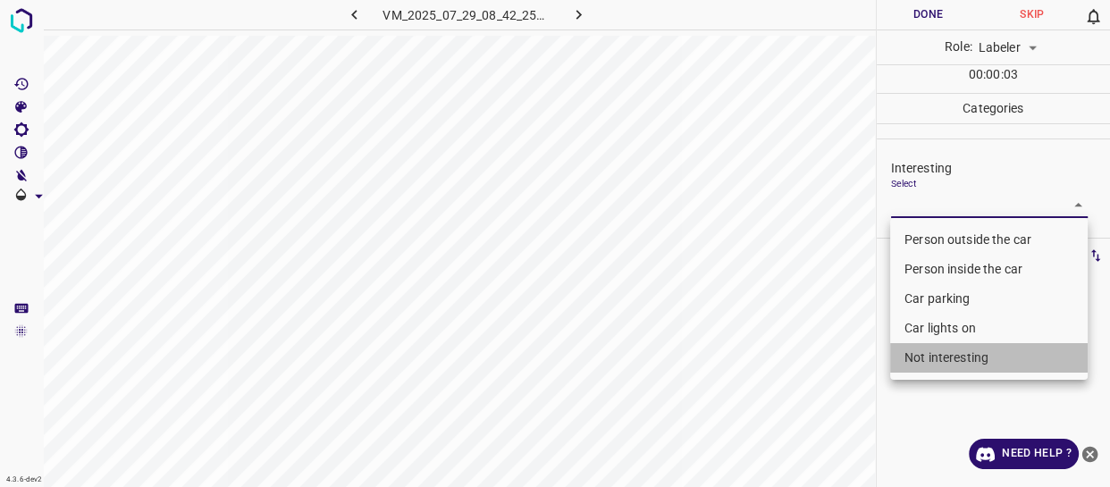
click at [914, 358] on li "Not interesting" at bounding box center [989, 357] width 198 height 29
type input "Not interesting"
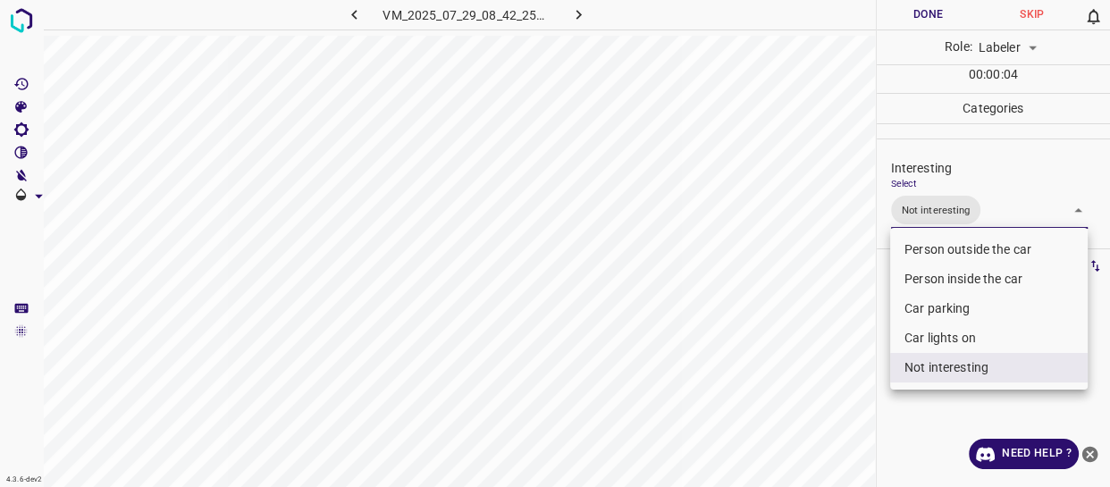
drag, startPoint x: 747, startPoint y: 384, endPoint x: 827, endPoint y: 350, distance: 86.5
click at [746, 384] on div at bounding box center [555, 243] width 1110 height 487
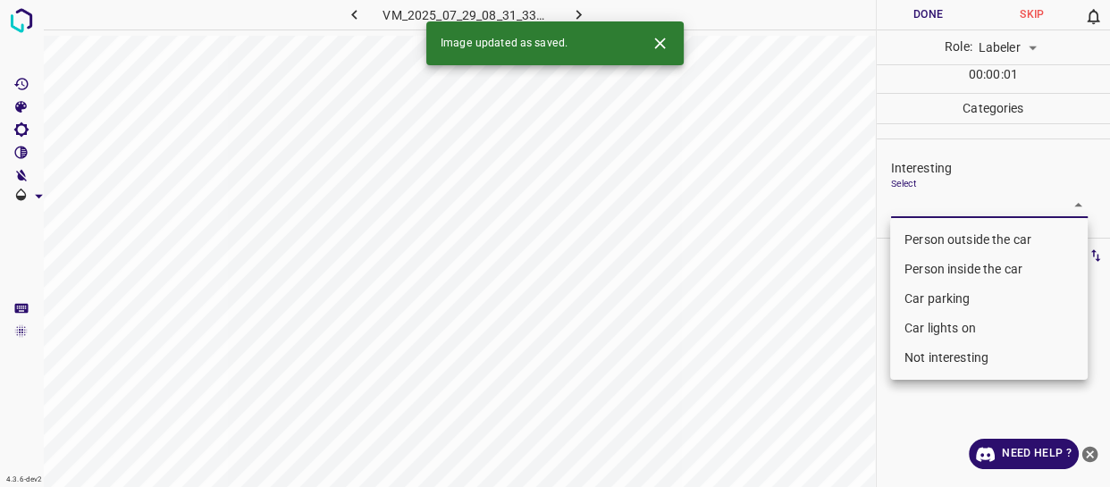
drag, startPoint x: 946, startPoint y: 205, endPoint x: 939, endPoint y: 234, distance: 30.2
click at [943, 206] on body "4.3.6-dev2 VM_2025_07_29_08_31_33_998_08.gif Done Skip 0 Role: Labeler labeler …" at bounding box center [555, 243] width 1110 height 487
click at [939, 235] on li "Person outside the car" at bounding box center [989, 239] width 198 height 29
type input "Person outside the car"
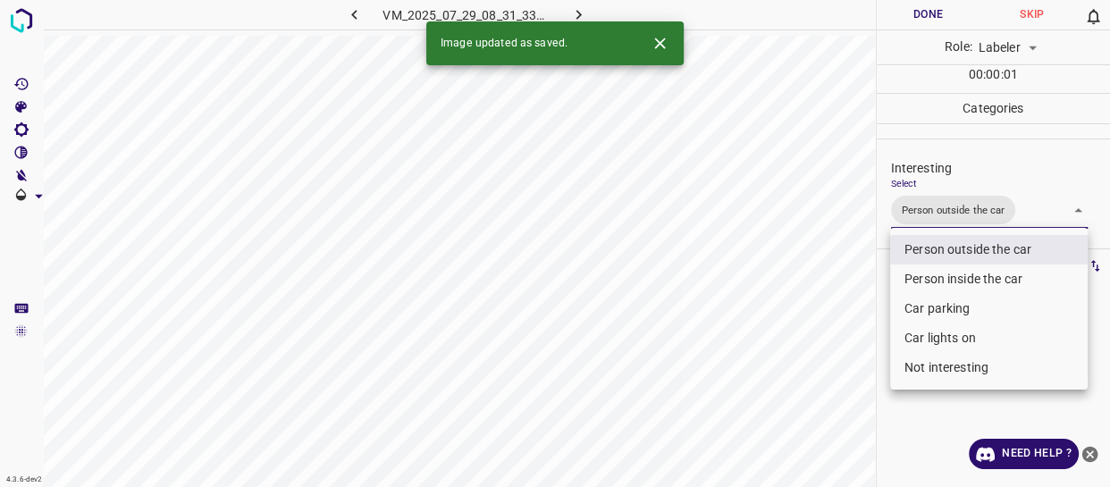
click at [831, 313] on div at bounding box center [555, 243] width 1110 height 487
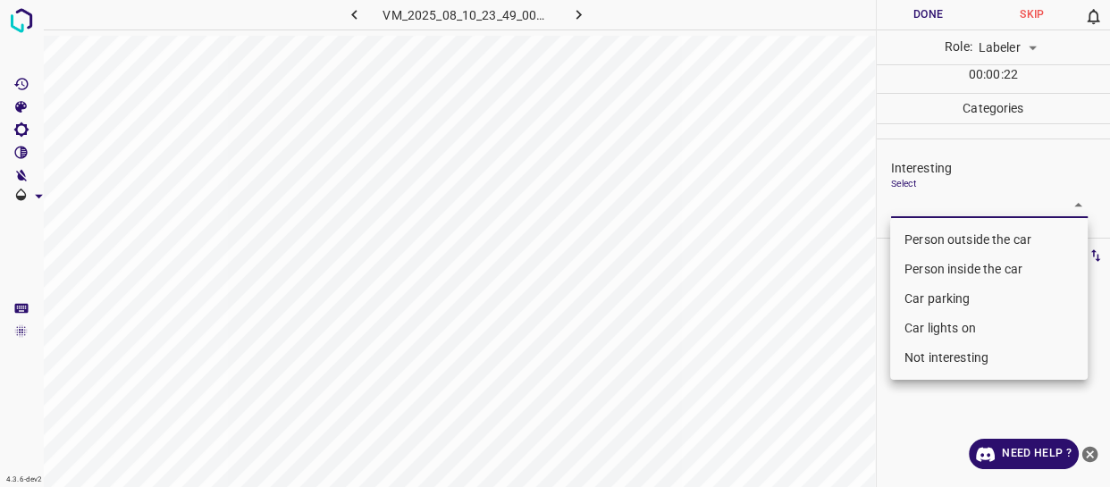
click at [942, 200] on body "4.3.6-dev2 VM_2025_08_10_23_49_00_735_09.gif Done Skip 0 Role: Labeler labeler …" at bounding box center [555, 243] width 1110 height 487
click at [939, 240] on li "Person outside the car" at bounding box center [989, 239] width 198 height 29
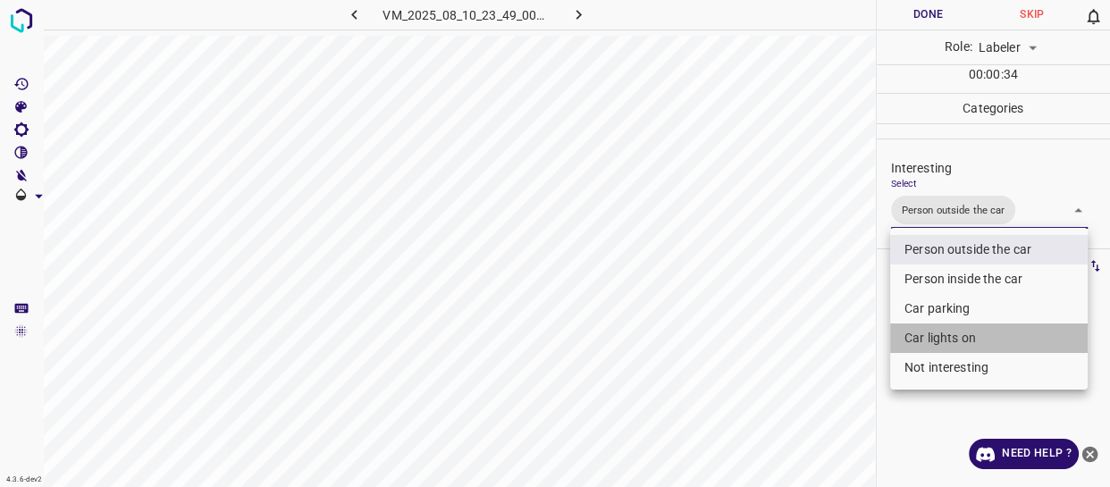
drag, startPoint x: 930, startPoint y: 345, endPoint x: 852, endPoint y: 305, distance: 87.5
click at [922, 335] on li "Car lights on" at bounding box center [989, 338] width 198 height 29
type input "Person outside the car,Car lights on"
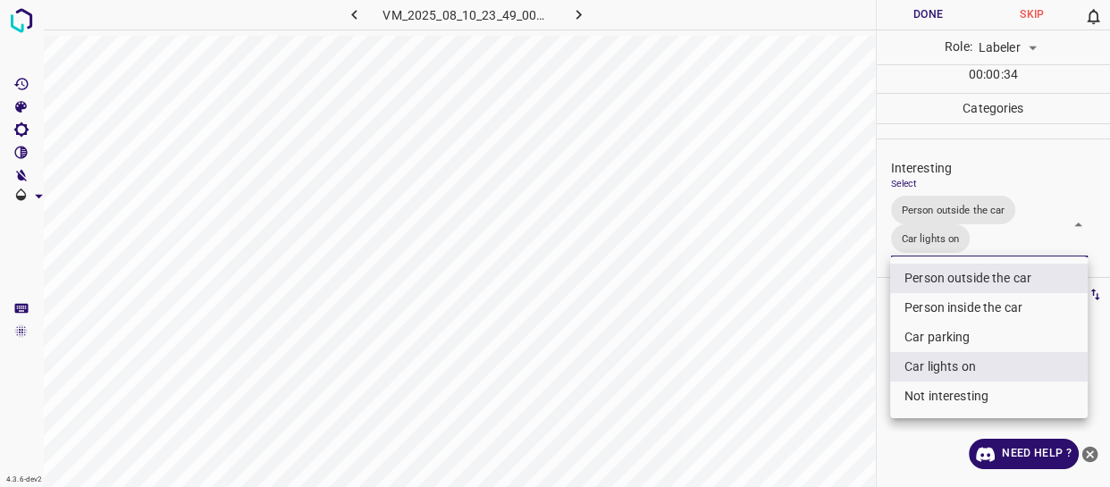
click at [848, 304] on div at bounding box center [555, 243] width 1110 height 487
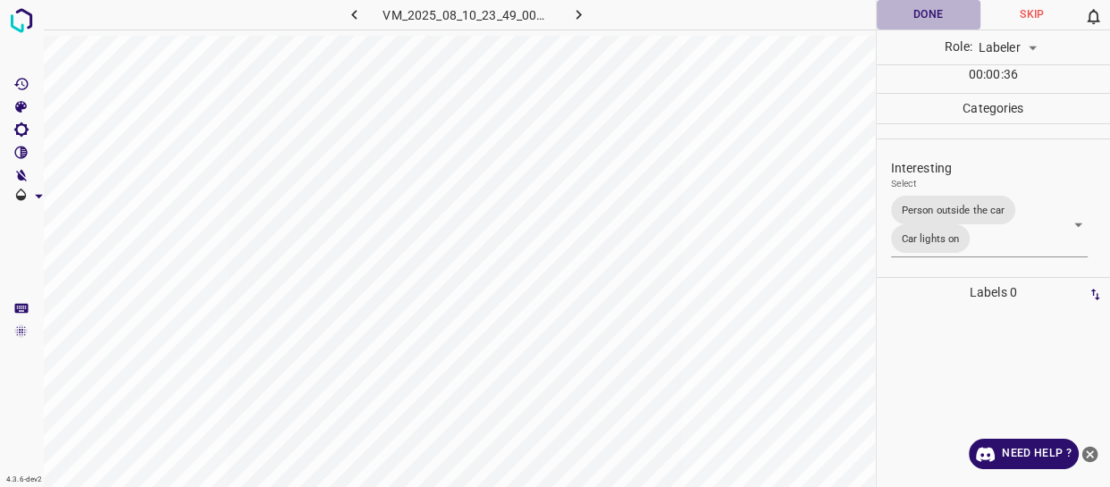
click at [898, 24] on button "Done" at bounding box center [929, 14] width 104 height 29
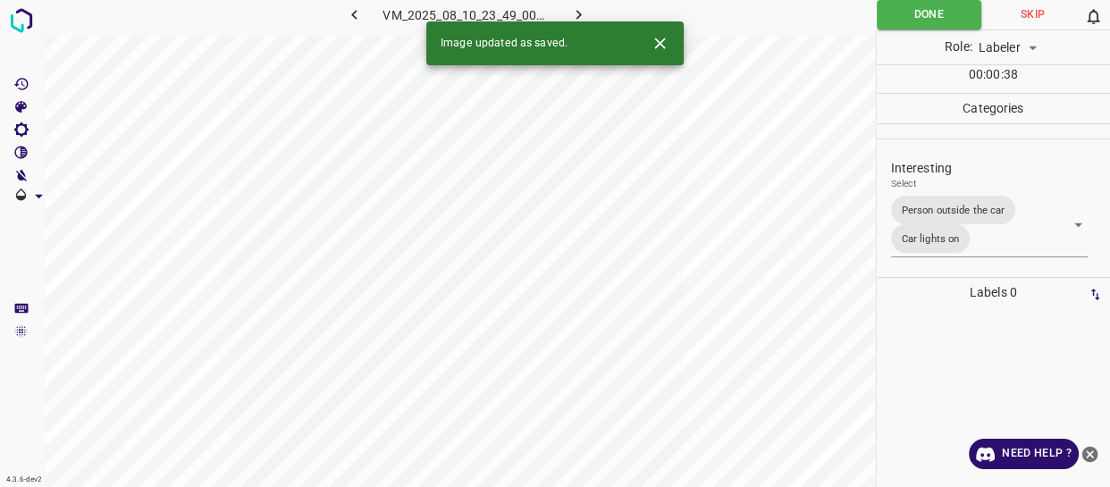
click at [575, 16] on icon "button" at bounding box center [578, 14] width 19 height 19
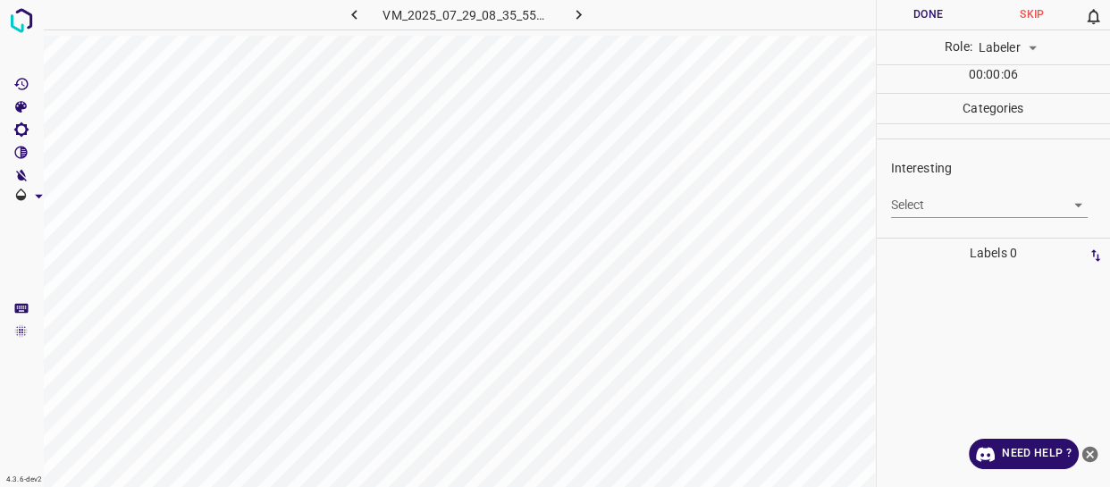
click at [943, 201] on body "4.3.6-dev2 VM_2025_07_29_08_35_55_705_02.gif Done Skip 0 Role: Labeler labeler …" at bounding box center [555, 243] width 1110 height 487
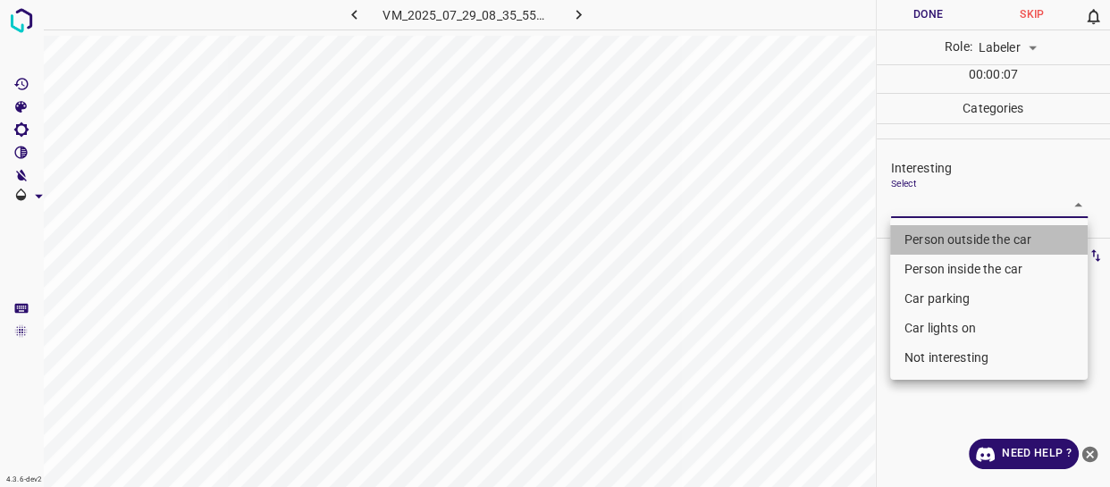
click at [922, 245] on li "Person outside the car" at bounding box center [989, 239] width 198 height 29
type input "Person outside the car"
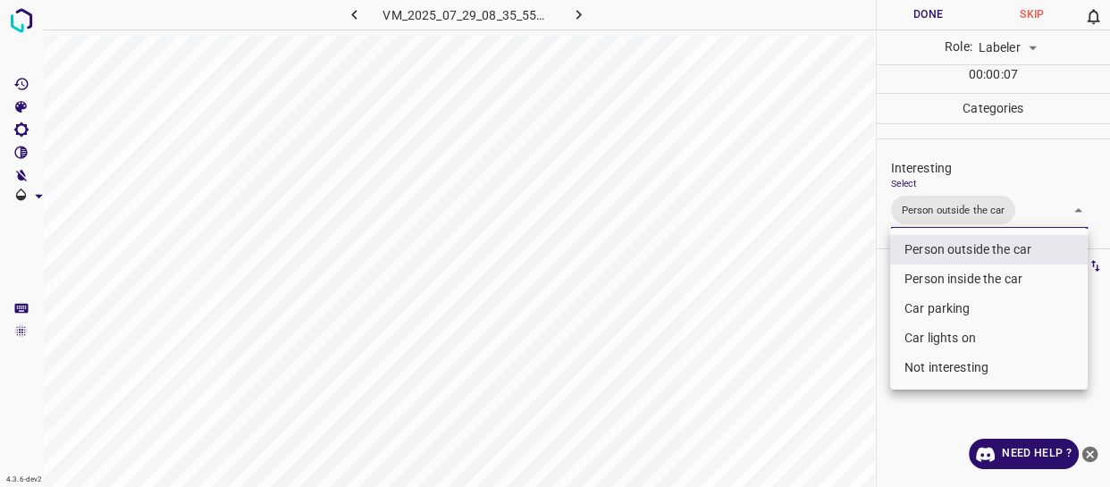
click at [858, 302] on div at bounding box center [555, 243] width 1110 height 487
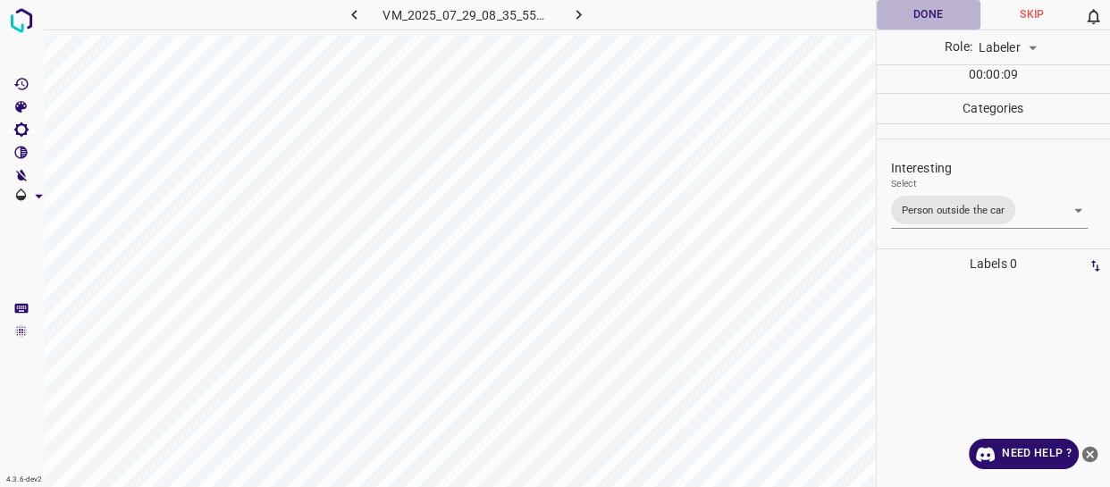
click at [914, 21] on button "Done" at bounding box center [929, 14] width 104 height 29
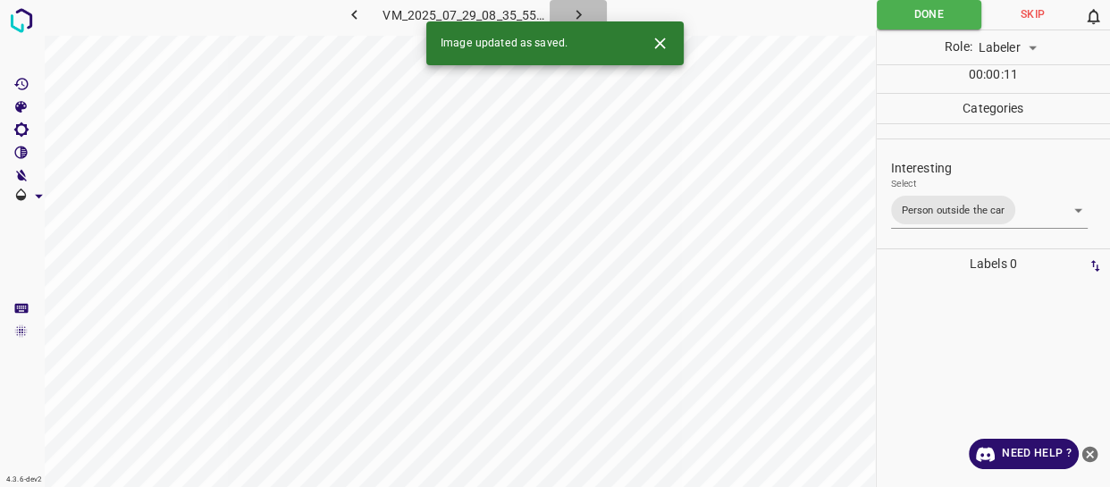
click at [581, 10] on icon "button" at bounding box center [578, 14] width 19 height 19
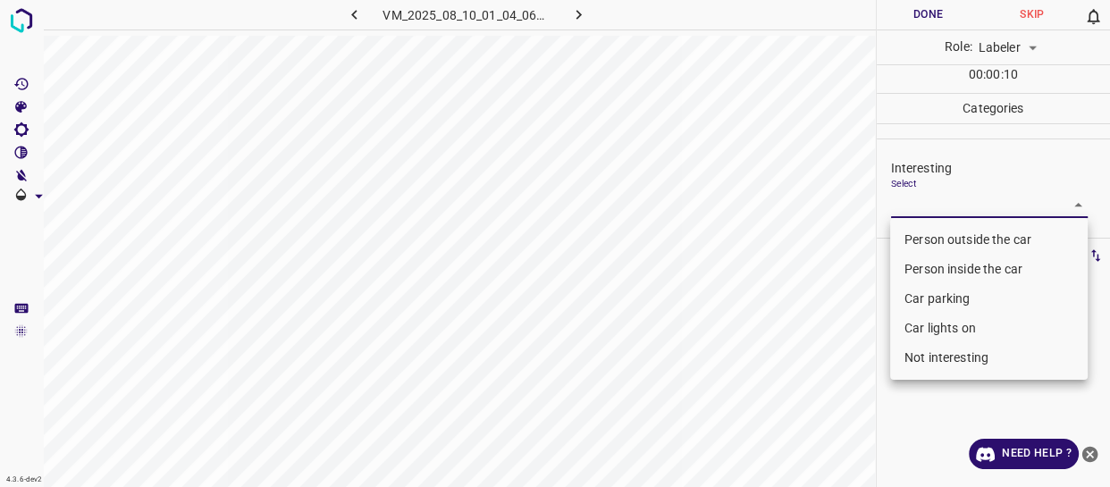
drag, startPoint x: 940, startPoint y: 206, endPoint x: 943, endPoint y: 290, distance: 85.0
click at [941, 207] on body "4.3.6-dev2 VM_2025_08_10_01_04_06_642_05.gif Done Skip 0 Role: Labeler labeler …" at bounding box center [555, 243] width 1110 height 487
click at [941, 362] on li "Not interesting" at bounding box center [989, 357] width 198 height 29
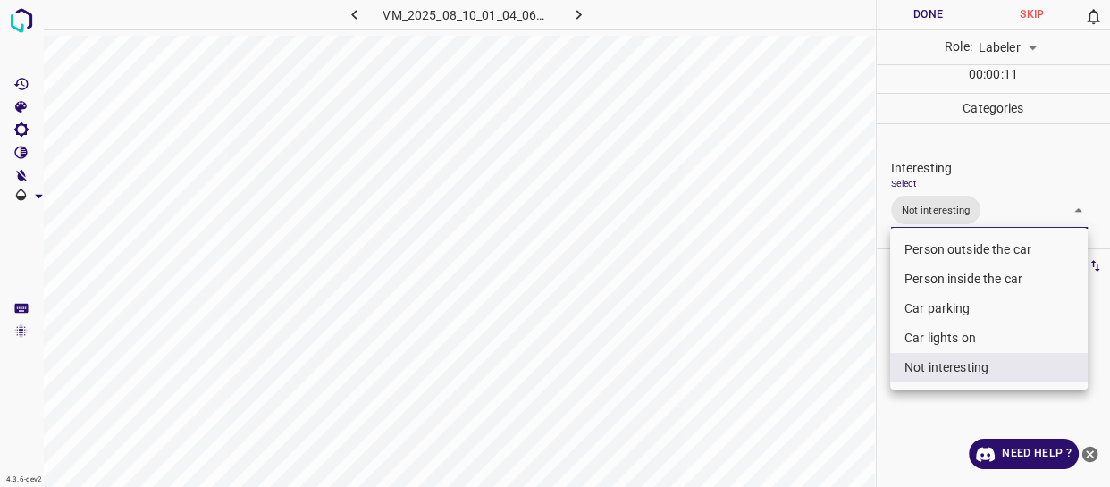
type input "Not interesting"
drag, startPoint x: 826, startPoint y: 359, endPoint x: 824, endPoint y: 281, distance: 78.7
click at [826, 358] on div at bounding box center [555, 243] width 1110 height 487
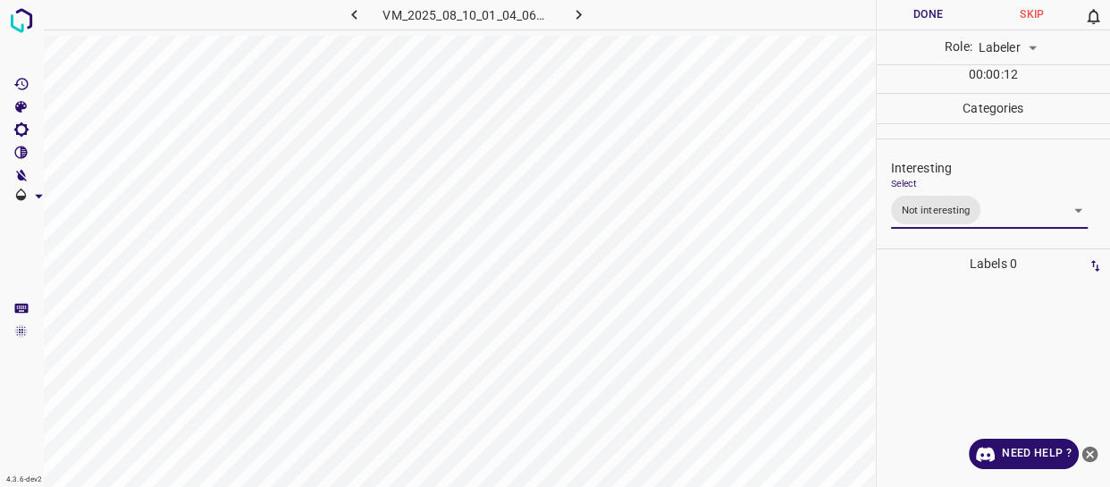
click at [905, 18] on button "Done" at bounding box center [929, 14] width 104 height 29
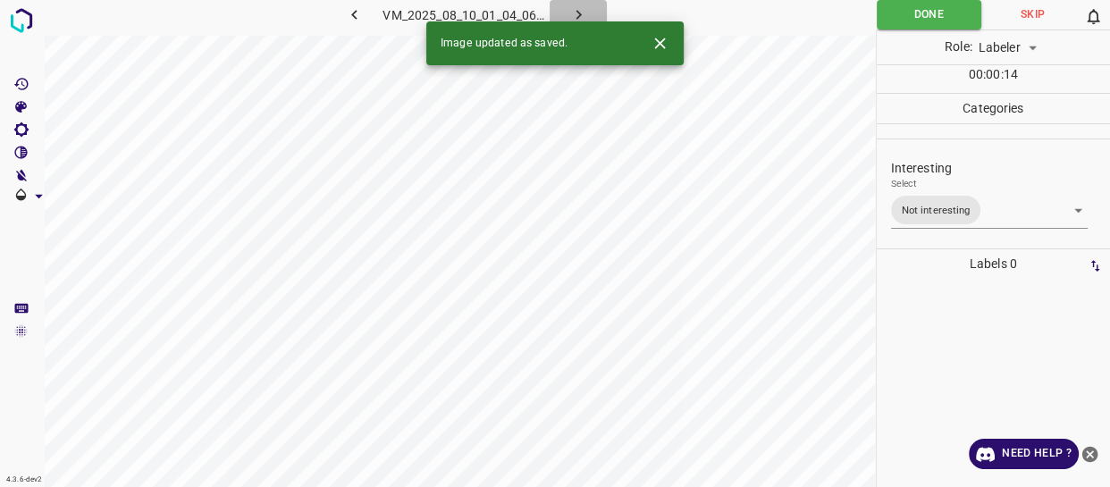
click at [585, 8] on icon "button" at bounding box center [578, 14] width 19 height 19
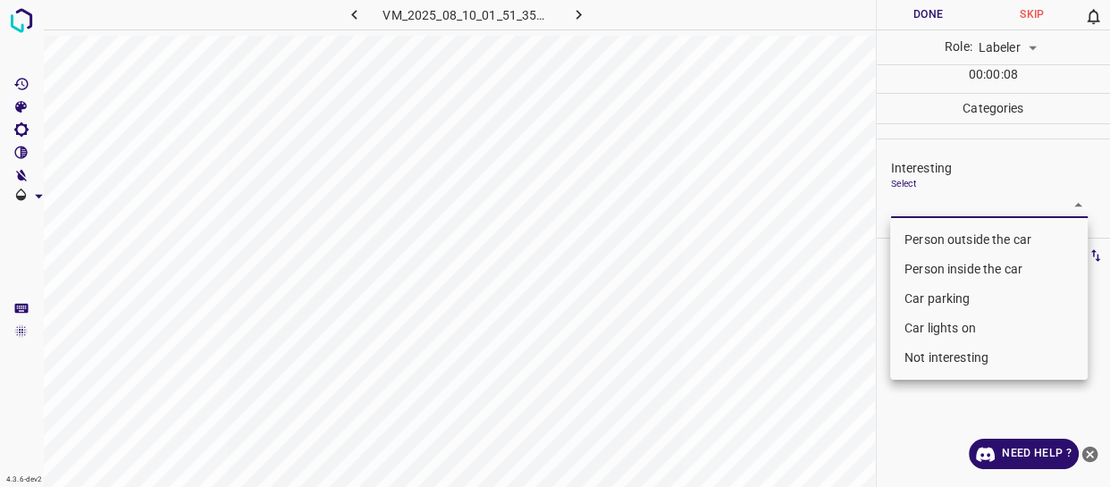
click at [950, 205] on body "4.3.6-dev2 VM_2025_08_10_01_51_35_845_04.gif Done Skip 0 Role: Labeler labeler …" at bounding box center [555, 243] width 1110 height 487
click at [939, 241] on li "Person outside the car" at bounding box center [989, 239] width 198 height 29
type input "Person outside the car"
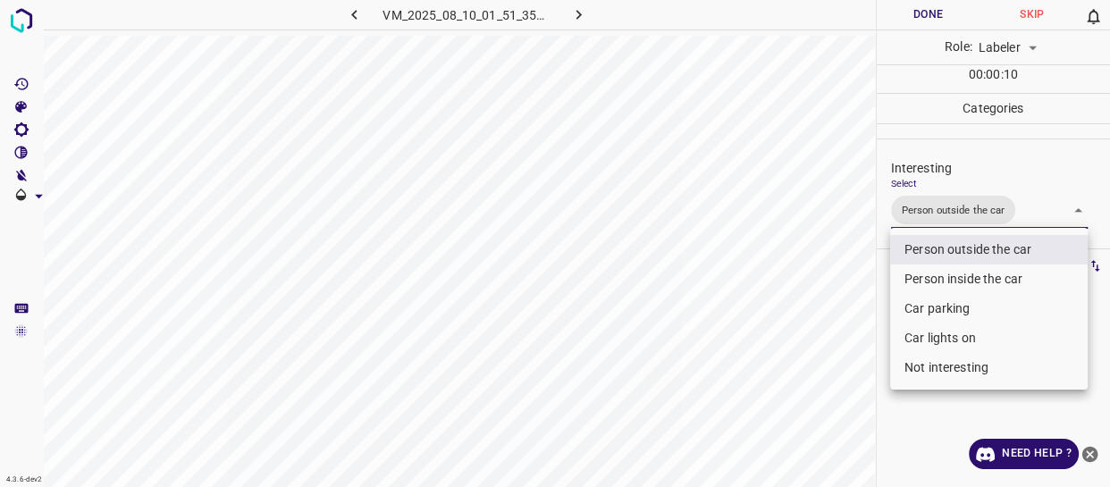
click at [838, 296] on div at bounding box center [555, 243] width 1110 height 487
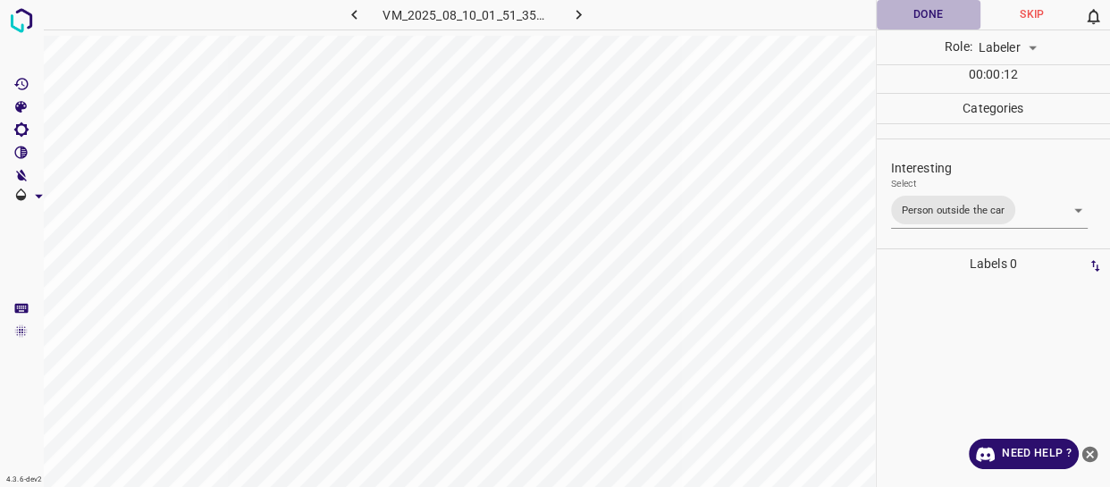
click at [928, 16] on button "Done" at bounding box center [929, 14] width 104 height 29
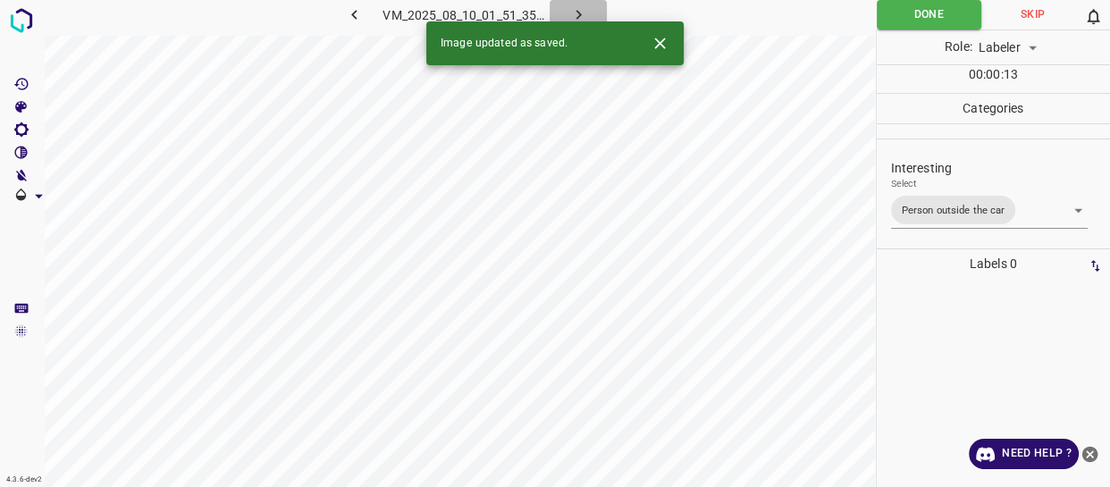
click at [583, 14] on icon "button" at bounding box center [578, 14] width 19 height 19
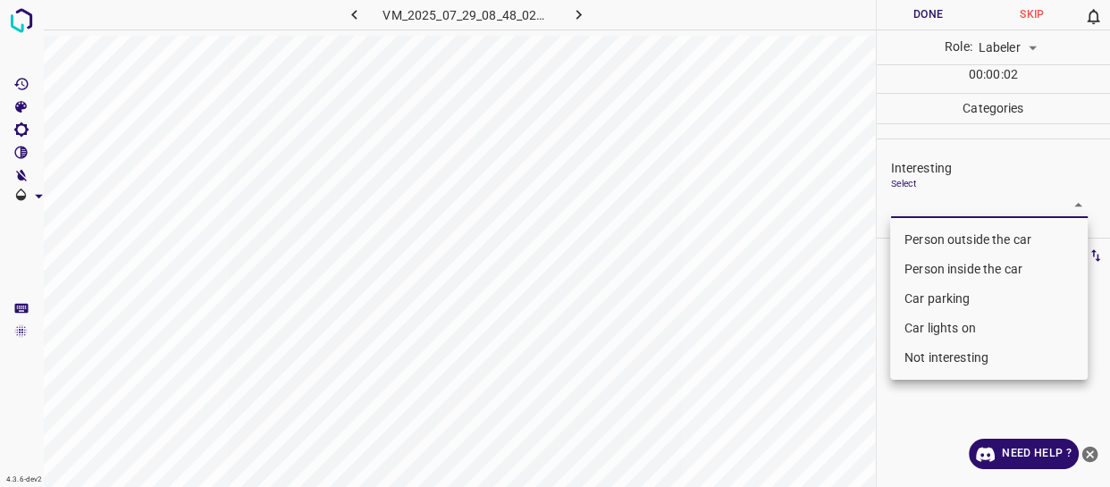
click at [937, 206] on body "4.3.6-dev2 VM_2025_07_29_08_48_02_157_05.gif Done Skip 0 Role: Labeler labeler …" at bounding box center [555, 243] width 1110 height 487
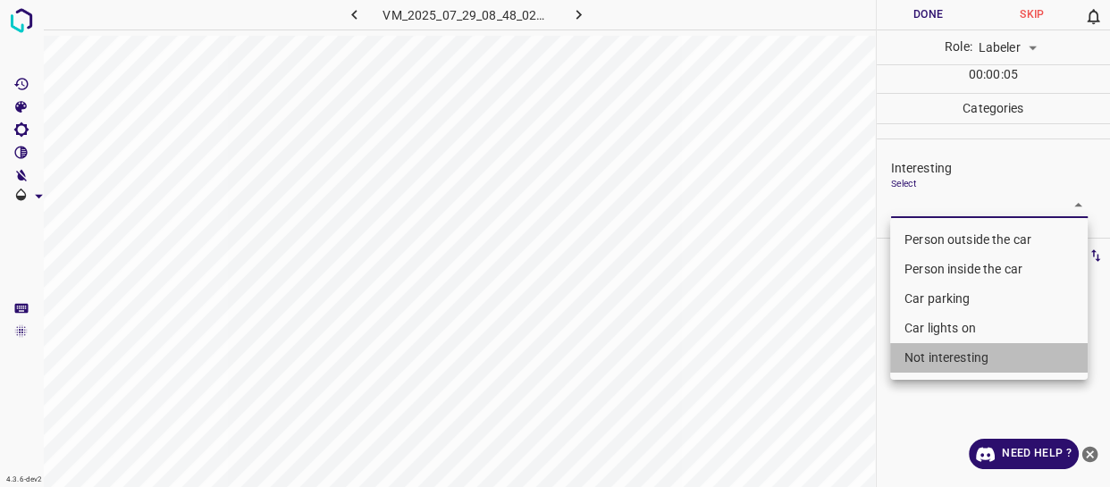
click at [920, 363] on li "Not interesting" at bounding box center [989, 357] width 198 height 29
type input "Not interesting"
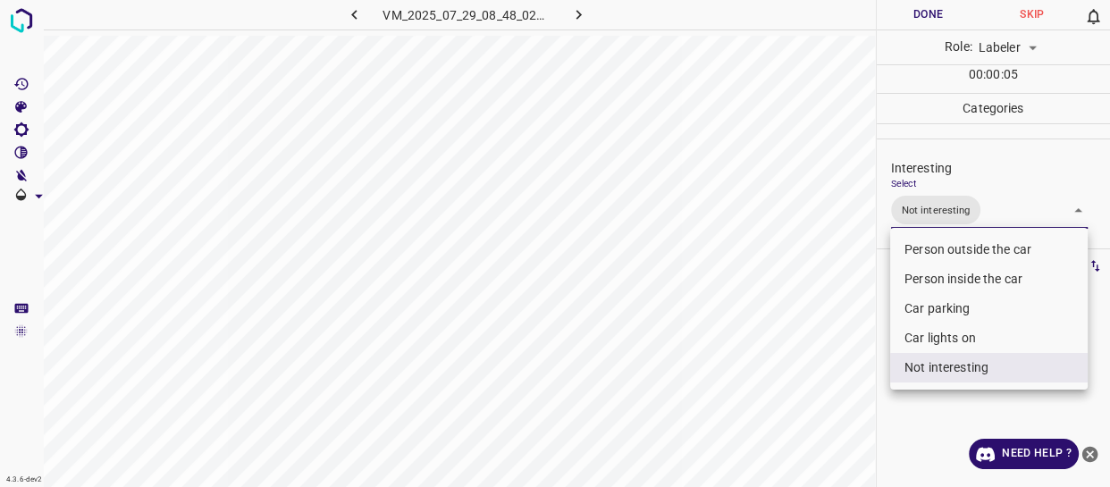
click at [782, 380] on div at bounding box center [555, 243] width 1110 height 487
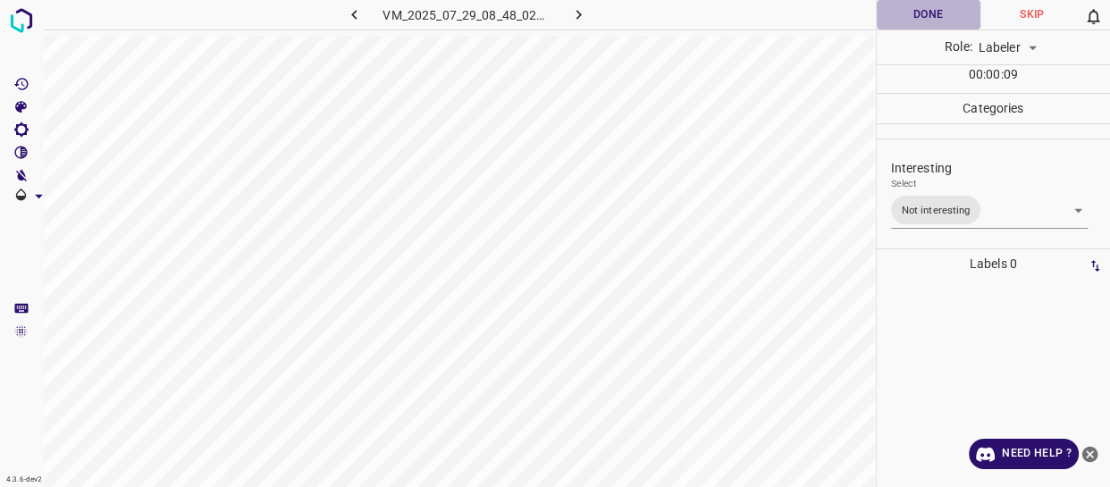
click at [908, 11] on button "Done" at bounding box center [929, 14] width 104 height 29
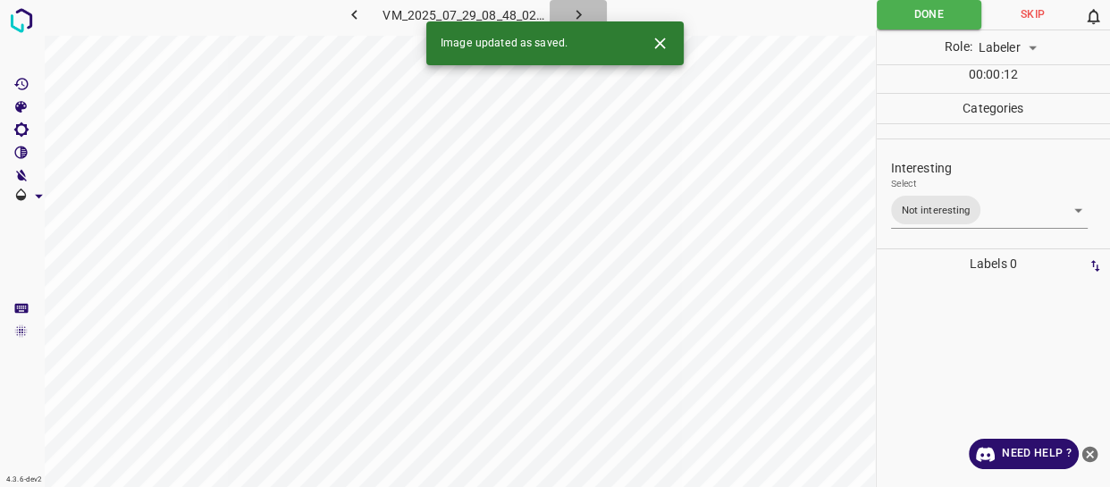
click at [578, 12] on icon "button" at bounding box center [578, 15] width 5 height 10
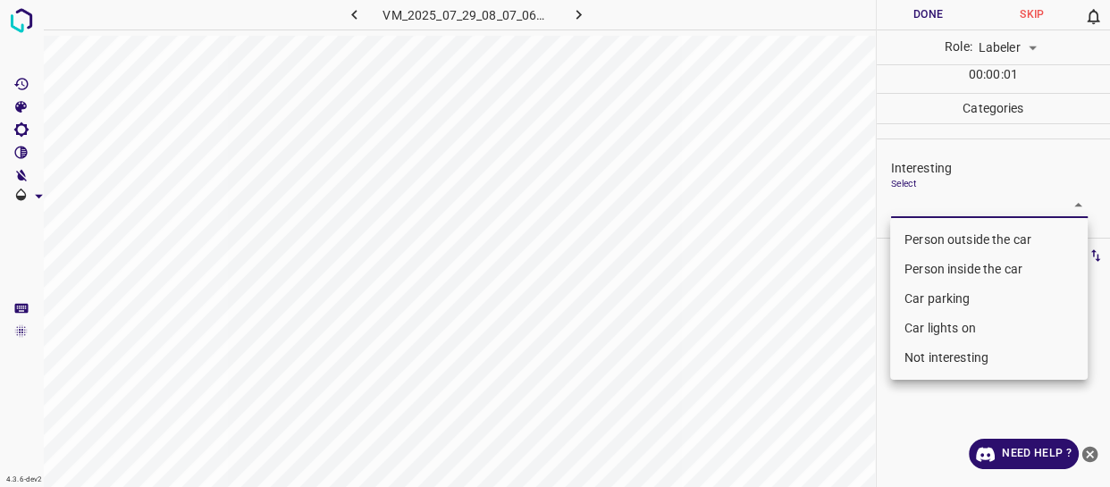
click at [944, 204] on body "4.3.6-dev2 VM_2025_07_29_08_07_06_492_01.gif Done Skip 0 Role: Labeler labeler …" at bounding box center [555, 243] width 1110 height 487
click at [925, 240] on li "Person outside the car" at bounding box center [989, 239] width 198 height 29
type input "Person outside the car"
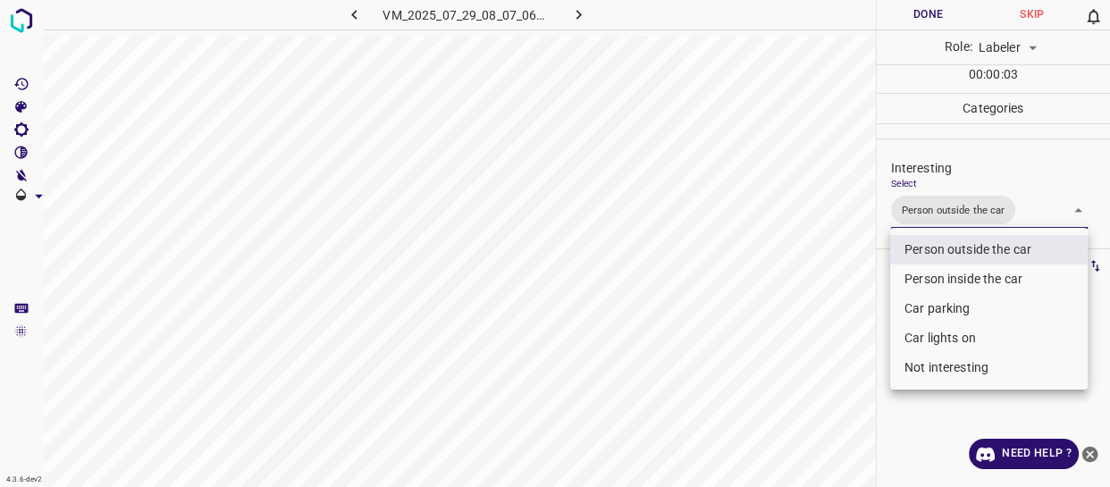
click at [812, 282] on div at bounding box center [555, 243] width 1110 height 487
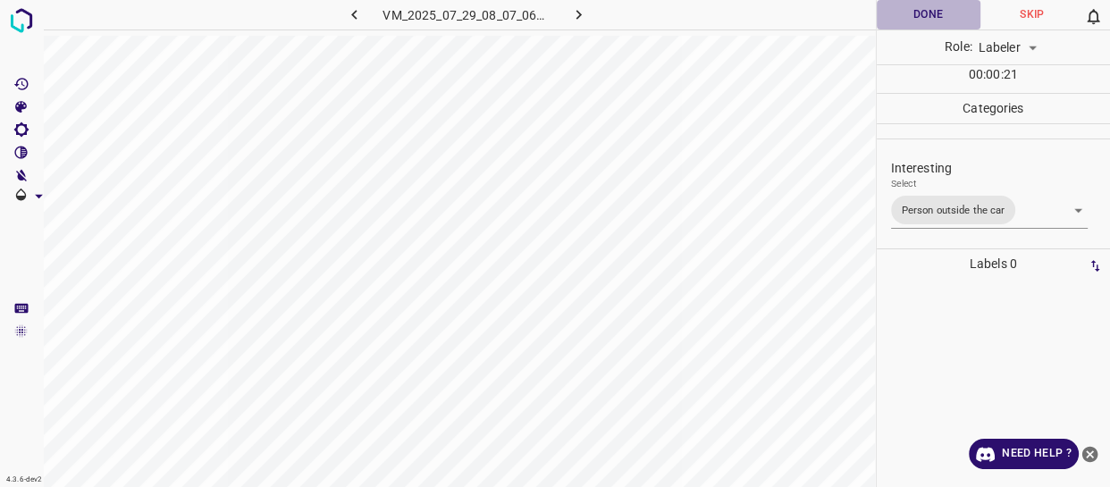
click at [929, 10] on button "Done" at bounding box center [929, 14] width 104 height 29
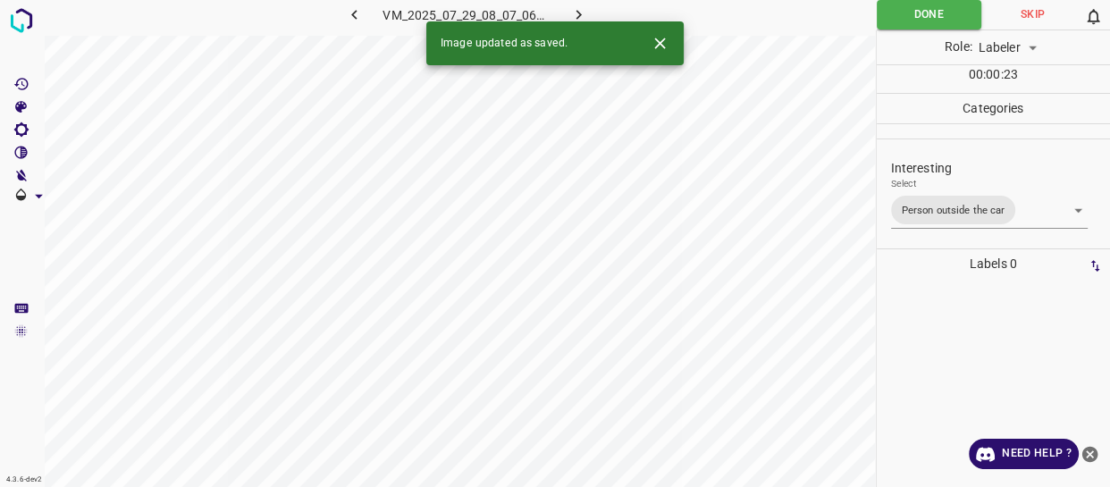
click at [581, 11] on icon "button" at bounding box center [578, 14] width 19 height 19
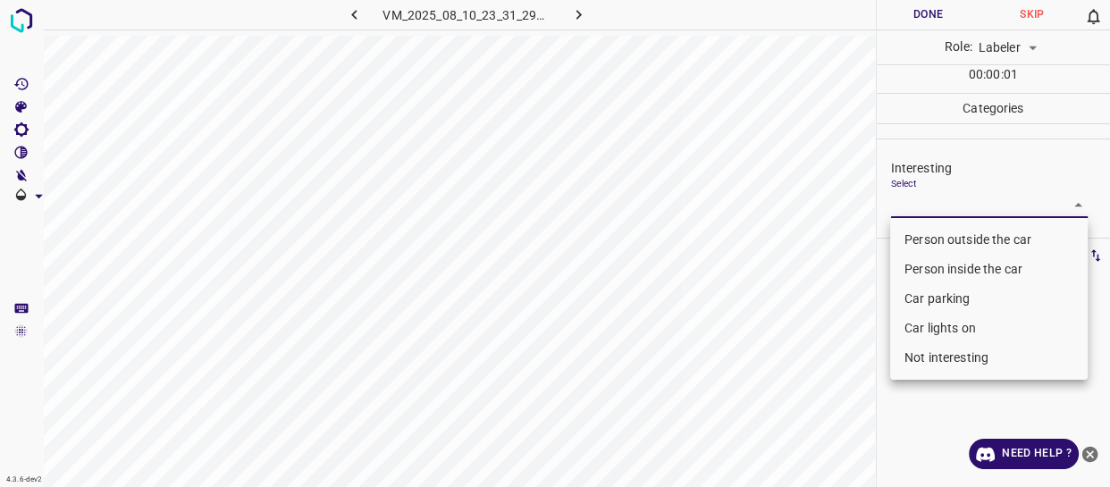
click at [930, 209] on body "4.3.6-dev2 VM_2025_08_10_23_31_29_953_07.gif Done Skip 0 Role: Labeler labeler …" at bounding box center [555, 243] width 1110 height 487
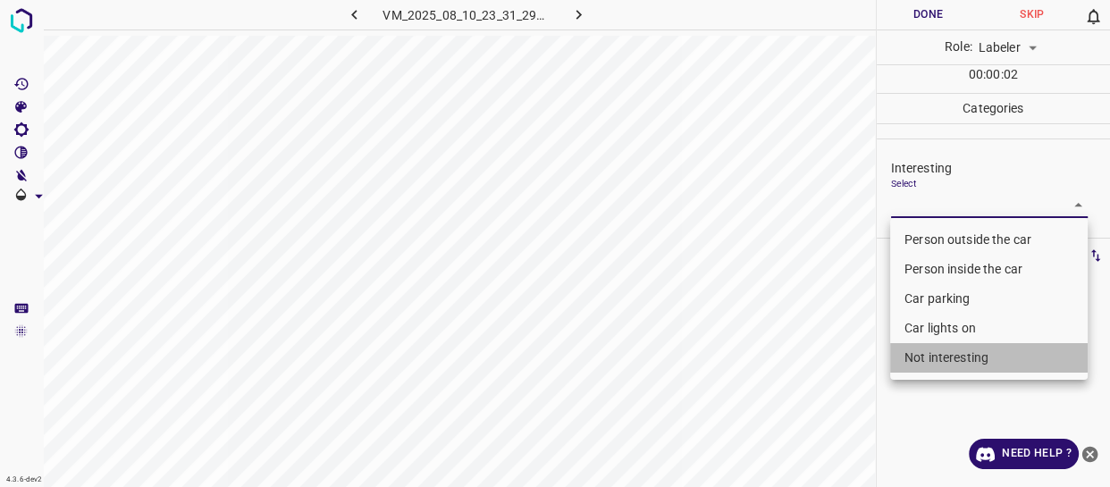
click at [918, 360] on li "Not interesting" at bounding box center [989, 357] width 198 height 29
type input "Not interesting"
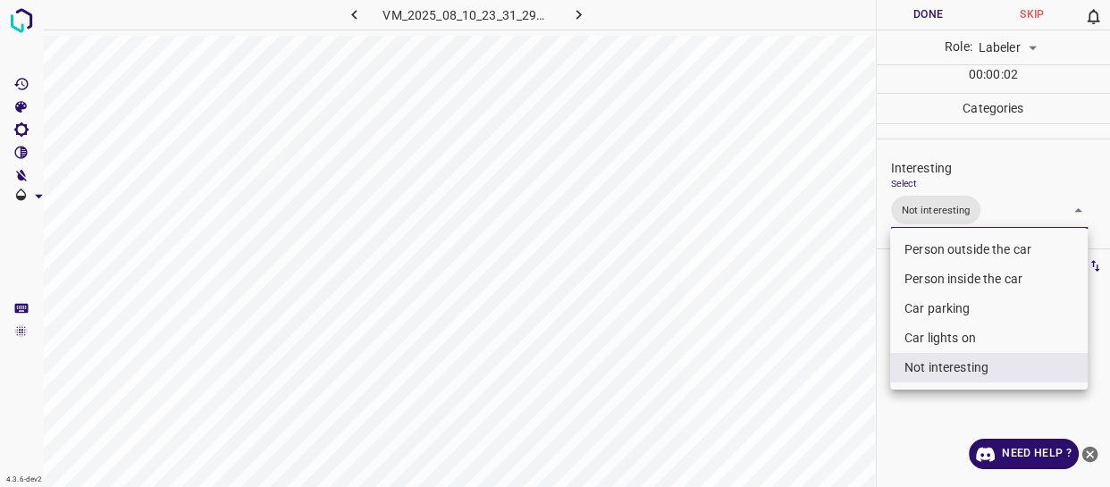
drag, startPoint x: 818, startPoint y: 335, endPoint x: 821, endPoint y: 313, distance: 22.5
click at [818, 332] on div at bounding box center [555, 243] width 1110 height 487
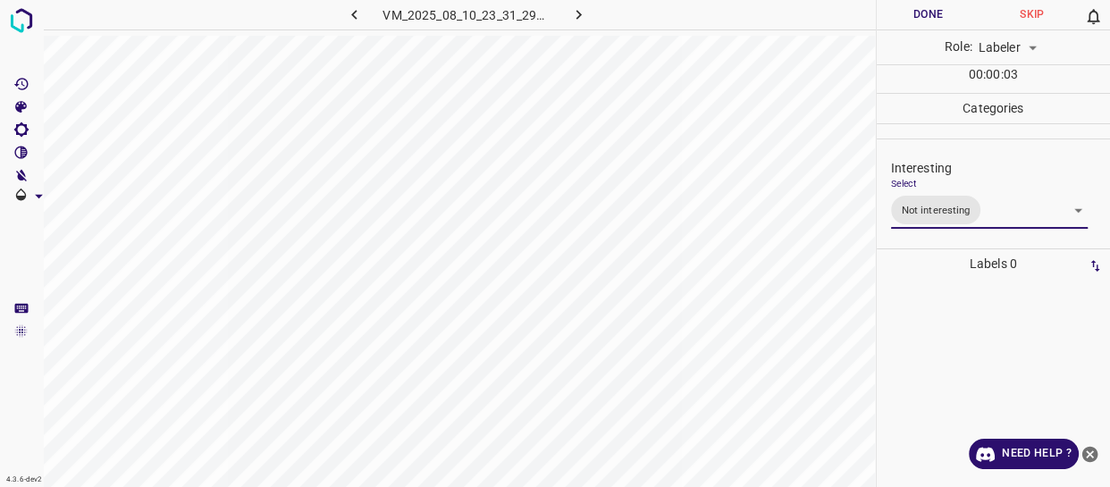
click at [909, 8] on button "Done" at bounding box center [929, 14] width 104 height 29
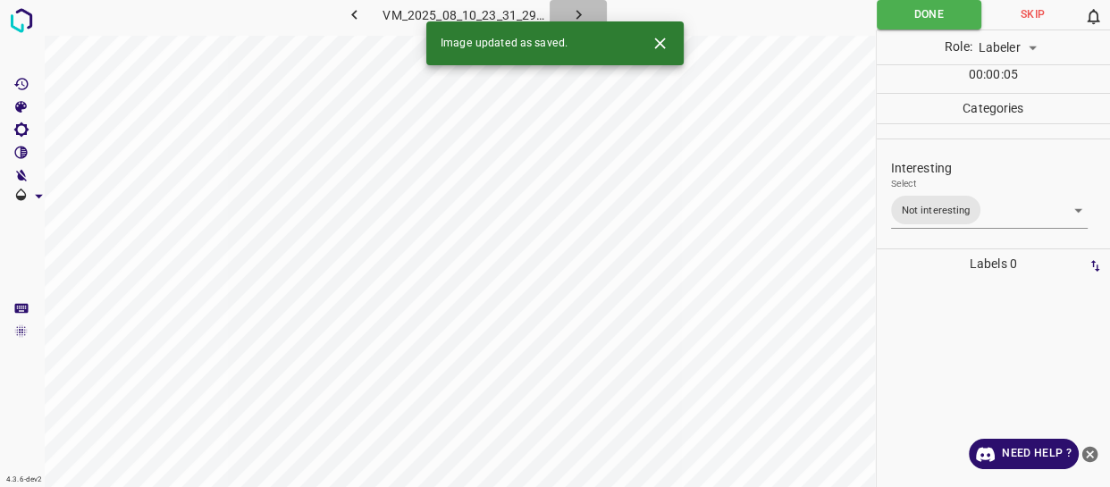
click at [576, 9] on icon "button" at bounding box center [578, 14] width 19 height 19
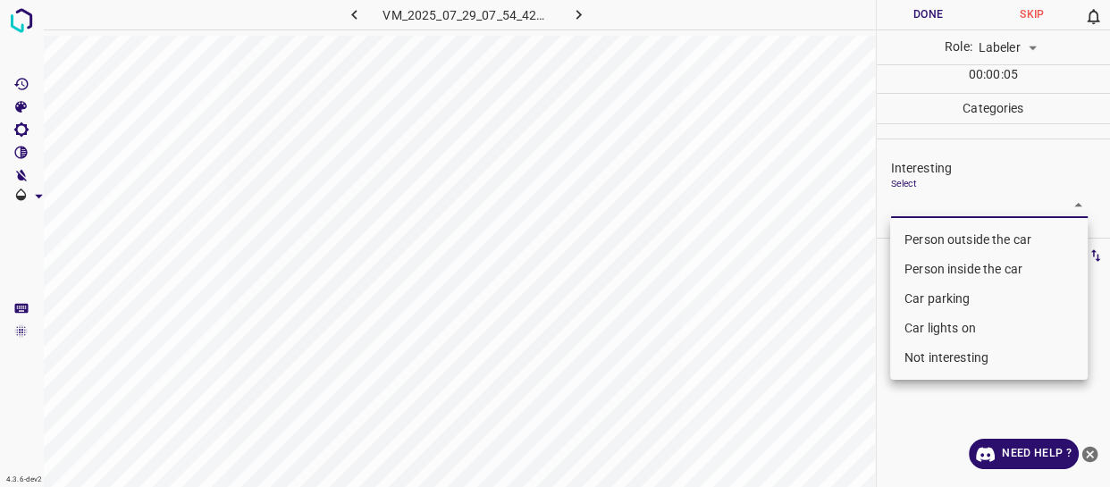
drag, startPoint x: 919, startPoint y: 201, endPoint x: 919, endPoint y: 235, distance: 34.0
click at [920, 201] on body "4.3.6-dev2 VM_2025_07_29_07_54_42_929_00.gif Done Skip 0 Role: Labeler labeler …" at bounding box center [555, 243] width 1110 height 487
click at [925, 236] on li "Person outside the car" at bounding box center [989, 239] width 198 height 29
type input "Person outside the car"
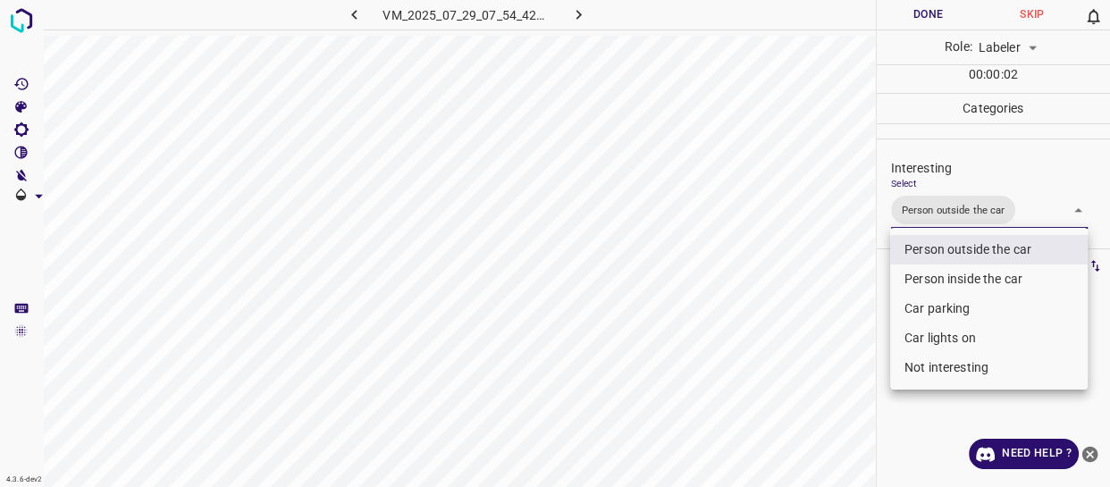
click at [847, 265] on div at bounding box center [555, 243] width 1110 height 487
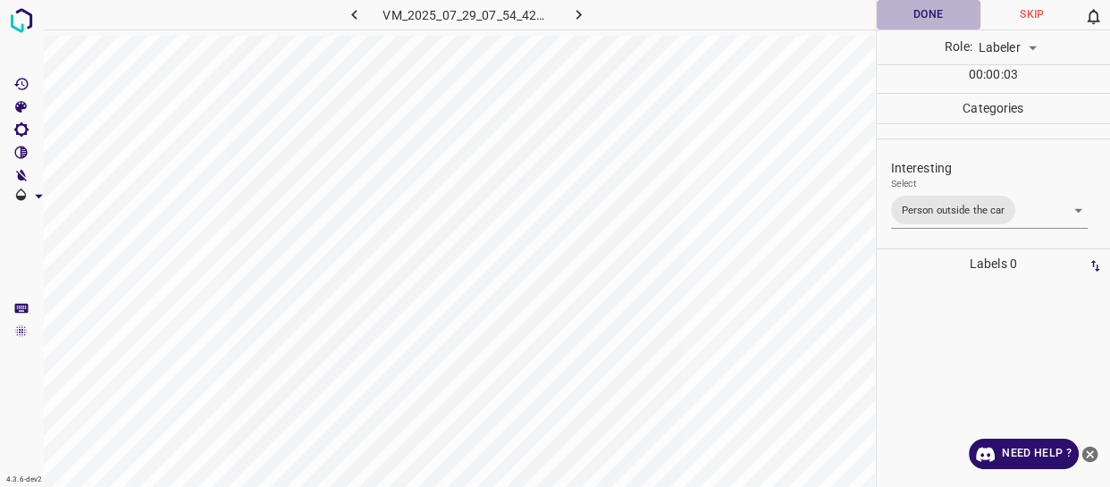
click at [907, 15] on button "Done" at bounding box center [929, 14] width 104 height 29
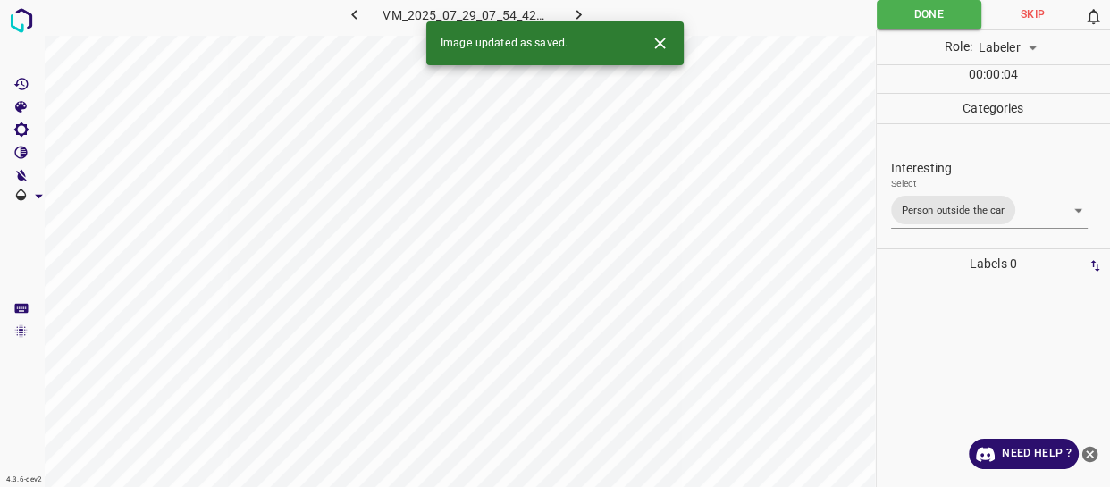
click at [572, 10] on icon "button" at bounding box center [578, 14] width 19 height 19
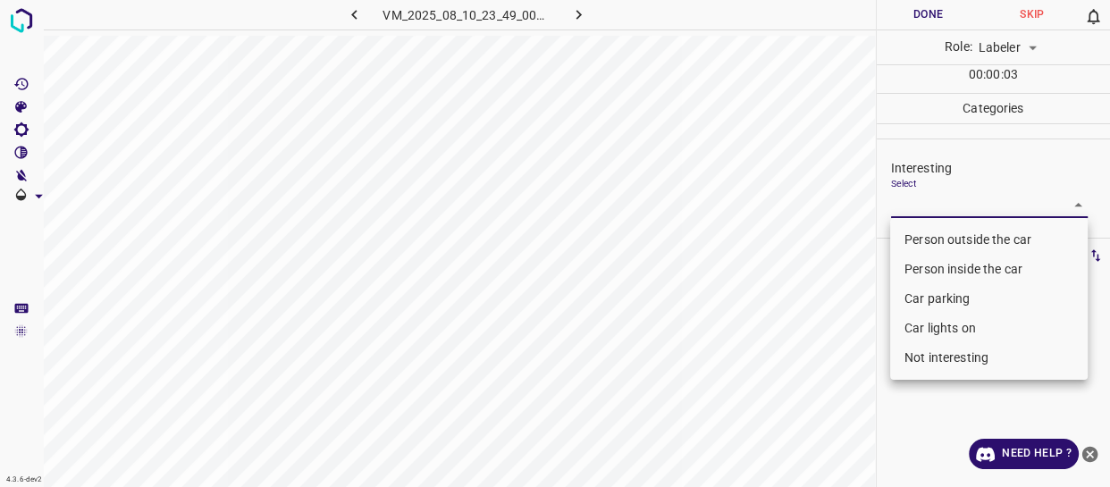
click at [916, 205] on body "4.3.6-dev2 VM_2025_08_10_23_49_00_735_00.gif Done Skip 0 Role: Labeler labeler …" at bounding box center [555, 243] width 1110 height 487
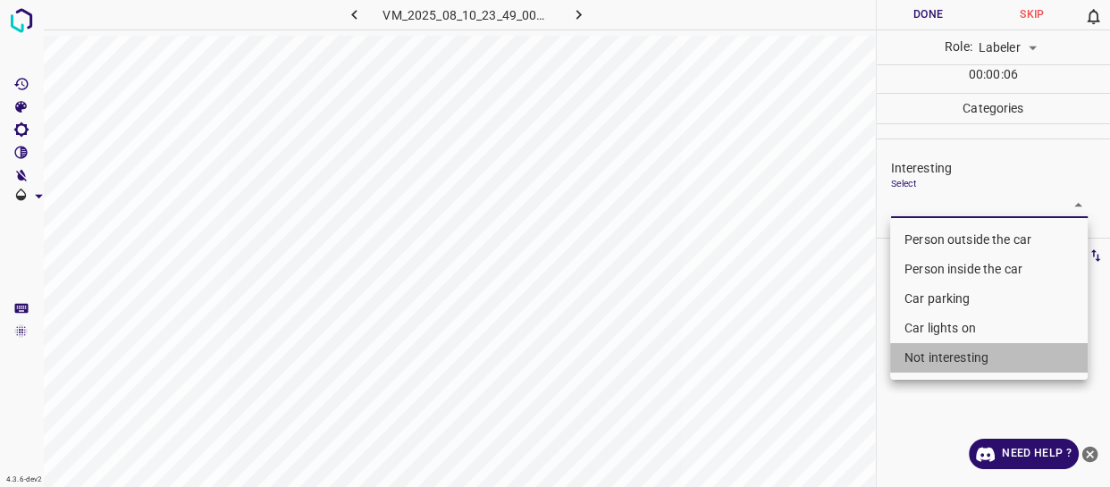
drag, startPoint x: 933, startPoint y: 366, endPoint x: 849, endPoint y: 347, distance: 86.3
click at [932, 366] on li "Not interesting" at bounding box center [989, 357] width 198 height 29
type input "Not interesting"
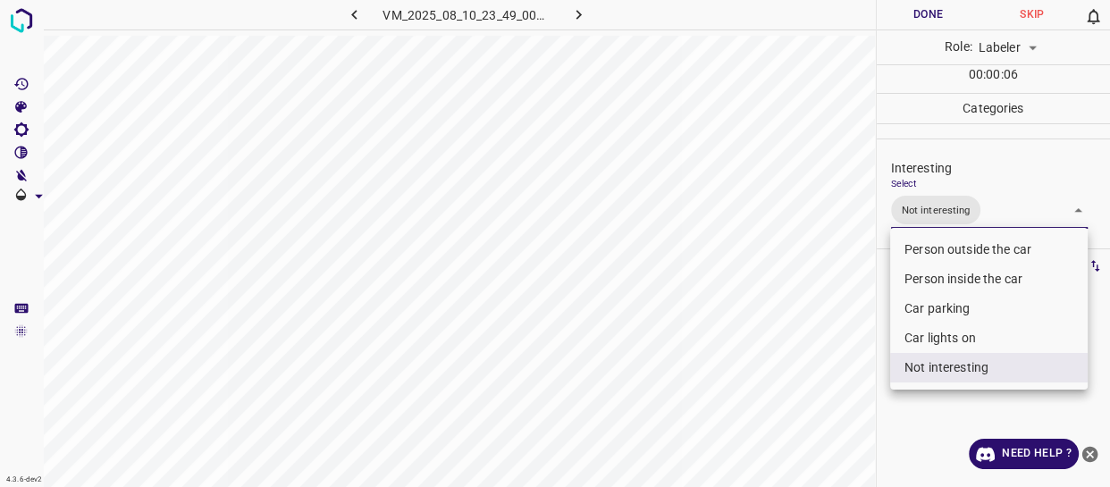
click at [820, 333] on div at bounding box center [555, 243] width 1110 height 487
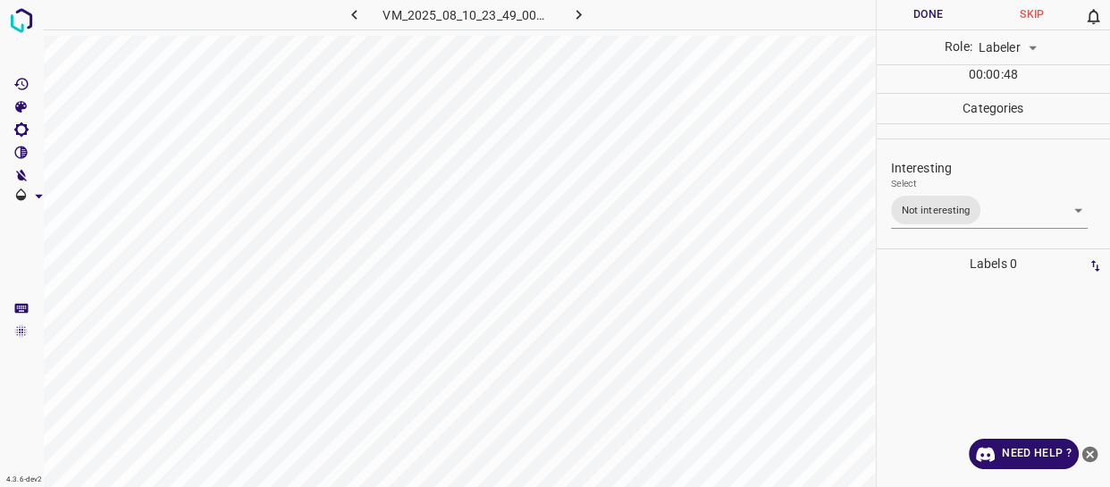
click at [901, 274] on p "Labels 0" at bounding box center [993, 263] width 223 height 29
click at [902, 14] on button "Done" at bounding box center [929, 14] width 104 height 29
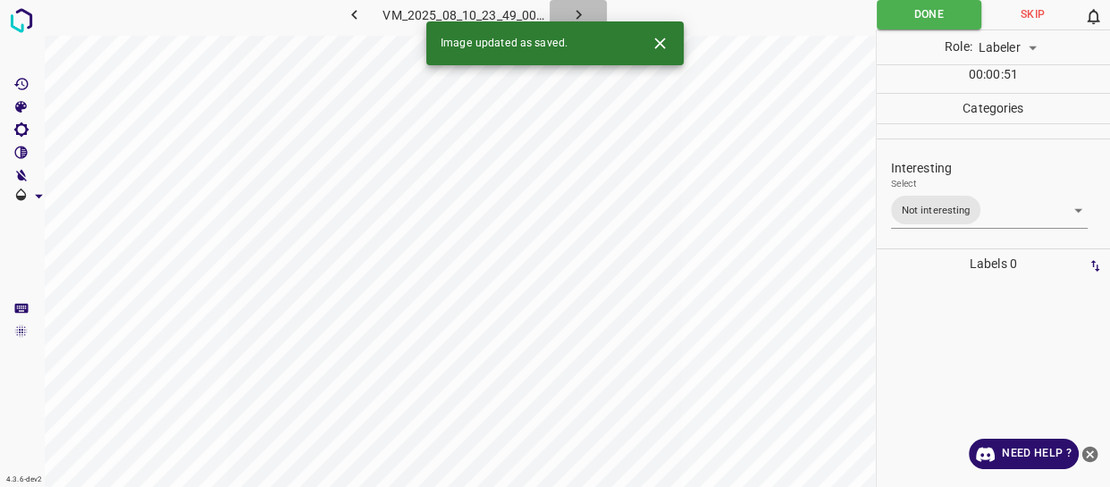
click at [577, 9] on icon "button" at bounding box center [578, 14] width 19 height 19
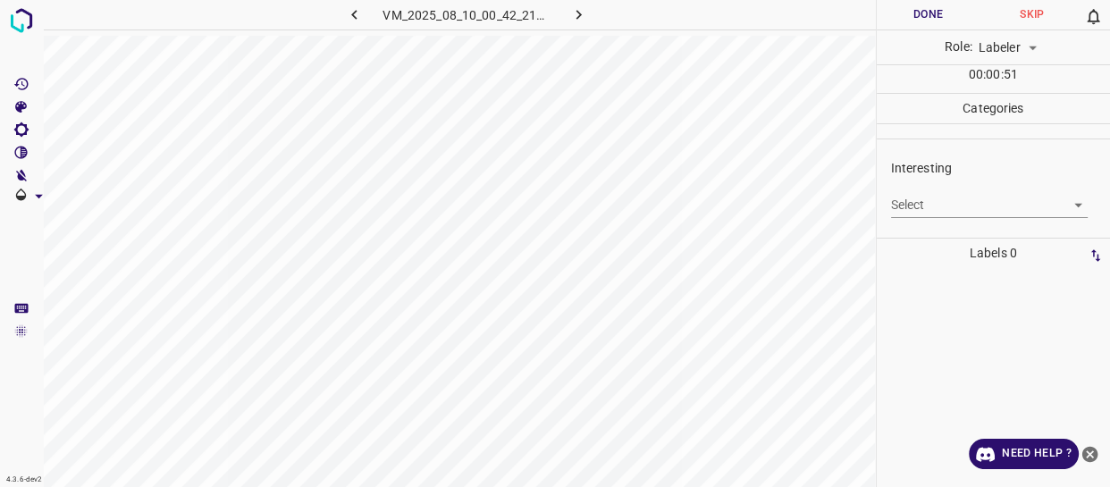
click at [943, 200] on body "4.3.6-dev2 VM_2025_08_10_00_42_21_268_04.gif Done Skip 0 Role: Labeler labeler …" at bounding box center [555, 243] width 1110 height 487
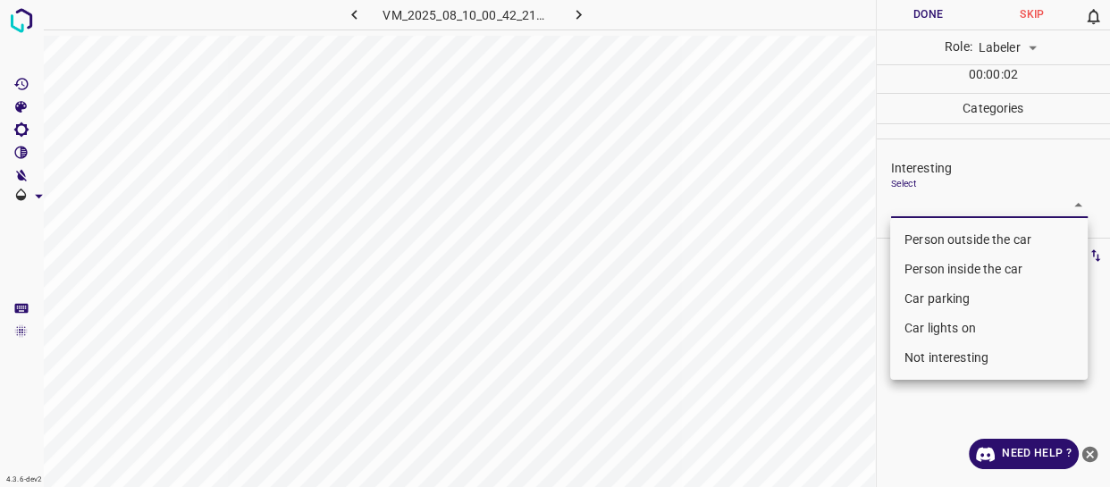
click at [921, 239] on li "Person outside the car" at bounding box center [989, 239] width 198 height 29
type input "Person outside the car"
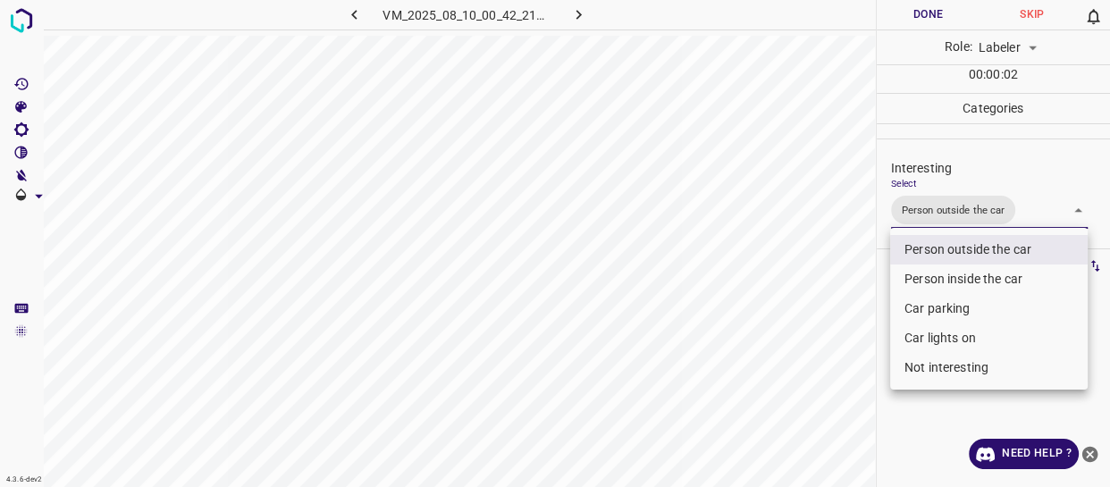
click at [830, 327] on div at bounding box center [555, 243] width 1110 height 487
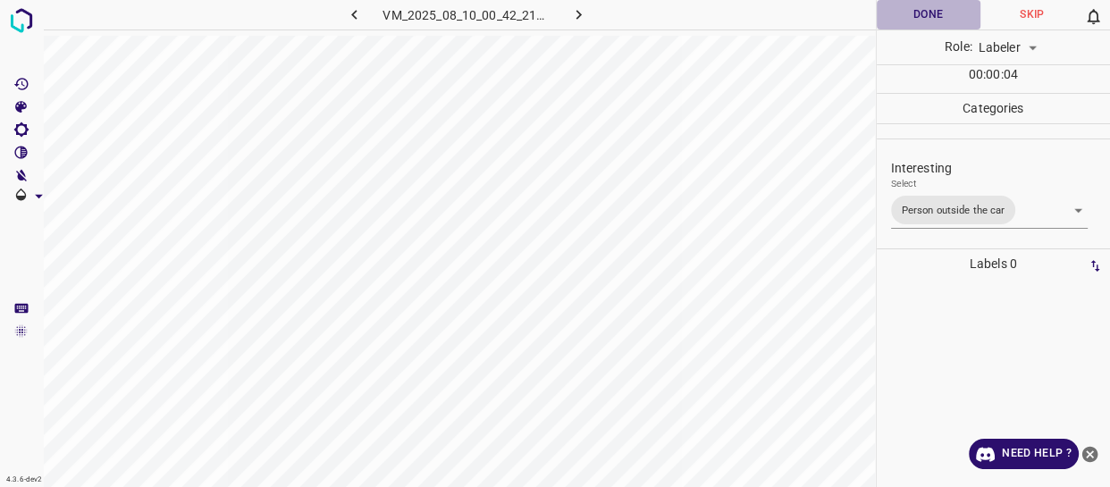
click at [912, 8] on button "Done" at bounding box center [929, 14] width 104 height 29
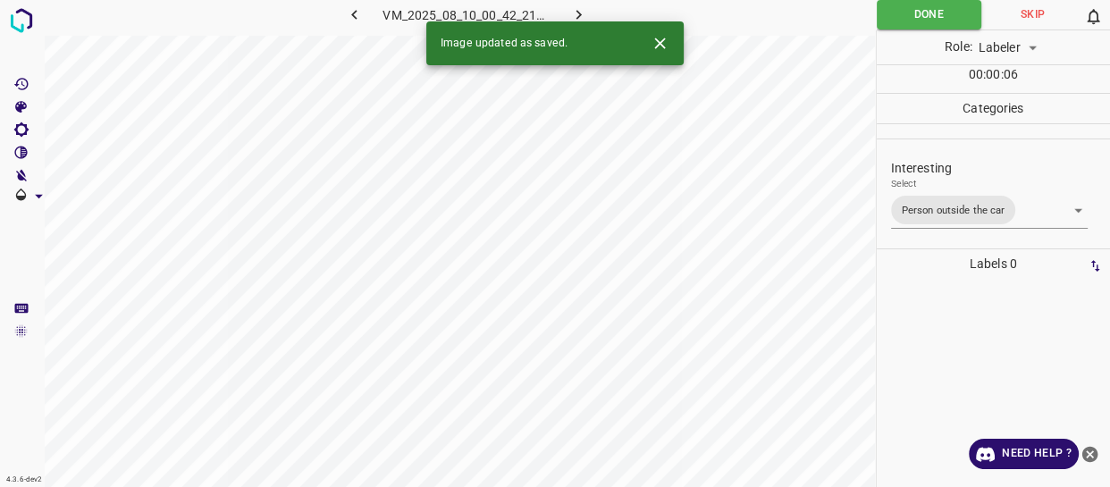
click at [577, 11] on icon "button" at bounding box center [578, 15] width 5 height 10
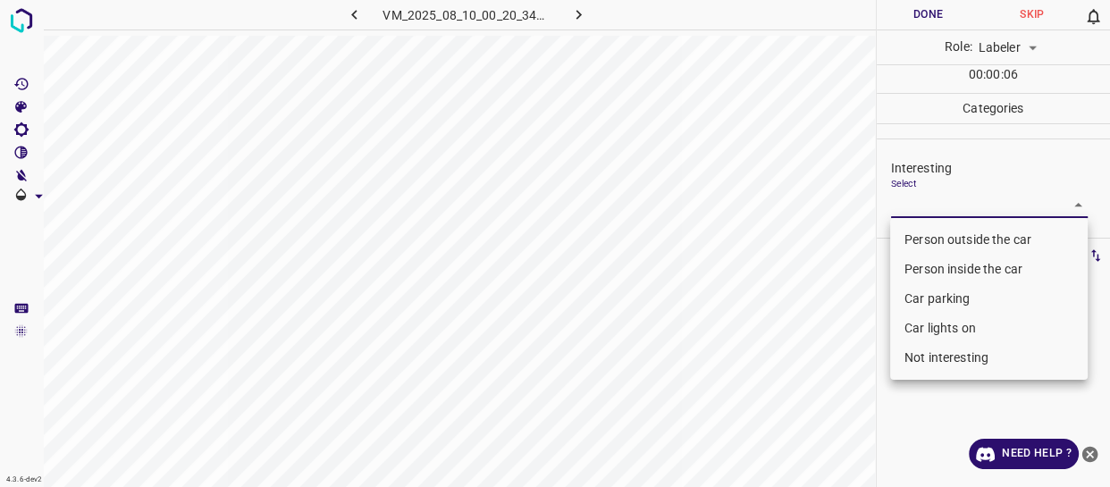
click at [951, 206] on body "4.3.6-dev2 VM_2025_08_10_00_20_34_507_03.gif Done Skip 0 Role: Labeler labeler …" at bounding box center [555, 243] width 1110 height 487
drag, startPoint x: 933, startPoint y: 286, endPoint x: 926, endPoint y: 307, distance: 22.6
click at [932, 286] on li "Car parking" at bounding box center [989, 298] width 198 height 29
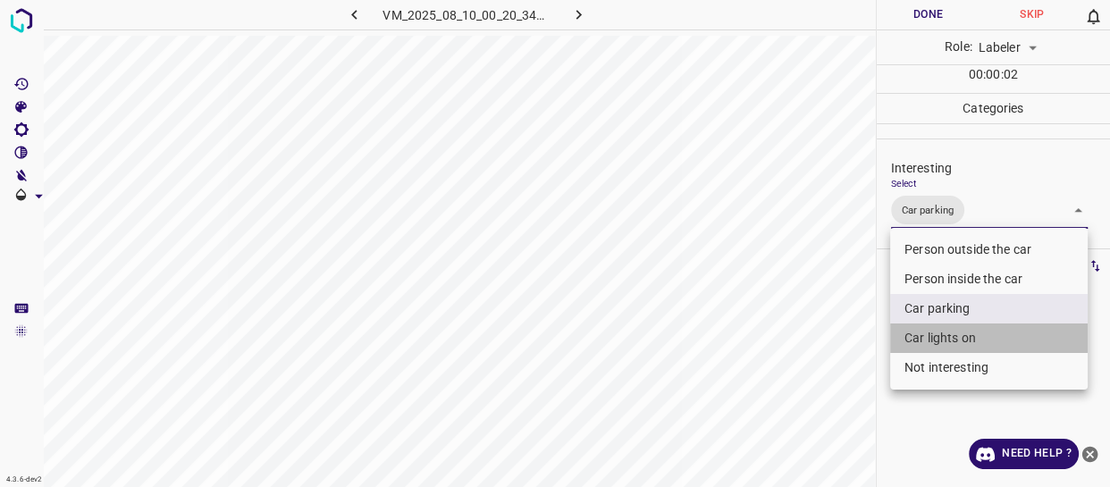
drag, startPoint x: 914, startPoint y: 342, endPoint x: 898, endPoint y: 334, distance: 18.0
click at [914, 341] on li "Car lights on" at bounding box center [989, 338] width 198 height 29
type input "Car parking,Car lights on"
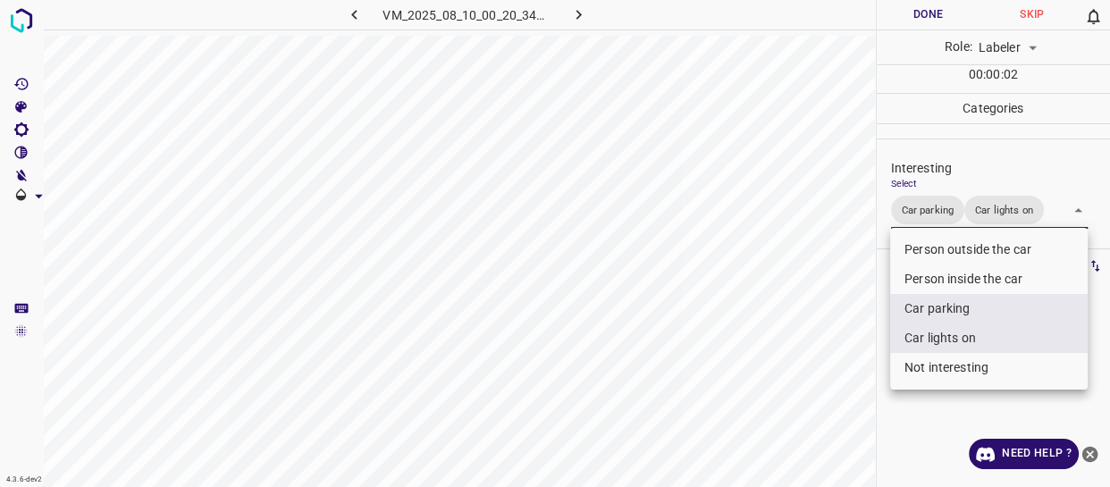
click at [813, 332] on div at bounding box center [555, 243] width 1110 height 487
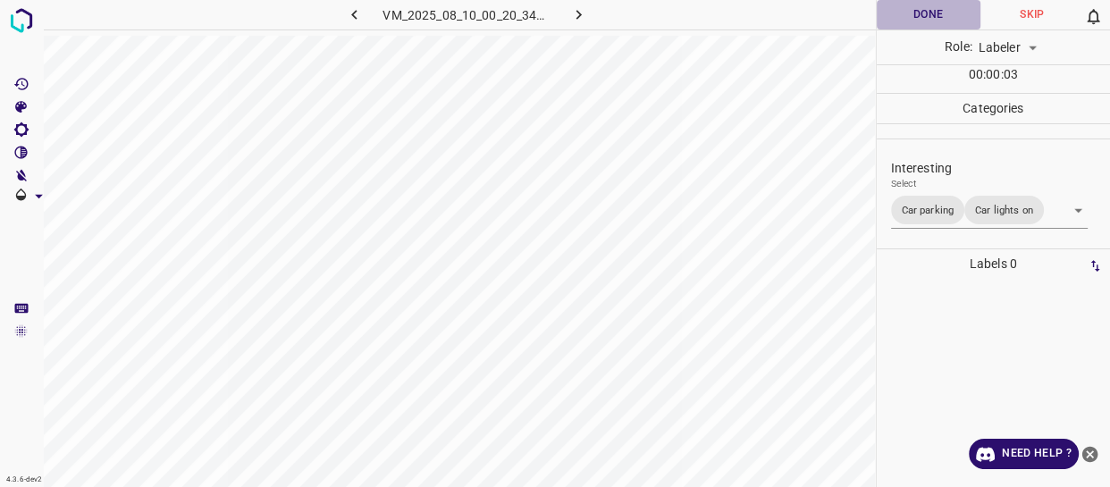
click at [939, 12] on button "Done" at bounding box center [929, 14] width 104 height 29
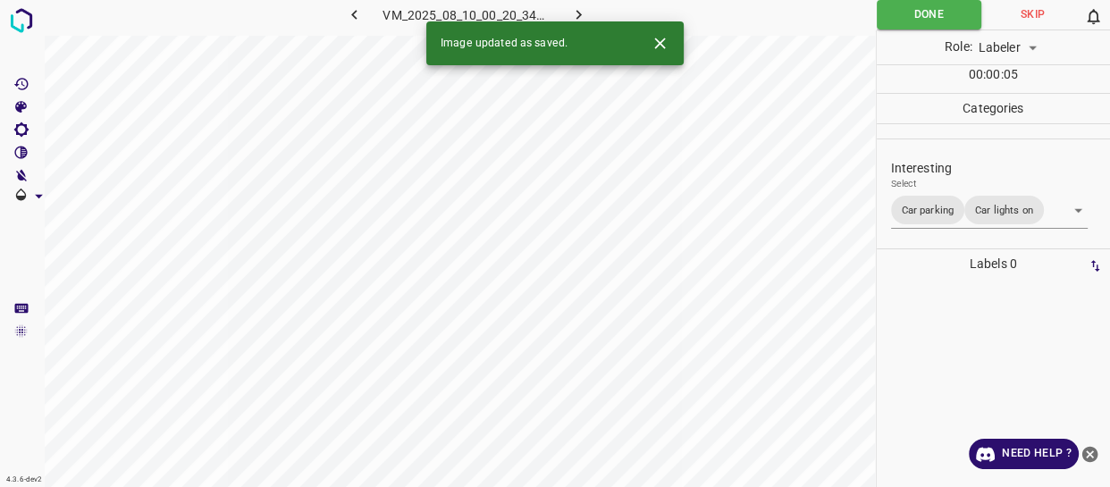
click at [589, 13] on button "button" at bounding box center [578, 14] width 57 height 29
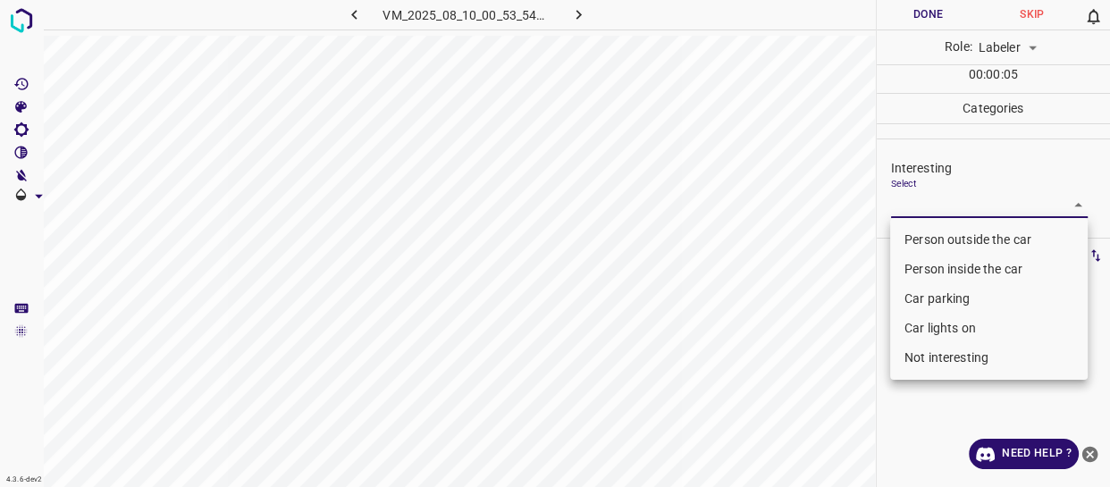
click at [904, 208] on body "4.3.6-dev2 VM_2025_08_10_00_53_54_617_01.gif Done Skip 0 Role: Labeler labeler …" at bounding box center [555, 243] width 1110 height 487
drag, startPoint x: 916, startPoint y: 332, endPoint x: 891, endPoint y: 335, distance: 25.2
click at [915, 332] on li "Car lights on" at bounding box center [989, 328] width 198 height 29
type input "Car lights on"
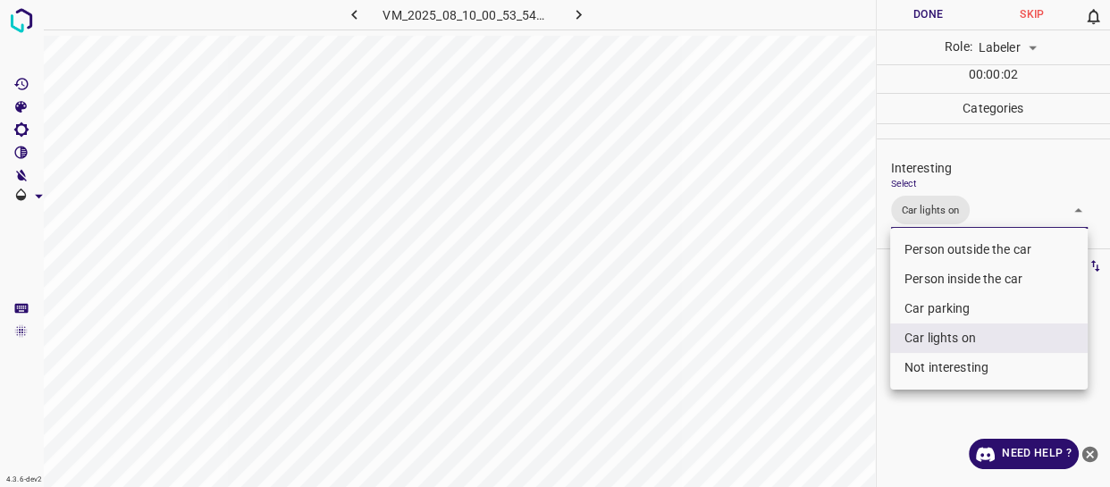
drag, startPoint x: 820, startPoint y: 354, endPoint x: 894, endPoint y: 246, distance: 131.2
click at [819, 355] on div at bounding box center [555, 243] width 1110 height 487
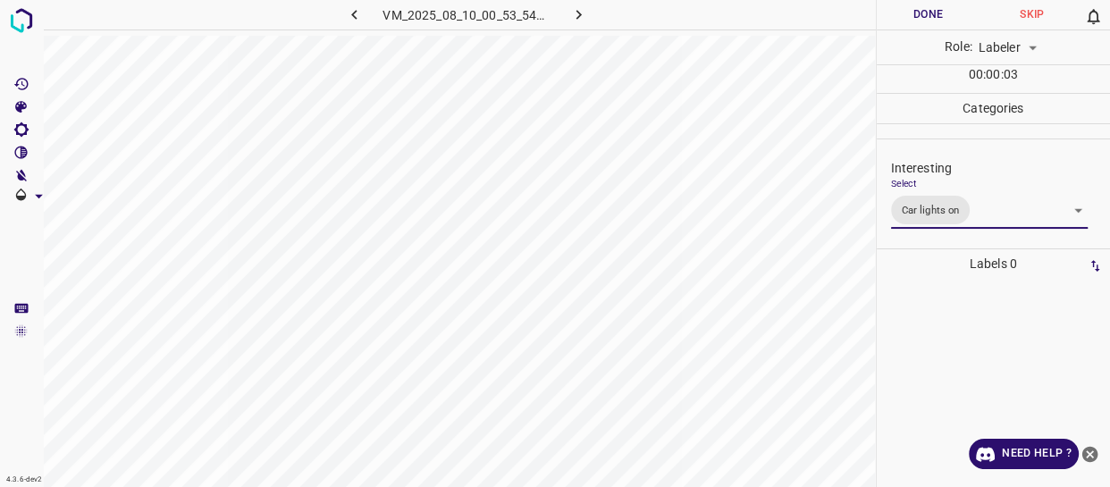
click at [923, 18] on button "Done" at bounding box center [929, 14] width 104 height 29
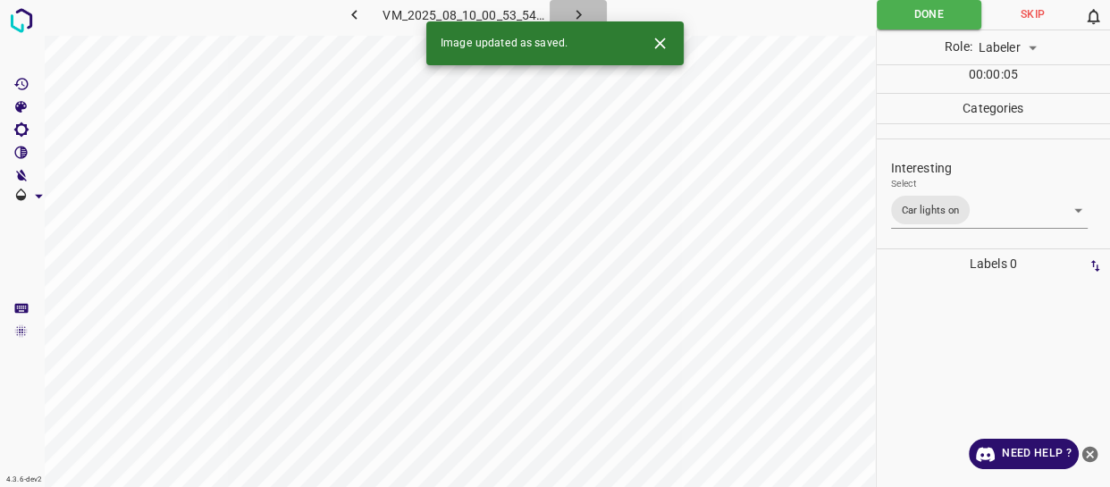
click at [582, 11] on icon "button" at bounding box center [578, 14] width 19 height 19
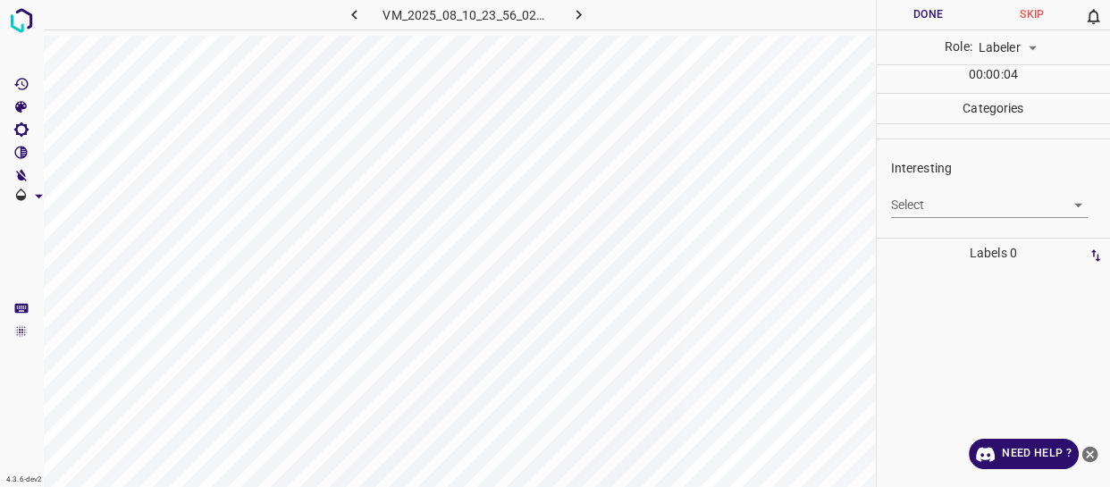
click at [921, 203] on body "4.3.6-dev2 VM_2025_08_10_23_56_02_455_04.gif Done Skip 0 Role: Labeler labeler …" at bounding box center [555, 243] width 1110 height 487
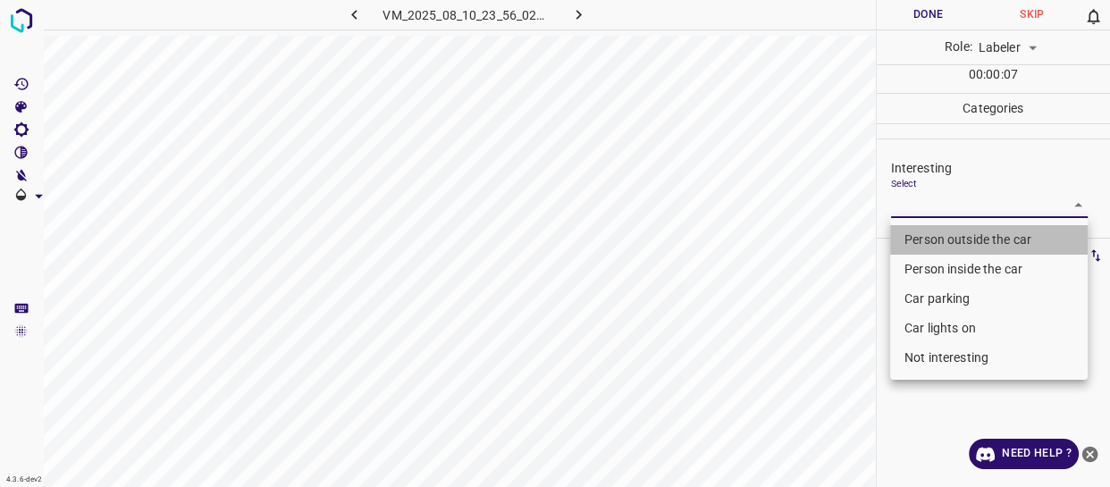
click at [914, 240] on li "Person outside the car" at bounding box center [989, 239] width 198 height 29
type input "Person outside the car"
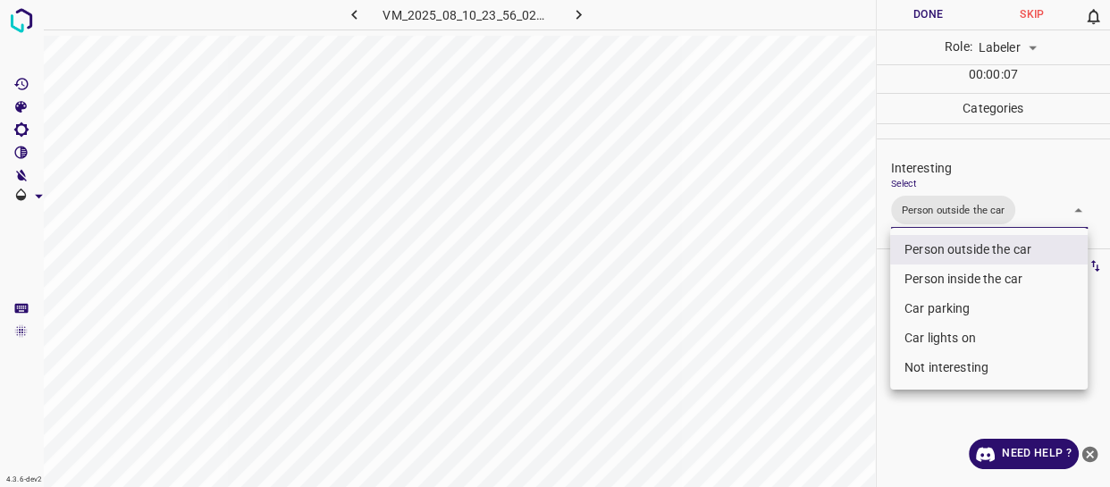
click at [812, 299] on div at bounding box center [555, 243] width 1110 height 487
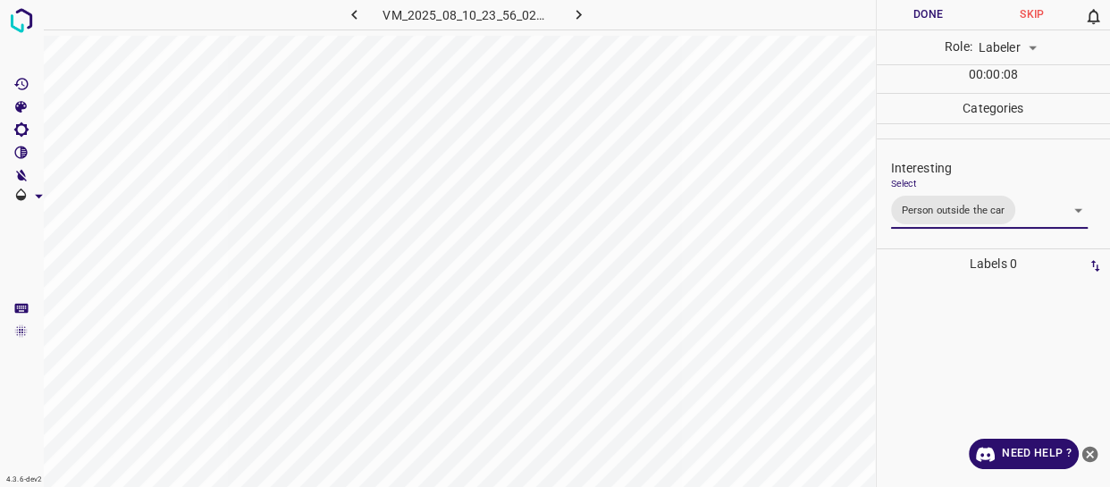
click at [922, 13] on button "Done" at bounding box center [929, 14] width 104 height 29
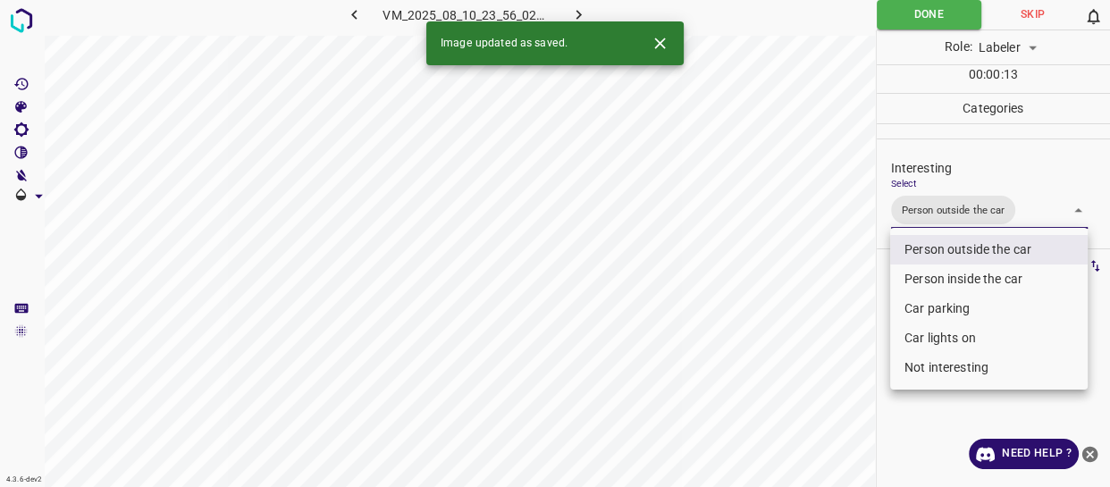
click at [995, 210] on body "4.3.6-dev2 VM_2025_08_10_23_56_02_455_04.gif Done Skip 0 Role: Labeler labeler …" at bounding box center [555, 243] width 1110 height 487
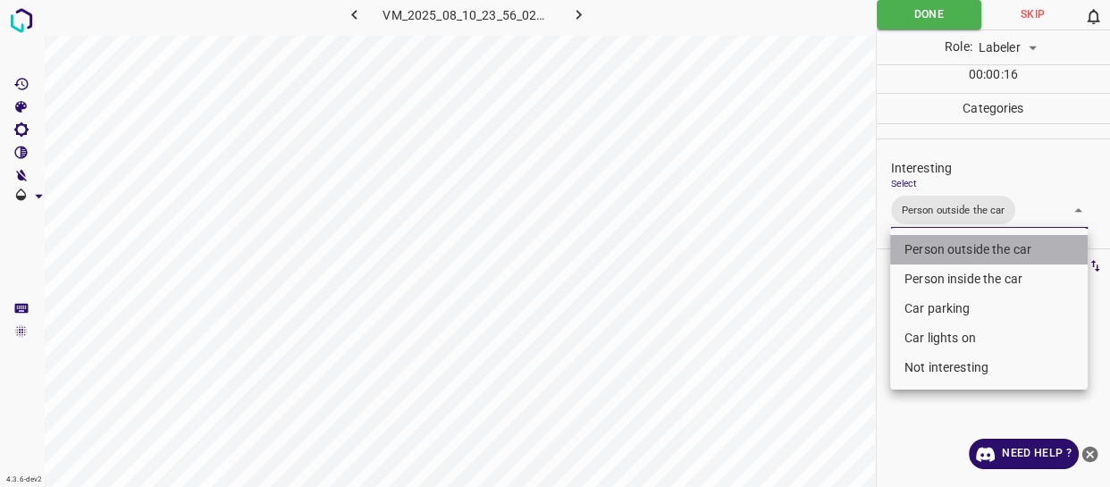
click at [947, 248] on li "Person outside the car" at bounding box center [989, 249] width 198 height 29
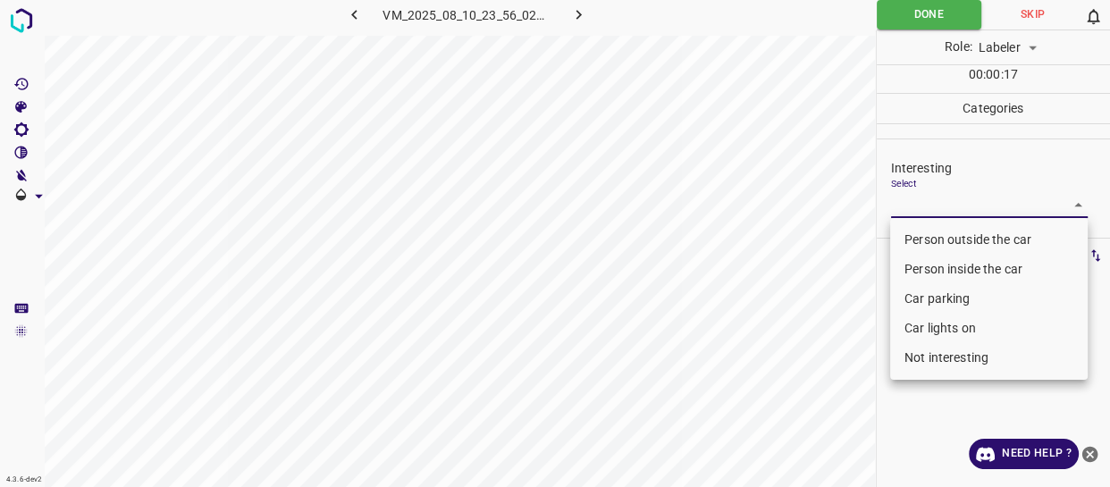
drag, startPoint x: 939, startPoint y: 358, endPoint x: 913, endPoint y: 358, distance: 25.9
click at [939, 358] on li "Not interesting" at bounding box center [989, 357] width 198 height 29
type input "Not interesting"
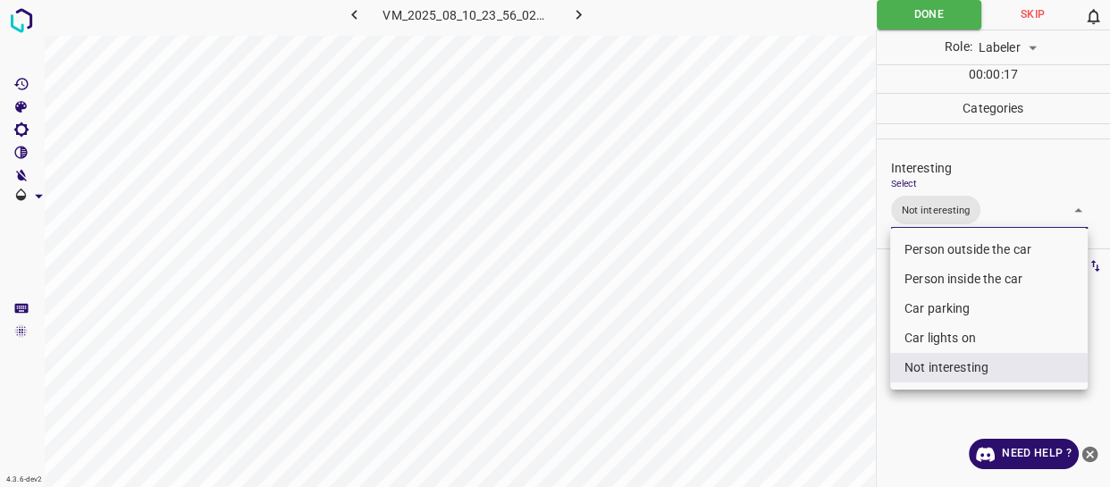
drag, startPoint x: 798, startPoint y: 336, endPoint x: 869, endPoint y: 134, distance: 214.0
click at [798, 334] on div at bounding box center [555, 243] width 1110 height 487
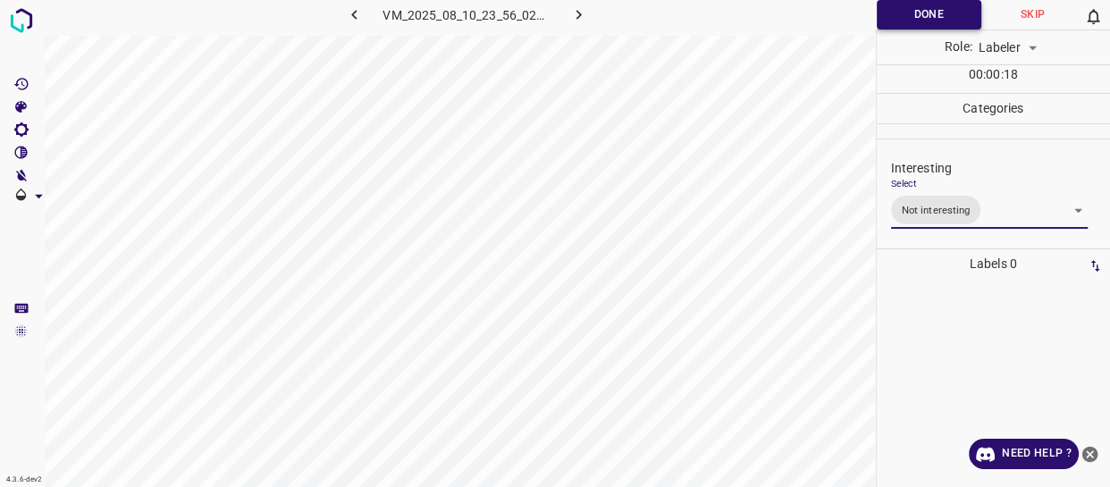
click at [892, 20] on button "Done" at bounding box center [929, 14] width 105 height 29
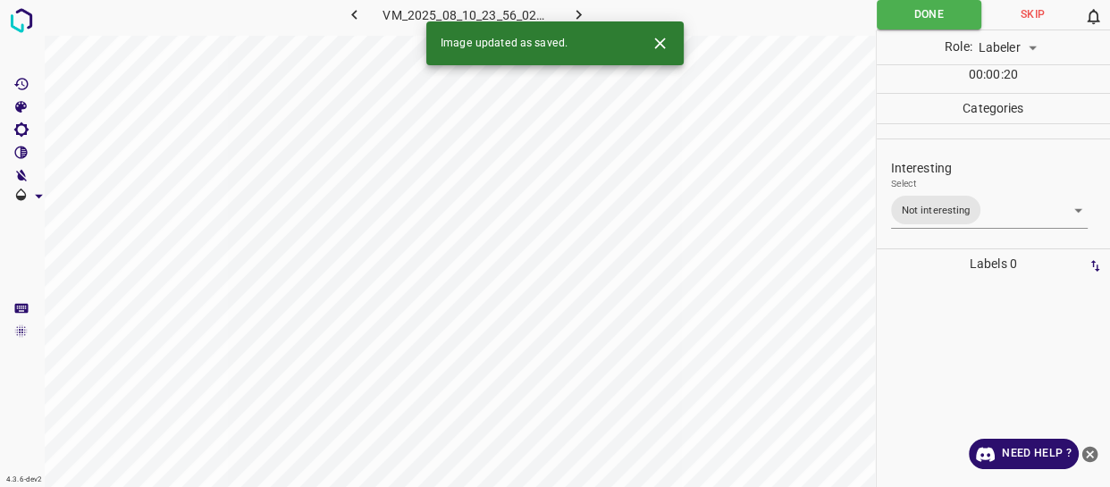
drag, startPoint x: 570, startPoint y: 11, endPoint x: 622, endPoint y: 62, distance: 72.7
click at [569, 11] on icon "button" at bounding box center [578, 14] width 19 height 19
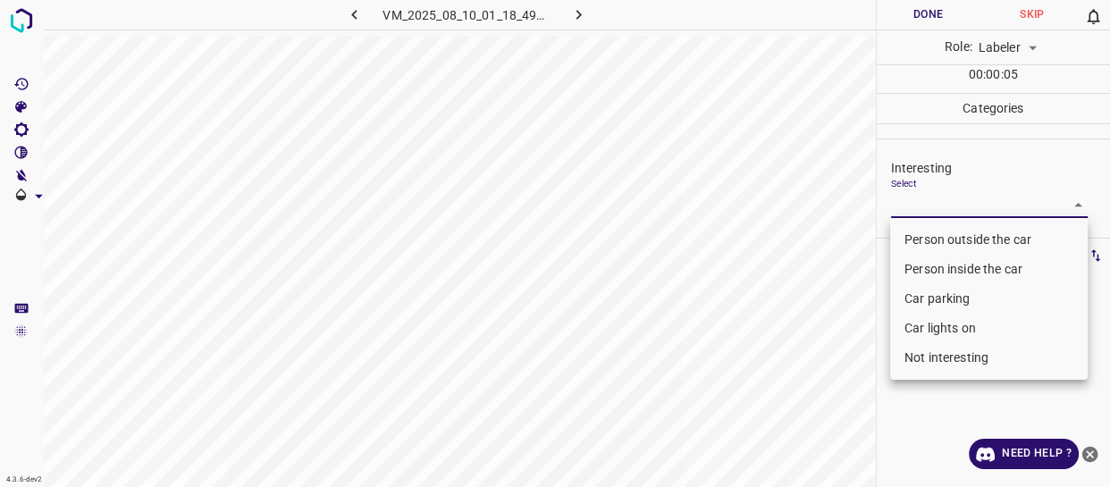
click at [951, 206] on body "4.3.6-dev2 VM_2025_08_10_01_18_49_187_02.gif Done Skip 0 Role: Labeler labeler …" at bounding box center [555, 243] width 1110 height 487
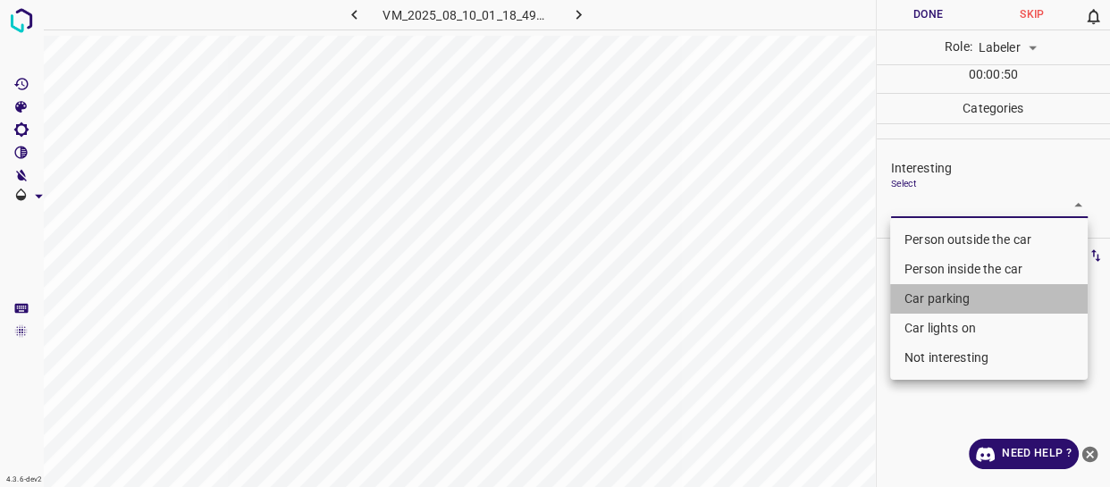
click at [933, 298] on li "Car parking" at bounding box center [989, 298] width 198 height 29
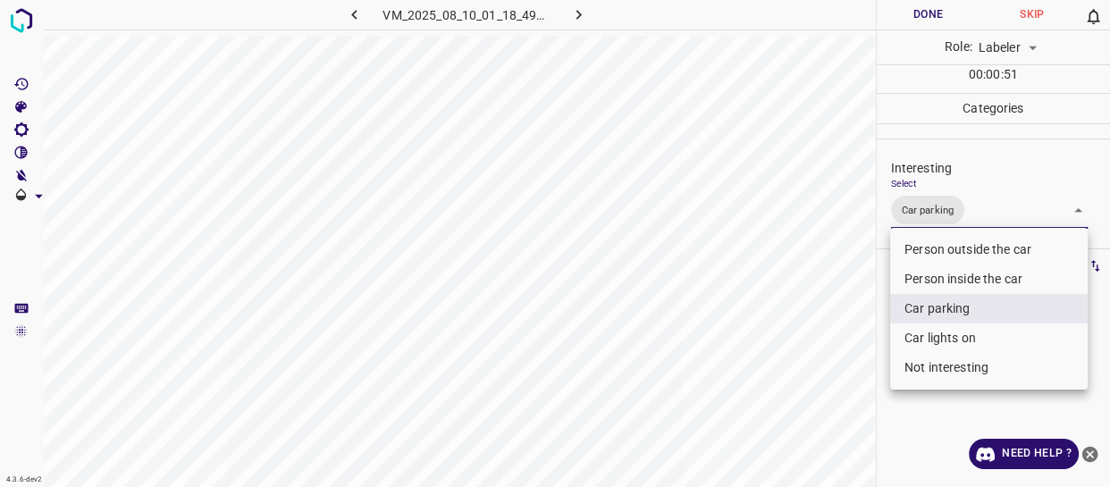
click at [928, 338] on li "Car lights on" at bounding box center [989, 338] width 198 height 29
type input "Car parking,Car lights on"
click at [830, 349] on div at bounding box center [555, 243] width 1110 height 487
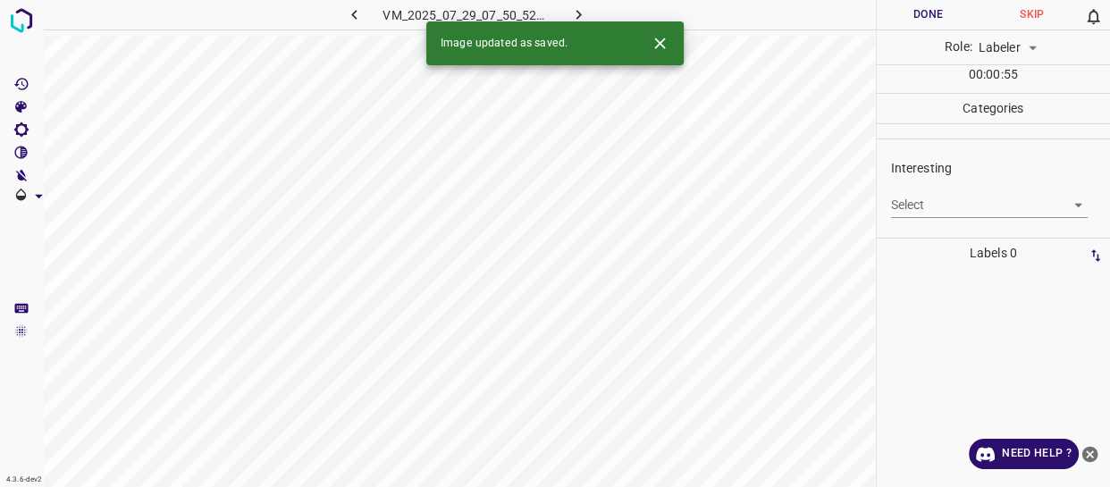
click at [939, 205] on body "4.3.6-dev2 VM_2025_07_29_07_50_52_991_03.gif Done Skip 0 Role: Labeler labeler …" at bounding box center [555, 243] width 1110 height 487
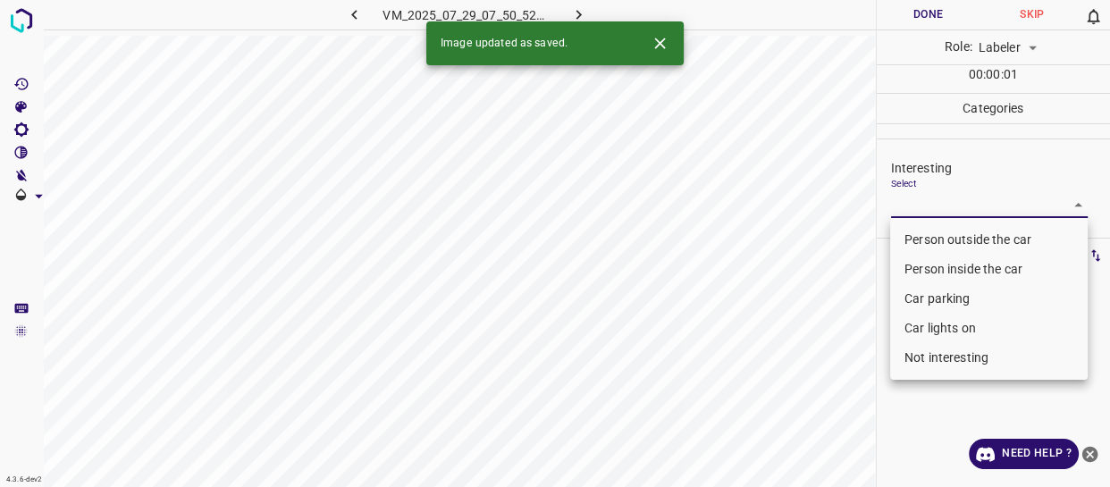
click at [932, 292] on li "Car parking" at bounding box center [989, 298] width 198 height 29
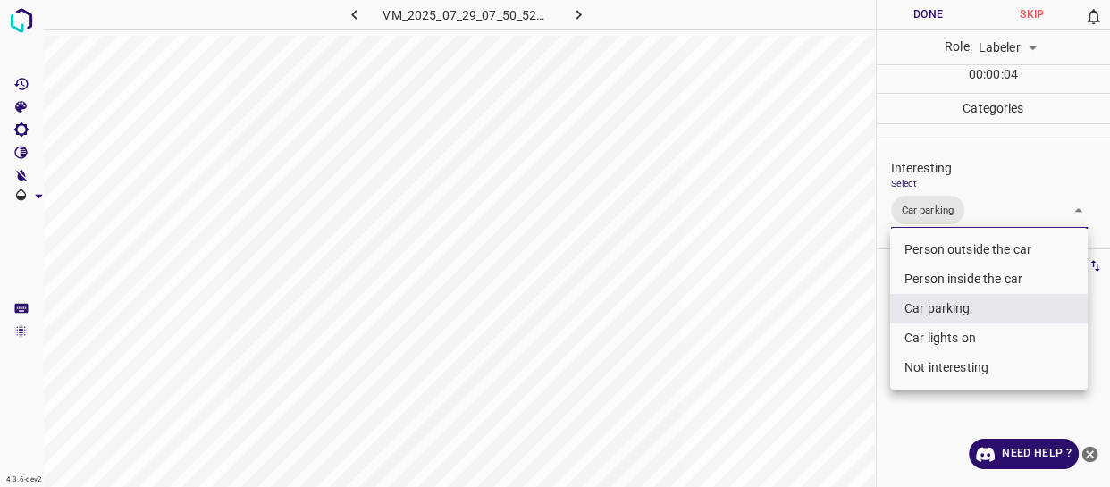
drag, startPoint x: 938, startPoint y: 336, endPoint x: 913, endPoint y: 344, distance: 26.3
click at [935, 337] on li "Car lights on" at bounding box center [989, 338] width 198 height 29
type input "Car parking,Car lights on"
click at [764, 371] on div at bounding box center [555, 243] width 1110 height 487
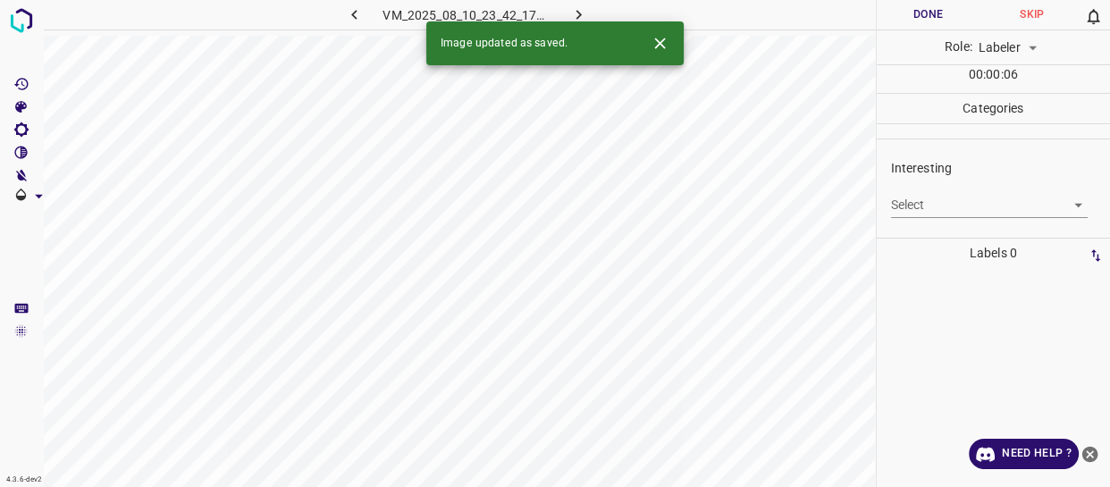
click at [943, 205] on body "4.3.6-dev2 VM_2025_08_10_23_42_17_201_08.gif Done Skip 0 Role: Labeler labeler …" at bounding box center [555, 243] width 1110 height 487
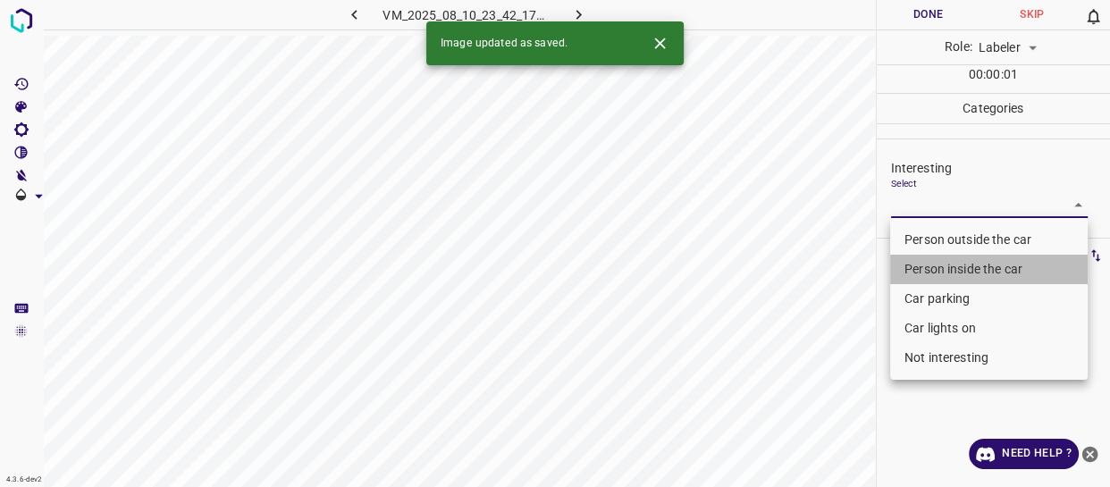
drag, startPoint x: 939, startPoint y: 265, endPoint x: 833, endPoint y: 317, distance: 118.7
click at [939, 264] on li "Person inside the car" at bounding box center [989, 269] width 198 height 29
type input "Person inside the car"
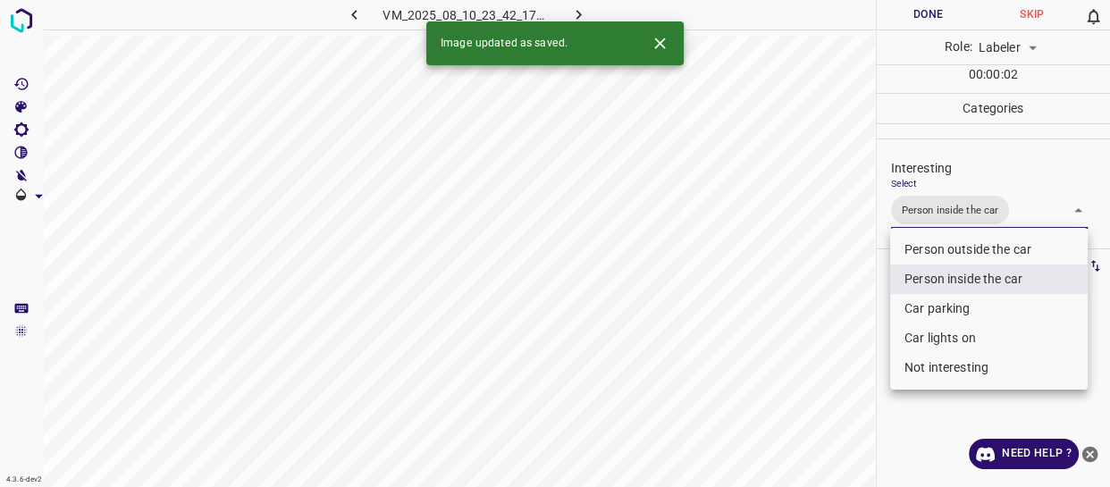
click at [831, 317] on div at bounding box center [555, 243] width 1110 height 487
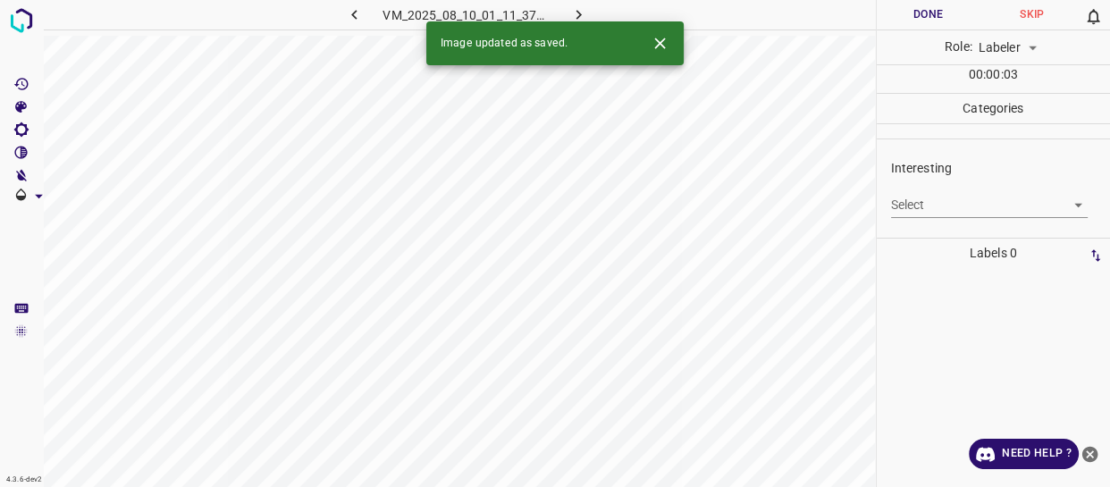
click at [958, 195] on body "4.3.6-dev2 VM_2025_08_10_01_11_37_125_00.gif Done Skip 0 Role: Labeler labeler …" at bounding box center [555, 243] width 1110 height 487
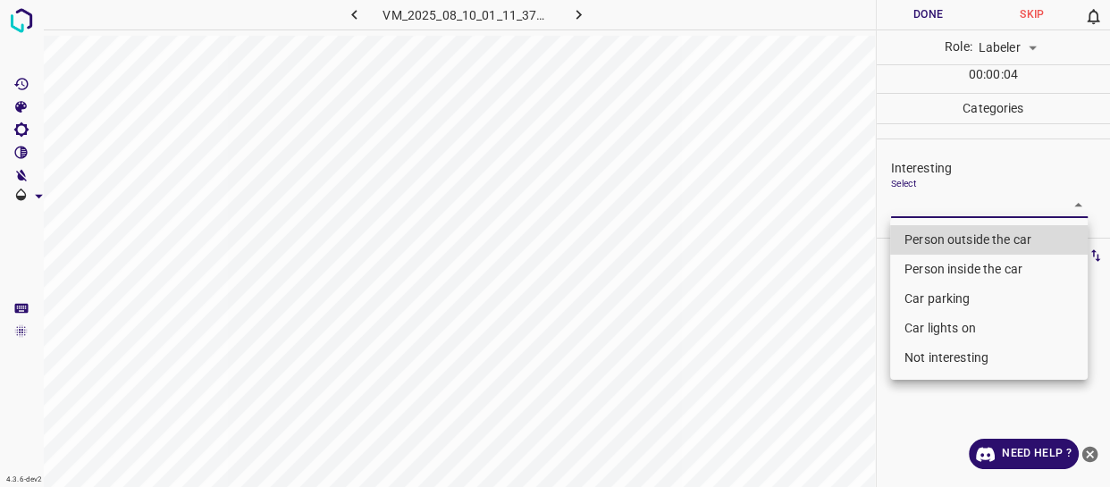
click at [922, 235] on li "Person outside the car" at bounding box center [989, 239] width 198 height 29
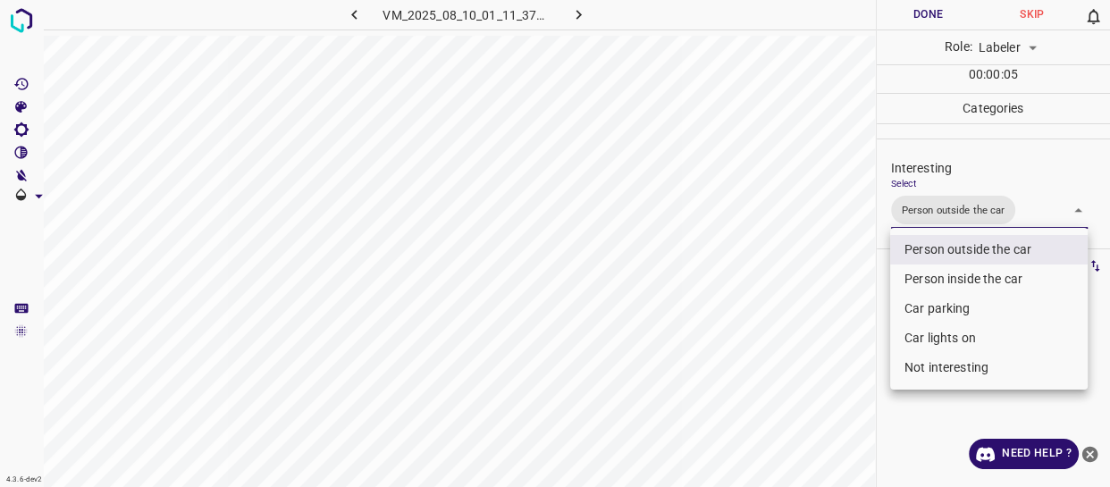
type input "Person outside the car"
click at [852, 301] on div at bounding box center [555, 243] width 1110 height 487
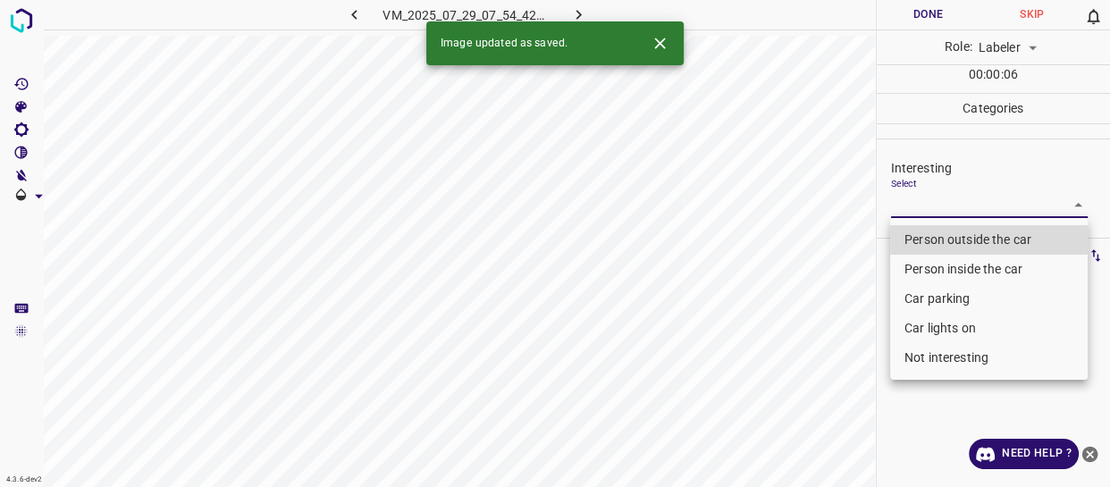
click at [958, 204] on body "4.3.6-dev2 VM_2025_07_29_07_54_42_929_02.gif Done Skip 0 Role: Labeler labeler …" at bounding box center [555, 243] width 1110 height 487
click at [951, 240] on li "Person outside the car" at bounding box center [989, 239] width 198 height 29
type input "Person outside the car"
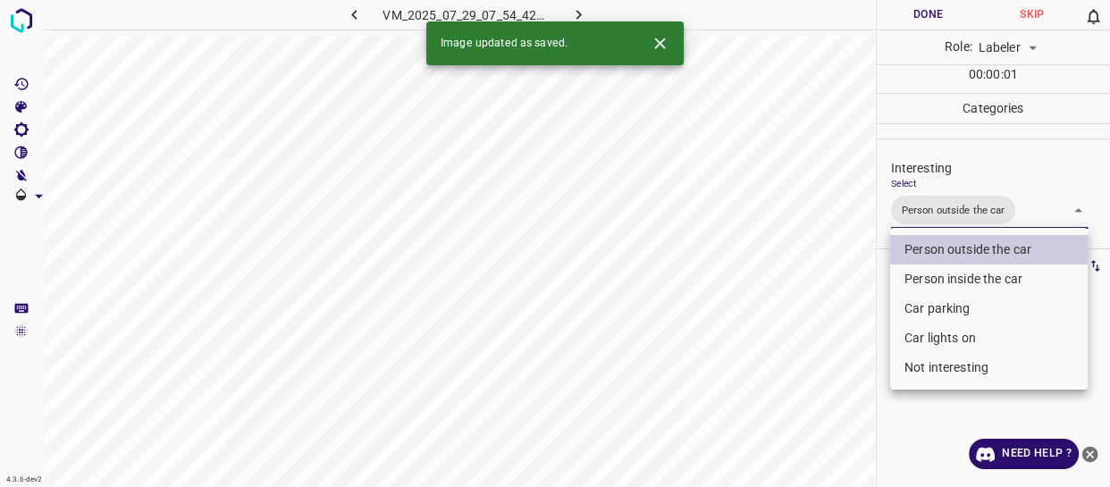
click at [796, 338] on div at bounding box center [555, 243] width 1110 height 487
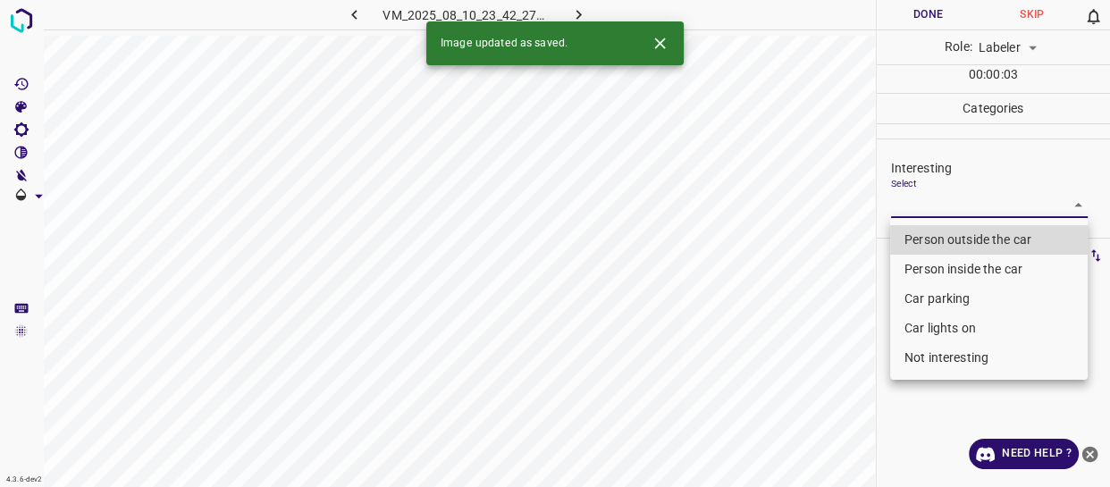
click at [932, 209] on body "4.3.6-dev2 VM_2025_08_10_23_42_27_864_02.gif Done Skip 0 Role: Labeler labeler …" at bounding box center [555, 243] width 1110 height 487
click at [922, 238] on li "Person outside the car" at bounding box center [989, 239] width 198 height 29
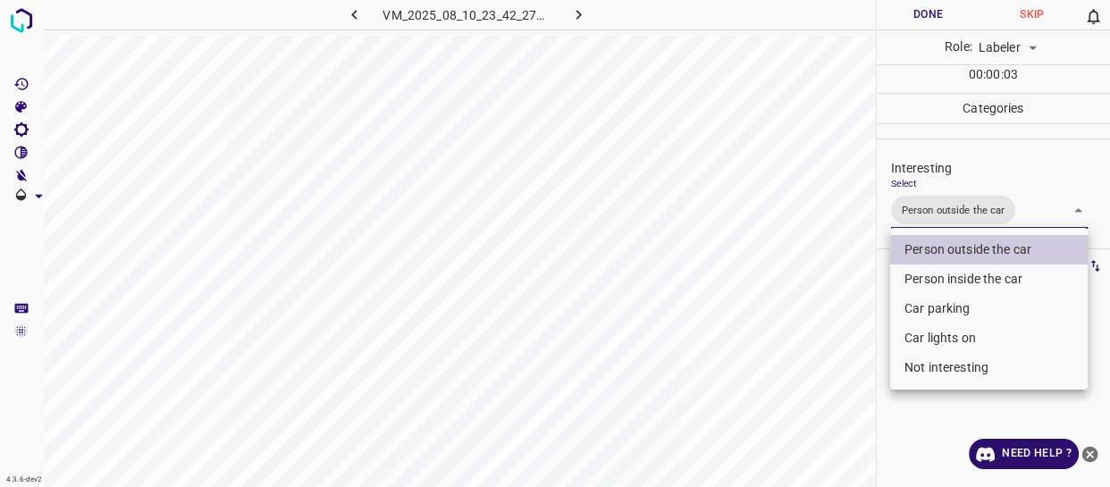
drag, startPoint x: 919, startPoint y: 337, endPoint x: 859, endPoint y: 358, distance: 63.3
click at [918, 335] on li "Car lights on" at bounding box center [989, 338] width 198 height 29
type input "Person outside the car,Car lights on"
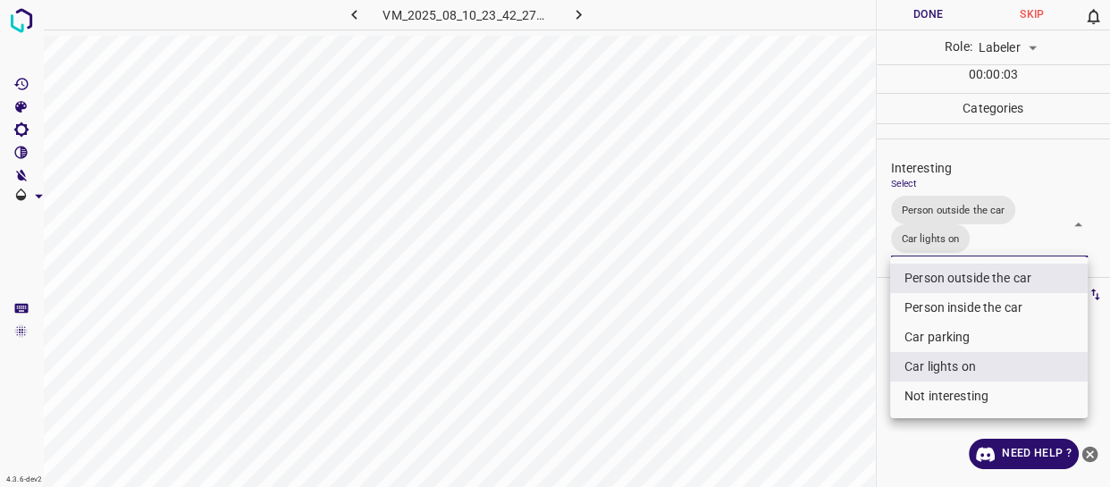
click at [822, 375] on div at bounding box center [555, 243] width 1110 height 487
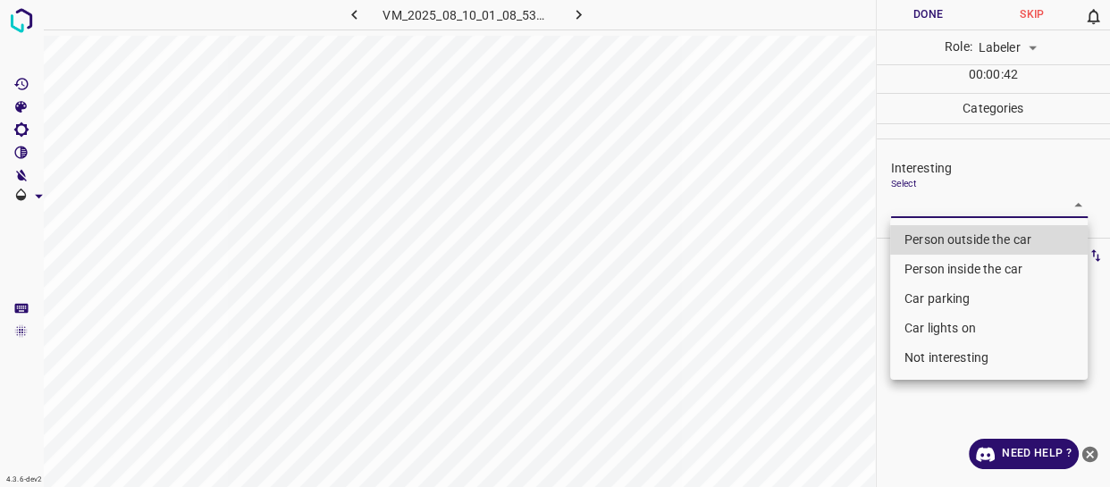
click at [894, 206] on body "4.3.6-dev2 VM_2025_08_10_01_08_53_205_07.gif Done Skip 0 Role: Labeler labeler …" at bounding box center [555, 243] width 1110 height 487
click at [955, 361] on li "Not interesting" at bounding box center [989, 357] width 198 height 29
type input "Not interesting"
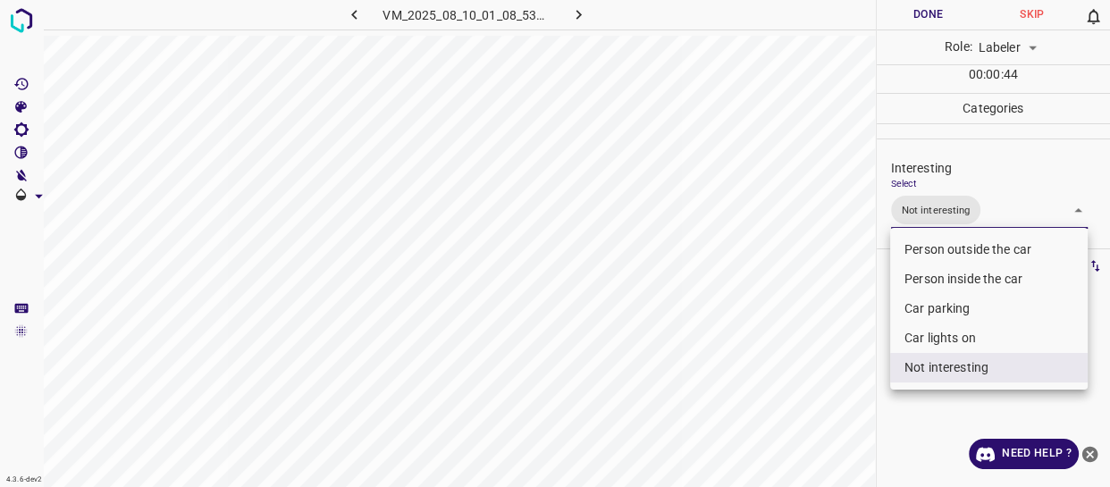
drag, startPoint x: 801, startPoint y: 153, endPoint x: 820, endPoint y: 61, distance: 94.0
click at [801, 152] on div at bounding box center [555, 243] width 1110 height 487
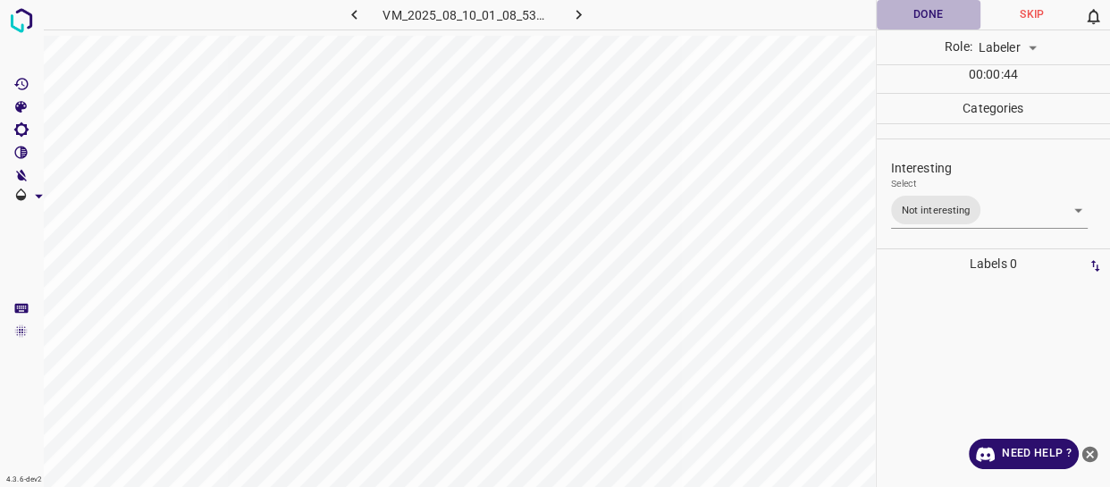
click at [893, 9] on button "Done" at bounding box center [929, 14] width 104 height 29
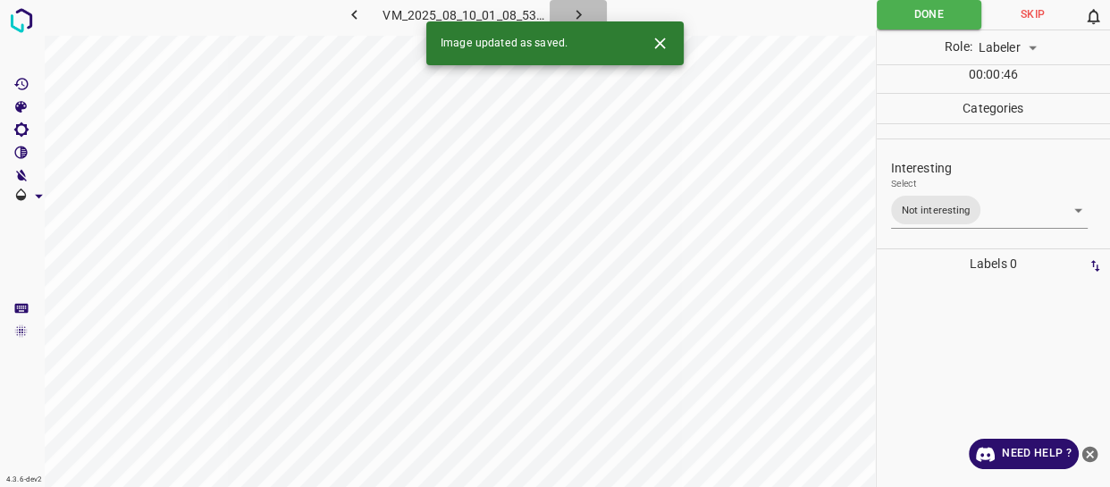
click at [577, 16] on icon "button" at bounding box center [578, 15] width 5 height 10
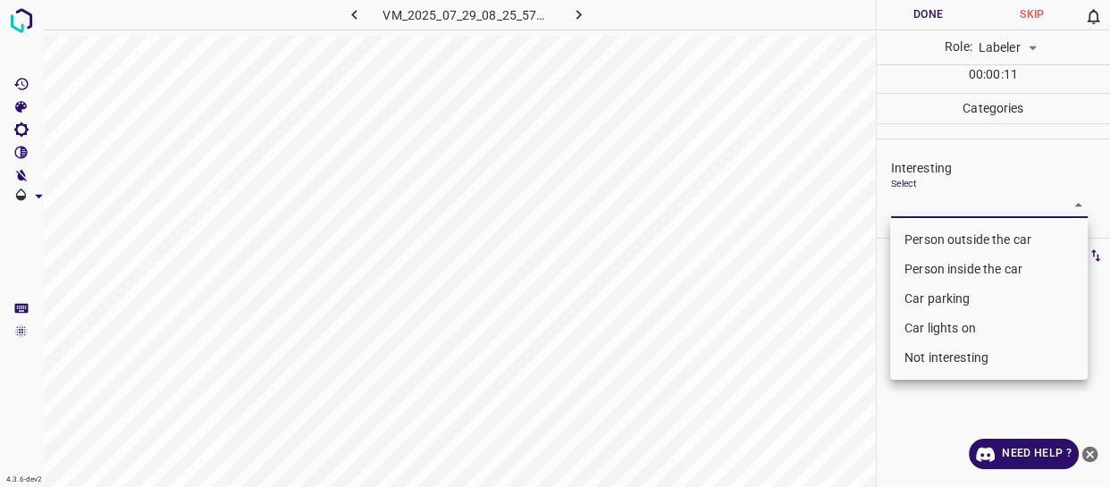
click at [946, 206] on body "4.3.6-dev2 VM_2025_07_29_08_25_57_920_01.gif Done Skip 0 Role: Labeler labeler …" at bounding box center [555, 243] width 1110 height 487
click at [938, 240] on li "Person outside the car" at bounding box center [989, 239] width 198 height 29
type input "Person outside the car"
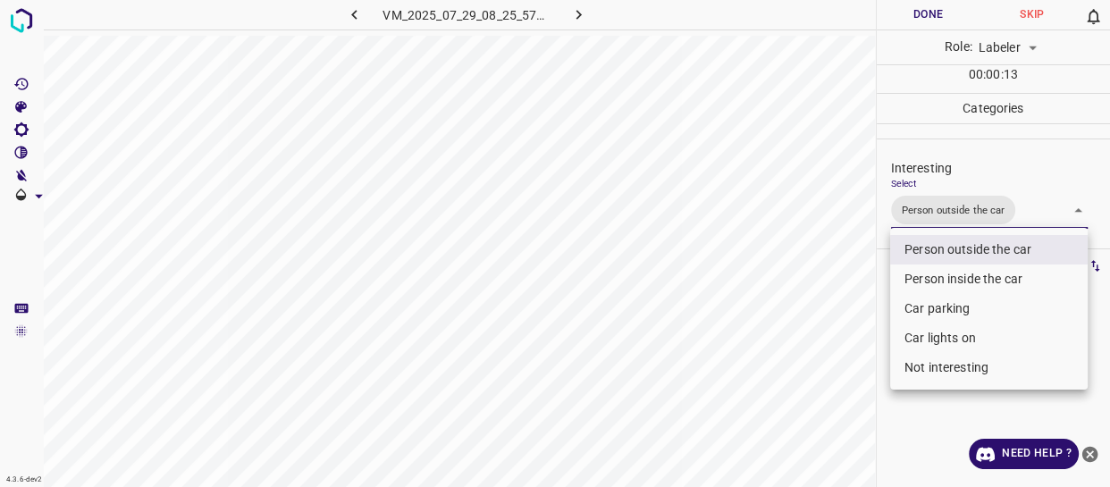
click at [858, 342] on div at bounding box center [555, 243] width 1110 height 487
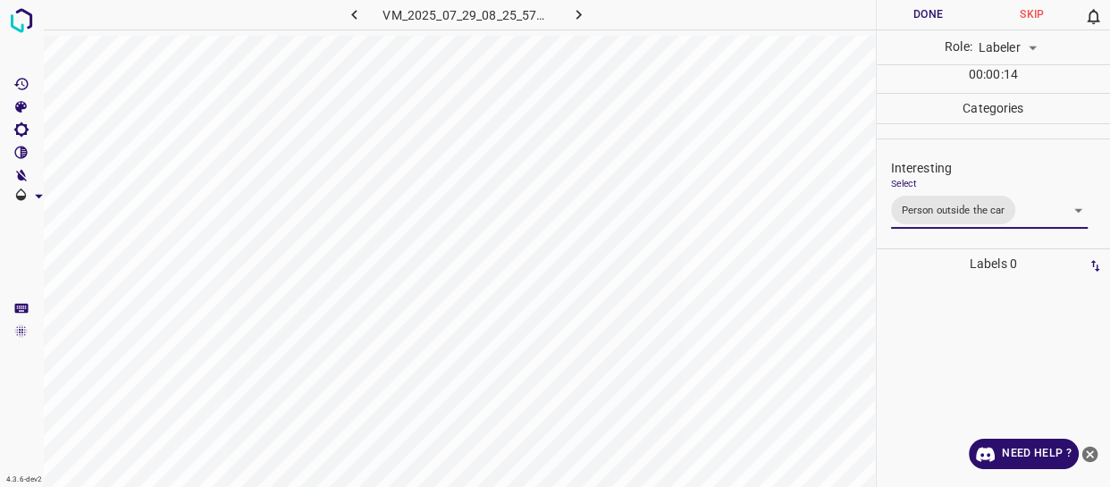
click at [901, 18] on button "Done" at bounding box center [929, 14] width 104 height 29
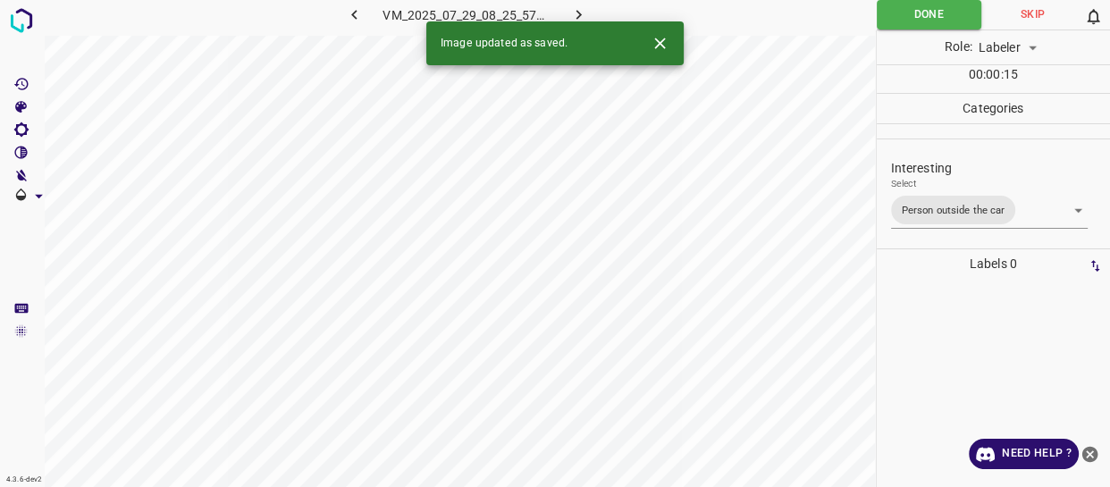
click at [581, 12] on icon "button" at bounding box center [578, 14] width 19 height 19
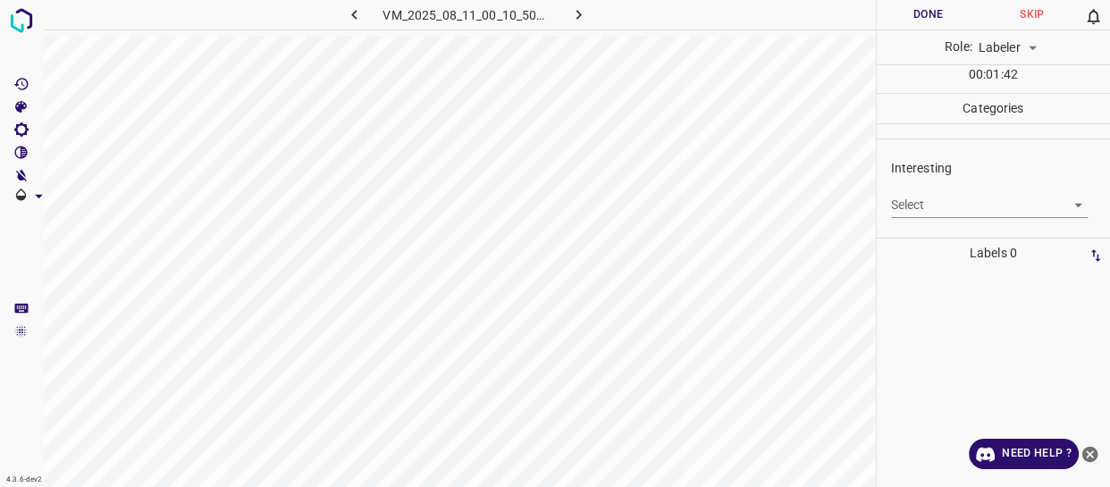
click at [933, 196] on body "4.3.6-dev2 VM_2025_08_11_00_10_50_212_02.gif Done Skip 0 Role: Labeler labeler …" at bounding box center [555, 243] width 1110 height 487
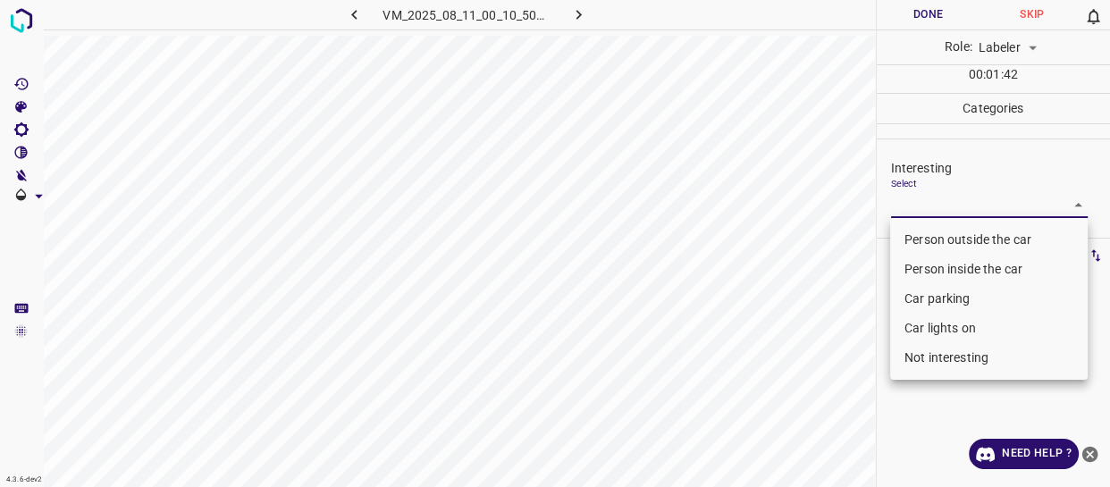
drag, startPoint x: 944, startPoint y: 232, endPoint x: 913, endPoint y: 254, distance: 37.9
click at [940, 235] on li "Person outside the car" at bounding box center [989, 239] width 198 height 29
type input "Person outside the car"
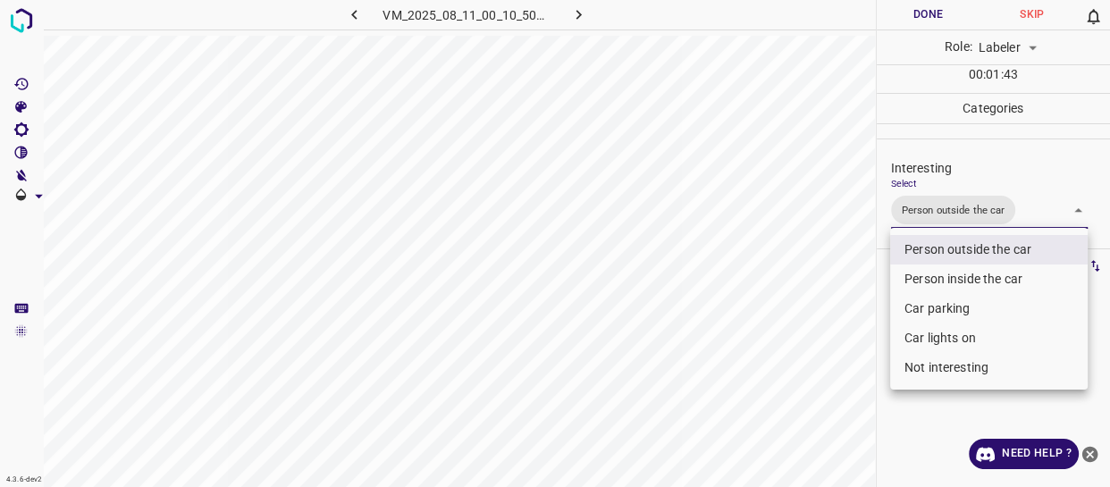
click at [812, 287] on div at bounding box center [555, 243] width 1110 height 487
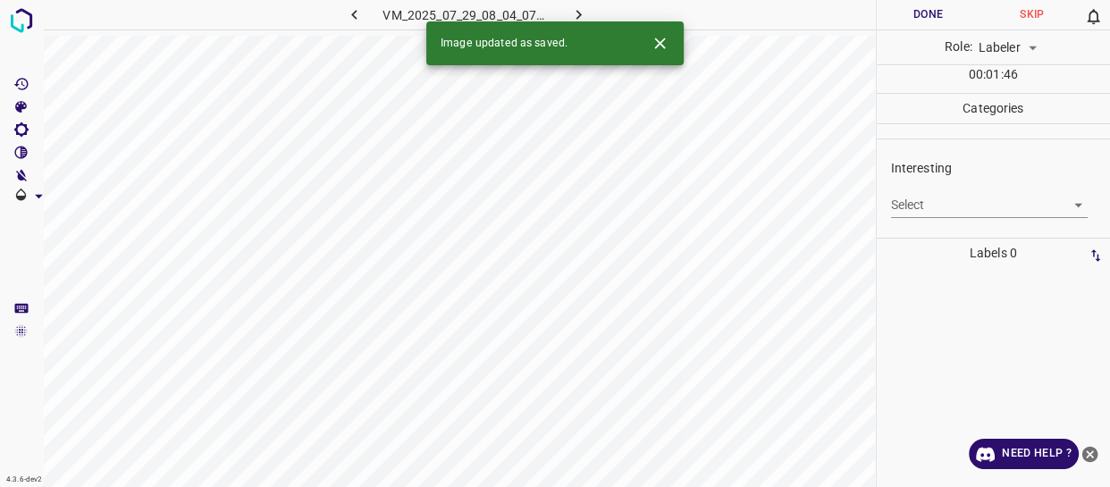
click at [924, 199] on body "4.3.6-dev2 VM_2025_07_29_08_04_07_762_01.gif Done Skip 0 Role: Labeler labeler …" at bounding box center [555, 243] width 1110 height 487
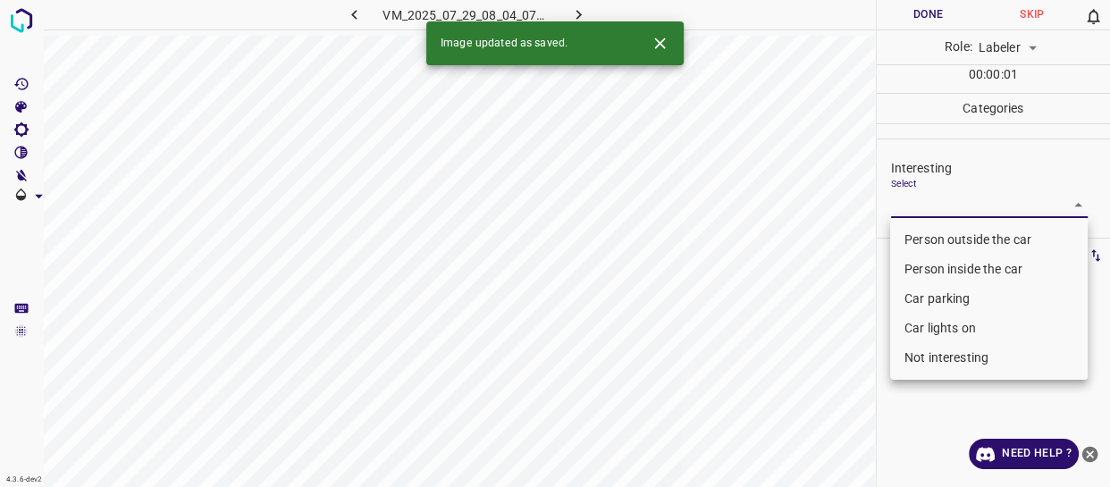
click at [921, 241] on li "Person outside the car" at bounding box center [989, 239] width 198 height 29
type input "Person outside the car"
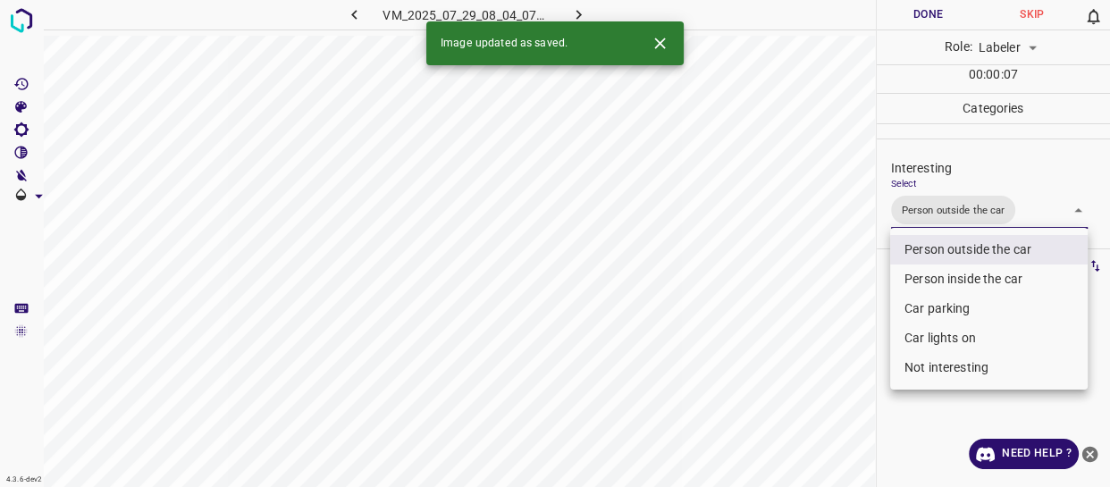
drag, startPoint x: 790, startPoint y: 277, endPoint x: 793, endPoint y: 249, distance: 27.8
click at [790, 277] on div at bounding box center [555, 243] width 1110 height 487
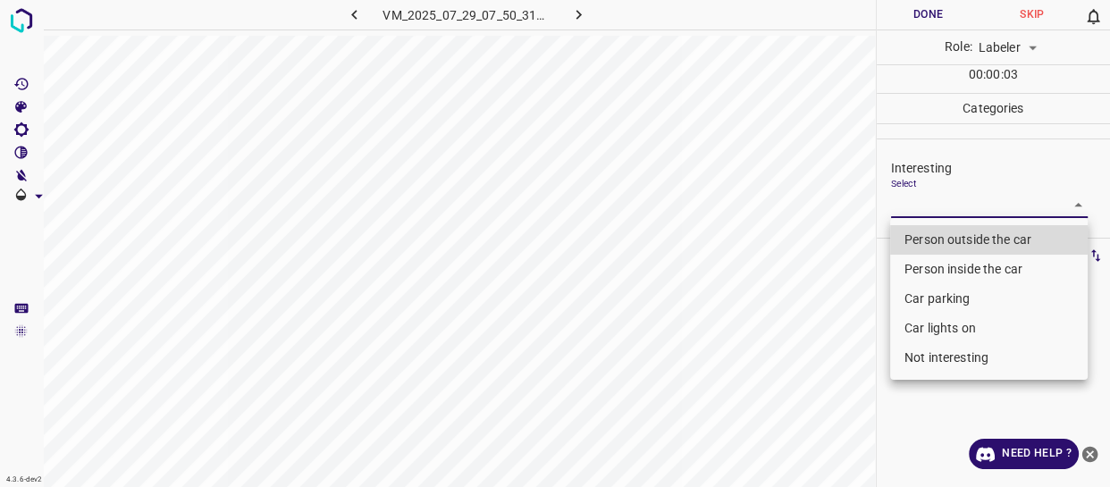
drag, startPoint x: 938, startPoint y: 206, endPoint x: 932, endPoint y: 256, distance: 49.5
click at [939, 212] on body "4.3.6-dev2 VM_2025_07_29_07_50_31_487_02.gif Done Skip 0 Role: Labeler labeler …" at bounding box center [555, 243] width 1110 height 487
drag, startPoint x: 928, startPoint y: 236, endPoint x: 892, endPoint y: 279, distance: 55.8
click at [928, 240] on li "Person outside the car" at bounding box center [989, 239] width 198 height 29
type input "Person outside the car"
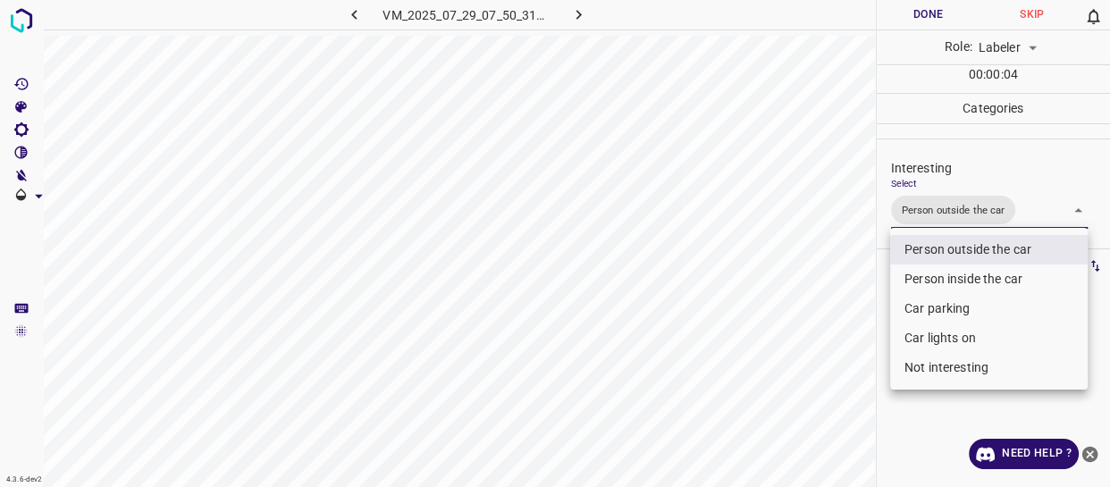
drag, startPoint x: 845, startPoint y: 290, endPoint x: 781, endPoint y: 322, distance: 71.2
click at [825, 316] on div at bounding box center [555, 243] width 1110 height 487
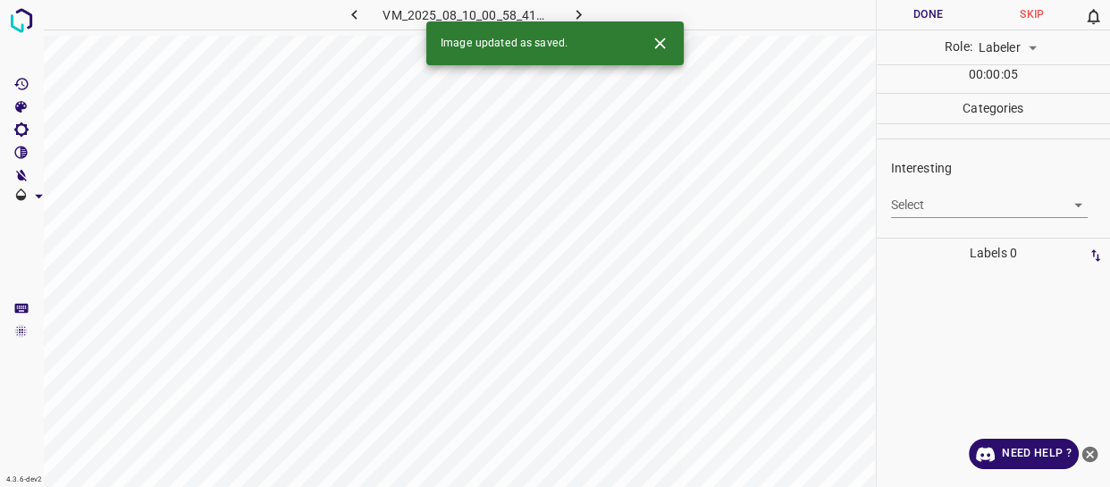
click at [919, 204] on body "4.3.6-dev2 VM_2025_08_10_00_58_41_445_03.gif Done Skip 0 Role: Labeler labeler …" at bounding box center [555, 243] width 1110 height 487
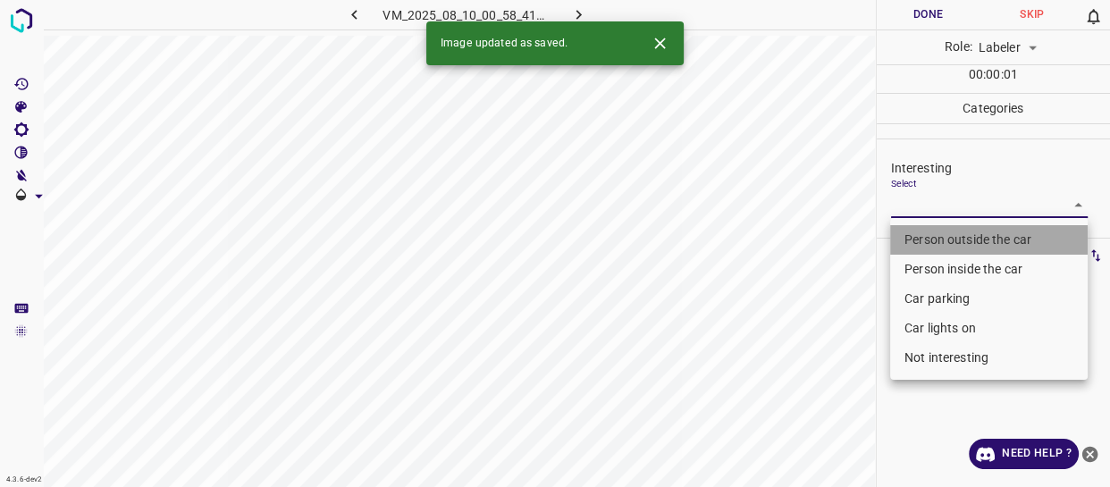
click at [913, 238] on li "Person outside the car" at bounding box center [989, 239] width 198 height 29
type input "Person outside the car"
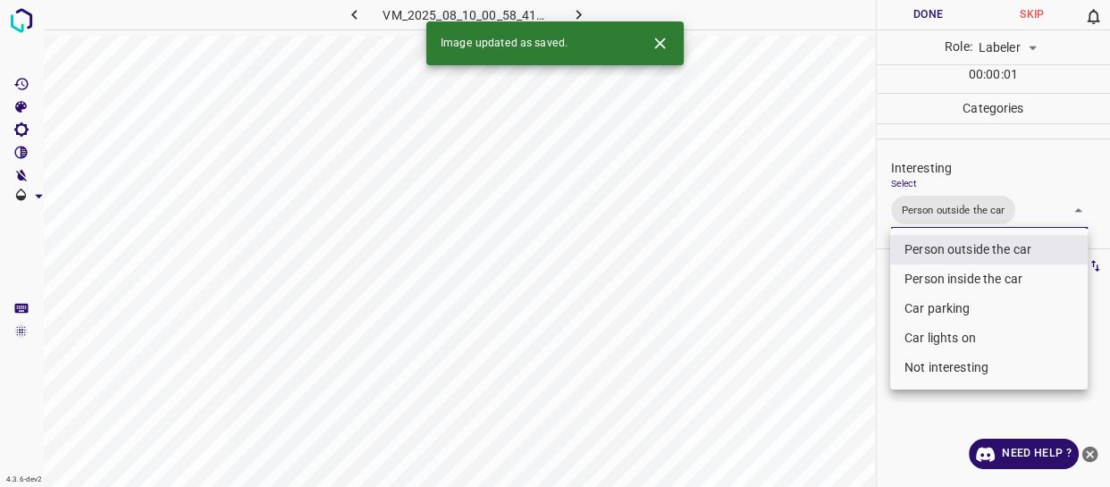
drag, startPoint x: 794, startPoint y: 274, endPoint x: 789, endPoint y: 288, distance: 15.0
click at [796, 280] on div at bounding box center [555, 243] width 1110 height 487
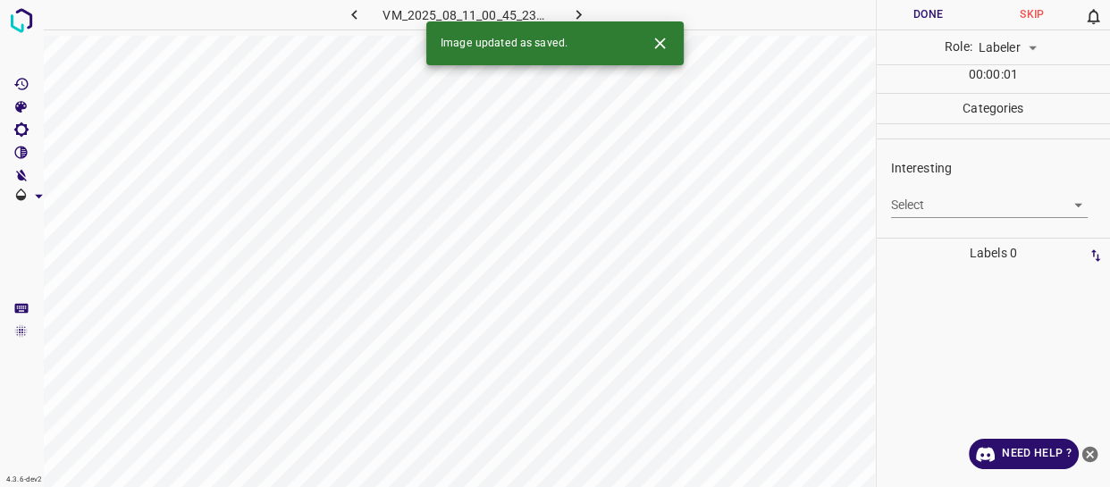
click at [906, 196] on body "4.3.6-dev2 VM_2025_08_11_00_45_23_962_04.gif Done Skip 0 Role: Labeler labeler …" at bounding box center [555, 243] width 1110 height 487
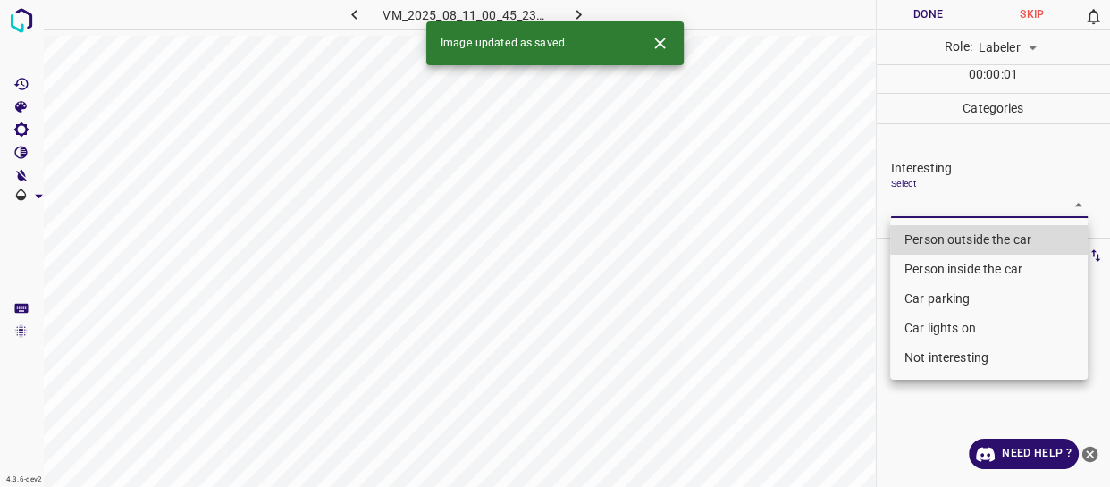
click at [909, 234] on li "Person outside the car" at bounding box center [989, 239] width 198 height 29
type input "Person outside the car"
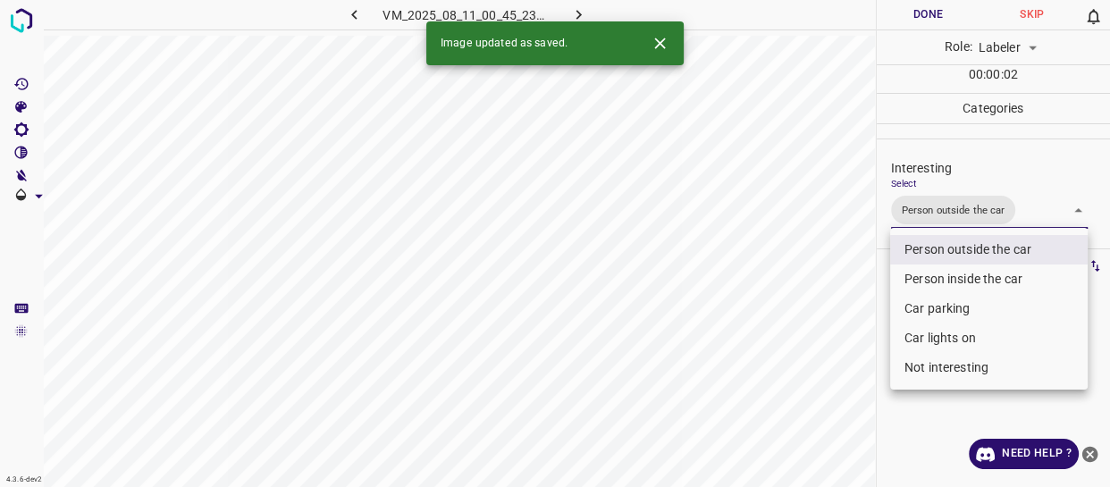
drag, startPoint x: 807, startPoint y: 228, endPoint x: 803, endPoint y: 239, distance: 11.6
click at [804, 242] on div at bounding box center [555, 243] width 1110 height 487
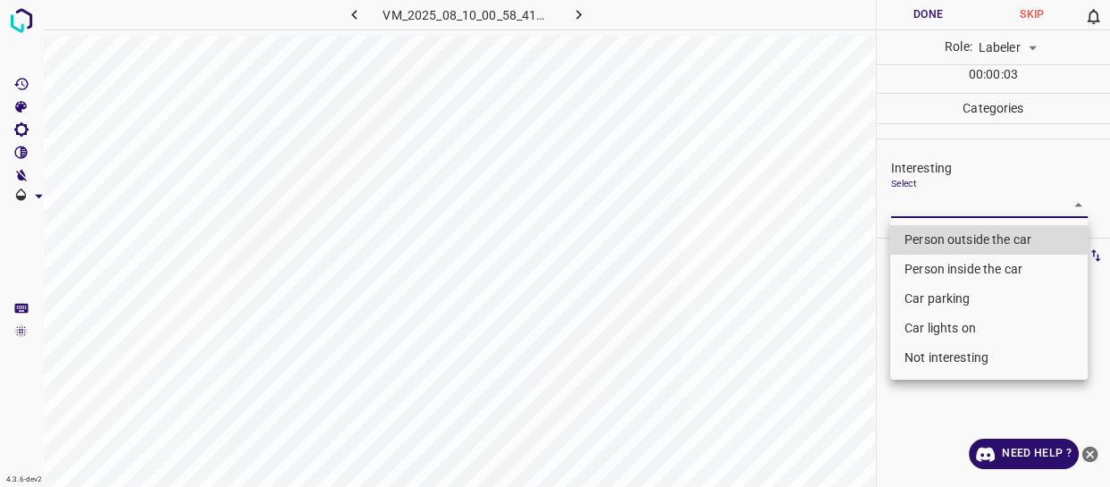
click at [931, 204] on body "4.3.6-dev2 VM_2025_08_10_00_58_41_445_11.gif Done Skip 0 Role: Labeler labeler …" at bounding box center [555, 243] width 1110 height 487
click at [911, 237] on li "Person outside the car" at bounding box center [989, 239] width 198 height 29
type input "Person outside the car"
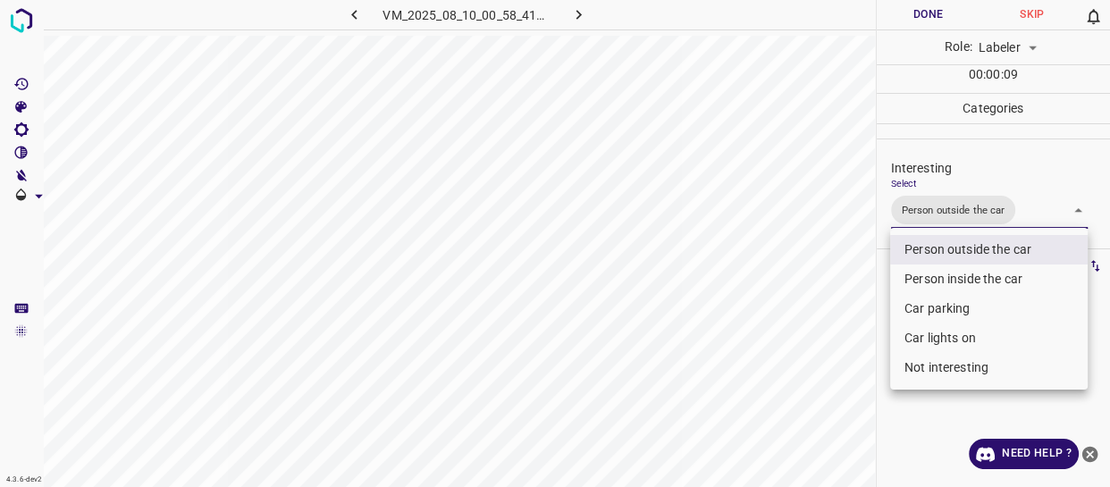
drag, startPoint x: 827, startPoint y: 299, endPoint x: 804, endPoint y: 325, distance: 35.5
click at [819, 313] on div at bounding box center [555, 243] width 1110 height 487
click at [921, 213] on body "4.3.6-dev2 VM_2025_08_10_00_58_41_445_11.gif Done Skip 0 Role: Labeler labeler …" at bounding box center [555, 243] width 1110 height 487
drag, startPoint x: 860, startPoint y: 293, endPoint x: 838, endPoint y: 316, distance: 31.6
click at [860, 294] on div at bounding box center [555, 243] width 1110 height 487
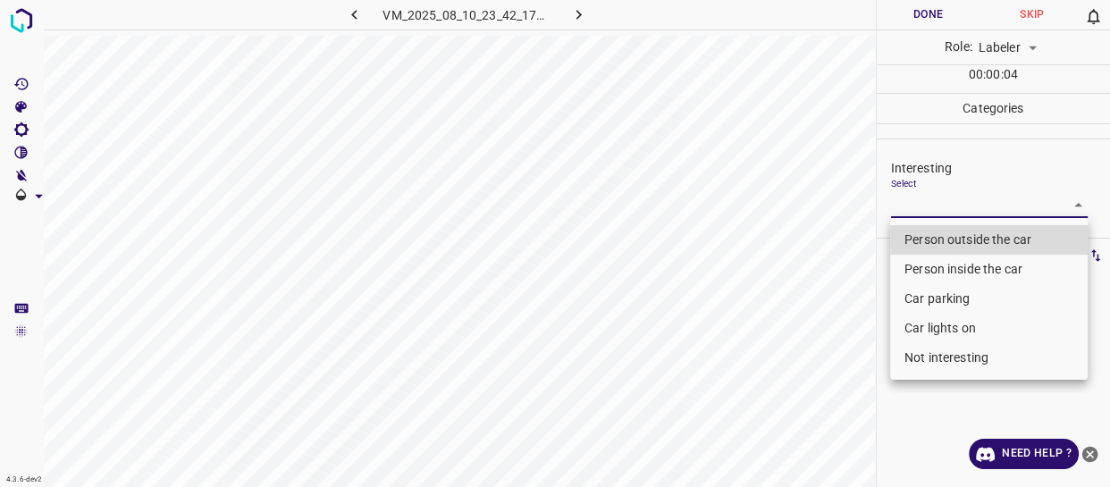
click at [922, 203] on body "4.3.6-dev2 VM_2025_08_10_23_42_17_201_04.gif Done Skip 0 Role: Labeler labeler …" at bounding box center [555, 243] width 1110 height 487
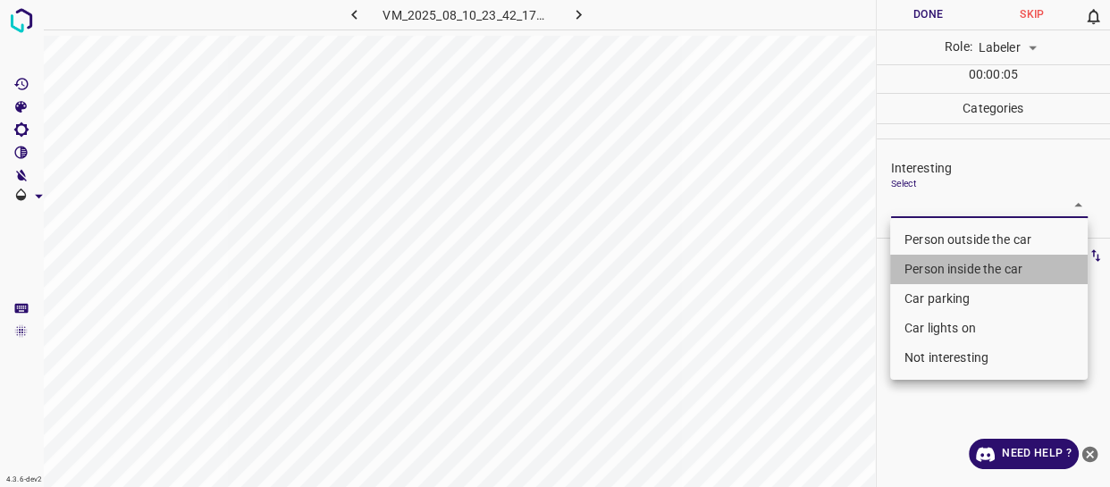
click at [927, 259] on li "Person inside the car" at bounding box center [989, 269] width 198 height 29
type input "Person inside the car"
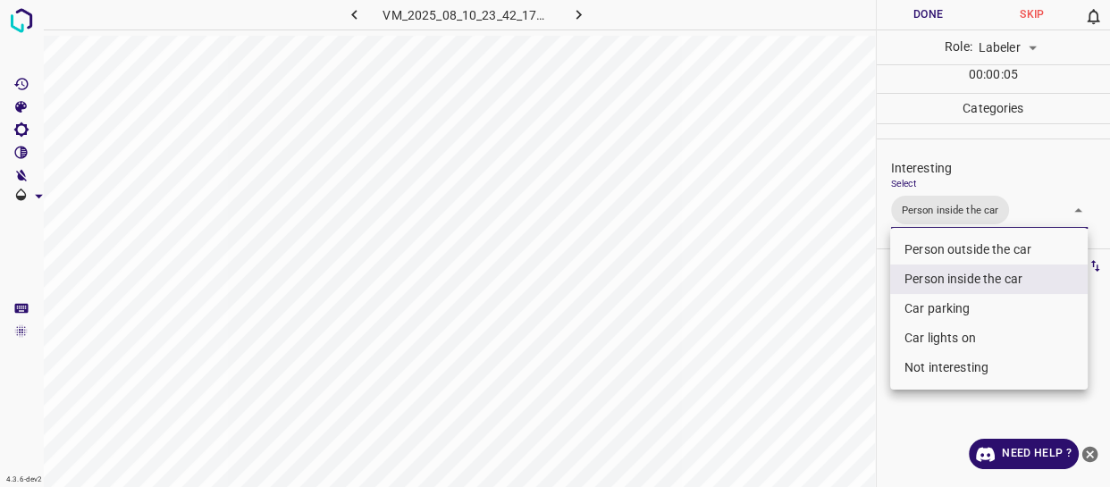
drag, startPoint x: 839, startPoint y: 335, endPoint x: 779, endPoint y: 351, distance: 62.9
click at [838, 335] on div at bounding box center [555, 243] width 1110 height 487
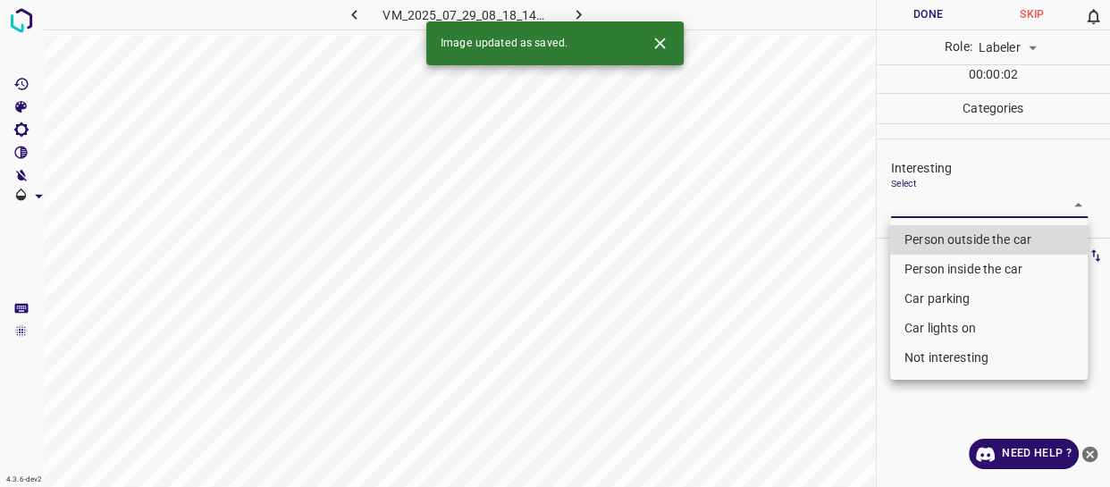
click at [928, 206] on body "4.3.6-dev2 VM_2025_07_29_08_18_14_257_03.gif Done Skip 0 Role: Labeler labeler …" at bounding box center [555, 243] width 1110 height 487
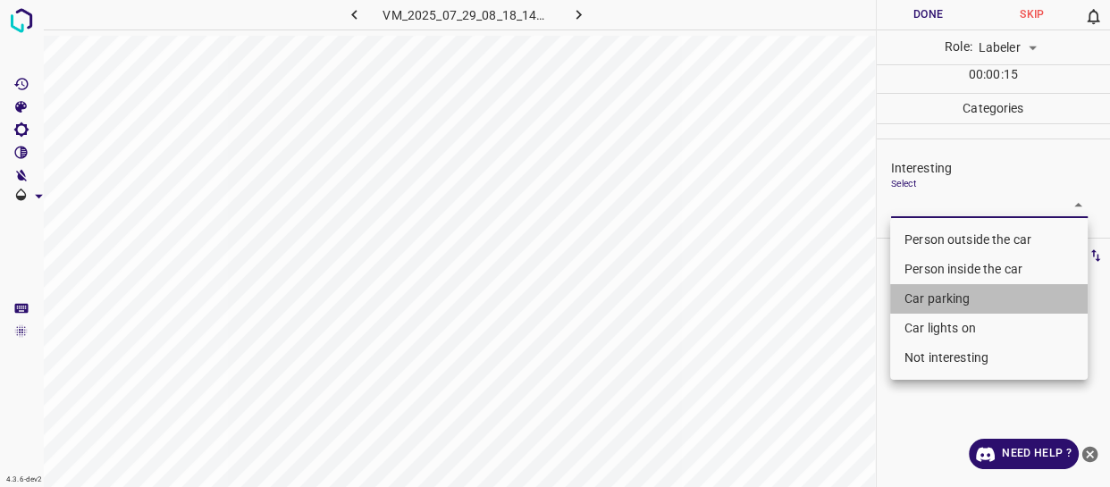
click at [930, 299] on li "Car parking" at bounding box center [989, 298] width 198 height 29
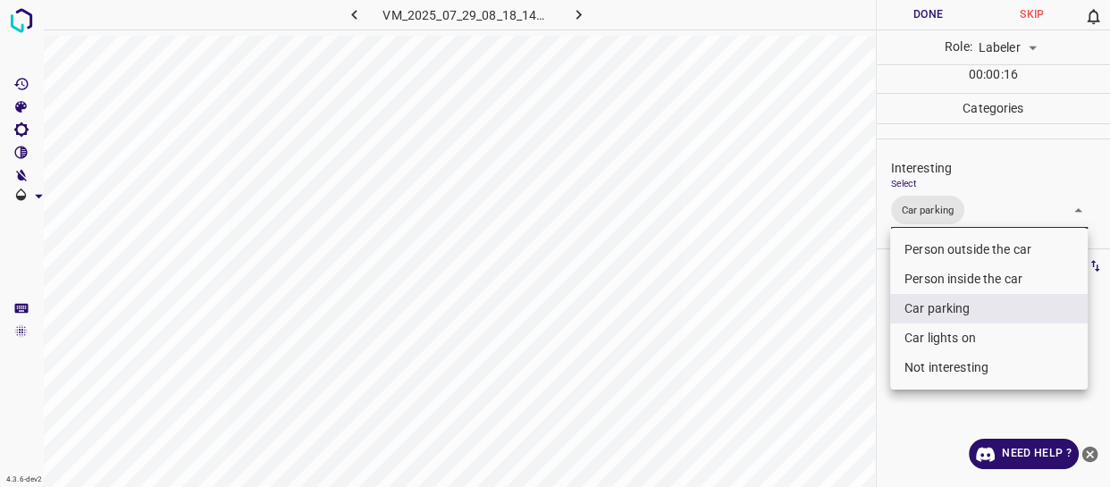
click at [922, 340] on li "Car lights on" at bounding box center [989, 338] width 198 height 29
type input "Car parking,Car lights on"
click at [809, 332] on div at bounding box center [555, 243] width 1110 height 487
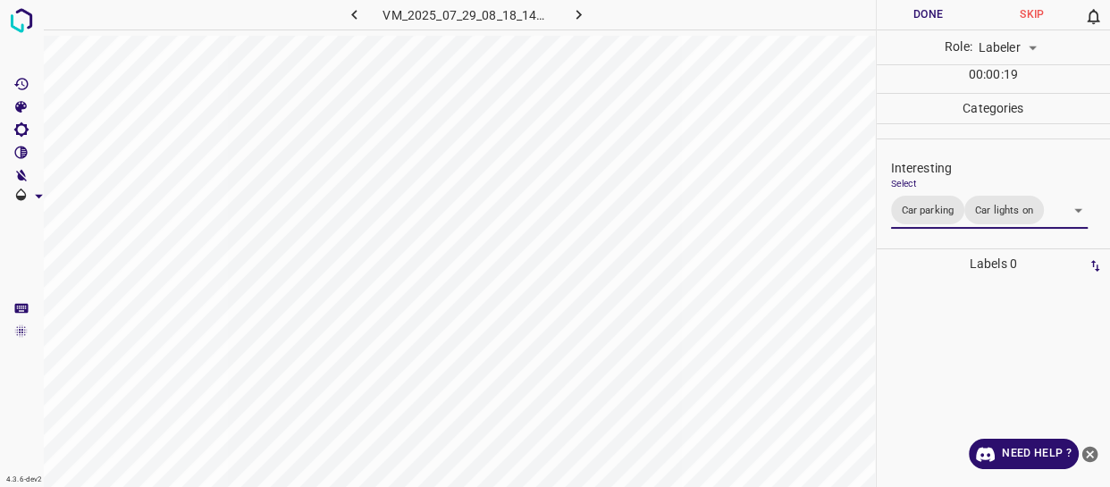
drag, startPoint x: 917, startPoint y: 13, endPoint x: 854, endPoint y: 23, distance: 63.3
click at [915, 14] on button "Done" at bounding box center [929, 14] width 104 height 29
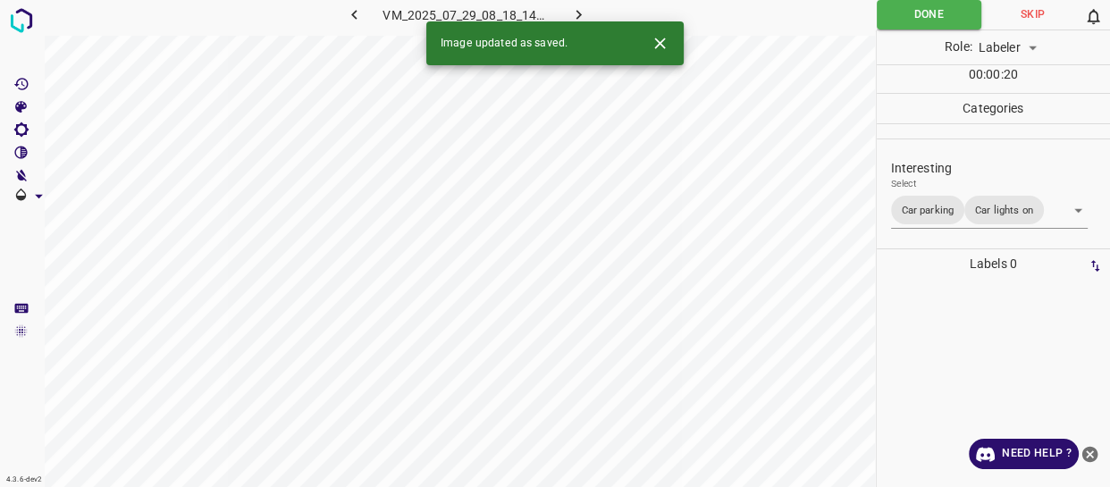
click at [581, 10] on icon "button" at bounding box center [578, 14] width 19 height 19
